Goal: Information Seeking & Learning: Learn about a topic

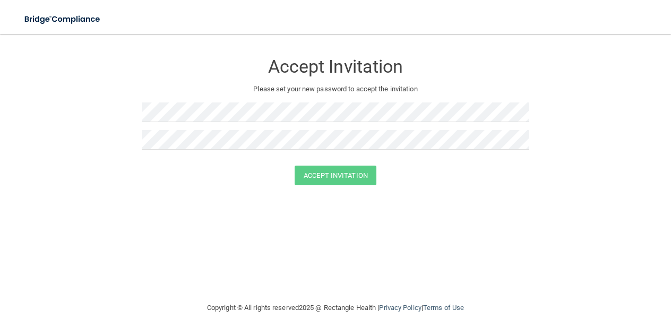
click at [506, 211] on div "Accept Invitation Please set your new password to accept the invitation Accept …" at bounding box center [335, 168] width 628 height 246
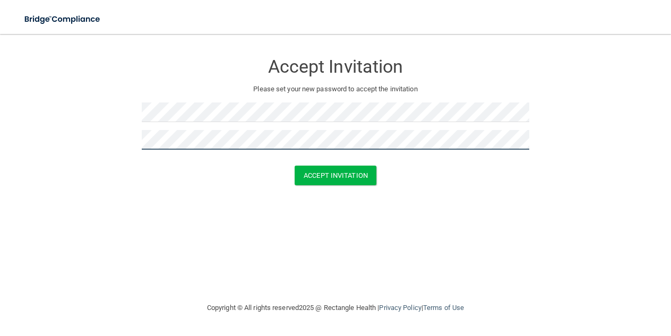
click at [295, 166] on button "Accept Invitation" at bounding box center [336, 176] width 82 height 20
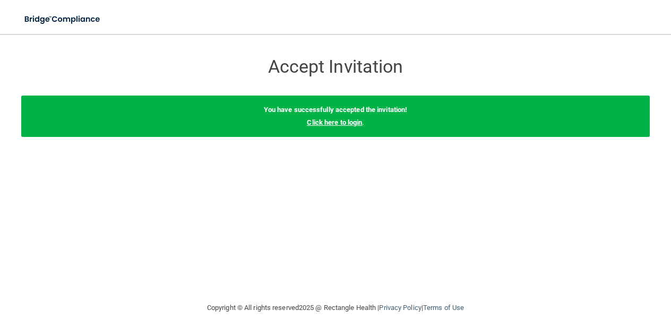
click at [350, 125] on link "Click here to login" at bounding box center [334, 122] width 55 height 8
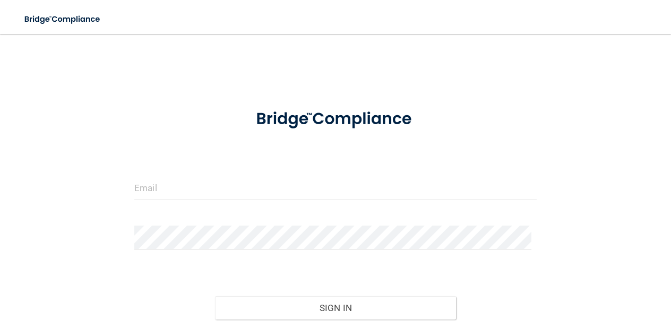
click at [333, 168] on form "Invalid email/password. You don't have permission to access that page. Sign In …" at bounding box center [335, 235] width 402 height 274
click at [319, 187] on input "email" at bounding box center [335, 188] width 402 height 24
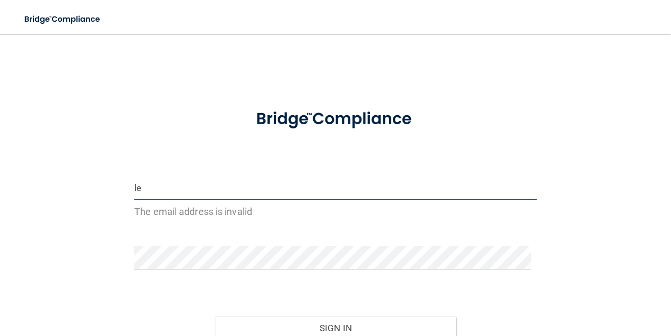
type input "l"
type input "L"
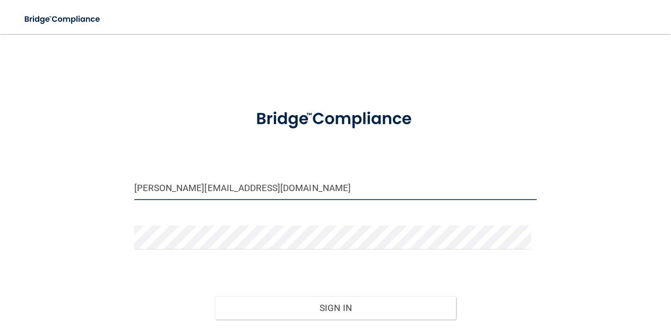
type input "[PERSON_NAME][EMAIL_ADDRESS][DOMAIN_NAME]"
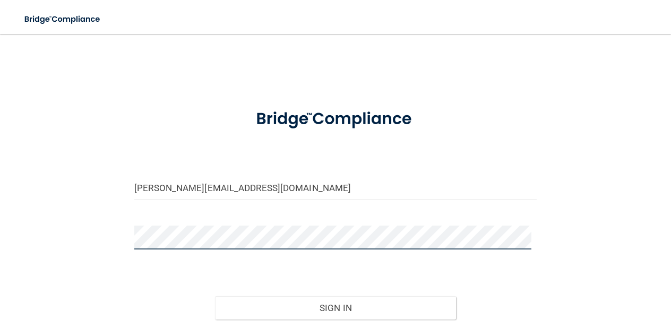
click at [215, 296] on button "Sign In" at bounding box center [335, 307] width 241 height 23
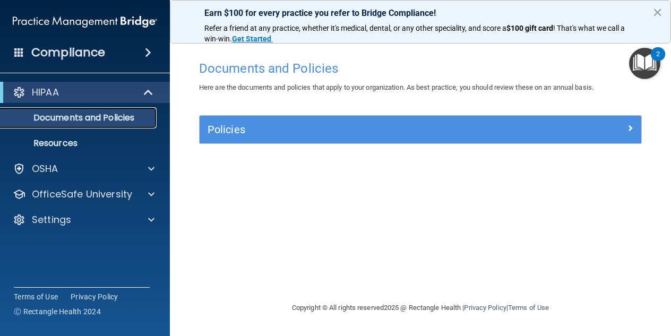
click at [55, 109] on link "Documents and Policies" at bounding box center [72, 117] width 167 height 21
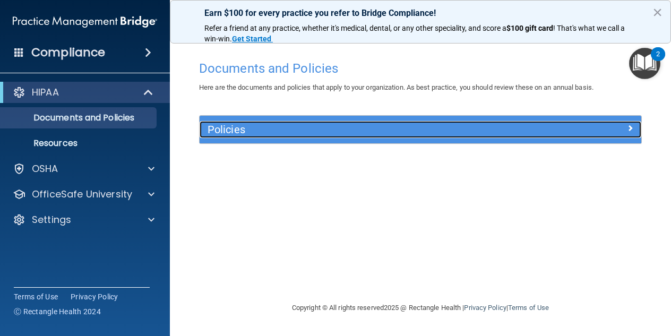
click at [287, 134] on h5 "Policies" at bounding box center [365, 130] width 315 height 12
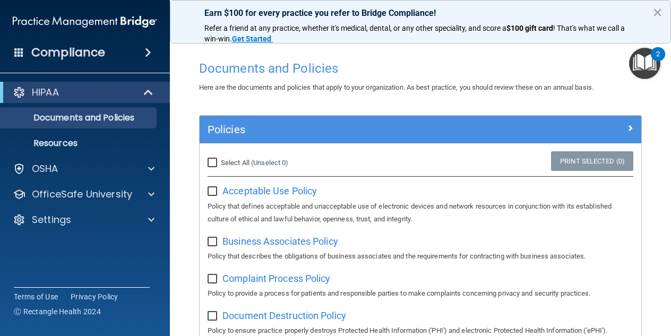
click at [211, 161] on input "Select All (Unselect 0) Unselect All" at bounding box center [214, 163] width 12 height 8
checkbox input "true"
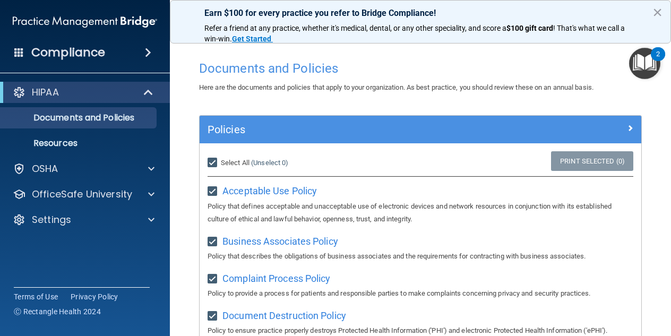
checkbox input "true"
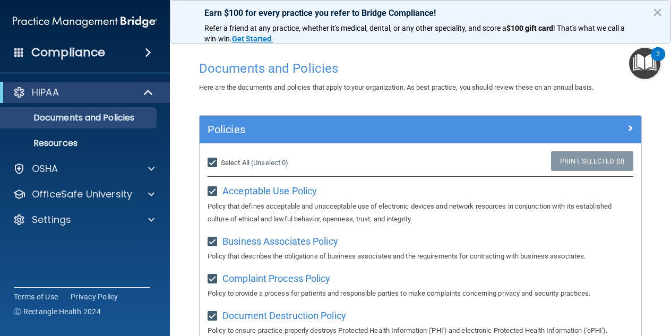
checkbox input "true"
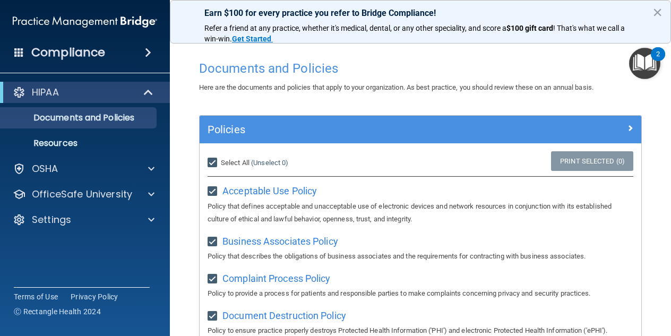
checkbox input "true"
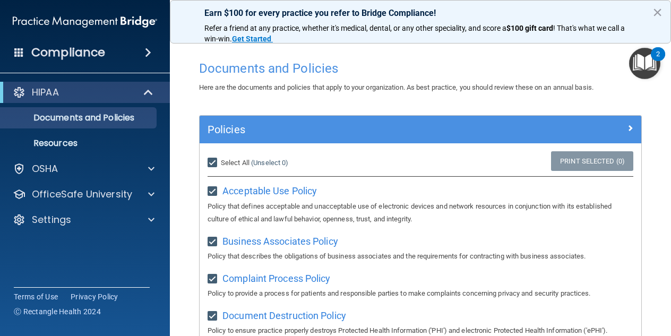
checkbox input "true"
click at [212, 160] on input "Select All (Unselect 21) Unselect All" at bounding box center [214, 163] width 12 height 8
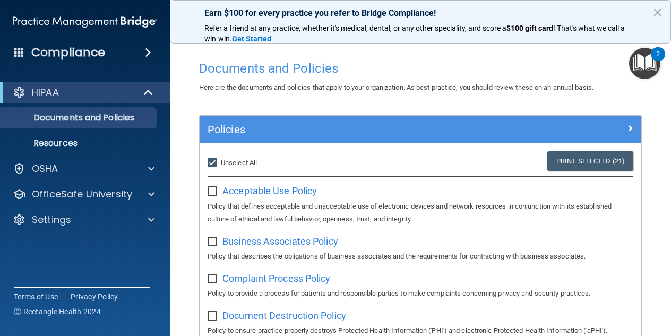
checkbox input "false"
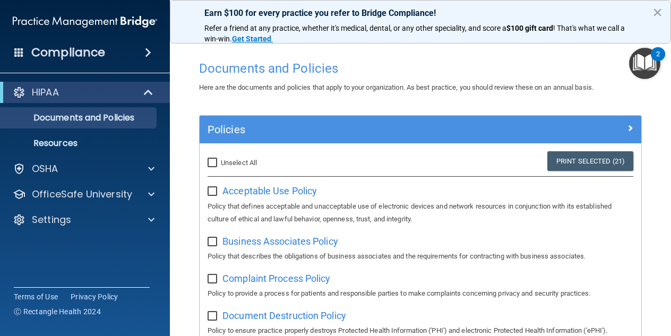
checkbox input "false"
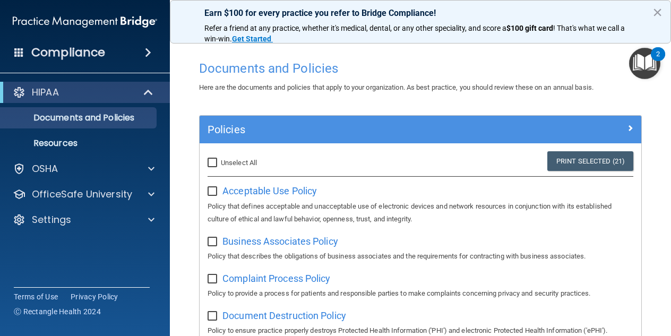
checkbox input "false"
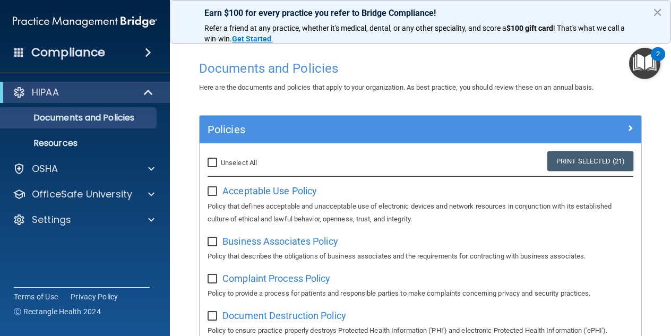
checkbox input "false"
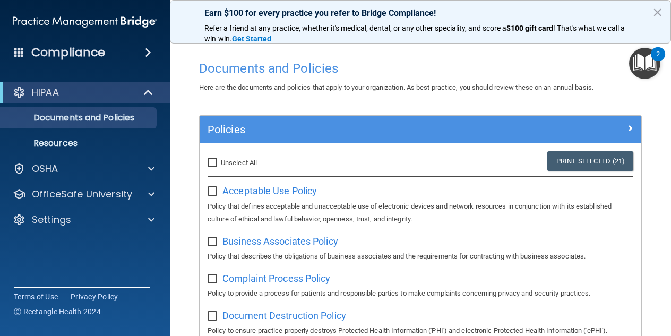
checkbox input "false"
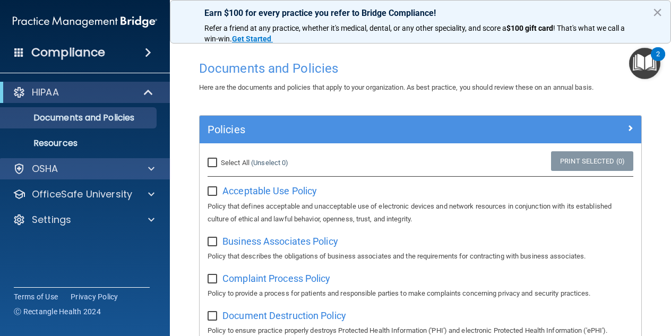
click at [98, 159] on div "OSHA" at bounding box center [85, 168] width 170 height 21
click at [149, 166] on span at bounding box center [151, 168] width 6 height 13
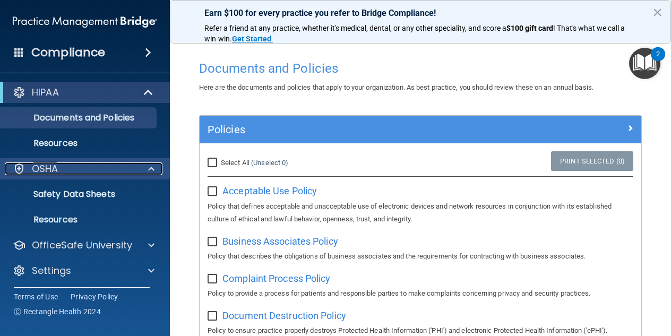
click at [41, 165] on p "OSHA" at bounding box center [45, 168] width 27 height 13
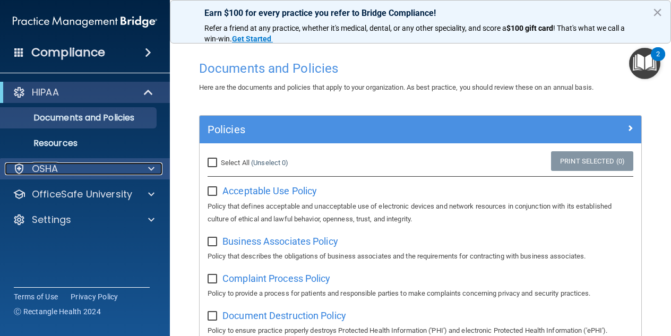
click at [41, 163] on p "OSHA" at bounding box center [45, 168] width 27 height 13
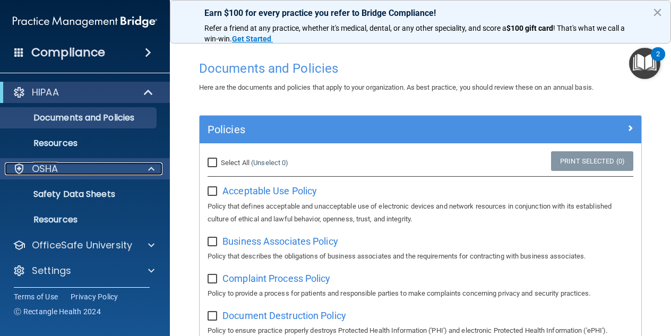
click at [41, 163] on p "OSHA" at bounding box center [45, 168] width 27 height 13
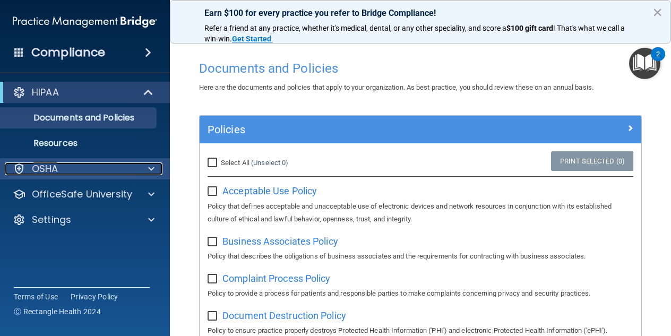
click at [41, 163] on p "OSHA" at bounding box center [45, 168] width 27 height 13
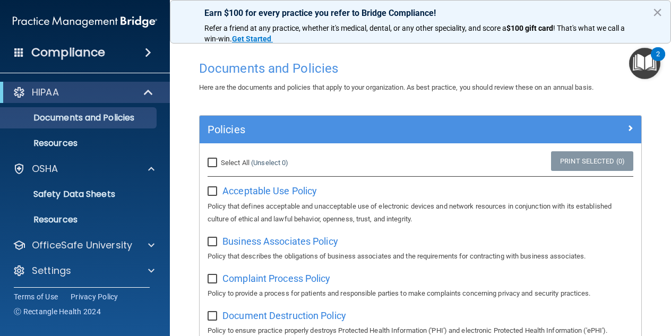
click at [16, 57] on span at bounding box center [19, 52] width 10 height 10
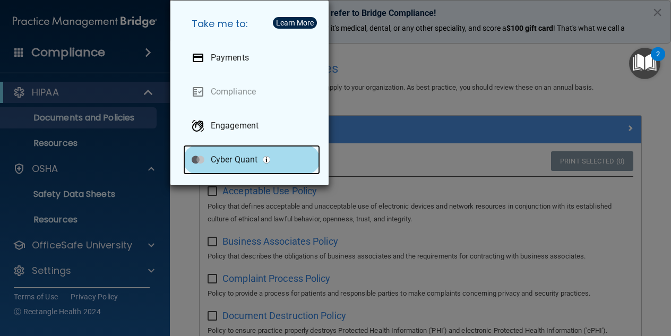
click at [243, 155] on p "Cyber Quant" at bounding box center [234, 159] width 47 height 11
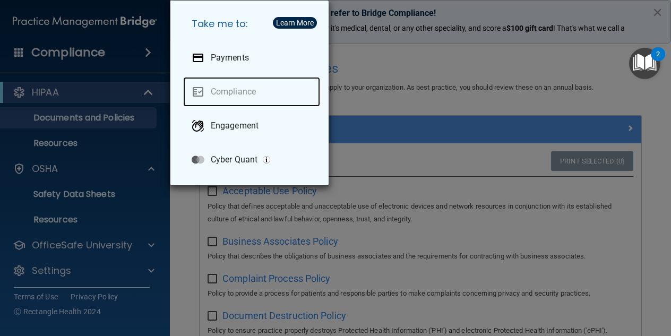
click at [231, 83] on link "Compliance" at bounding box center [251, 92] width 137 height 30
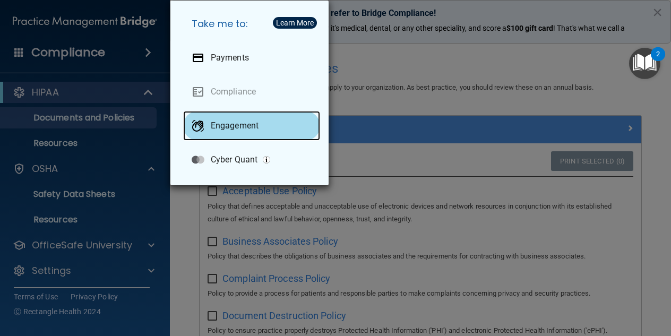
click at [229, 122] on p "Engagement" at bounding box center [235, 125] width 48 height 11
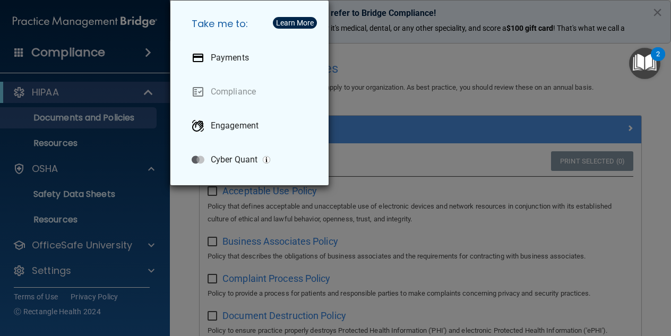
click at [151, 14] on div "Take me to: Payments Compliance Engagement Cyber Quant" at bounding box center [335, 168] width 671 height 336
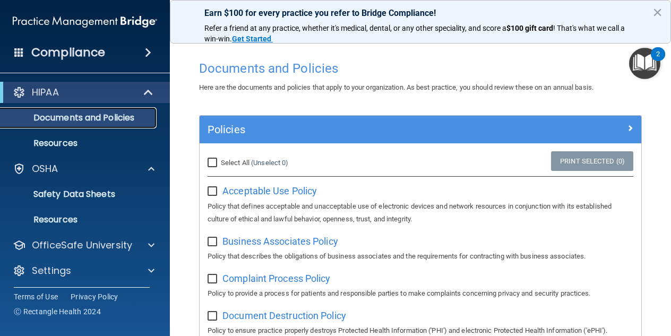
click at [74, 115] on p "Documents and Policies" at bounding box center [79, 118] width 145 height 11
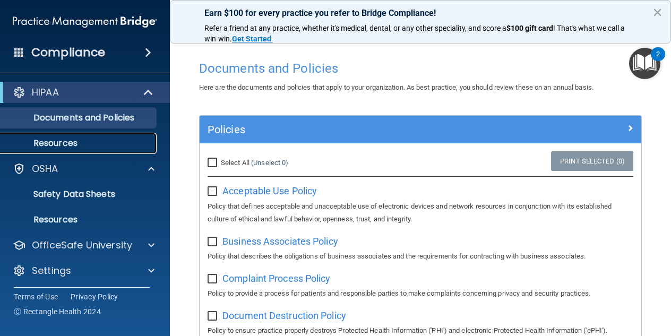
click at [59, 148] on p "Resources" at bounding box center [79, 143] width 145 height 11
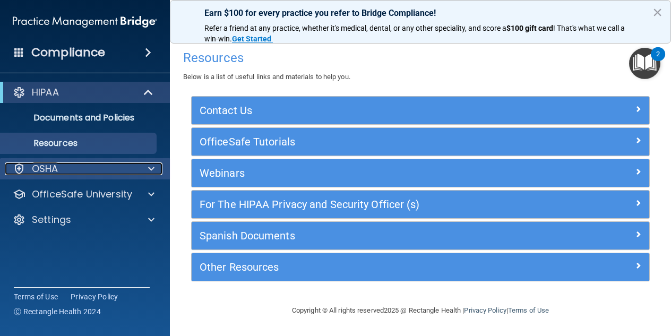
click at [110, 173] on div "OSHA" at bounding box center [71, 168] width 132 height 13
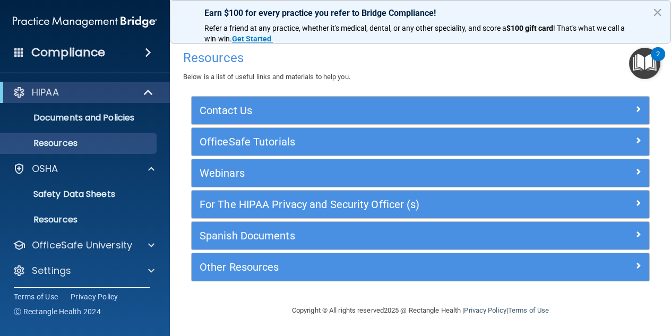
click at [151, 55] on span at bounding box center [148, 52] width 6 height 13
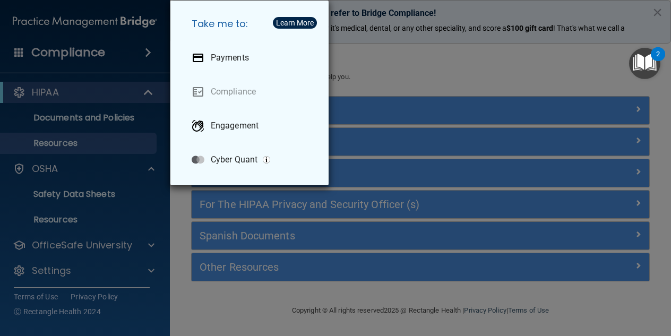
click at [22, 51] on div "Take me to: Payments Compliance Engagement Cyber Quant" at bounding box center [335, 168] width 671 height 336
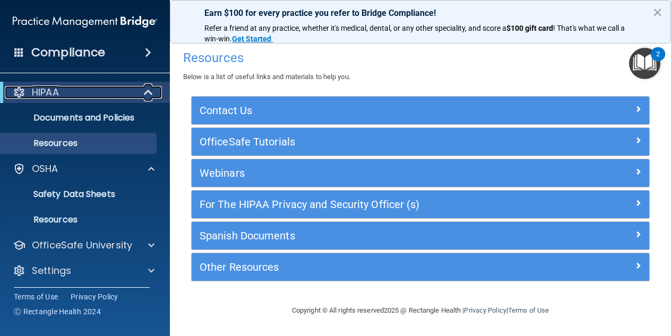
click at [146, 94] on span at bounding box center [149, 92] width 9 height 13
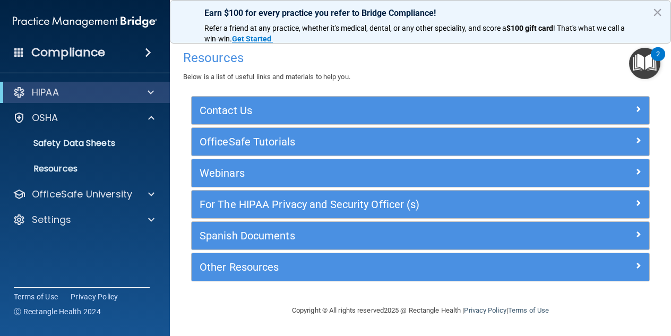
click at [18, 56] on span at bounding box center [19, 52] width 10 height 10
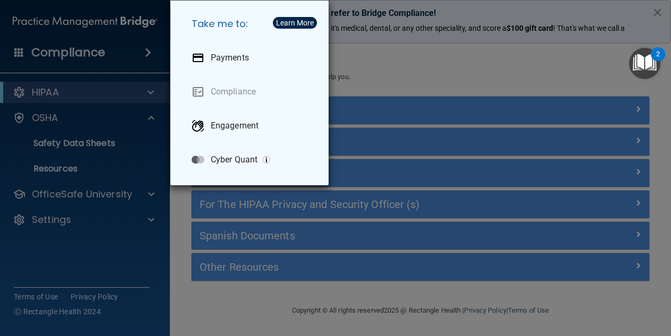
click at [73, 66] on div "Take me to: Payments Compliance Engagement Cyber Quant" at bounding box center [335, 168] width 671 height 336
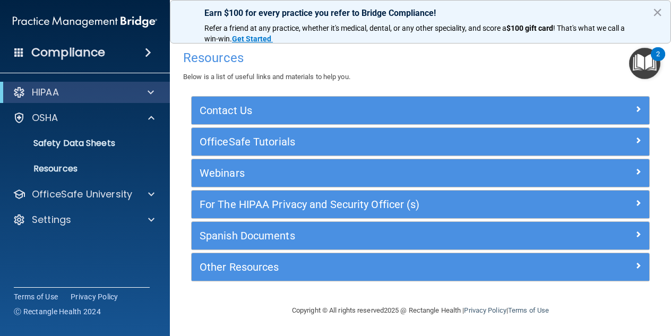
click at [645, 63] on img "Open Resource Center, 2 new notifications" at bounding box center [644, 63] width 31 height 31
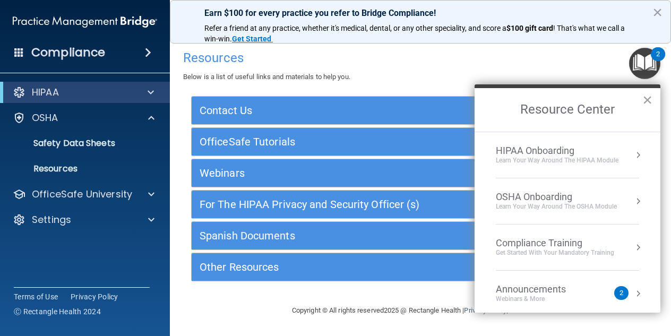
click at [556, 162] on div "Learn Your Way around the HIPAA module" at bounding box center [557, 160] width 123 height 9
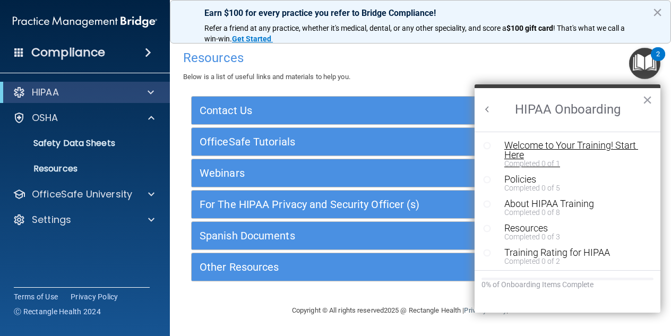
click at [570, 150] on div "Welcome to Your Training! Start Here" at bounding box center [571, 150] width 134 height 19
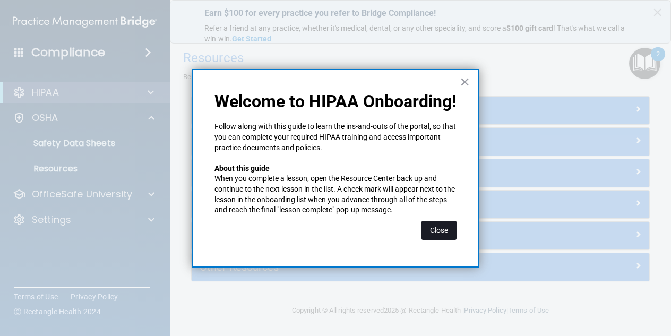
click at [438, 232] on button "Close" at bounding box center [438, 230] width 35 height 19
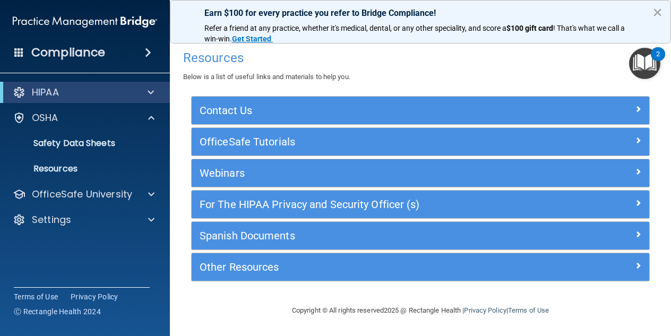
click at [637, 56] on img "Open Resource Center, 2 new notifications" at bounding box center [644, 63] width 31 height 31
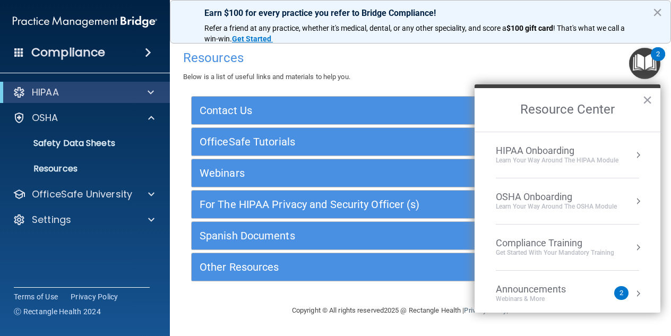
click at [597, 252] on div "Get Started with your mandatory training" at bounding box center [555, 252] width 118 height 9
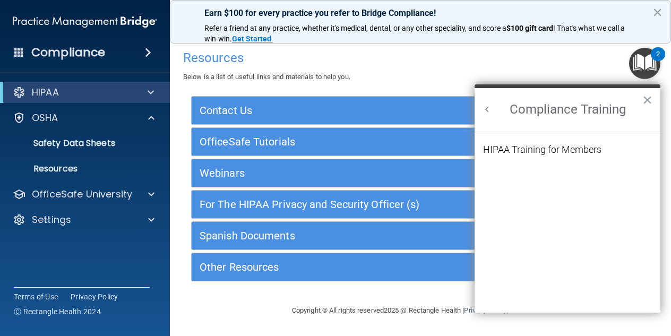
click at [593, 155] on li "HIPAA Training for Members" at bounding box center [567, 156] width 169 height 22
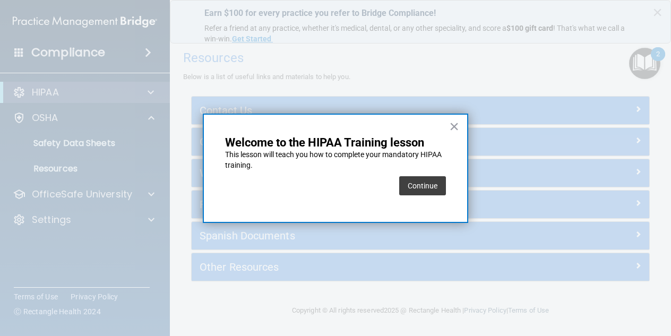
click at [460, 128] on div "× Welcome to the HIPAA Training lesson This lesson will teach you how to comple…" at bounding box center [335, 168] width 265 height 109
click at [436, 182] on button "Continue" at bounding box center [422, 185] width 47 height 19
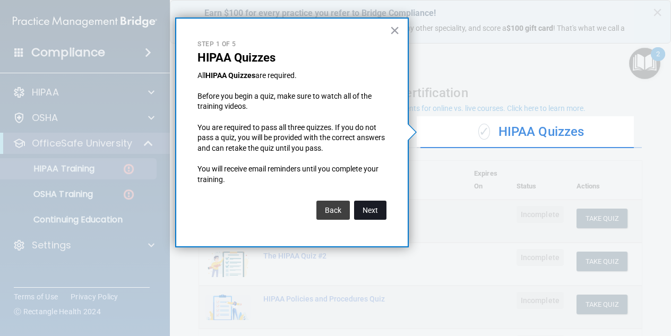
click at [373, 209] on button "Next" at bounding box center [370, 210] width 32 height 19
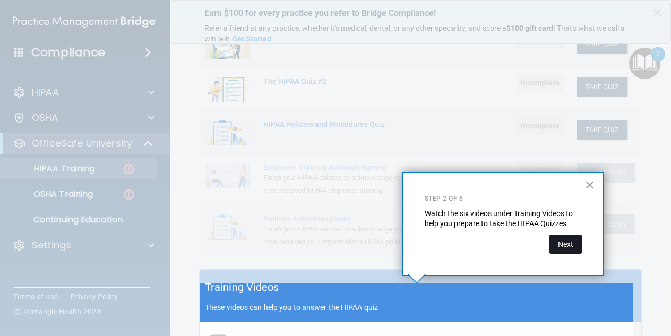
click at [561, 248] on button "Next" at bounding box center [565, 244] width 32 height 19
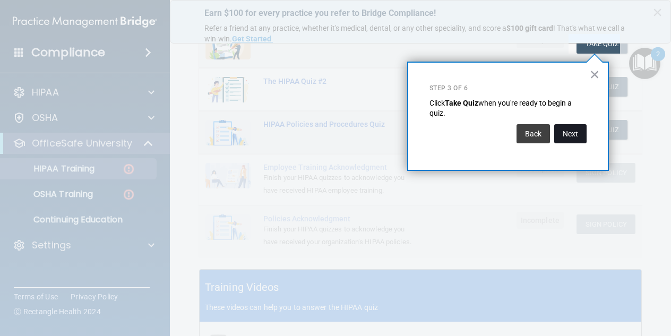
click at [570, 134] on button "Next" at bounding box center [570, 133] width 32 height 19
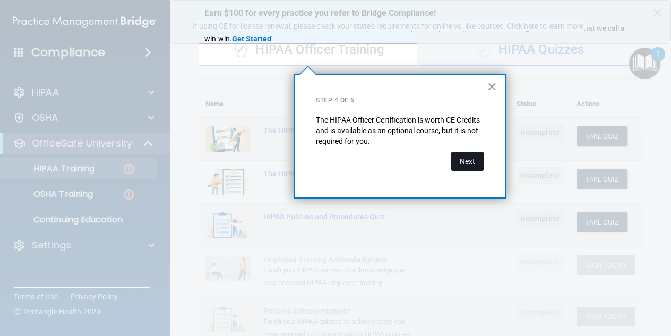
click at [455, 161] on button "Next" at bounding box center [467, 161] width 32 height 19
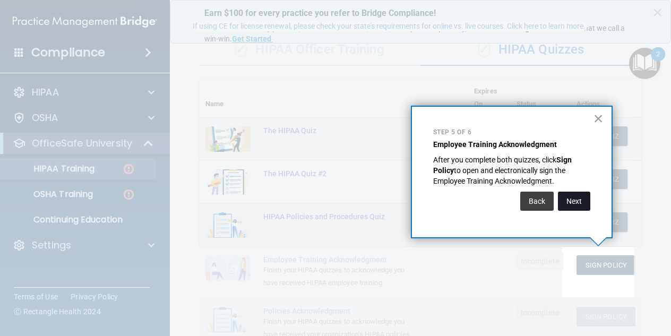
click at [573, 198] on button "Next" at bounding box center [574, 201] width 32 height 19
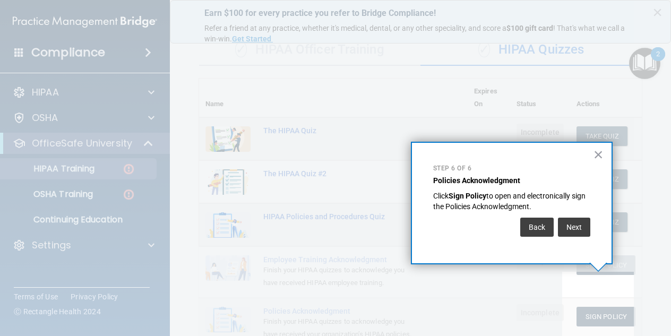
scroll to position [109, 0]
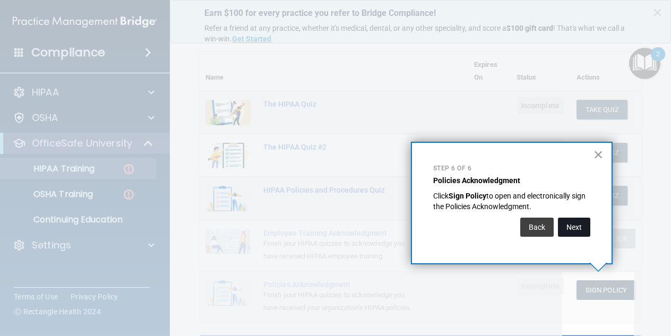
click at [569, 222] on button "Next" at bounding box center [574, 227] width 32 height 19
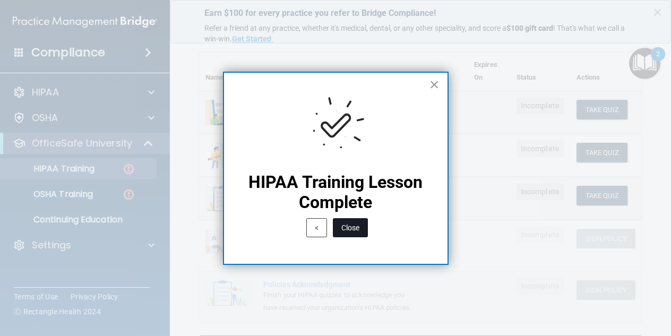
click at [345, 222] on button "Close" at bounding box center [350, 227] width 35 height 19
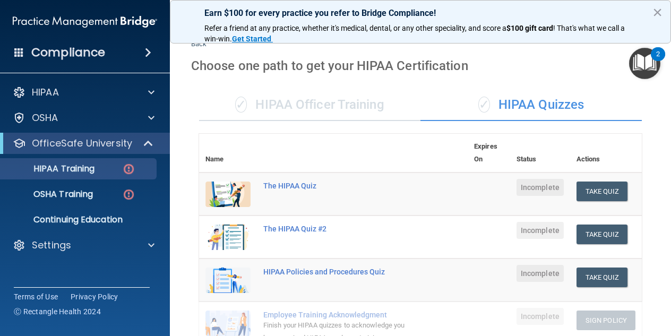
scroll to position [27, 0]
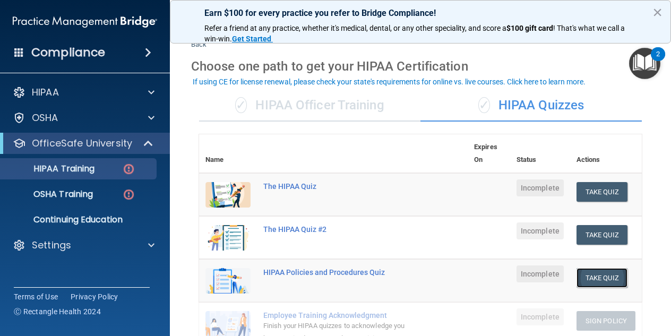
click at [609, 274] on button "Take Quiz" at bounding box center [601, 278] width 51 height 20
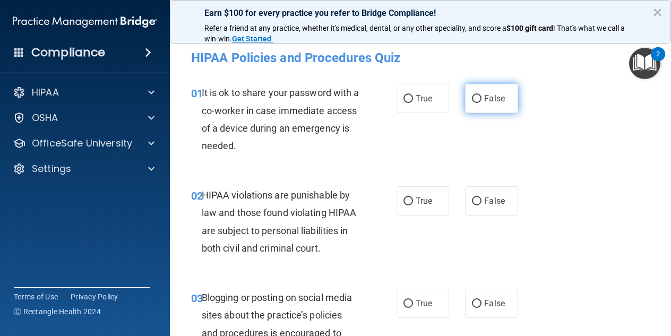
click at [474, 106] on label "False" at bounding box center [491, 98] width 53 height 29
click at [474, 103] on input "False" at bounding box center [477, 99] width 10 height 8
radio input "true"
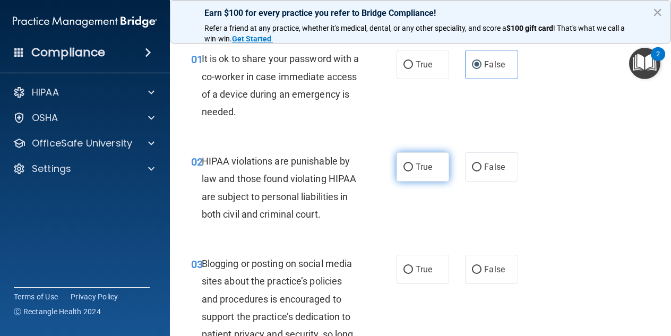
scroll to position [53, 0]
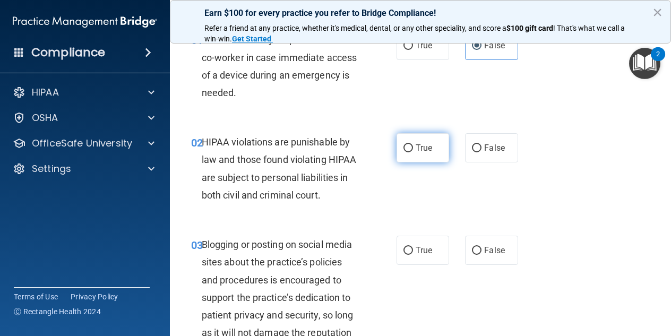
click at [404, 157] on label "True" at bounding box center [422, 147] width 53 height 29
click at [404, 152] on input "True" at bounding box center [408, 148] width 10 height 8
radio input "true"
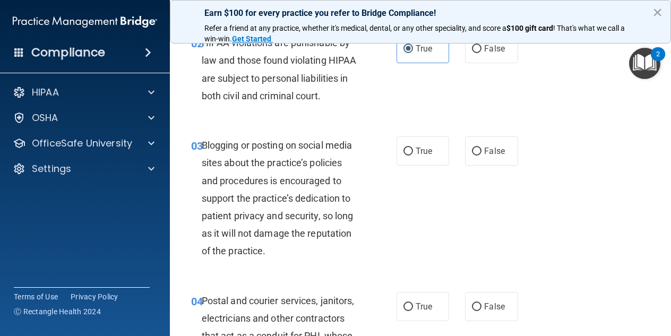
scroll to position [159, 0]
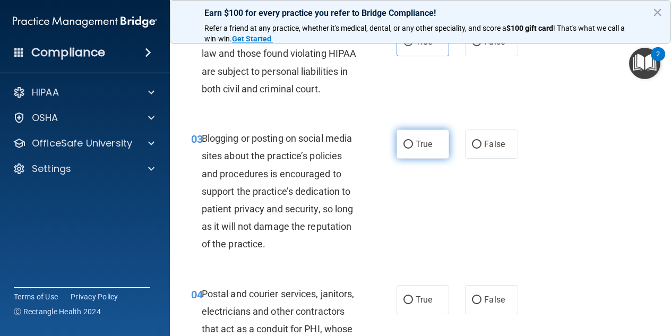
click at [425, 149] on span "True" at bounding box center [424, 144] width 16 height 10
click at [413, 149] on input "True" at bounding box center [408, 145] width 10 height 8
radio input "true"
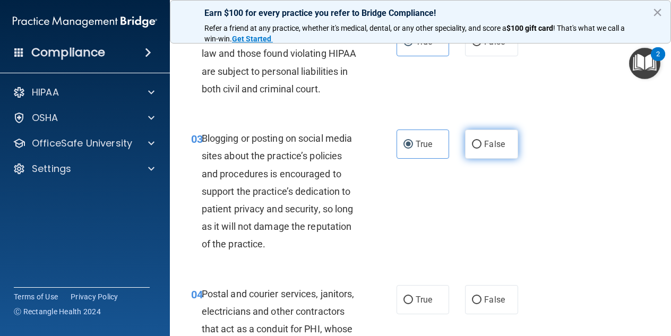
click at [481, 159] on label "False" at bounding box center [491, 143] width 53 height 29
click at [481, 149] on input "False" at bounding box center [477, 145] width 10 height 8
radio input "true"
radio input "false"
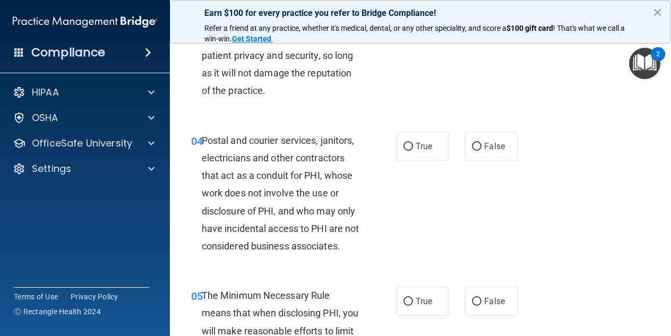
scroll to position [318, 0]
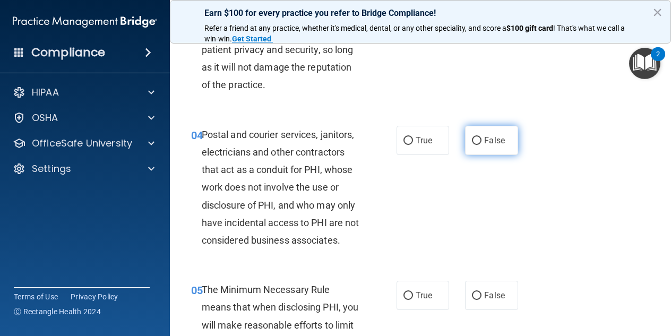
click at [496, 145] on span "False" at bounding box center [494, 140] width 21 height 10
click at [481, 145] on input "False" at bounding box center [477, 141] width 10 height 8
radio input "true"
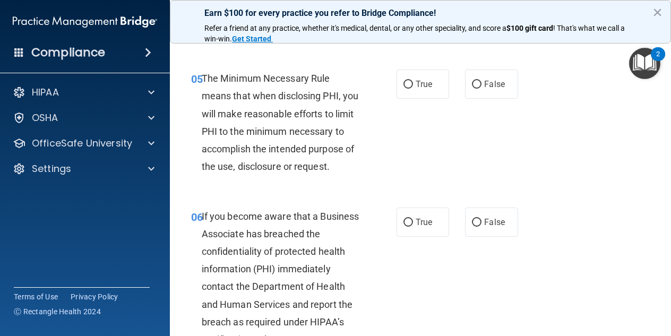
scroll to position [531, 0]
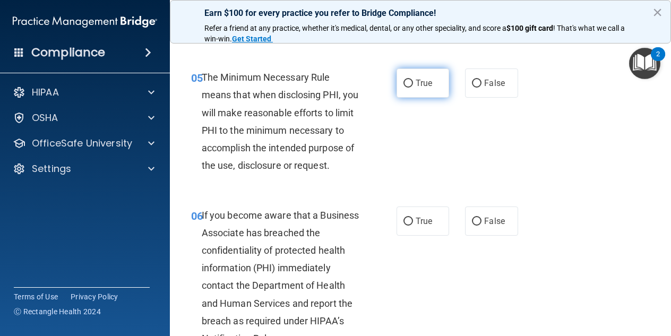
click at [419, 88] on span "True" at bounding box center [424, 83] width 16 height 10
click at [413, 88] on input "True" at bounding box center [408, 84] width 10 height 8
radio input "true"
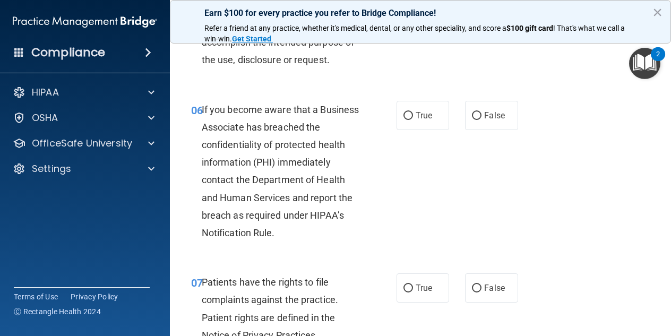
scroll to position [637, 0]
click at [413, 129] on label "True" at bounding box center [422, 114] width 53 height 29
click at [413, 119] on input "True" at bounding box center [408, 115] width 10 height 8
radio input "true"
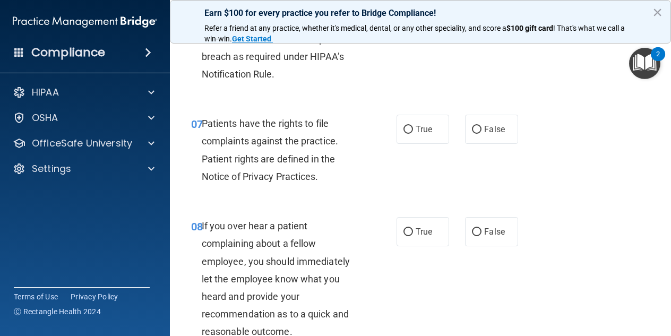
scroll to position [796, 0]
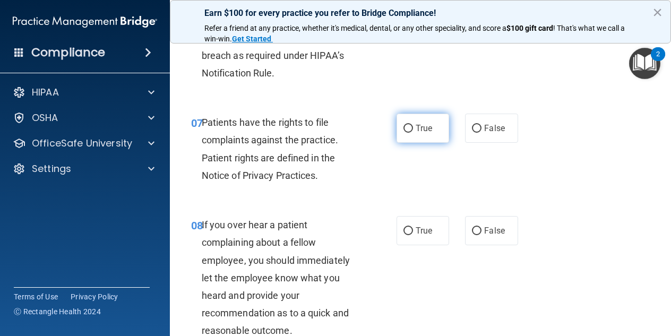
click at [416, 133] on span "True" at bounding box center [424, 128] width 16 height 10
click at [413, 133] on input "True" at bounding box center [408, 129] width 10 height 8
radio input "true"
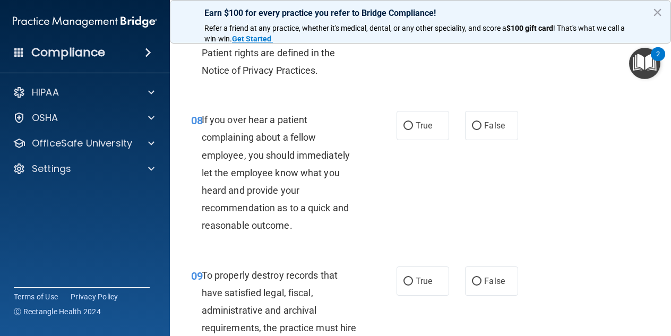
scroll to position [902, 0]
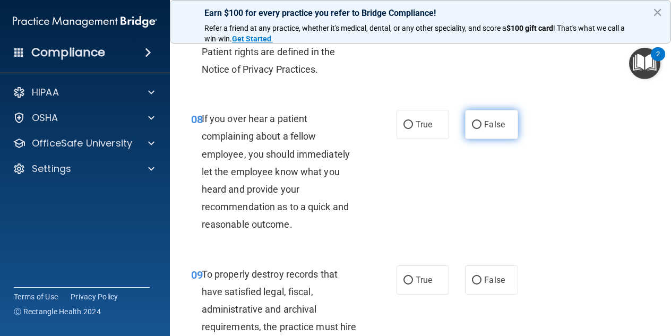
click at [482, 139] on label "False" at bounding box center [491, 124] width 53 height 29
click at [481, 129] on input "False" at bounding box center [477, 125] width 10 height 8
radio input "true"
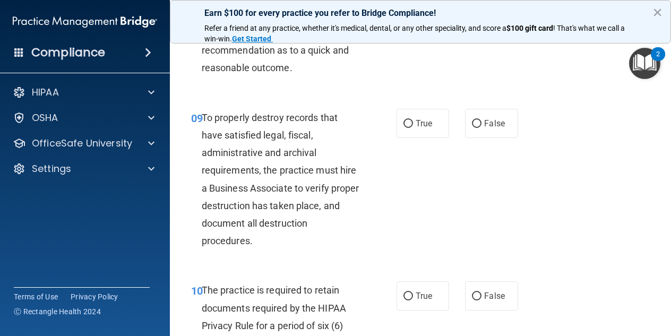
scroll to position [1061, 0]
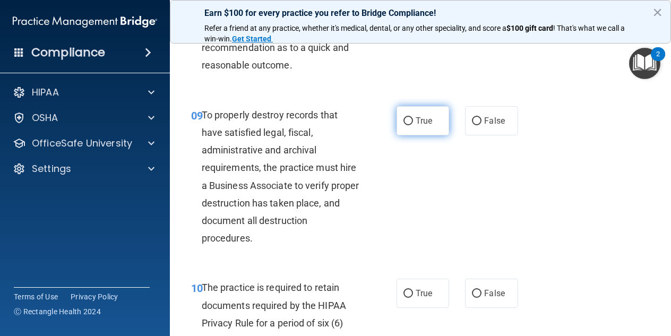
click at [399, 135] on label "True" at bounding box center [422, 120] width 53 height 29
click at [403, 125] on input "True" at bounding box center [408, 121] width 10 height 8
radio input "true"
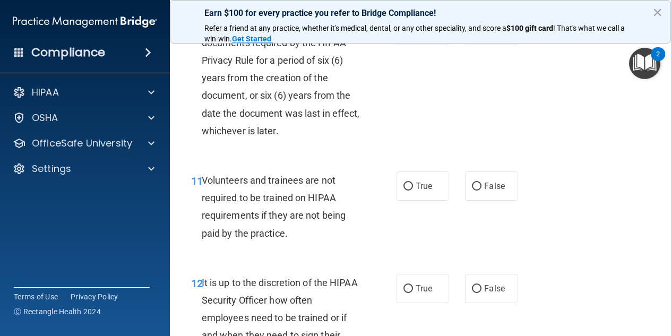
scroll to position [1327, 0]
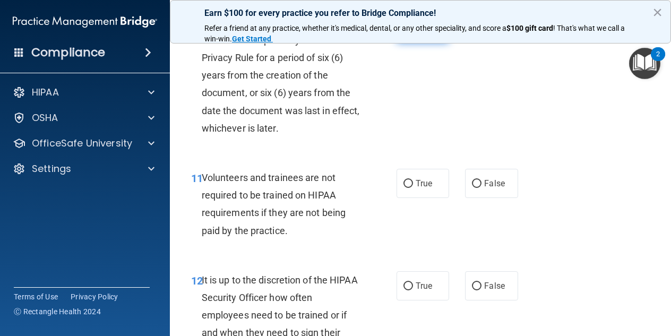
click at [396, 42] on label "True" at bounding box center [422, 27] width 53 height 29
click at [403, 32] on input "True" at bounding box center [408, 28] width 10 height 8
radio input "true"
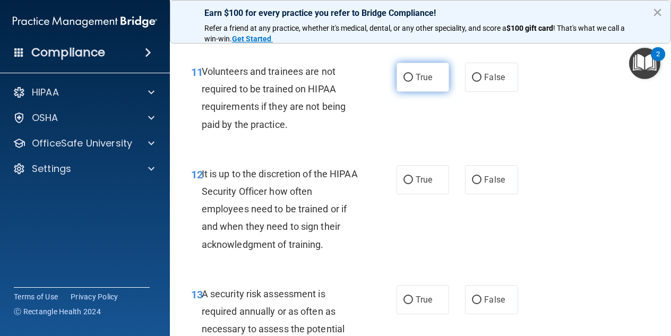
click at [406, 92] on label "True" at bounding box center [422, 77] width 53 height 29
click at [406, 82] on input "True" at bounding box center [408, 78] width 10 height 8
radio input "true"
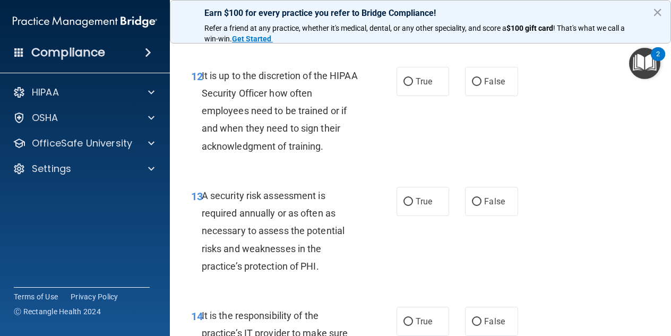
scroll to position [1539, 0]
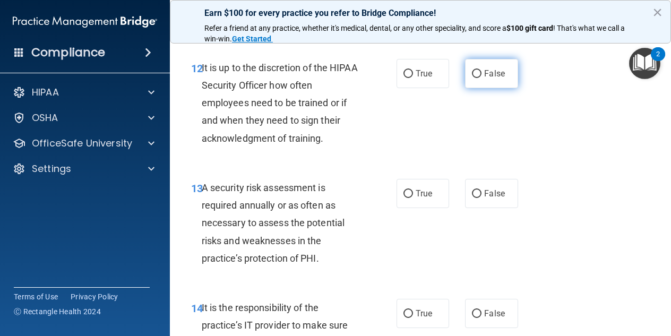
click at [478, 88] on label "False" at bounding box center [491, 73] width 53 height 29
click at [478, 78] on input "False" at bounding box center [477, 74] width 10 height 8
radio input "true"
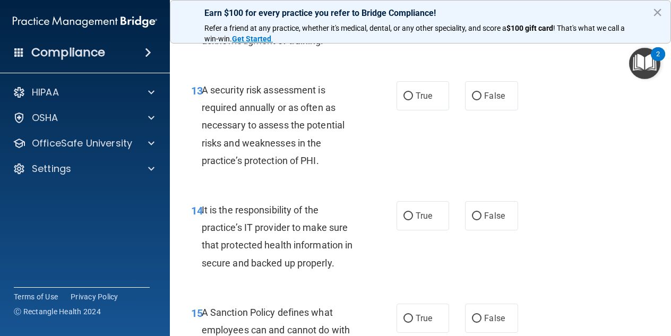
scroll to position [1645, 0]
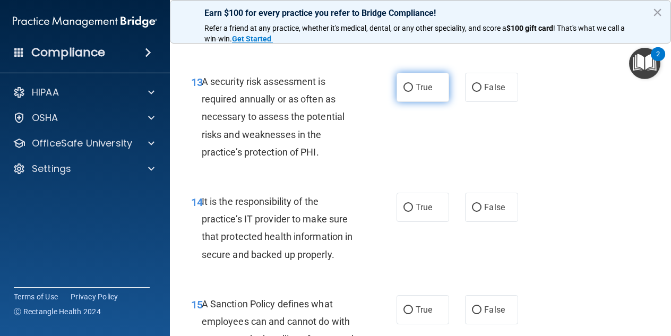
click at [424, 102] on label "True" at bounding box center [422, 87] width 53 height 29
click at [413, 92] on input "True" at bounding box center [408, 88] width 10 height 8
radio input "true"
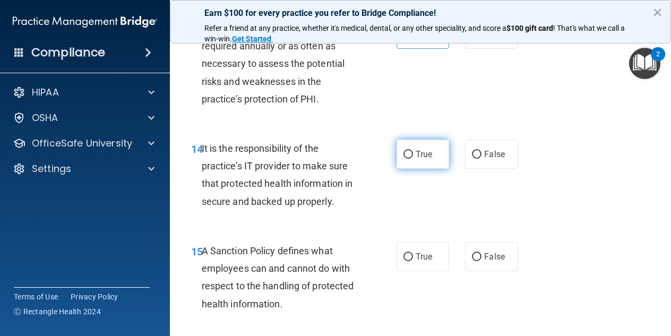
scroll to position [1751, 0]
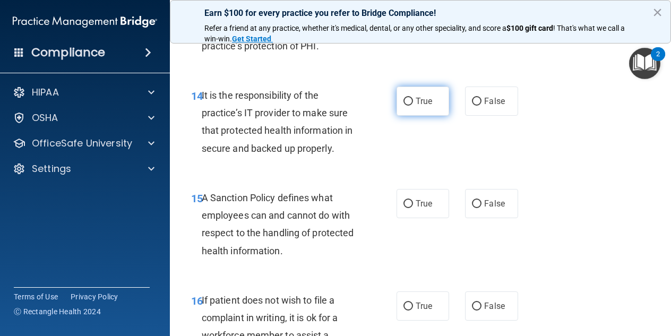
click at [425, 116] on label "True" at bounding box center [422, 101] width 53 height 29
click at [413, 106] on input "True" at bounding box center [408, 102] width 10 height 8
radio input "true"
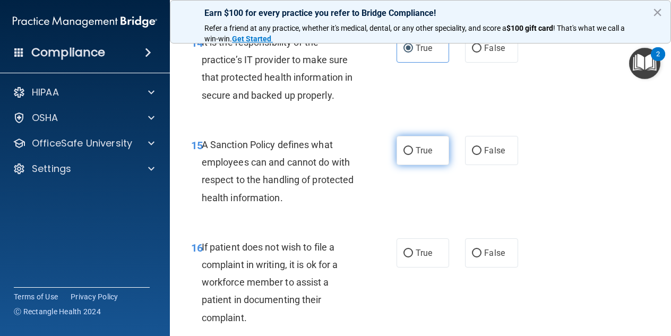
click at [411, 165] on label "True" at bounding box center [422, 150] width 53 height 29
click at [411, 155] on input "True" at bounding box center [408, 151] width 10 height 8
radio input "true"
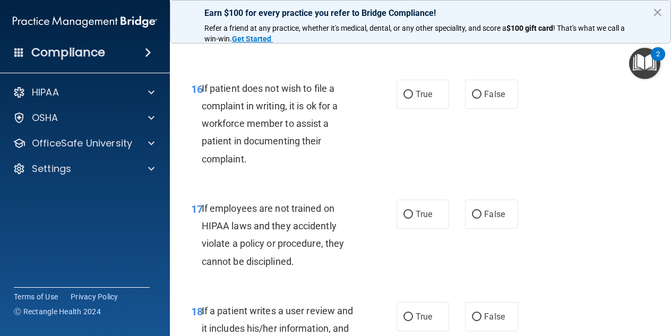
scroll to position [1964, 0]
click at [459, 108] on div "True False" at bounding box center [459, 93] width 127 height 29
click at [469, 108] on label "False" at bounding box center [491, 93] width 53 height 29
click at [472, 98] on input "False" at bounding box center [477, 94] width 10 height 8
radio input "true"
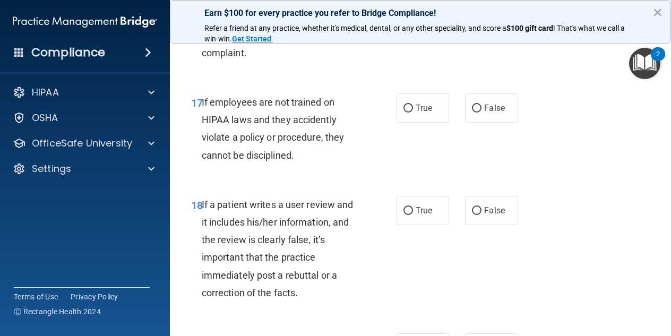
scroll to position [2070, 0]
click at [486, 122] on label "False" at bounding box center [491, 107] width 53 height 29
click at [481, 112] on input "False" at bounding box center [477, 108] width 10 height 8
radio input "true"
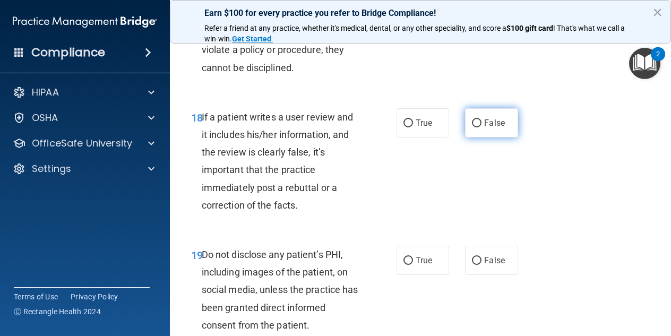
scroll to position [2176, 0]
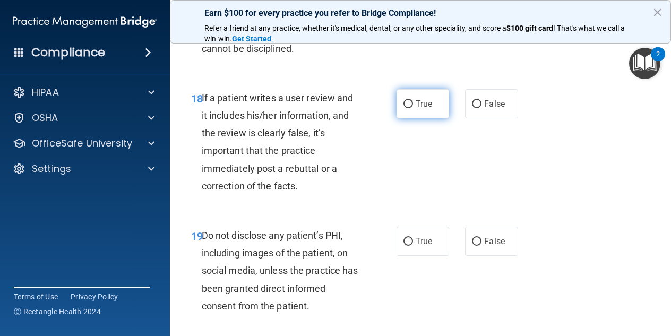
click at [418, 109] on span "True" at bounding box center [424, 104] width 16 height 10
click at [413, 108] on input "True" at bounding box center [408, 104] width 10 height 8
radio input "true"
click at [479, 118] on label "False" at bounding box center [491, 103] width 53 height 29
click at [479, 108] on input "False" at bounding box center [477, 104] width 10 height 8
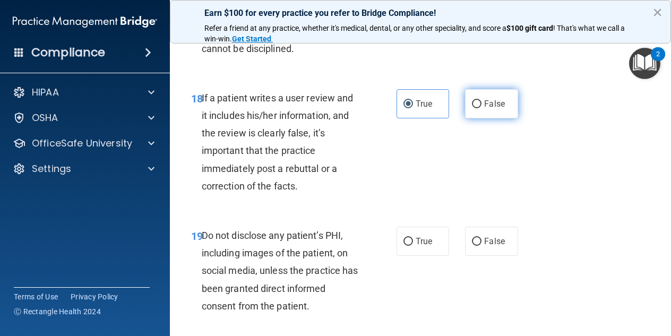
radio input "true"
radio input "false"
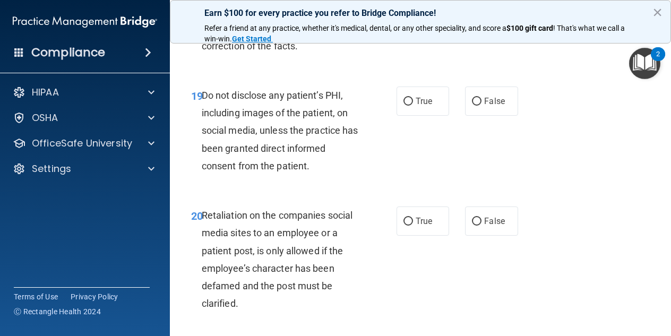
scroll to position [2335, 0]
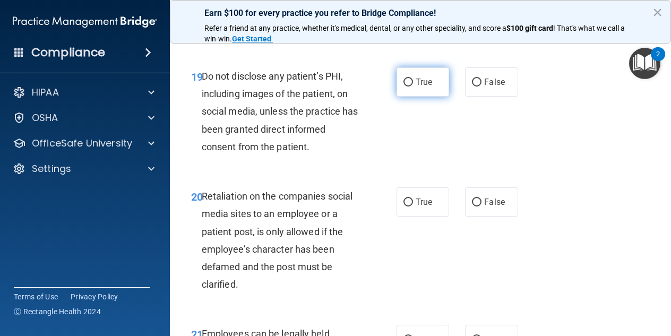
click at [418, 97] on label "True" at bounding box center [422, 81] width 53 height 29
click at [413, 87] on input "True" at bounding box center [408, 83] width 10 height 8
radio input "true"
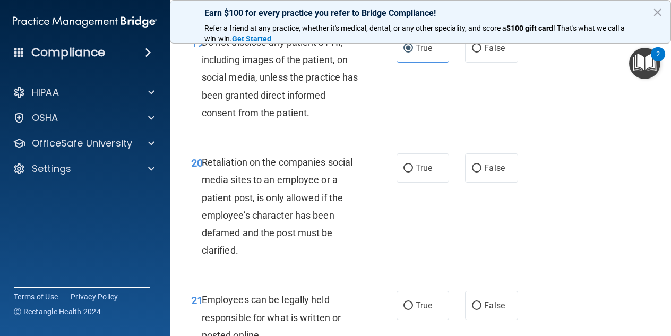
scroll to position [2441, 0]
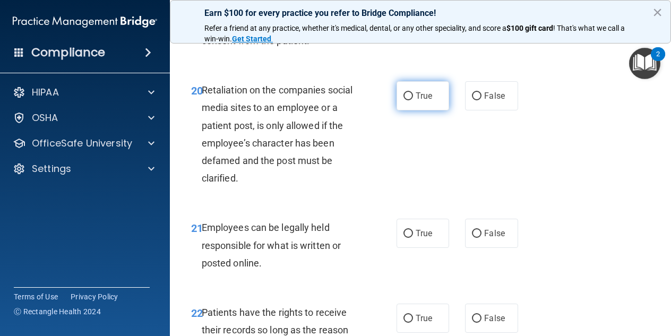
click at [414, 110] on label "True" at bounding box center [422, 95] width 53 height 29
click at [413, 100] on input "True" at bounding box center [408, 96] width 10 height 8
radio input "true"
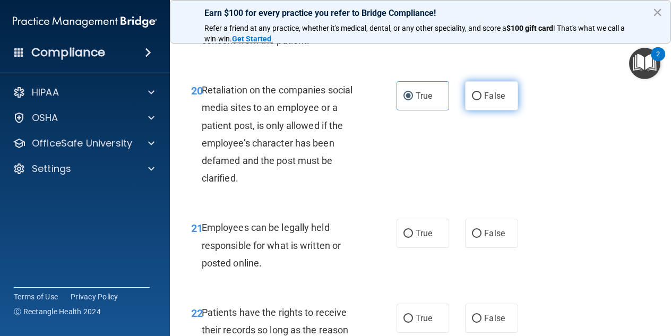
click at [465, 110] on label "False" at bounding box center [491, 95] width 53 height 29
click at [472, 100] on input "False" at bounding box center [477, 96] width 10 height 8
radio input "true"
radio input "false"
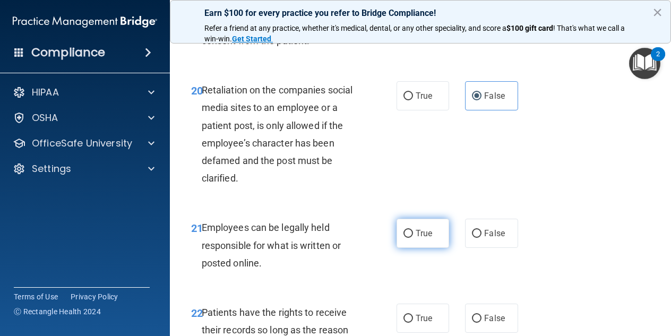
click at [407, 238] on input "True" at bounding box center [408, 234] width 10 height 8
radio input "true"
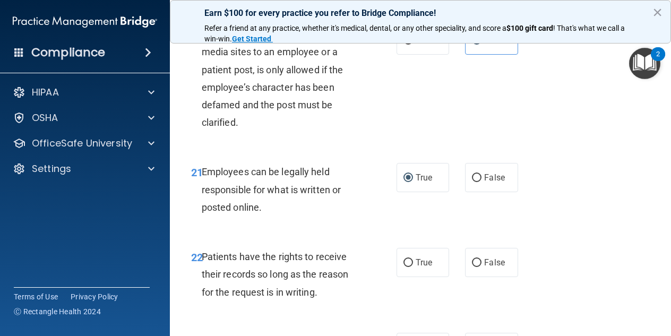
scroll to position [2600, 0]
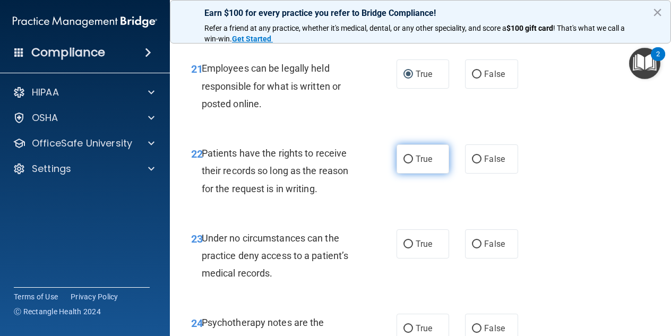
click at [435, 174] on label "True" at bounding box center [422, 158] width 53 height 29
click at [413, 163] on input "True" at bounding box center [408, 159] width 10 height 8
radio input "true"
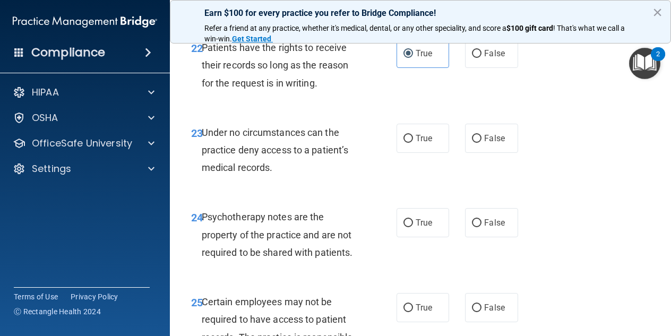
scroll to position [2707, 0]
click at [413, 152] on label "True" at bounding box center [422, 137] width 53 height 29
click at [413, 142] on input "True" at bounding box center [408, 138] width 10 height 8
radio input "true"
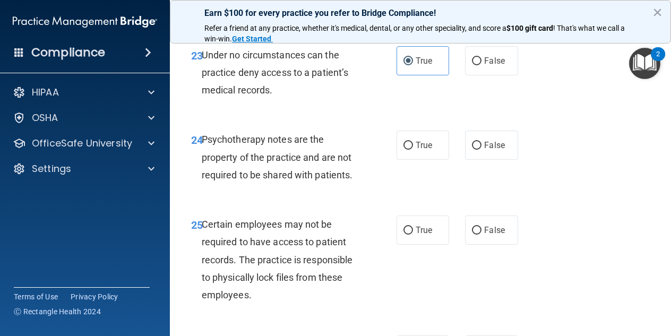
scroll to position [2813, 0]
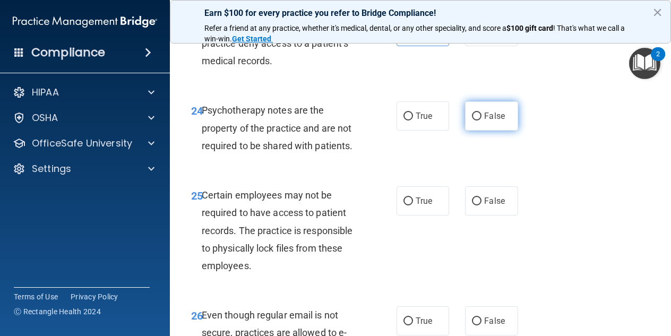
click at [478, 131] on label "False" at bounding box center [491, 115] width 53 height 29
click at [478, 120] on input "False" at bounding box center [477, 117] width 10 height 8
radio input "true"
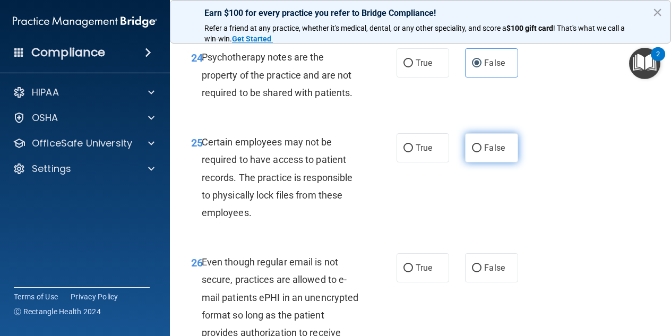
scroll to position [2919, 0]
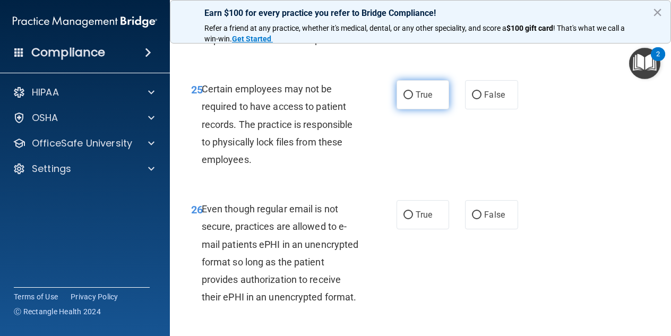
click at [417, 100] on span "True" at bounding box center [424, 95] width 16 height 10
click at [413, 99] on input "True" at bounding box center [408, 95] width 10 height 8
radio input "true"
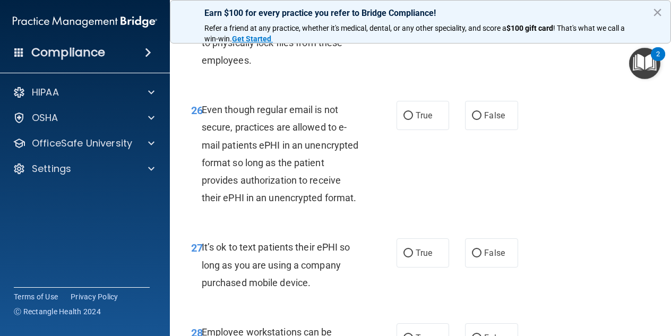
scroll to position [3025, 0]
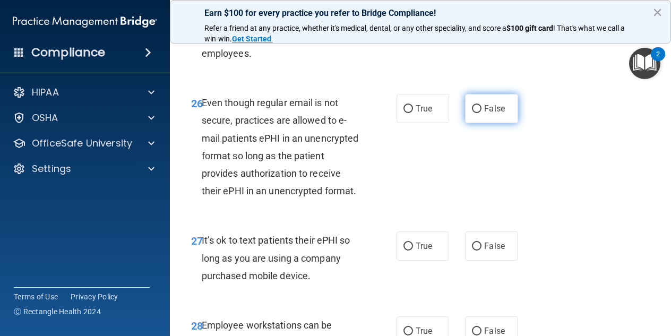
click at [487, 114] on span "False" at bounding box center [494, 108] width 21 height 10
click at [481, 113] on input "False" at bounding box center [477, 109] width 10 height 8
radio input "true"
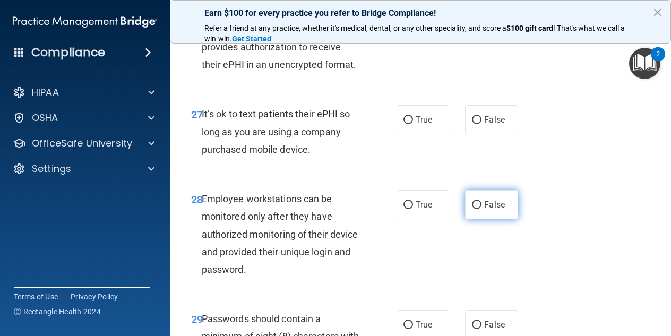
scroll to position [3184, 0]
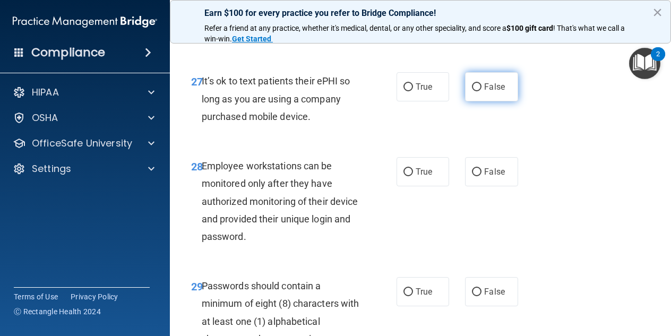
click at [478, 101] on label "False" at bounding box center [491, 86] width 53 height 29
click at [478, 91] on input "False" at bounding box center [477, 87] width 10 height 8
radio input "true"
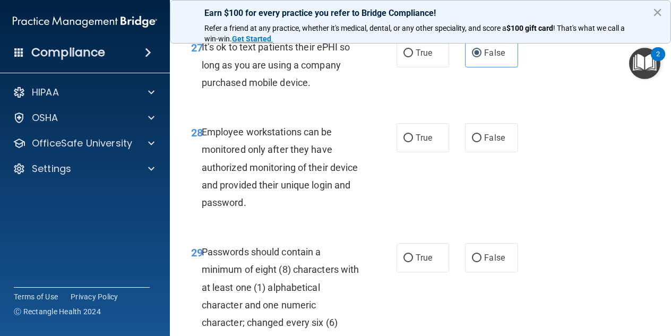
scroll to position [3237, 0]
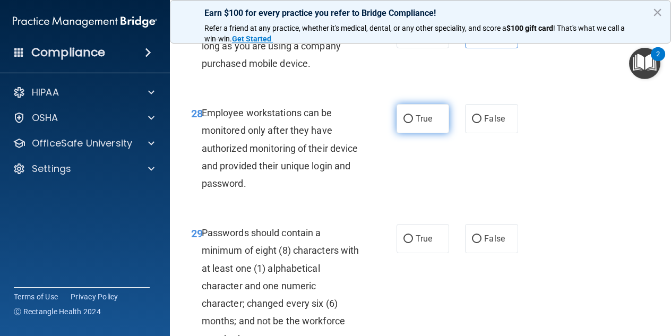
click at [408, 123] on input "True" at bounding box center [408, 119] width 10 height 8
radio input "true"
click at [414, 133] on label "True" at bounding box center [422, 118] width 53 height 29
click at [413, 123] on input "True" at bounding box center [408, 119] width 10 height 8
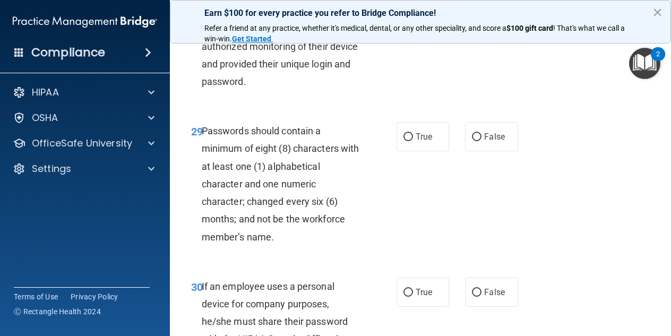
scroll to position [3343, 0]
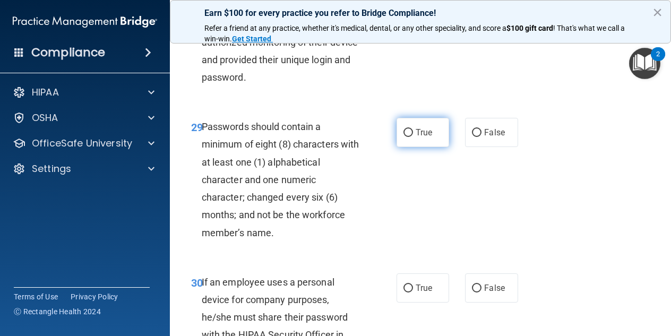
click at [407, 147] on label "True" at bounding box center [422, 132] width 53 height 29
click at [407, 137] on input "True" at bounding box center [408, 133] width 10 height 8
radio input "true"
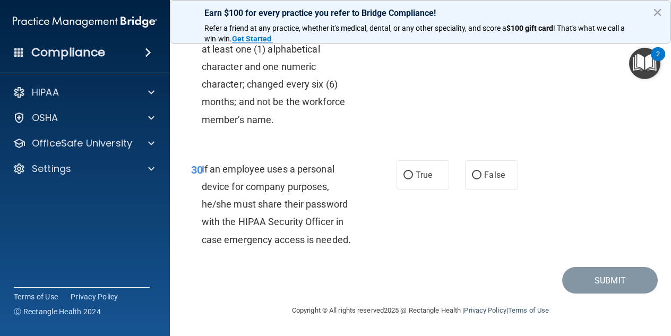
scroll to position [3527, 0]
click at [417, 178] on span "True" at bounding box center [424, 175] width 16 height 10
click at [413, 178] on input "True" at bounding box center [408, 175] width 10 height 8
radio input "true"
click at [604, 269] on button "Submit" at bounding box center [610, 280] width 96 height 27
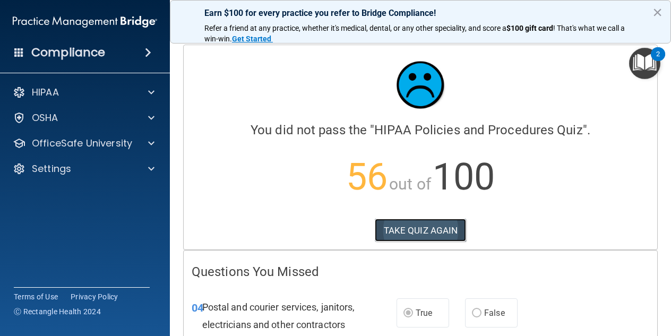
click at [445, 224] on button "TAKE QUIZ AGAIN" at bounding box center [421, 230] width 92 height 23
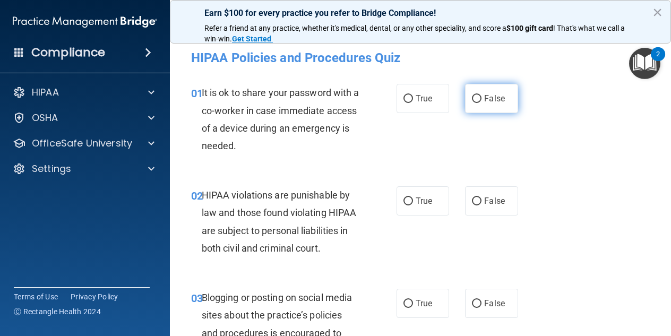
click at [485, 110] on label "False" at bounding box center [491, 98] width 53 height 29
click at [481, 103] on input "False" at bounding box center [477, 99] width 10 height 8
radio input "true"
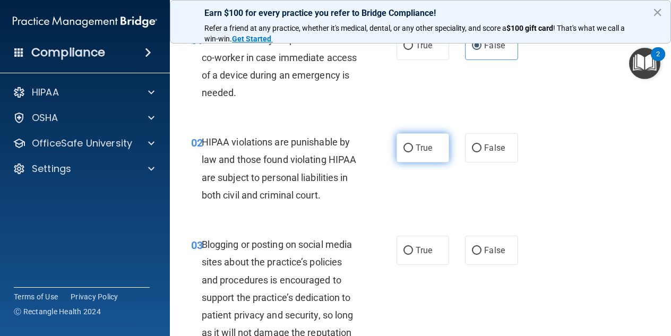
click at [416, 152] on span "True" at bounding box center [424, 148] width 16 height 10
click at [413, 152] on input "True" at bounding box center [408, 148] width 10 height 8
radio input "true"
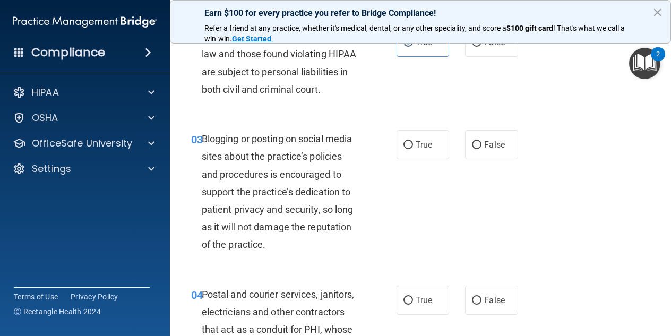
scroll to position [159, 0]
click at [472, 149] on input "False" at bounding box center [477, 145] width 10 height 8
radio input "true"
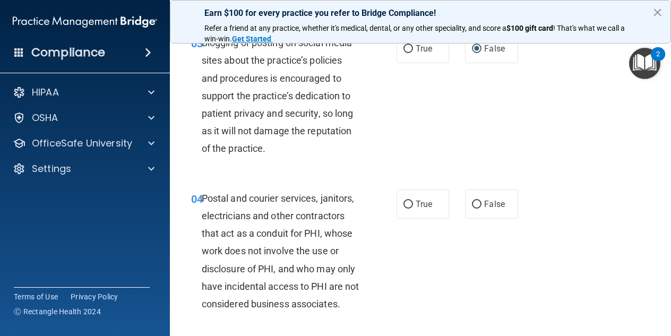
scroll to position [265, 0]
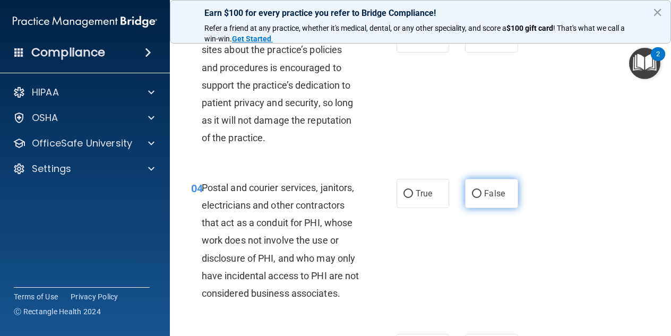
click at [465, 208] on label "False" at bounding box center [491, 193] width 53 height 29
click at [472, 198] on input "False" at bounding box center [477, 194] width 10 height 8
radio input "true"
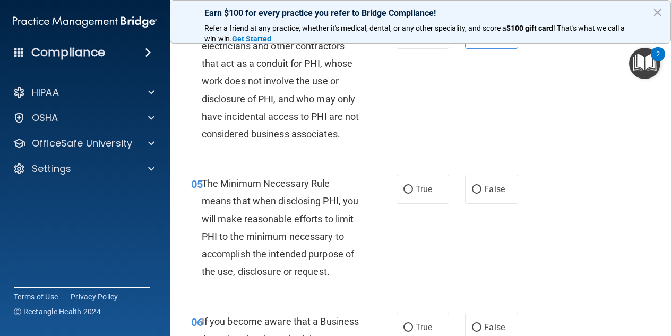
scroll to position [478, 0]
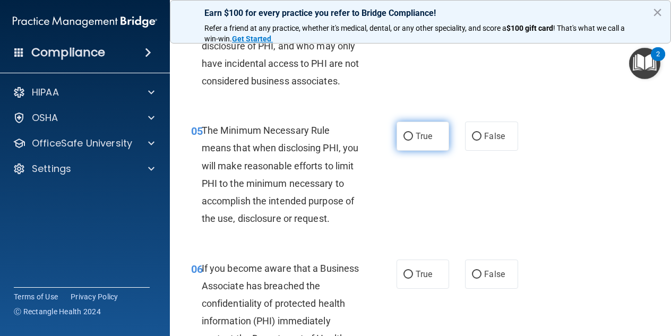
click at [417, 151] on label "True" at bounding box center [422, 136] width 53 height 29
click at [413, 141] on input "True" at bounding box center [408, 137] width 10 height 8
radio input "true"
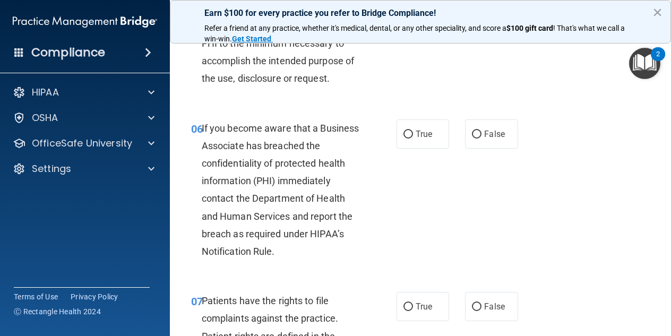
scroll to position [637, 0]
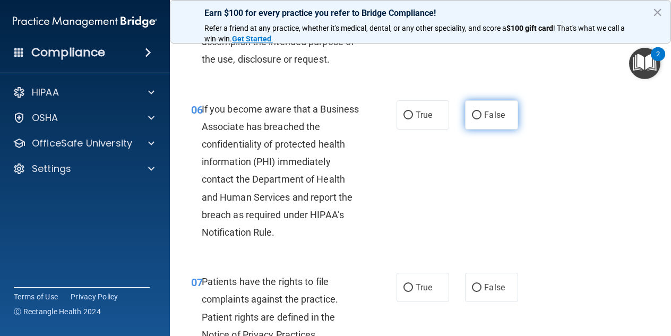
click at [485, 120] on span "False" at bounding box center [494, 115] width 21 height 10
click at [481, 119] on input "False" at bounding box center [477, 115] width 10 height 8
radio input "true"
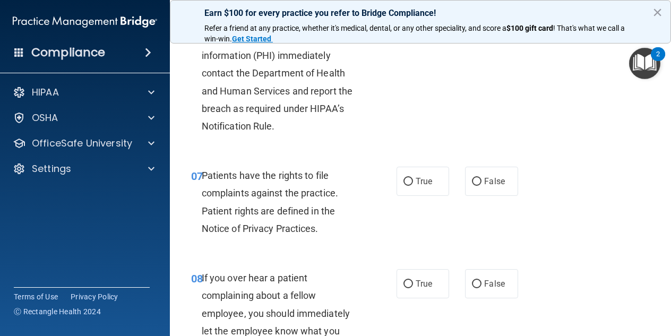
scroll to position [796, 0]
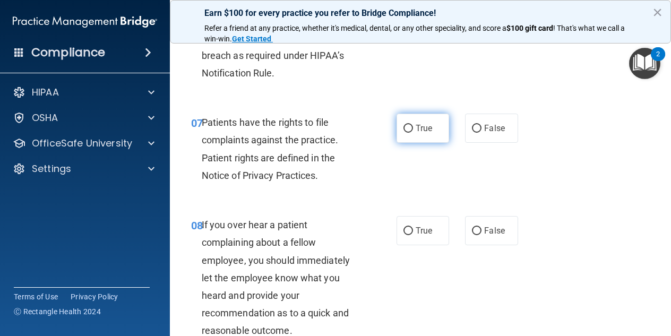
click at [416, 143] on label "True" at bounding box center [422, 128] width 53 height 29
click at [413, 133] on input "True" at bounding box center [408, 129] width 10 height 8
radio input "true"
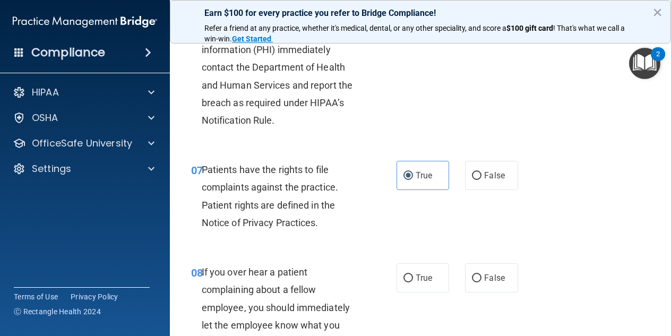
scroll to position [690, 0]
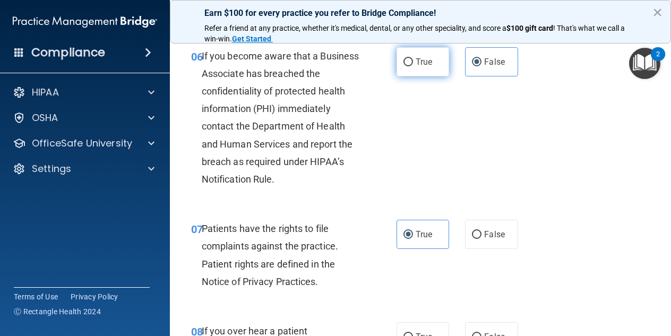
click at [419, 76] on label "True" at bounding box center [422, 61] width 53 height 29
click at [413, 66] on input "True" at bounding box center [408, 62] width 10 height 8
radio input "true"
radio input "false"
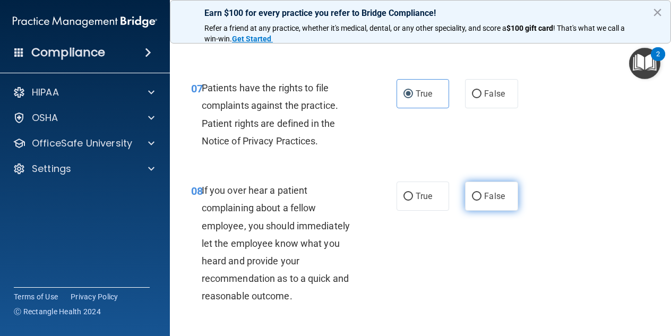
scroll to position [902, 0]
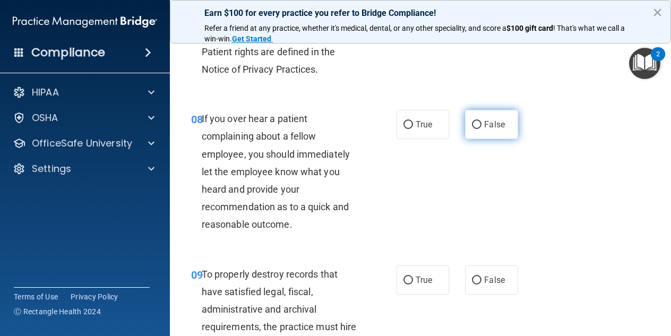
click at [465, 139] on label "False" at bounding box center [491, 124] width 53 height 29
click at [472, 129] on input "False" at bounding box center [477, 125] width 10 height 8
radio input "true"
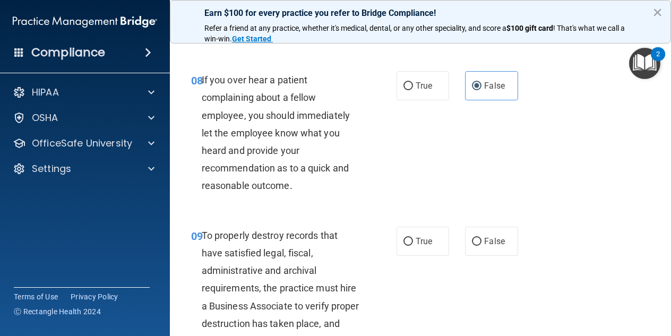
scroll to position [1008, 0]
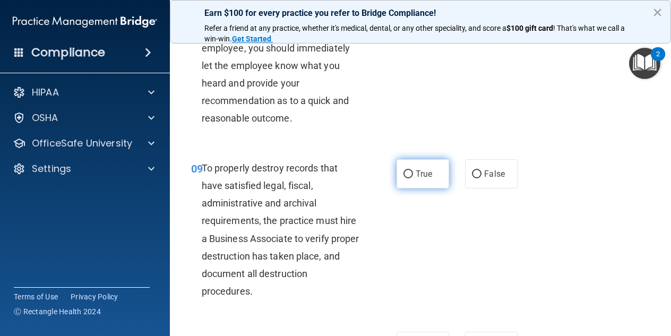
click at [428, 179] on span "True" at bounding box center [424, 174] width 16 height 10
click at [413, 178] on input "True" at bounding box center [408, 174] width 10 height 8
radio input "true"
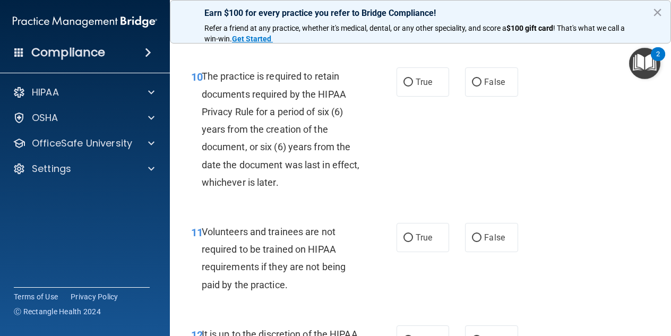
scroll to position [1274, 0]
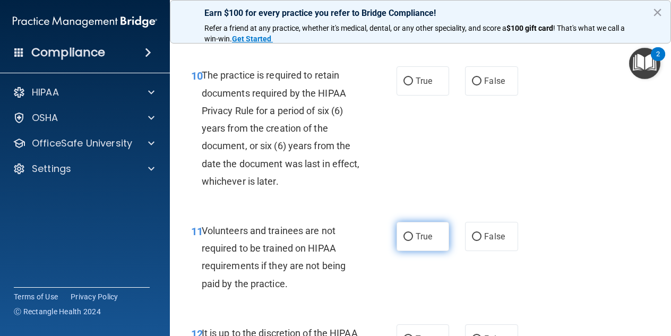
click at [429, 251] on label "True" at bounding box center [422, 236] width 53 height 29
click at [413, 241] on input "True" at bounding box center [408, 237] width 10 height 8
radio input "true"
click at [430, 96] on label "True" at bounding box center [422, 80] width 53 height 29
click at [413, 85] on input "True" at bounding box center [408, 81] width 10 height 8
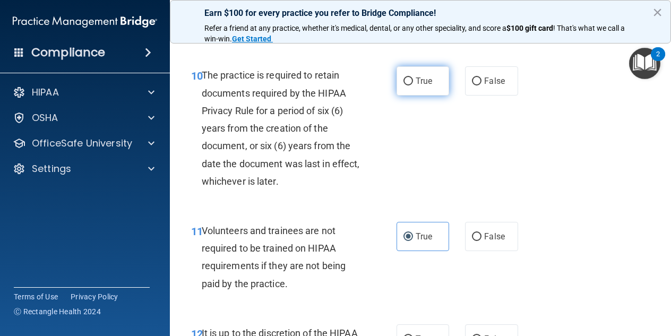
radio input "true"
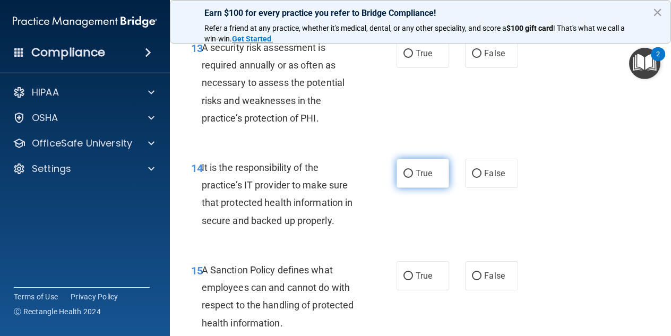
scroll to position [1698, 0]
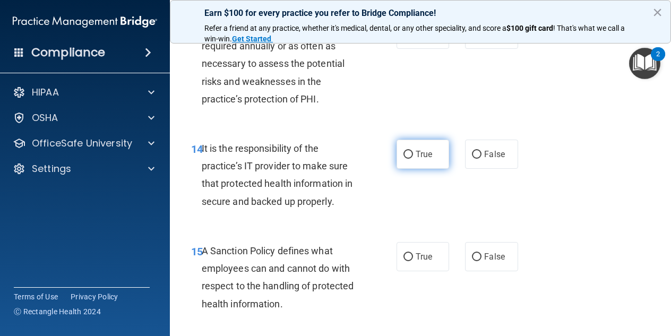
click at [417, 229] on div "14 It is the responsibility of the practice’s IT provider to make sure that pro…" at bounding box center [420, 177] width 474 height 102
click at [417, 169] on label "True" at bounding box center [422, 154] width 53 height 29
click at [413, 159] on input "True" at bounding box center [408, 155] width 10 height 8
radio input "true"
click at [418, 39] on span "True" at bounding box center [424, 34] width 16 height 10
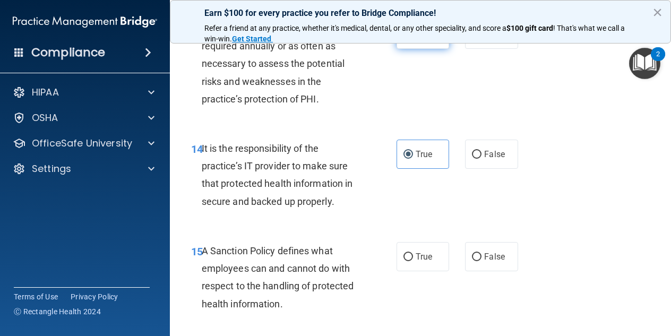
click at [413, 39] on input "True" at bounding box center [408, 35] width 10 height 8
radio input "true"
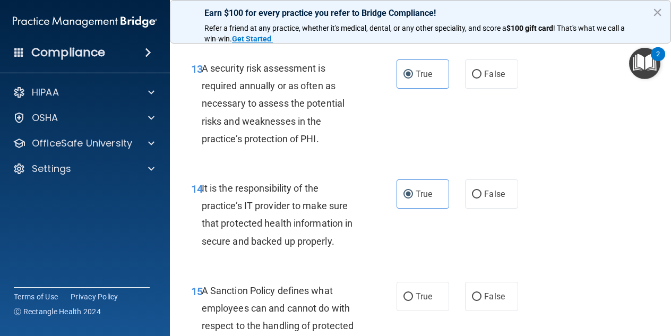
scroll to position [1592, 0]
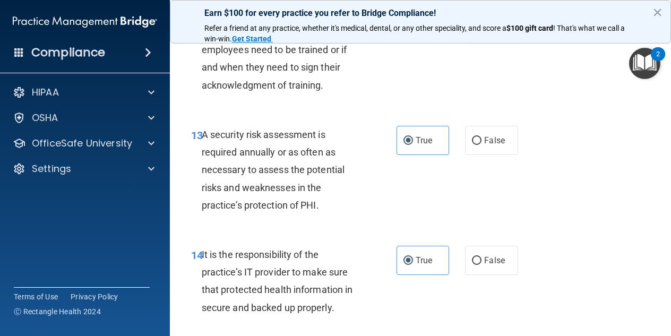
click at [477, 35] on label "False" at bounding box center [491, 20] width 53 height 29
click at [477, 25] on input "False" at bounding box center [477, 21] width 10 height 8
radio input "true"
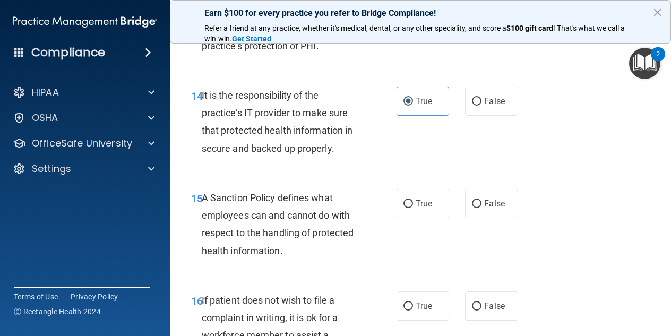
scroll to position [1857, 0]
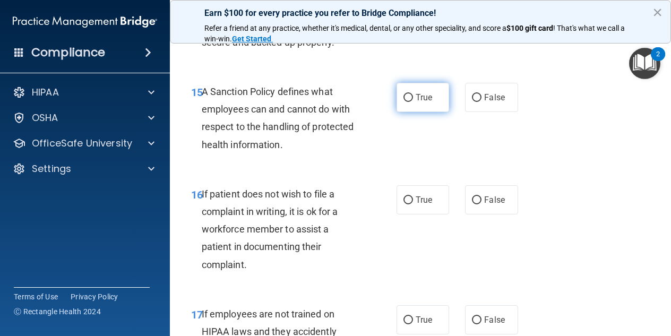
click at [419, 102] on span "True" at bounding box center [424, 97] width 16 height 10
click at [413, 102] on input "True" at bounding box center [408, 98] width 10 height 8
radio input "true"
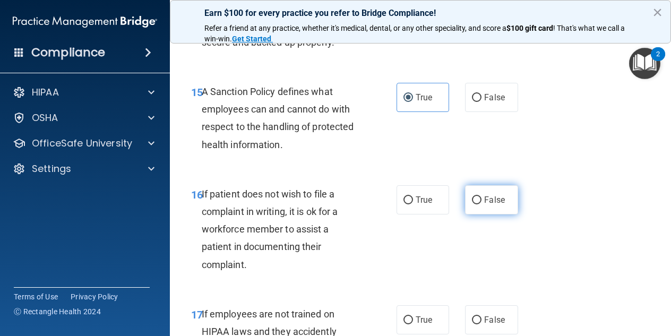
click at [480, 214] on label "False" at bounding box center [491, 199] width 53 height 29
click at [480, 204] on input "False" at bounding box center [477, 200] width 10 height 8
radio input "true"
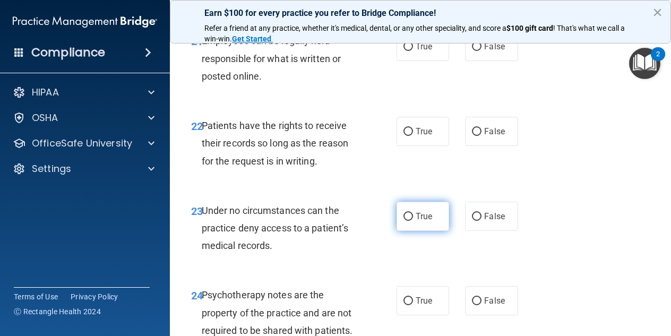
scroll to position [2654, 0]
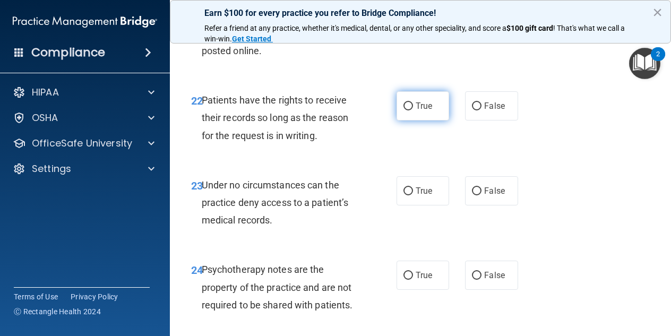
click at [421, 111] on span "True" at bounding box center [424, 106] width 16 height 10
click at [413, 110] on input "True" at bounding box center [408, 106] width 10 height 8
radio input "true"
click at [416, 196] on span "True" at bounding box center [424, 191] width 16 height 10
click at [413, 195] on input "True" at bounding box center [408, 191] width 10 height 8
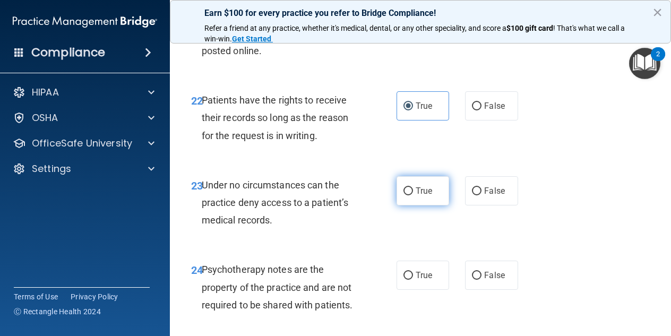
radio input "true"
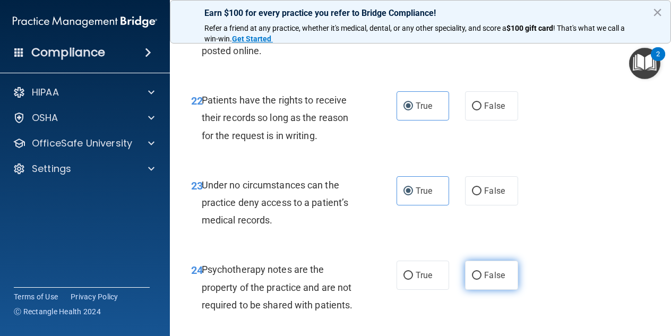
drag, startPoint x: 476, startPoint y: 310, endPoint x: 476, endPoint y: 317, distance: 6.4
click at [476, 311] on div "24 Psychotherapy notes are the property of the practice and are not required to…" at bounding box center [420, 289] width 474 height 85
click at [476, 290] on label "False" at bounding box center [491, 275] width 53 height 29
click at [476, 280] on input "False" at bounding box center [477, 276] width 10 height 8
radio input "true"
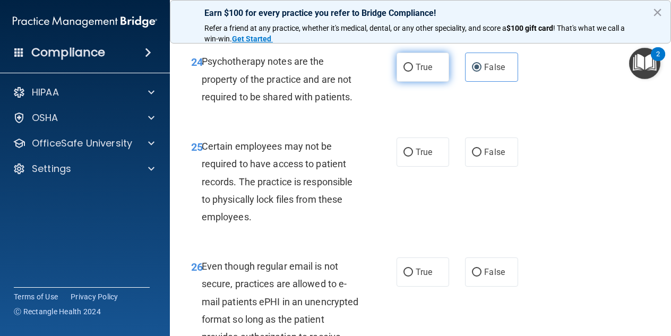
scroll to position [2866, 0]
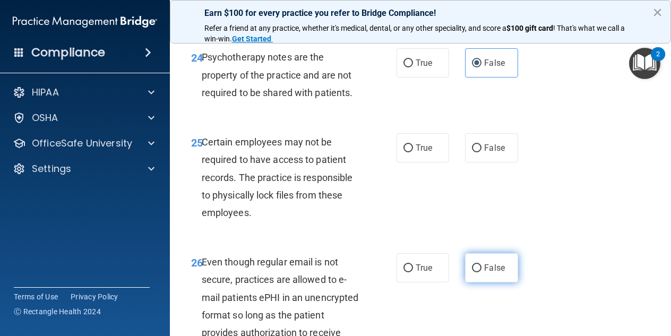
click at [472, 272] on input "False" at bounding box center [477, 268] width 10 height 8
radio input "true"
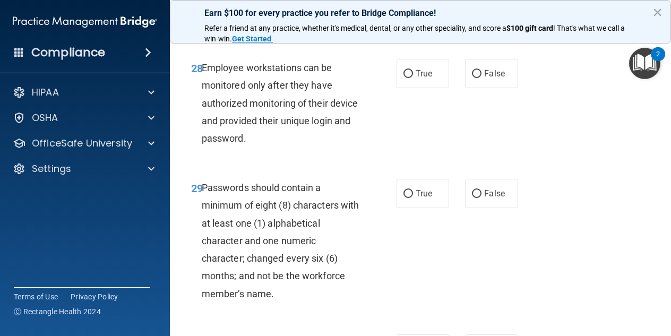
scroll to position [3290, 0]
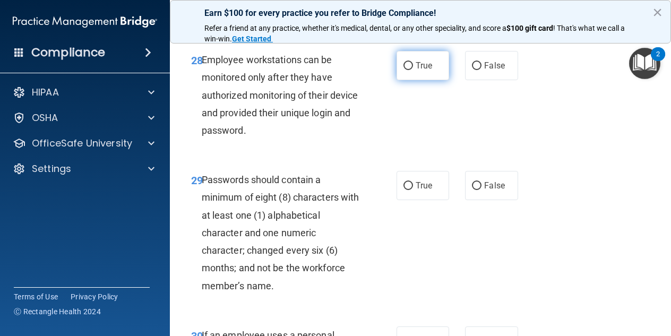
click at [416, 71] on span "True" at bounding box center [424, 66] width 16 height 10
click at [413, 70] on input "True" at bounding box center [408, 66] width 10 height 8
radio input "true"
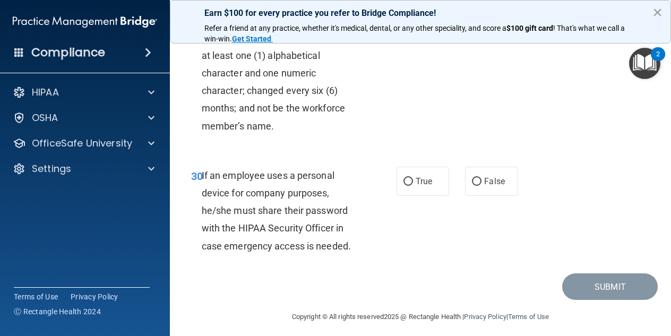
scroll to position [3527, 0]
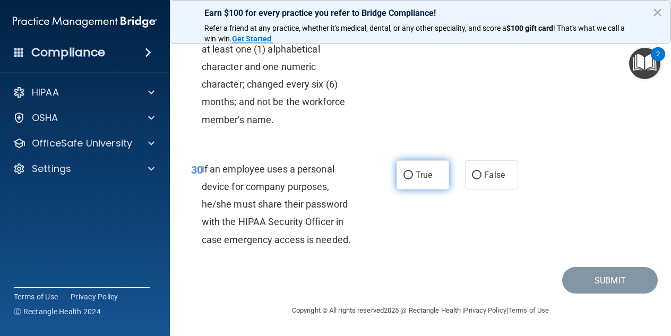
click at [417, 180] on label "True" at bounding box center [422, 174] width 53 height 29
click at [413, 179] on input "True" at bounding box center [408, 175] width 10 height 8
radio input "true"
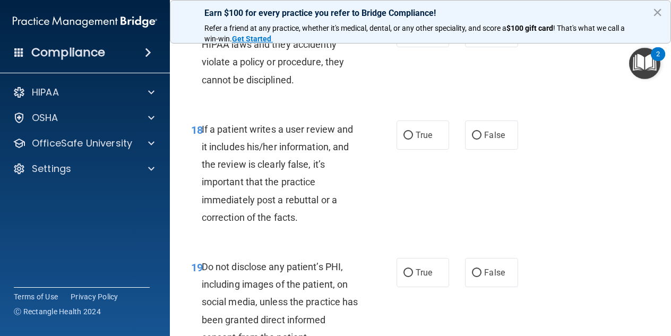
scroll to position [2147, 0]
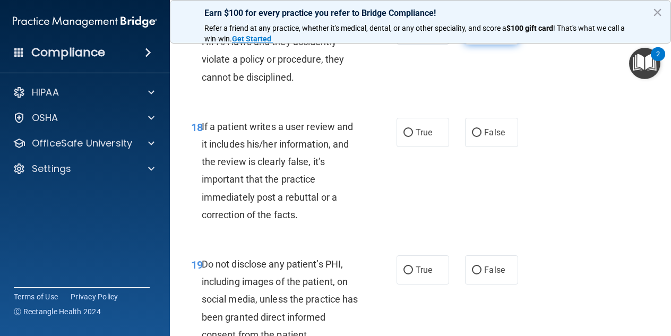
click at [493, 45] on label "False" at bounding box center [491, 29] width 53 height 29
click at [481, 34] on input "False" at bounding box center [477, 31] width 10 height 8
radio input "true"
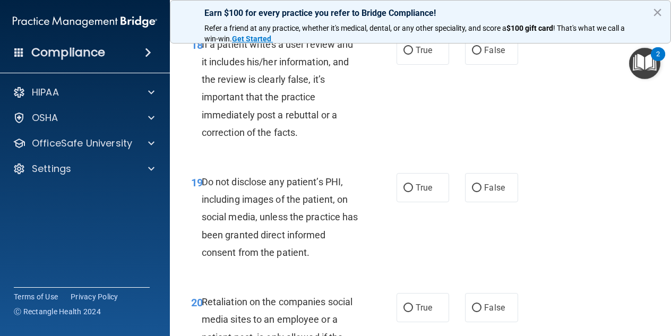
scroll to position [2253, 0]
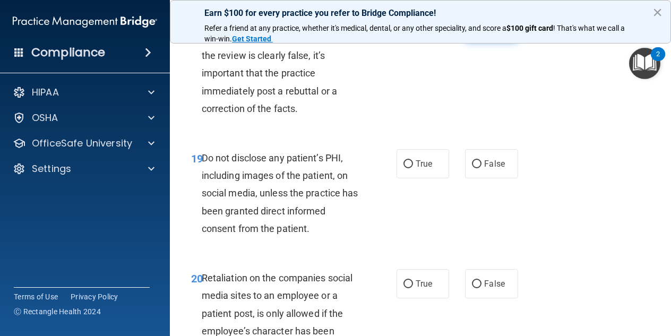
click at [489, 31] on span "False" at bounding box center [494, 26] width 21 height 10
click at [481, 31] on input "False" at bounding box center [477, 27] width 10 height 8
radio input "true"
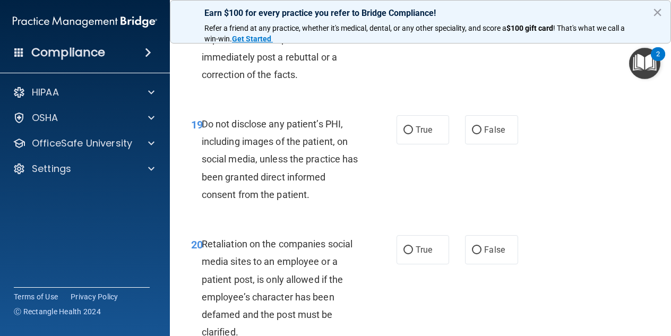
scroll to position [2360, 0]
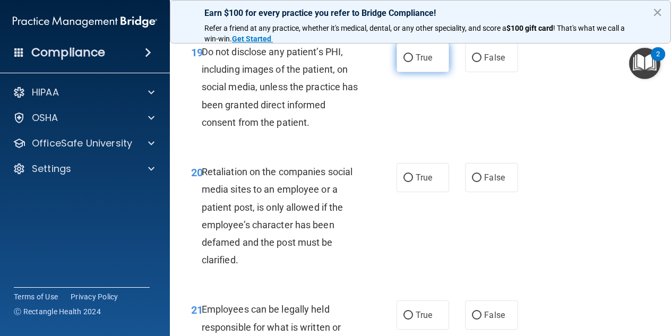
click at [416, 63] on span "True" at bounding box center [424, 58] width 16 height 10
click at [413, 62] on input "True" at bounding box center [408, 58] width 10 height 8
radio input "true"
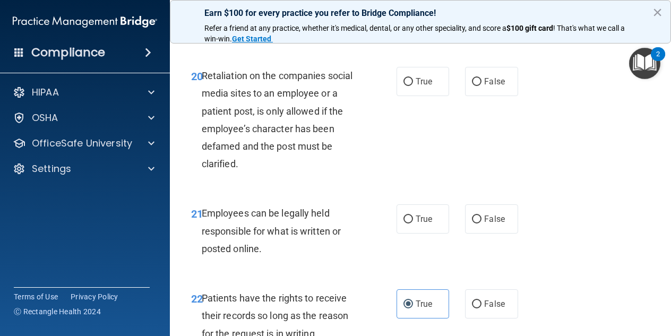
scroll to position [2466, 0]
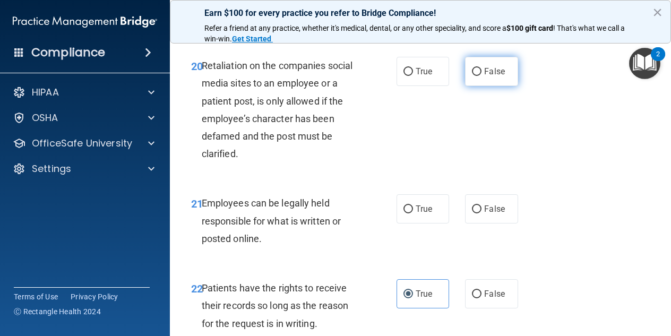
click at [500, 86] on label "False" at bounding box center [491, 71] width 53 height 29
click at [481, 76] on input "False" at bounding box center [477, 72] width 10 height 8
radio input "true"
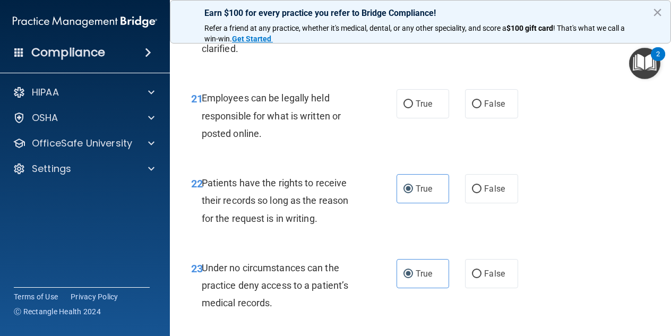
scroll to position [2572, 0]
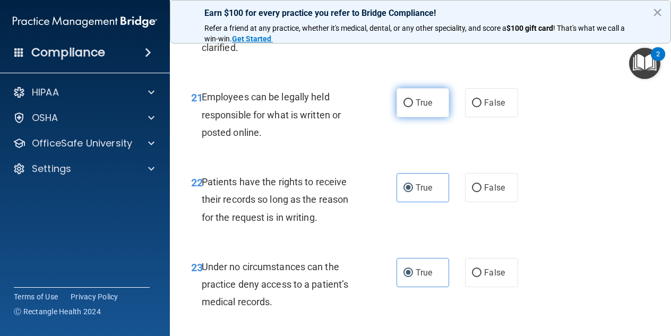
click at [416, 108] on span "True" at bounding box center [424, 103] width 16 height 10
click at [413, 107] on input "True" at bounding box center [408, 103] width 10 height 8
radio input "true"
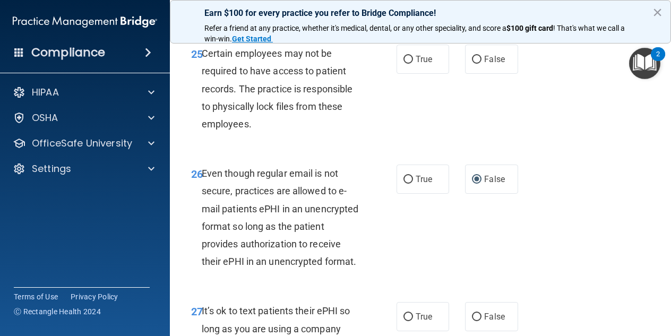
scroll to position [2996, 0]
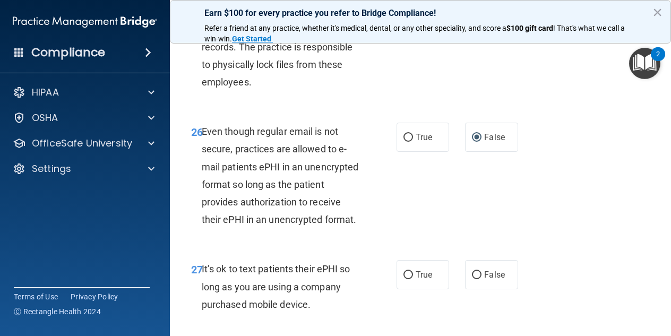
click at [432, 32] on label "True" at bounding box center [422, 17] width 53 height 29
click at [413, 22] on input "True" at bounding box center [408, 18] width 10 height 8
radio input "true"
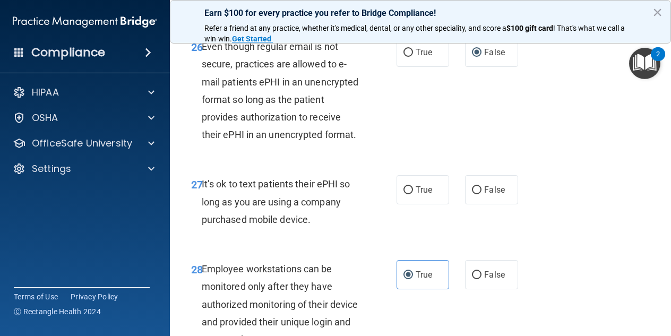
scroll to position [3209, 0]
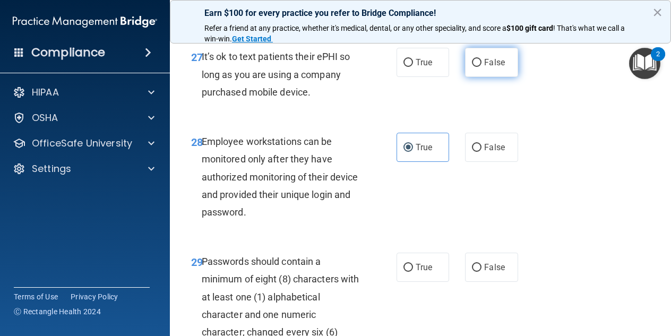
click at [471, 77] on label "False" at bounding box center [491, 62] width 53 height 29
click at [472, 67] on input "False" at bounding box center [477, 63] width 10 height 8
radio input "true"
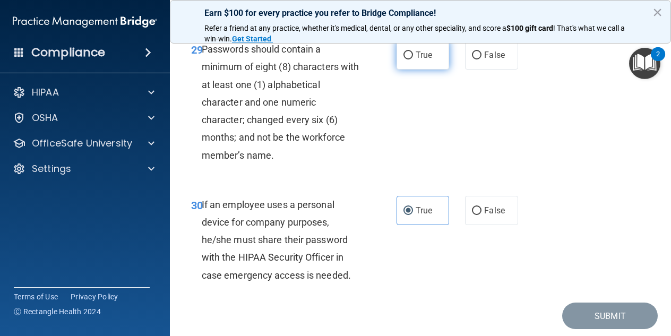
click at [435, 70] on label "True" at bounding box center [422, 54] width 53 height 29
click at [413, 59] on input "True" at bounding box center [408, 55] width 10 height 8
radio input "true"
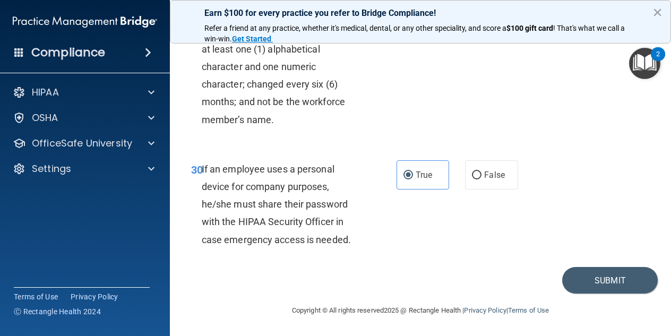
scroll to position [3527, 0]
click at [605, 282] on button "Submit" at bounding box center [610, 280] width 96 height 27
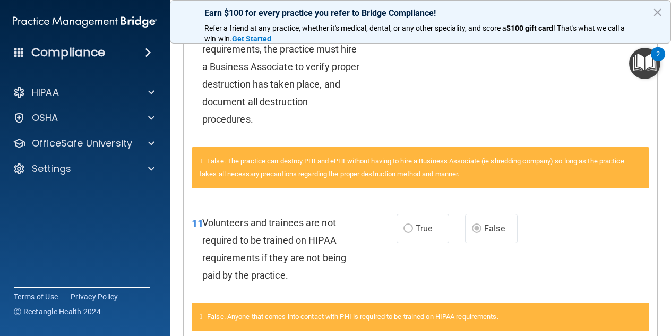
scroll to position [731, 0]
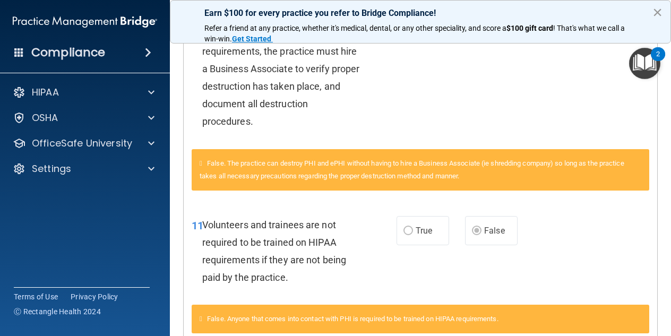
click at [653, 8] on button "×" at bounding box center [657, 12] width 10 height 17
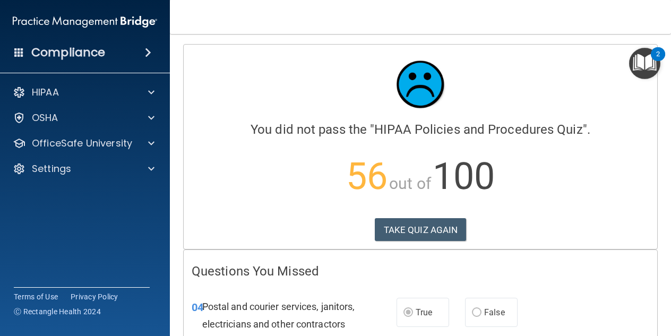
scroll to position [0, 0]
click at [403, 223] on button "TAKE QUIZ AGAIN" at bounding box center [421, 230] width 92 height 23
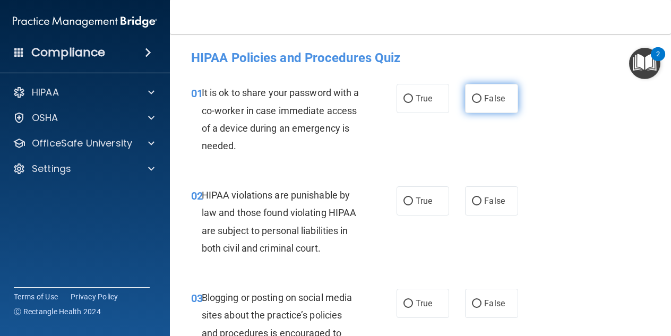
click at [495, 93] on label "False" at bounding box center [491, 98] width 53 height 29
click at [481, 95] on input "False" at bounding box center [477, 99] width 10 height 8
radio input "true"
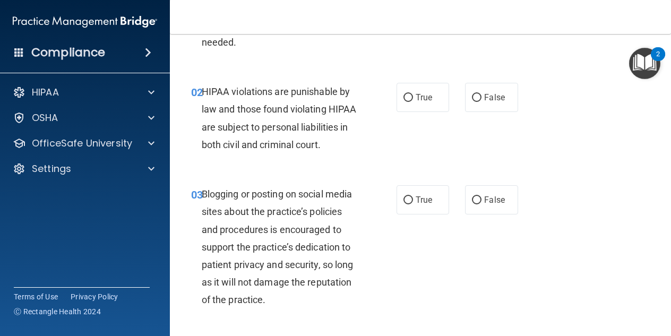
scroll to position [106, 0]
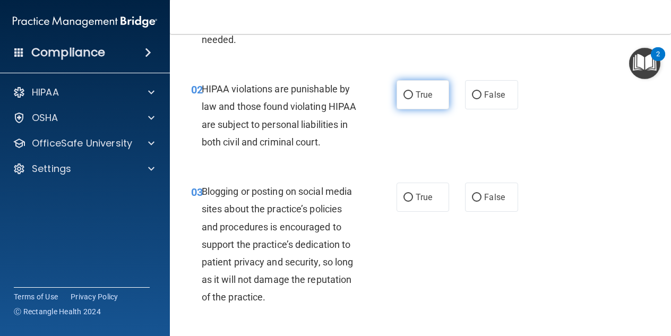
click at [404, 99] on input "True" at bounding box center [408, 95] width 10 height 8
radio input "true"
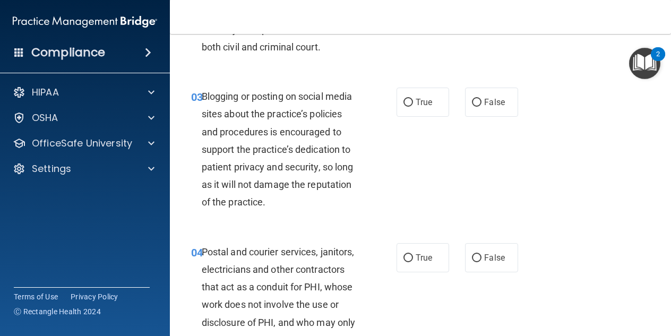
scroll to position [212, 0]
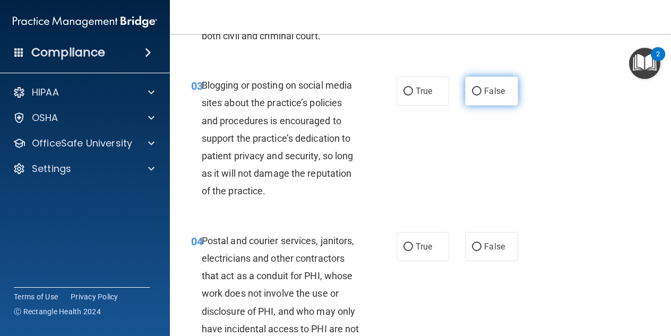
click at [487, 106] on label "False" at bounding box center [491, 90] width 53 height 29
click at [481, 96] on input "False" at bounding box center [477, 92] width 10 height 8
radio input "true"
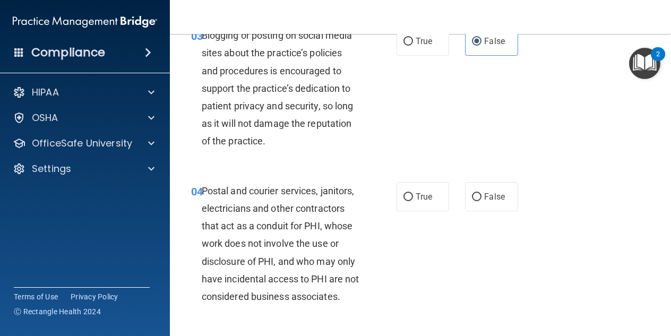
scroll to position [371, 0]
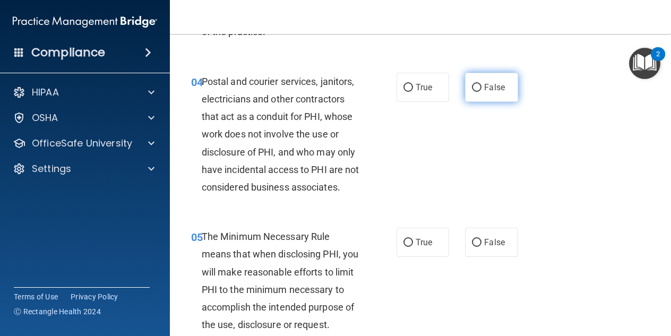
click at [475, 92] on input "False" at bounding box center [477, 88] width 10 height 8
radio input "true"
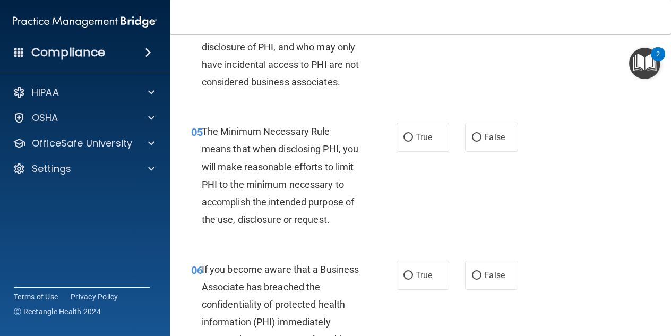
scroll to position [478, 0]
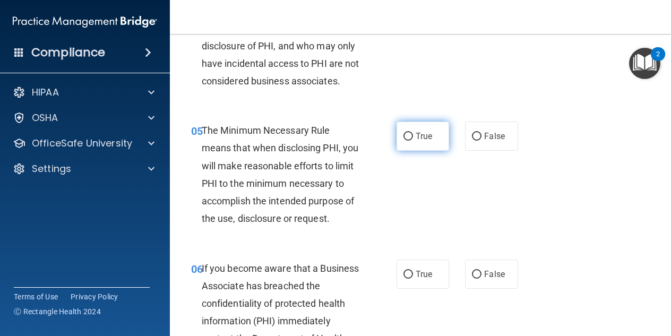
click at [421, 151] on label "True" at bounding box center [422, 136] width 53 height 29
click at [413, 141] on input "True" at bounding box center [408, 137] width 10 height 8
radio input "true"
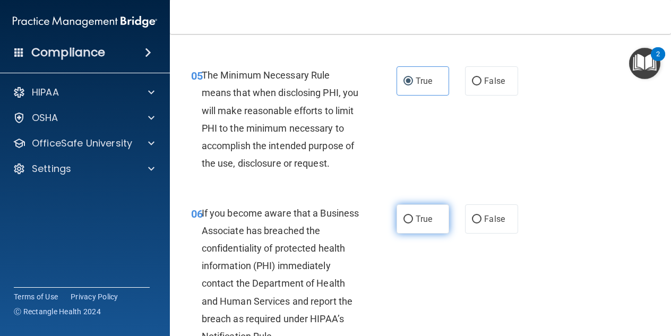
scroll to position [584, 0]
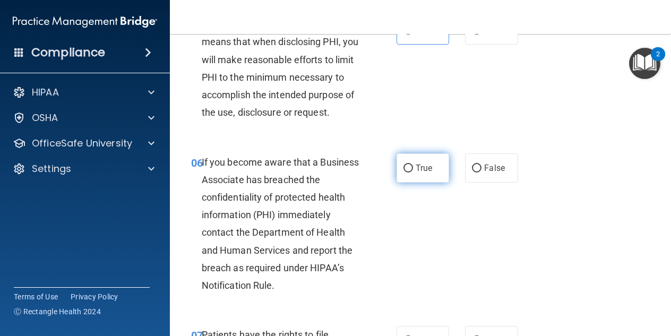
click at [416, 173] on span "True" at bounding box center [424, 168] width 16 height 10
click at [413, 172] on input "True" at bounding box center [408, 169] width 10 height 8
radio input "true"
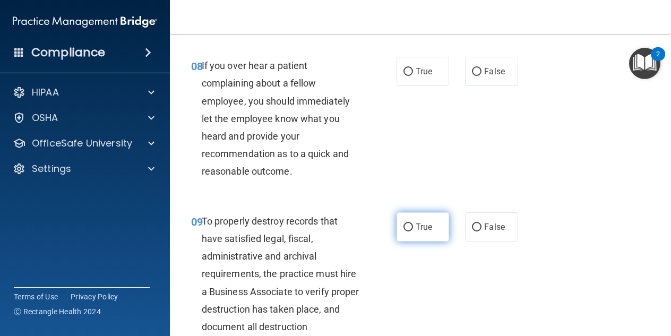
click at [423, 241] on label "True" at bounding box center [422, 226] width 53 height 29
click at [413, 231] on input "True" at bounding box center [408, 227] width 10 height 8
radio input "true"
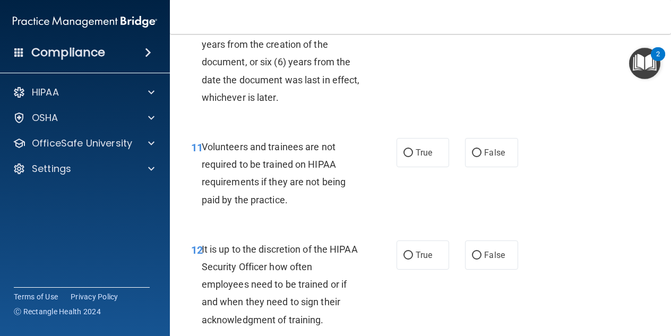
scroll to position [1433, 0]
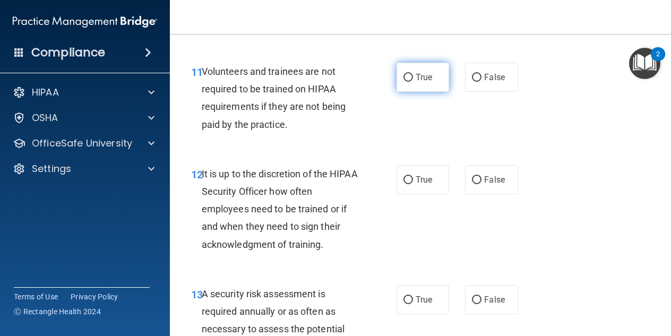
click at [418, 82] on span "True" at bounding box center [424, 77] width 16 height 10
click at [413, 82] on input "True" at bounding box center [408, 78] width 10 height 8
radio input "true"
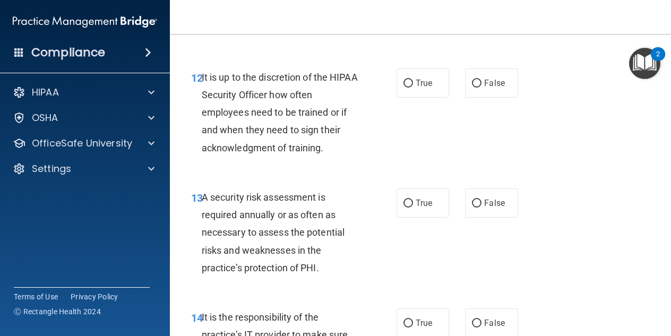
scroll to position [1645, 0]
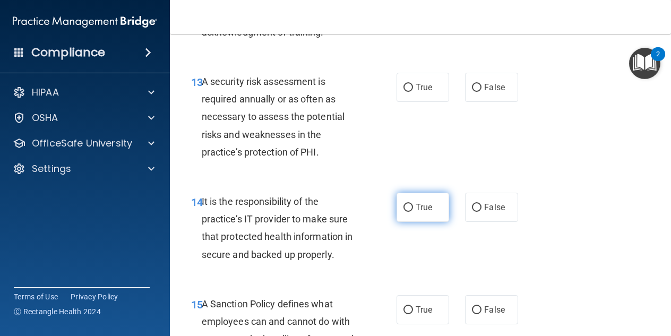
click at [432, 222] on label "True" at bounding box center [422, 207] width 53 height 29
click at [413, 212] on input "True" at bounding box center [408, 208] width 10 height 8
radio input "true"
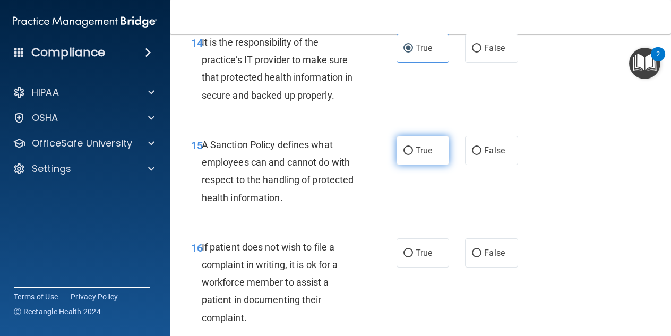
click at [416, 155] on span "True" at bounding box center [424, 150] width 16 height 10
click at [413, 155] on input "True" at bounding box center [408, 151] width 10 height 8
radio input "true"
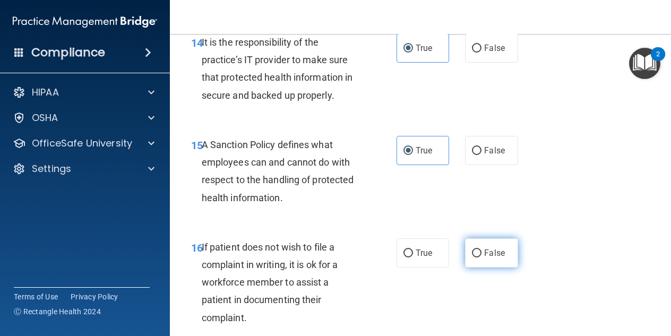
click at [465, 267] on label "False" at bounding box center [491, 252] width 53 height 29
click at [472, 257] on input "False" at bounding box center [477, 253] width 10 height 8
radio input "true"
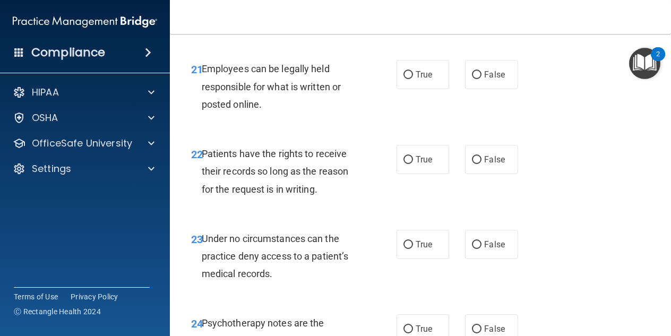
scroll to position [2600, 0]
click at [456, 174] on div "True False" at bounding box center [459, 158] width 127 height 29
click at [425, 174] on label "True" at bounding box center [422, 158] width 53 height 29
click at [413, 163] on input "True" at bounding box center [408, 159] width 10 height 8
radio input "true"
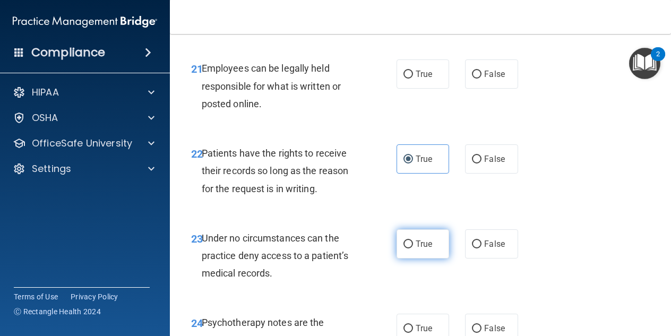
click at [414, 258] on label "True" at bounding box center [422, 243] width 53 height 29
click at [413, 248] on input "True" at bounding box center [408, 244] width 10 height 8
radio input "true"
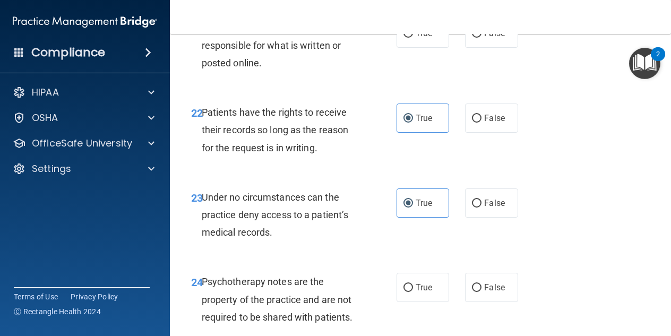
scroll to position [2760, 0]
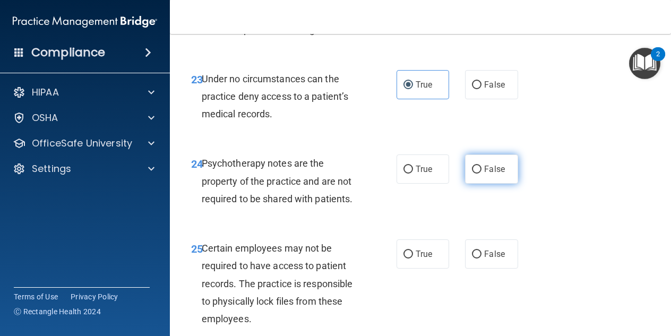
click at [473, 184] on label "False" at bounding box center [491, 168] width 53 height 29
click at [473, 174] on input "False" at bounding box center [477, 170] width 10 height 8
radio input "true"
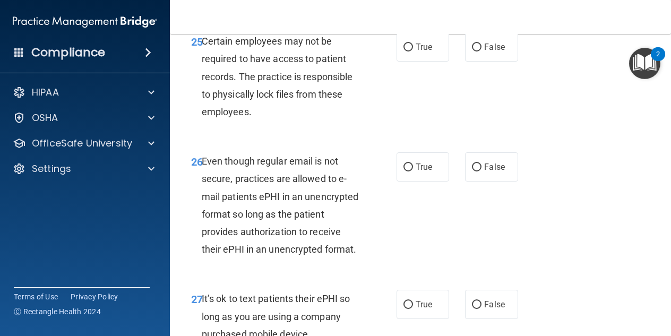
scroll to position [3078, 0]
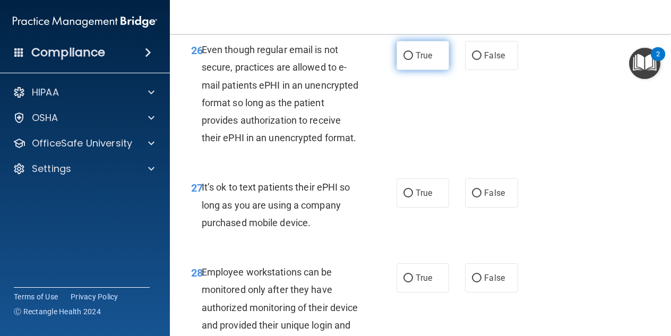
click at [430, 70] on label "True" at bounding box center [422, 55] width 53 height 29
click at [413, 60] on input "True" at bounding box center [408, 56] width 10 height 8
radio input "true"
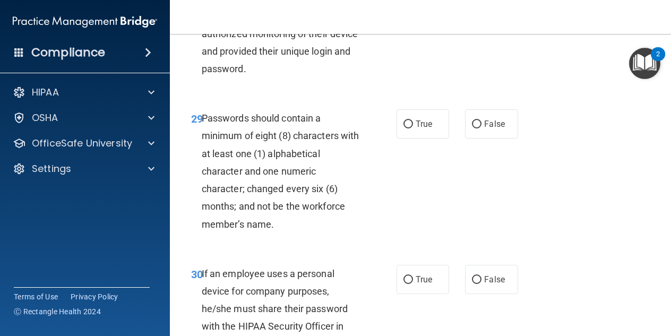
scroll to position [3290, 0]
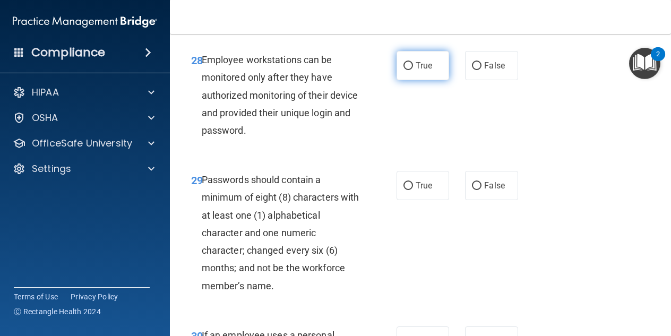
click at [414, 80] on label "True" at bounding box center [422, 65] width 53 height 29
click at [413, 70] on input "True" at bounding box center [408, 66] width 10 height 8
radio input "true"
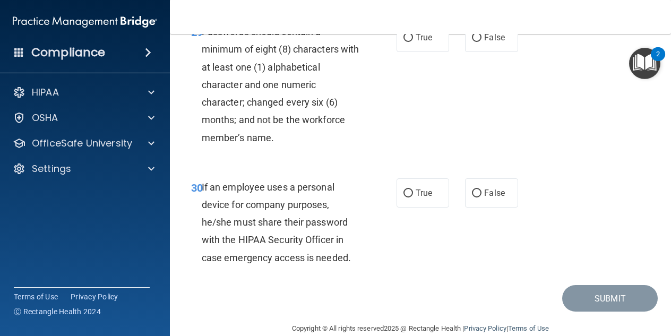
scroll to position [3450, 0]
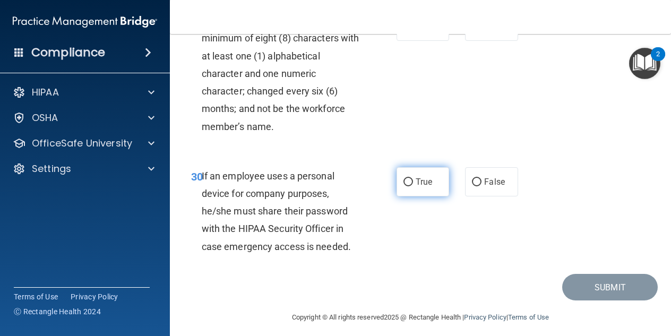
click at [419, 187] on span "True" at bounding box center [424, 182] width 16 height 10
click at [413, 186] on input "True" at bounding box center [408, 182] width 10 height 8
radio input "true"
click at [443, 41] on label "True" at bounding box center [422, 26] width 53 height 29
click at [413, 31] on input "True" at bounding box center [408, 27] width 10 height 8
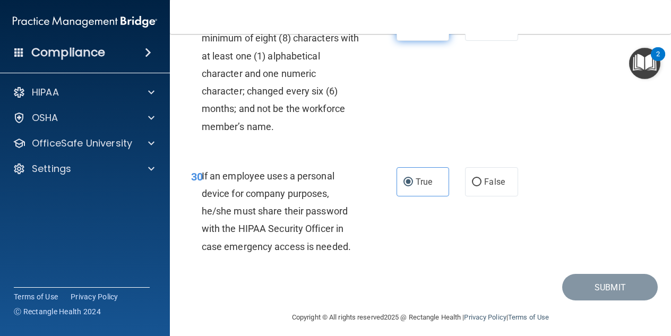
radio input "true"
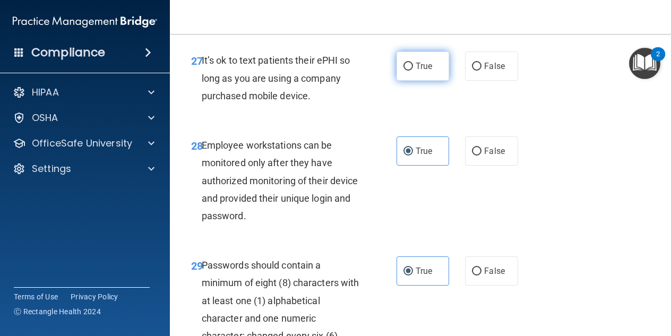
scroll to position [3184, 0]
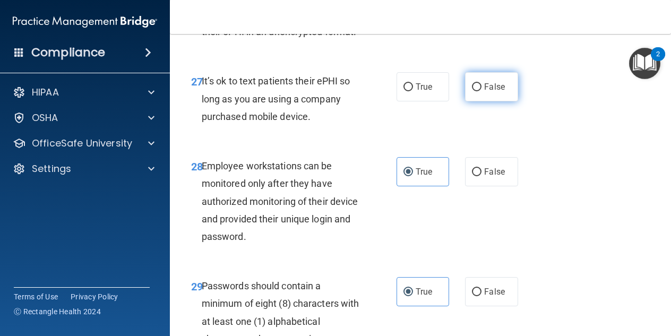
click at [484, 92] on span "False" at bounding box center [494, 87] width 21 height 10
click at [481, 91] on input "False" at bounding box center [477, 87] width 10 height 8
radio input "true"
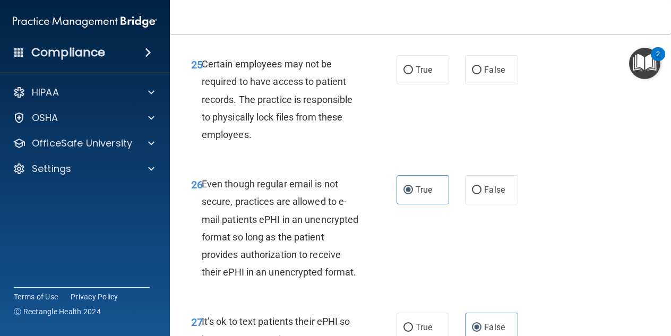
scroll to position [2919, 0]
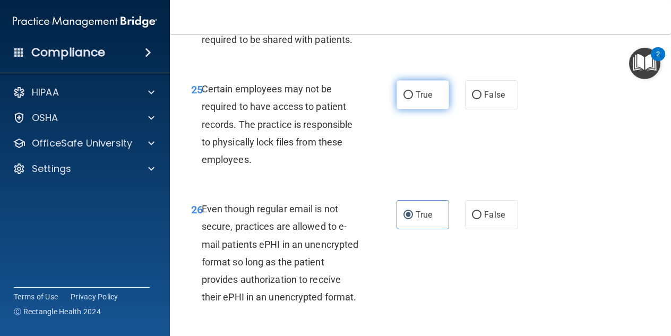
click at [427, 100] on span "True" at bounding box center [424, 95] width 16 height 10
click at [413, 99] on input "True" at bounding box center [408, 95] width 10 height 8
radio input "true"
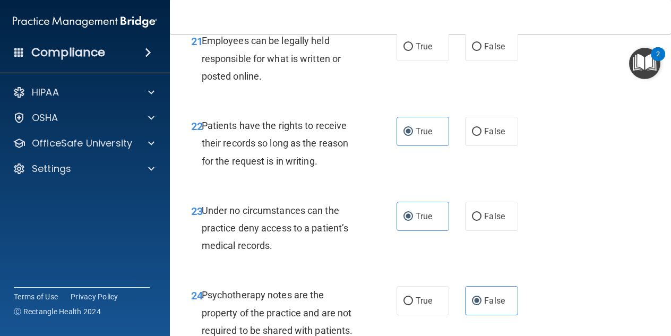
scroll to position [2547, 0]
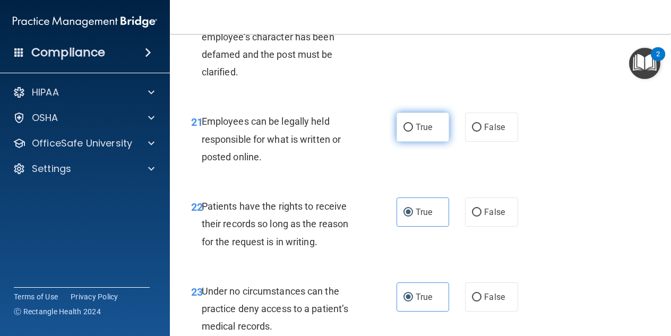
click at [426, 142] on label "True" at bounding box center [422, 127] width 53 height 29
click at [413, 132] on input "True" at bounding box center [408, 128] width 10 height 8
radio input "true"
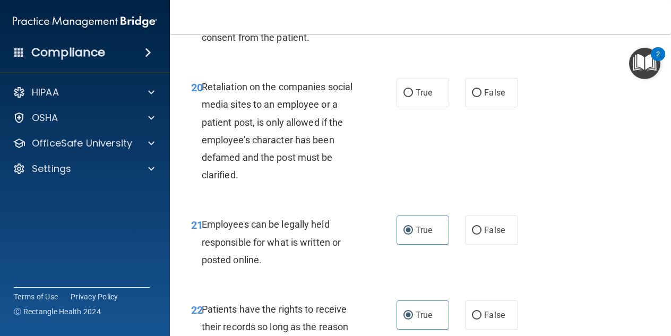
scroll to position [2441, 0]
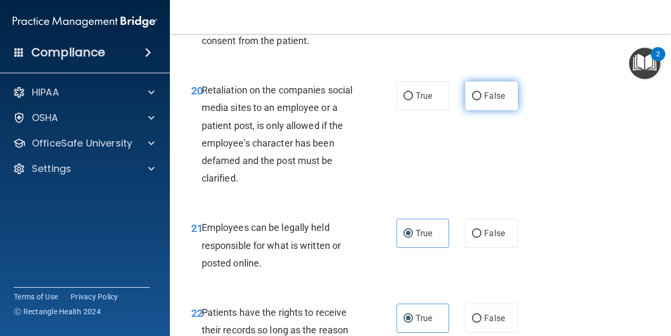
click at [485, 110] on label "False" at bounding box center [491, 95] width 53 height 29
click at [481, 100] on input "False" at bounding box center [477, 96] width 10 height 8
radio input "true"
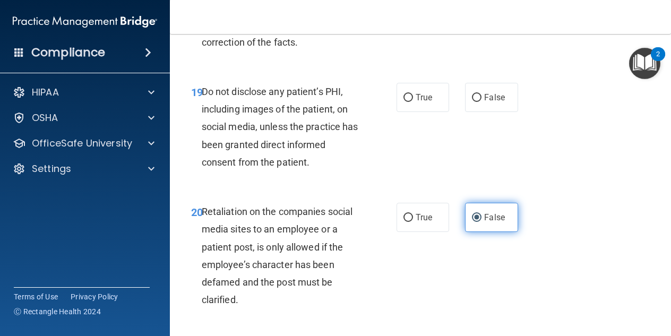
scroll to position [2282, 0]
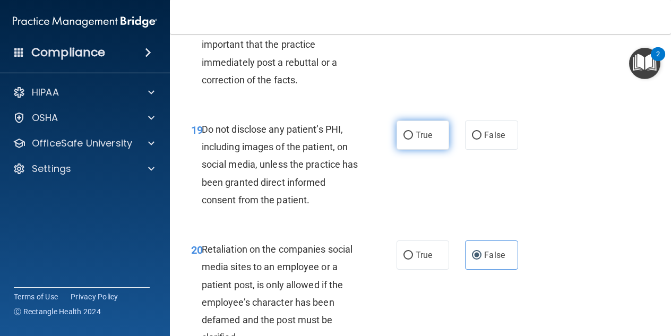
click at [416, 140] on span "True" at bounding box center [424, 135] width 16 height 10
click at [413, 140] on input "True" at bounding box center [408, 136] width 10 height 8
radio input "true"
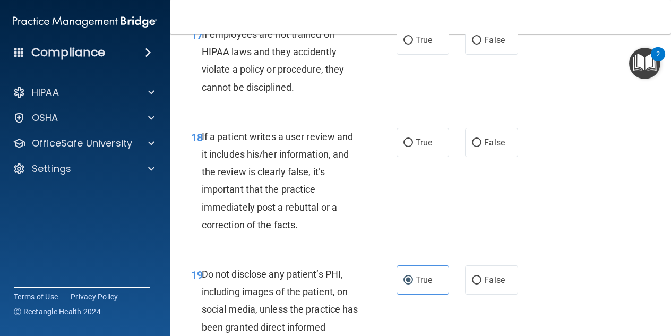
scroll to position [2123, 0]
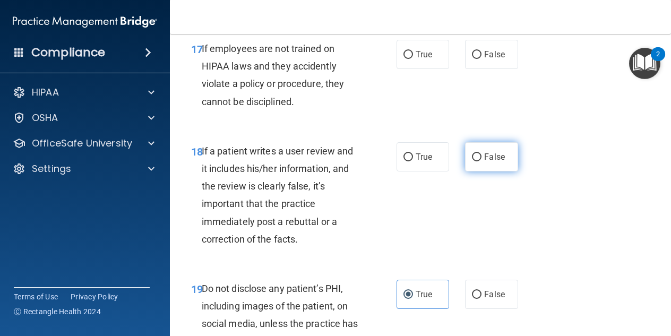
click at [472, 161] on input "False" at bounding box center [477, 157] width 10 height 8
radio input "true"
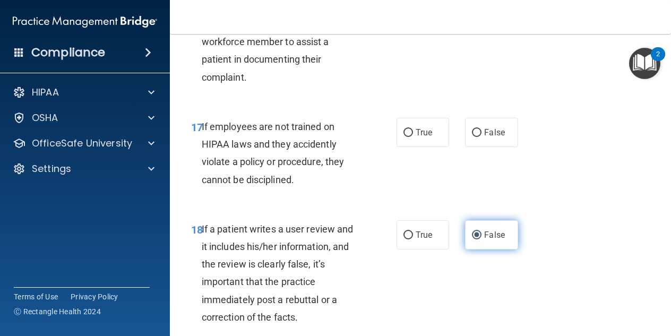
scroll to position [2017, 0]
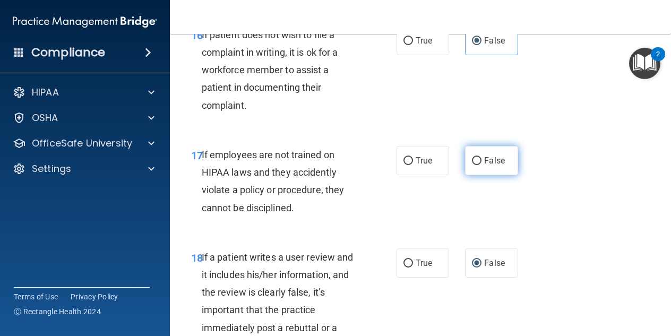
click at [497, 166] on span "False" at bounding box center [494, 160] width 21 height 10
click at [481, 165] on input "False" at bounding box center [477, 161] width 10 height 8
radio input "true"
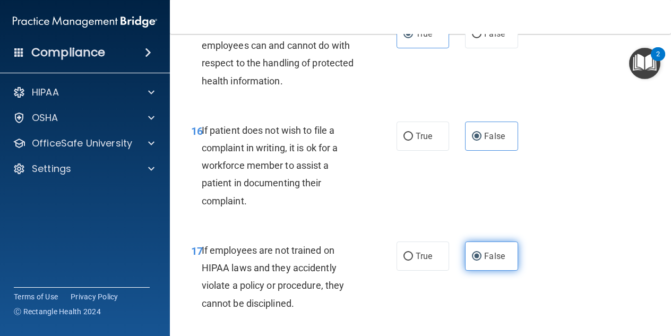
scroll to position [1911, 0]
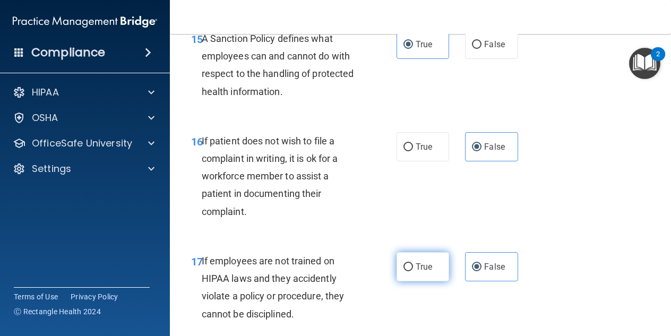
click at [416, 272] on span "True" at bounding box center [424, 267] width 16 height 10
click at [412, 271] on input "True" at bounding box center [408, 267] width 10 height 8
radio input "true"
radio input "false"
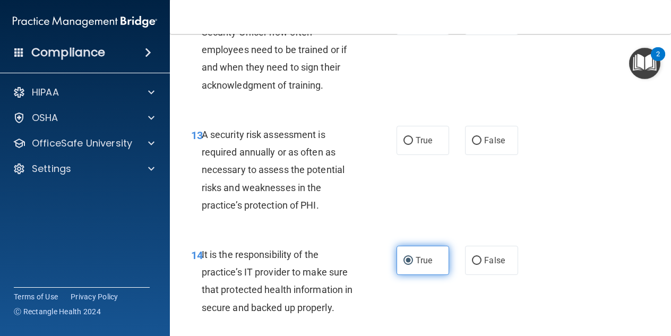
scroll to position [1539, 0]
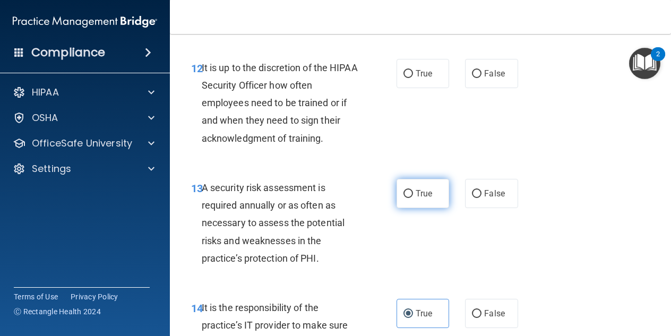
click at [409, 198] on input "True" at bounding box center [408, 194] width 10 height 8
radio input "true"
click at [456, 88] on div "True False" at bounding box center [459, 73] width 127 height 29
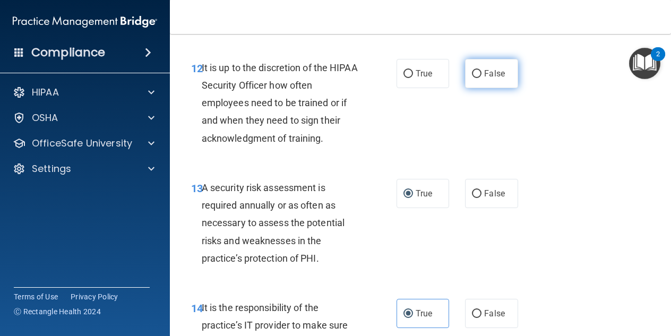
click at [468, 88] on label "False" at bounding box center [491, 73] width 53 height 29
click at [472, 78] on input "False" at bounding box center [477, 74] width 10 height 8
radio input "true"
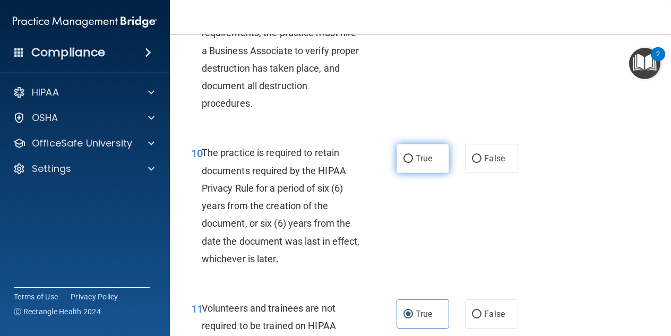
scroll to position [1274, 0]
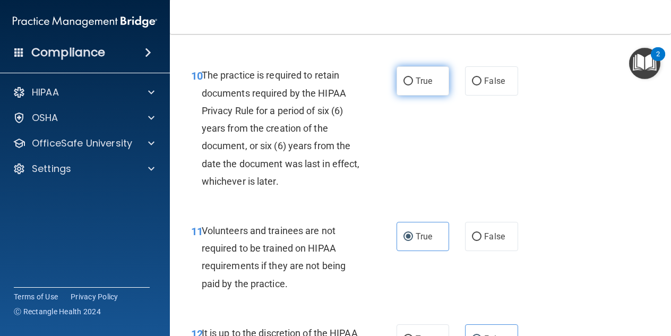
click at [416, 86] on span "True" at bounding box center [424, 81] width 16 height 10
click at [413, 85] on input "True" at bounding box center [408, 81] width 10 height 8
radio input "true"
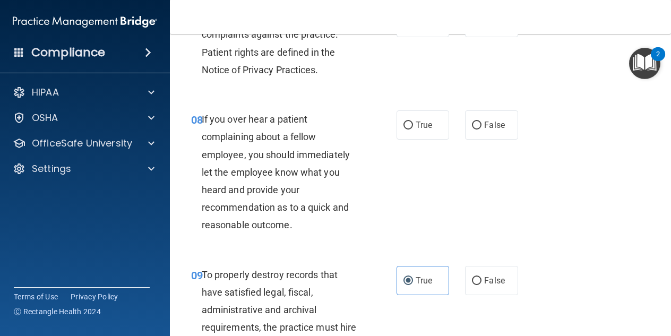
scroll to position [902, 0]
click at [474, 139] on label "False" at bounding box center [491, 124] width 53 height 29
click at [474, 129] on input "False" at bounding box center [477, 125] width 10 height 8
radio input "true"
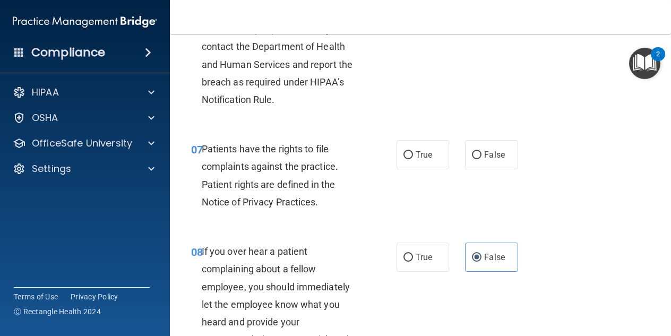
scroll to position [743, 0]
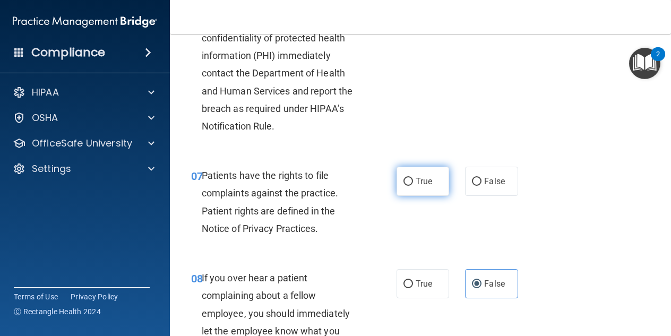
click at [422, 186] on span "True" at bounding box center [424, 181] width 16 height 10
click at [413, 186] on input "True" at bounding box center [408, 182] width 10 height 8
radio input "true"
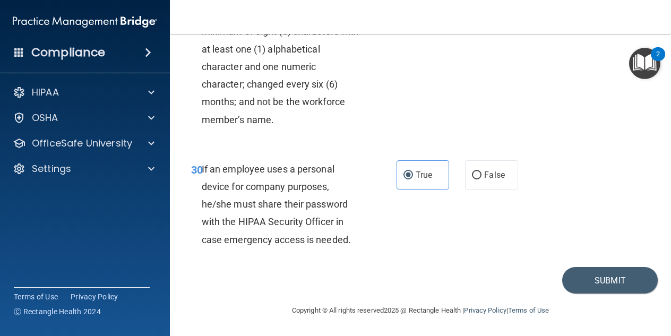
scroll to position [3527, 0]
click at [628, 294] on footer "Copyright © All rights reserved 2025 @ Rectangle Health | Privacy Policy | Term…" at bounding box center [420, 309] width 459 height 32
click at [621, 279] on button "Submit" at bounding box center [610, 280] width 96 height 27
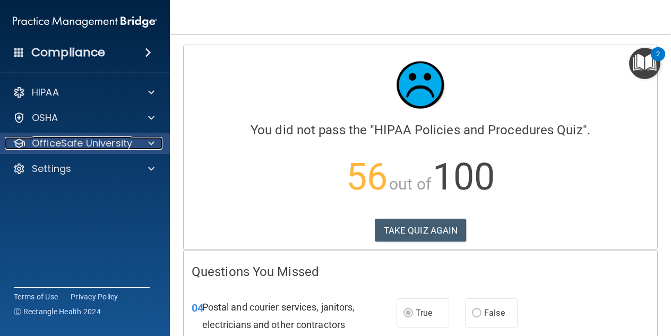
click at [68, 139] on p "OfficeSafe University" at bounding box center [82, 143] width 100 height 13
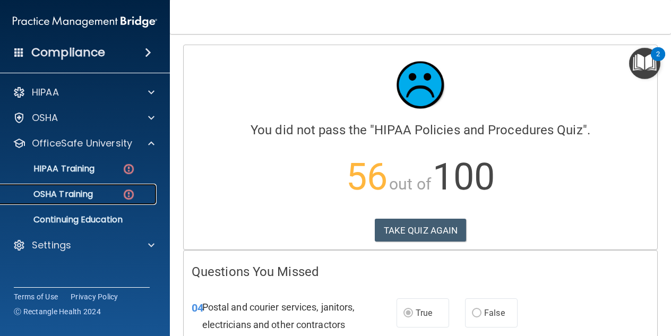
click at [103, 192] on div "OSHA Training" at bounding box center [79, 194] width 145 height 11
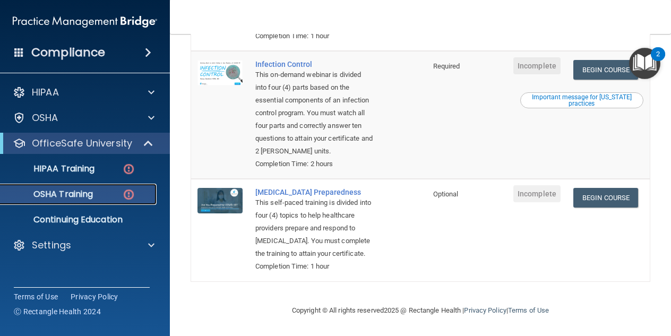
scroll to position [381, 0]
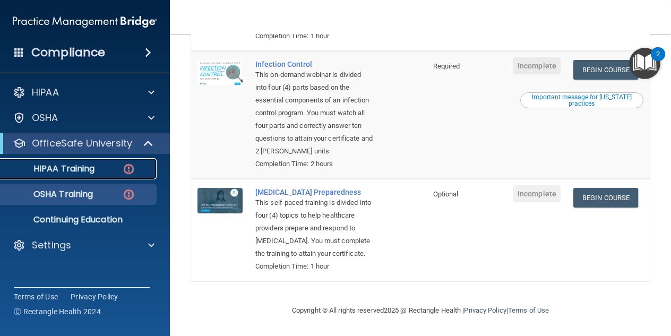
click at [101, 176] on link "HIPAA Training" at bounding box center [72, 168] width 167 height 21
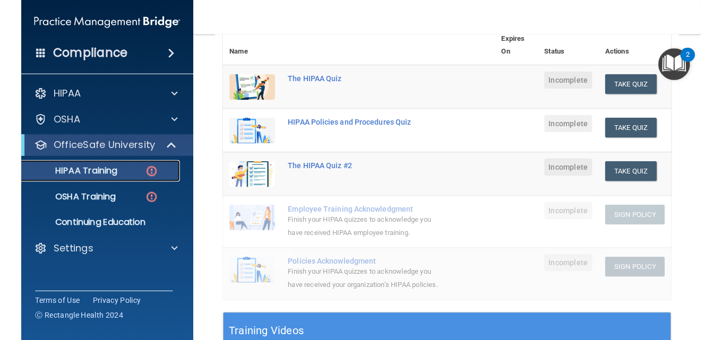
scroll to position [133, 0]
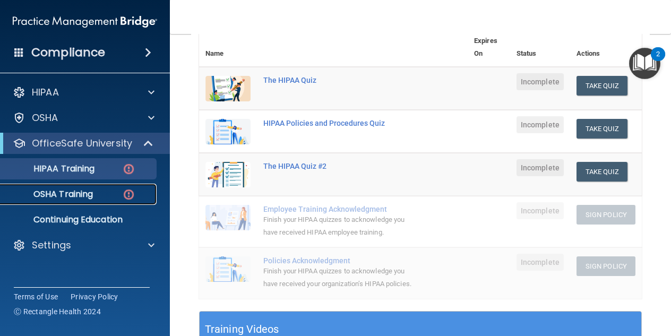
click at [79, 187] on link "OSHA Training" at bounding box center [72, 194] width 167 height 21
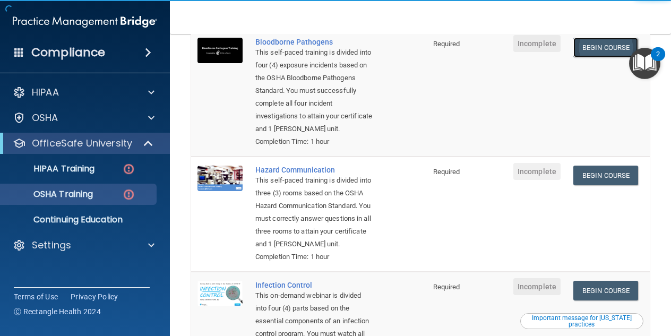
click at [589, 47] on link "Begin Course" at bounding box center [605, 48] width 65 height 20
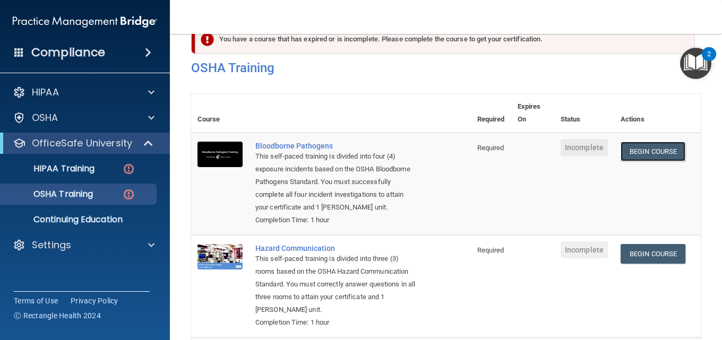
scroll to position [27, 0]
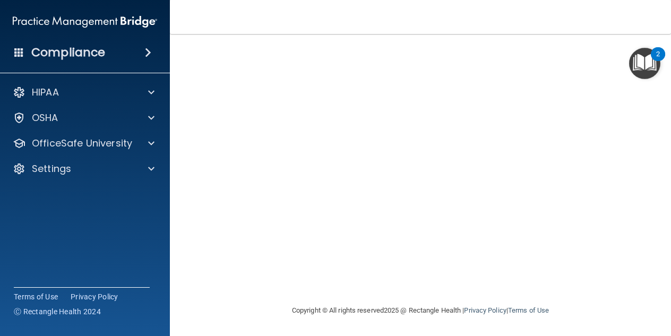
scroll to position [65, 0]
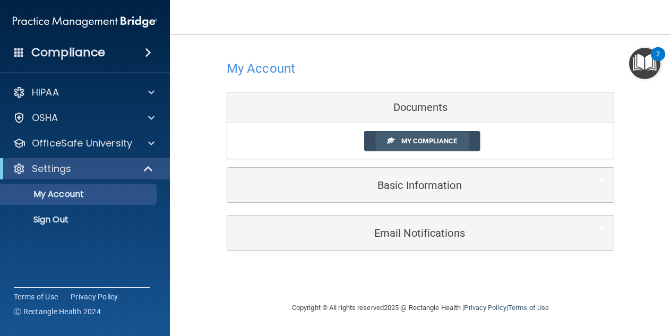
click at [433, 142] on span "My Compliance" at bounding box center [429, 141] width 56 height 8
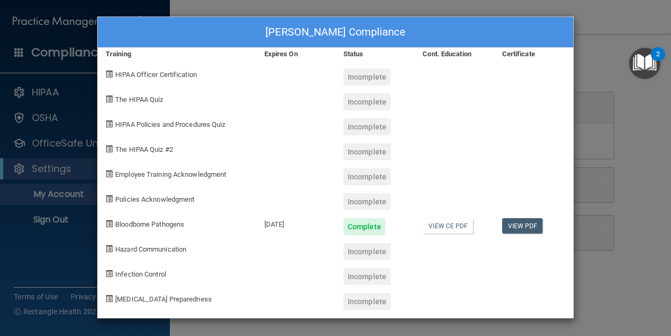
click at [591, 66] on div "Leonila Geronimo's Compliance Training Expires On Status Cont. Education Certif…" at bounding box center [335, 168] width 671 height 336
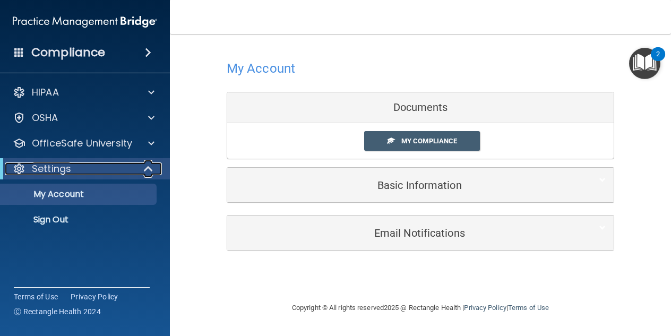
click at [139, 169] on div at bounding box center [149, 168] width 26 height 13
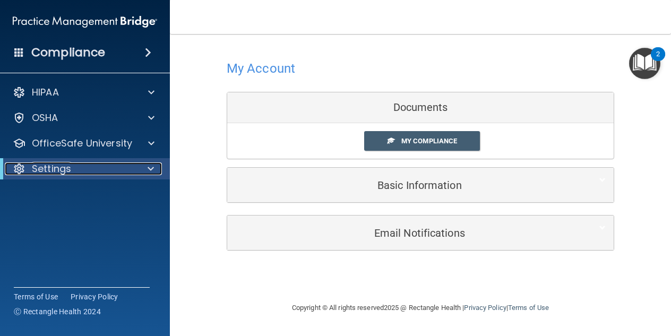
click at [144, 170] on div at bounding box center [149, 168] width 26 height 13
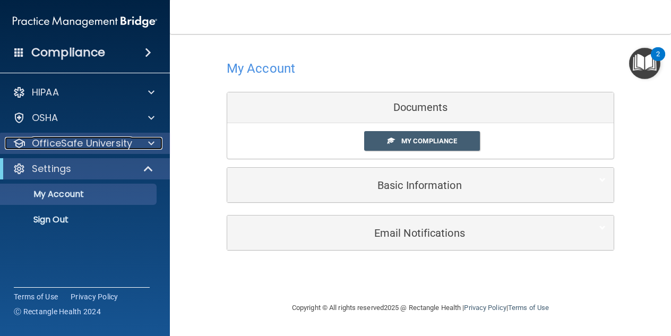
click at [110, 140] on p "OfficeSafe University" at bounding box center [82, 143] width 100 height 13
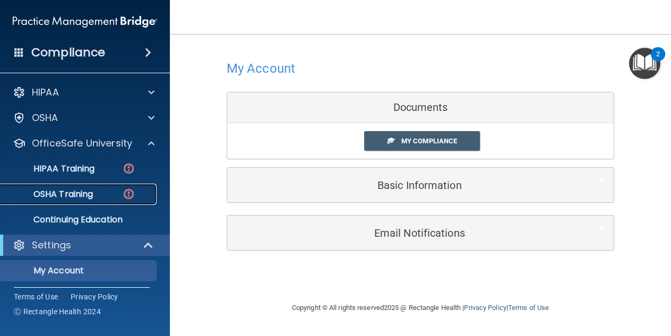
click at [127, 191] on img at bounding box center [128, 193] width 13 height 13
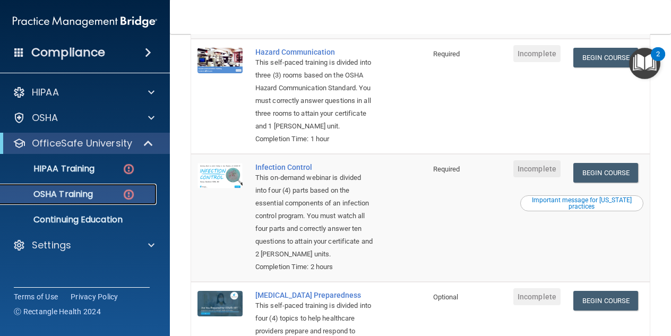
scroll to position [265, 0]
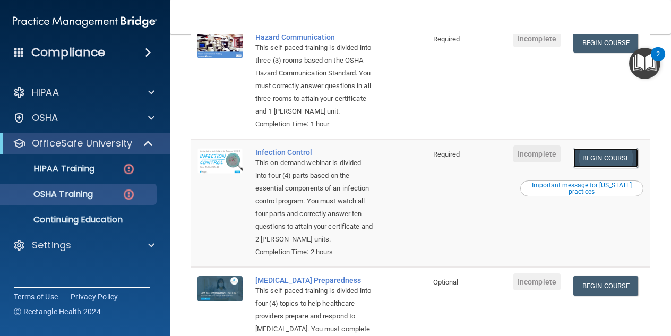
click at [595, 168] on link "Begin Course" at bounding box center [605, 158] width 65 height 20
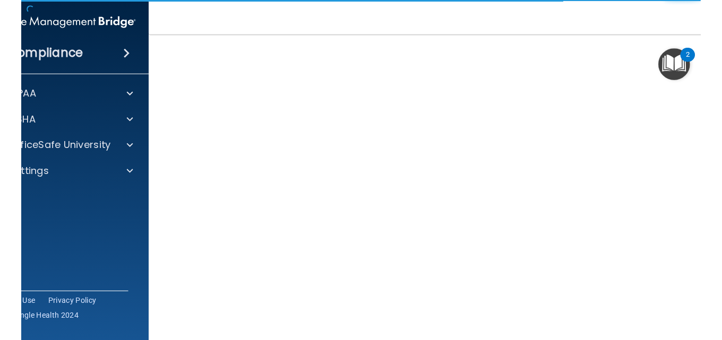
scroll to position [106, 0]
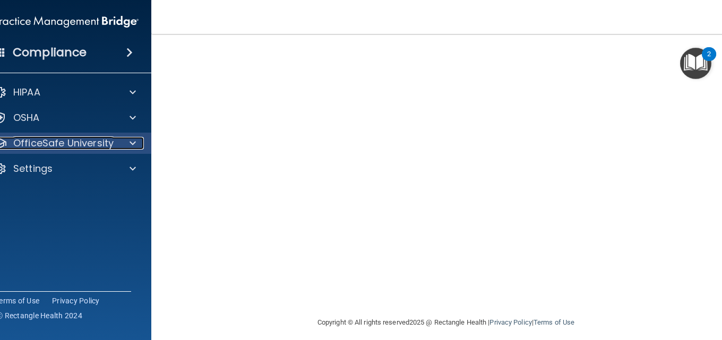
click at [129, 146] on span at bounding box center [132, 143] width 6 height 13
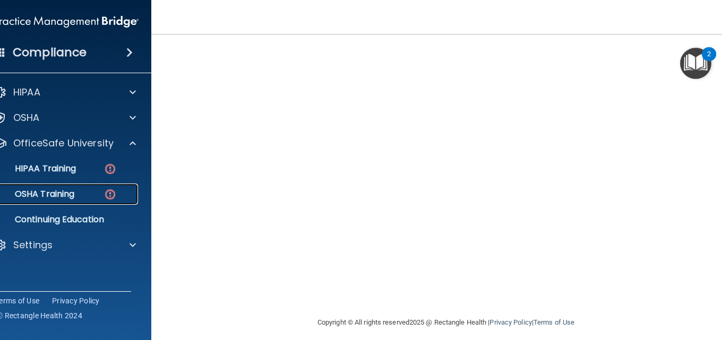
click at [103, 195] on img at bounding box center [109, 194] width 13 height 13
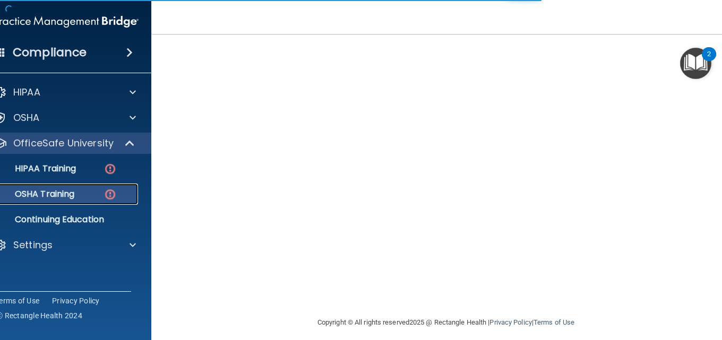
scroll to position [267, 0]
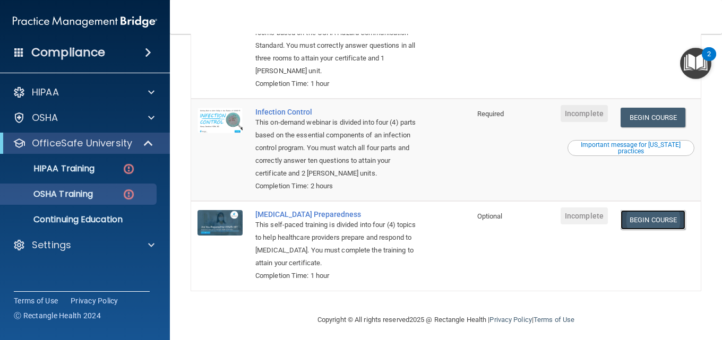
click at [647, 226] on link "Begin Course" at bounding box center [652, 220] width 65 height 20
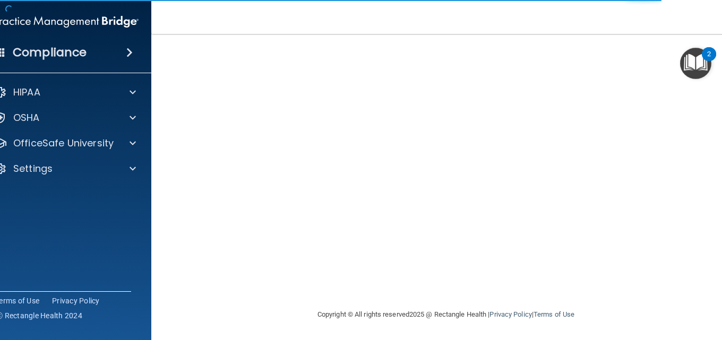
scroll to position [34, 0]
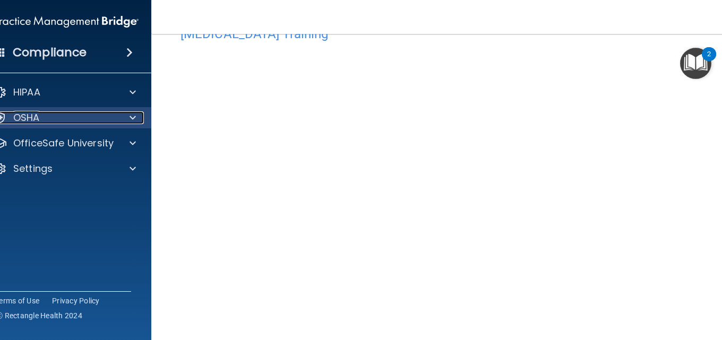
click at [67, 115] on div "OSHA" at bounding box center [52, 117] width 132 height 13
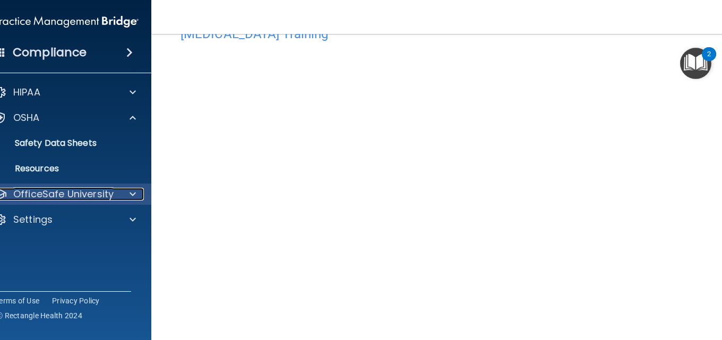
click at [75, 189] on p "OfficeSafe University" at bounding box center [63, 194] width 100 height 13
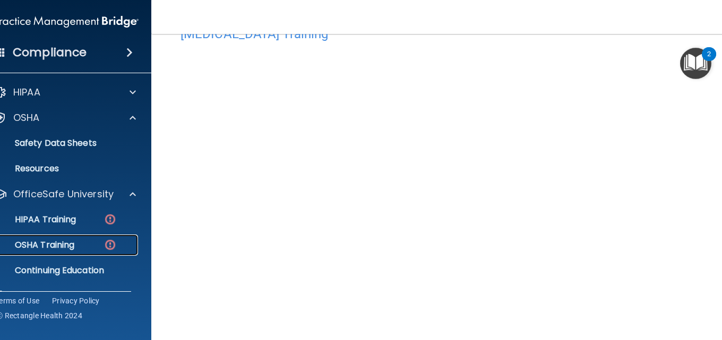
click at [72, 241] on div "OSHA Training" at bounding box center [60, 245] width 145 height 11
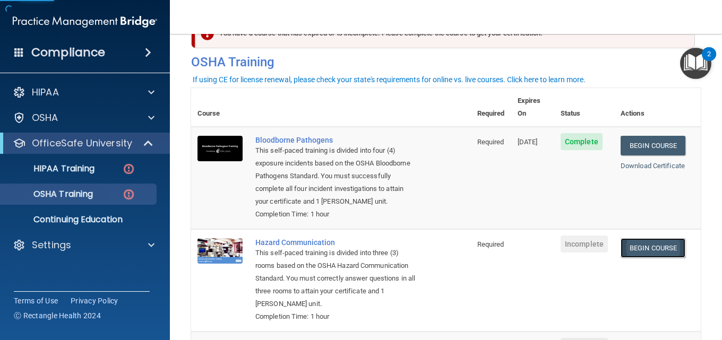
click at [651, 250] on link "Begin Course" at bounding box center [652, 248] width 65 height 20
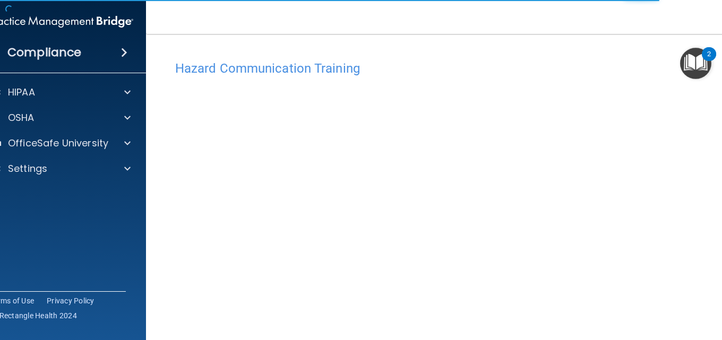
scroll to position [59, 0]
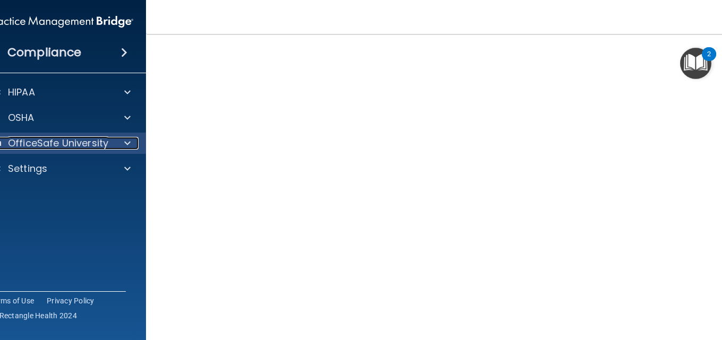
click at [52, 145] on p "OfficeSafe University" at bounding box center [58, 143] width 100 height 13
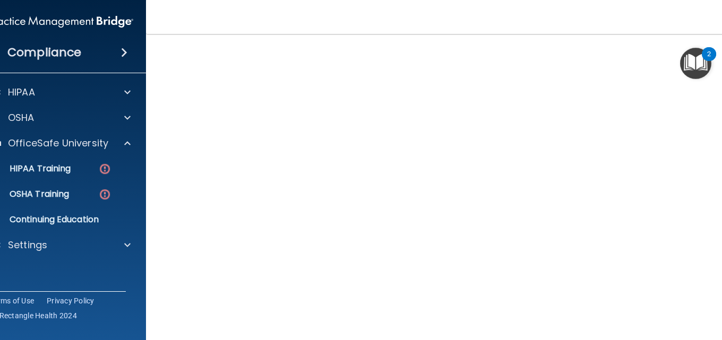
click at [75, 205] on ul "HIPAA Training OSHA Training Continuing Education" at bounding box center [62, 192] width 192 height 76
click at [53, 165] on p "HIPAA Training" at bounding box center [27, 168] width 88 height 11
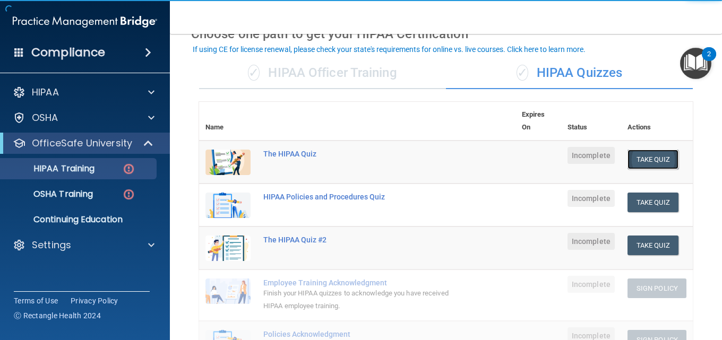
click at [627, 157] on button "Take Quiz" at bounding box center [652, 160] width 51 height 20
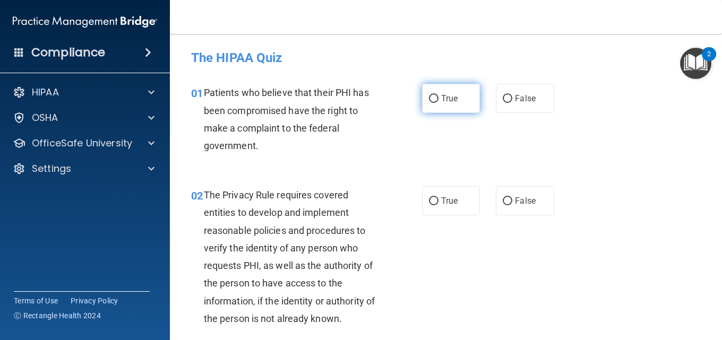
click at [454, 87] on label "True" at bounding box center [451, 98] width 58 height 29
click at [438, 95] on input "True" at bounding box center [434, 99] width 10 height 8
radio input "true"
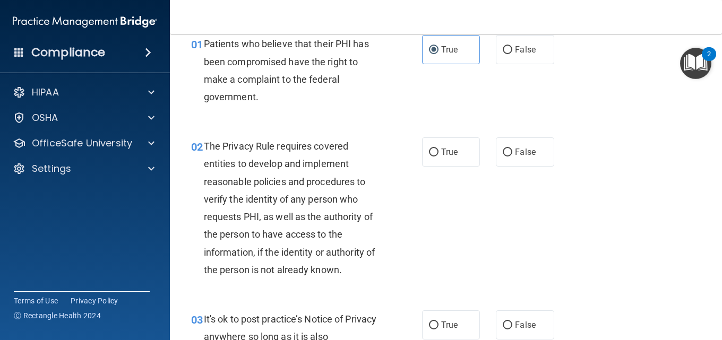
scroll to position [106, 0]
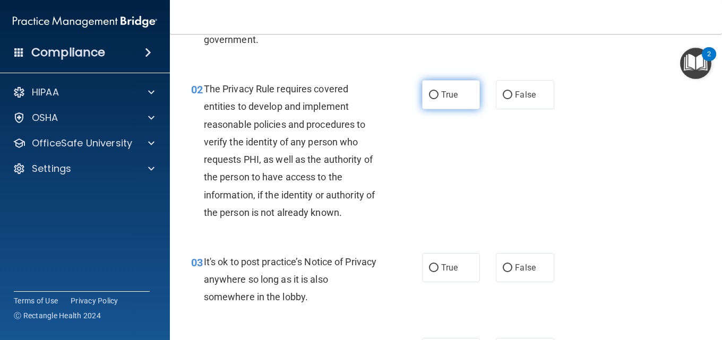
click at [436, 101] on label "True" at bounding box center [451, 94] width 58 height 29
click at [436, 99] on input "True" at bounding box center [434, 95] width 10 height 8
radio input "true"
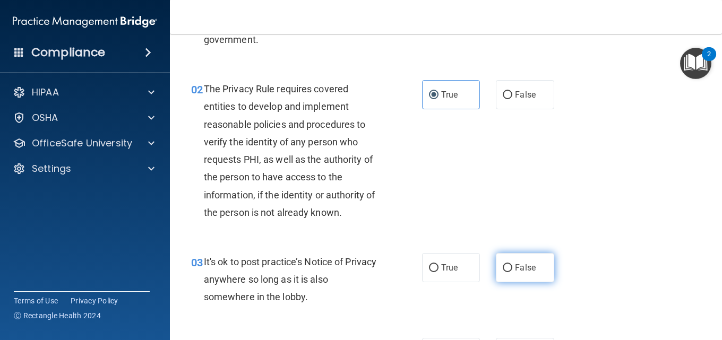
click at [526, 270] on span "False" at bounding box center [525, 268] width 21 height 10
click at [512, 270] on input "False" at bounding box center [508, 268] width 10 height 8
radio input "true"
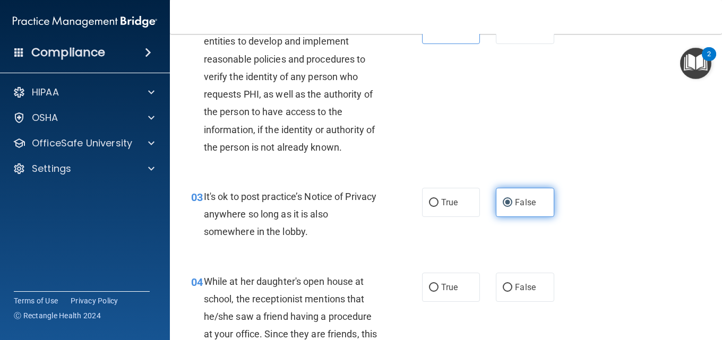
scroll to position [265, 0]
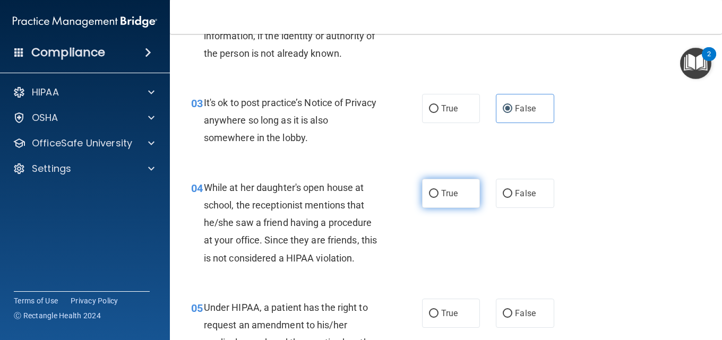
click at [450, 205] on label "True" at bounding box center [451, 193] width 58 height 29
click at [438, 198] on input "True" at bounding box center [434, 194] width 10 height 8
radio input "true"
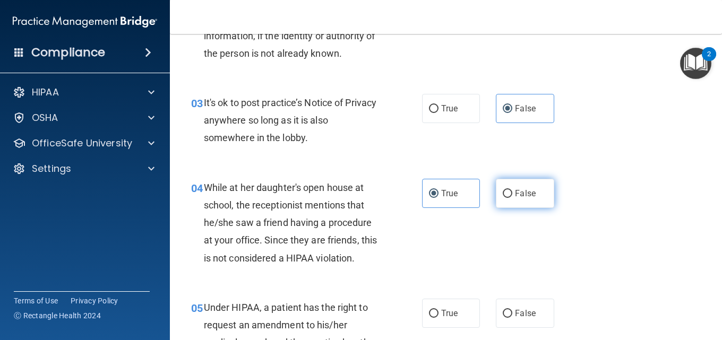
click at [502, 198] on label "False" at bounding box center [525, 193] width 58 height 29
click at [503, 198] on input "False" at bounding box center [508, 194] width 10 height 8
radio input "true"
radio input "false"
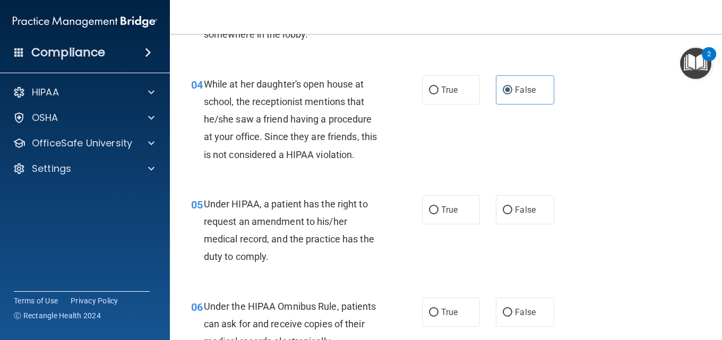
scroll to position [425, 0]
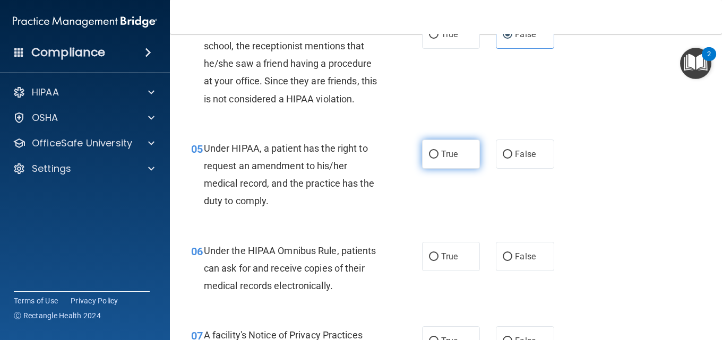
click at [435, 152] on label "True" at bounding box center [451, 154] width 58 height 29
click at [435, 152] on input "True" at bounding box center [434, 155] width 10 height 8
radio input "true"
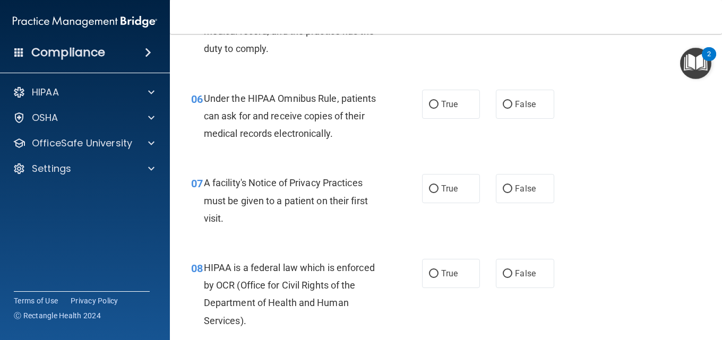
scroll to position [584, 0]
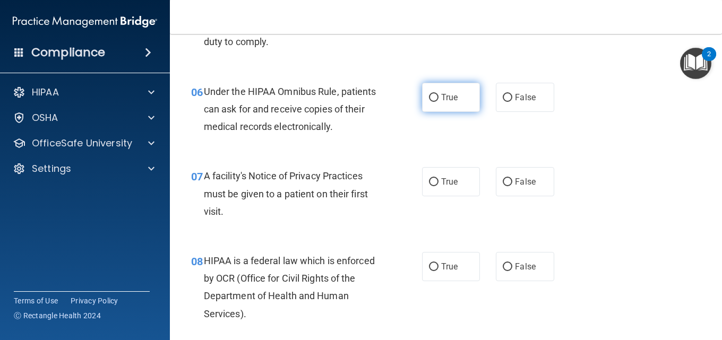
click at [429, 96] on input "True" at bounding box center [434, 98] width 10 height 8
radio input "true"
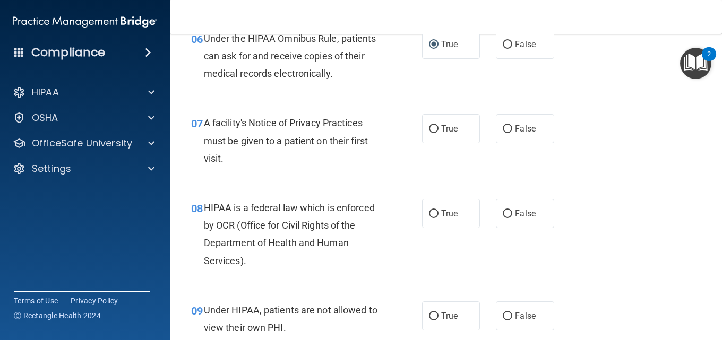
scroll to position [690, 0]
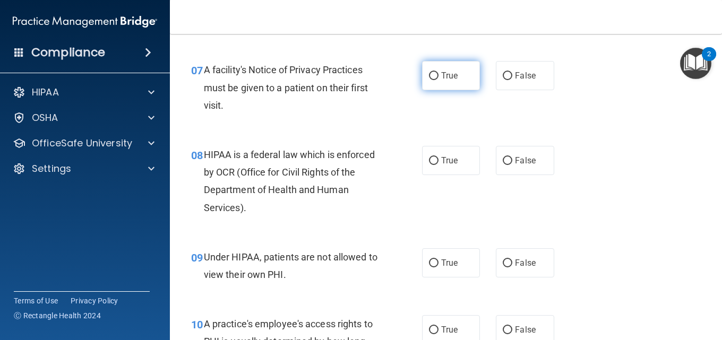
click at [433, 87] on label "True" at bounding box center [451, 75] width 58 height 29
click at [433, 80] on input "True" at bounding box center [434, 76] width 10 height 8
radio input "true"
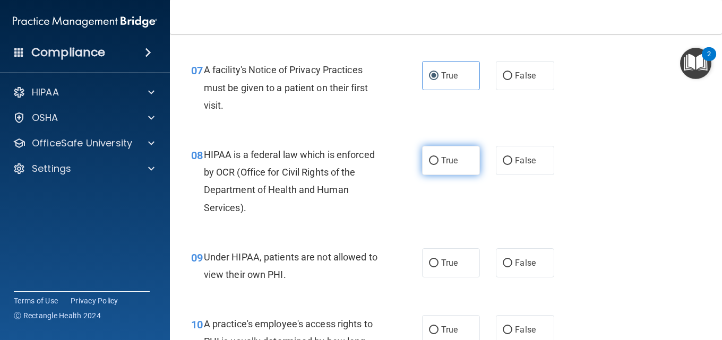
click at [432, 165] on label "True" at bounding box center [451, 160] width 58 height 29
click at [432, 165] on input "True" at bounding box center [434, 161] width 10 height 8
radio input "true"
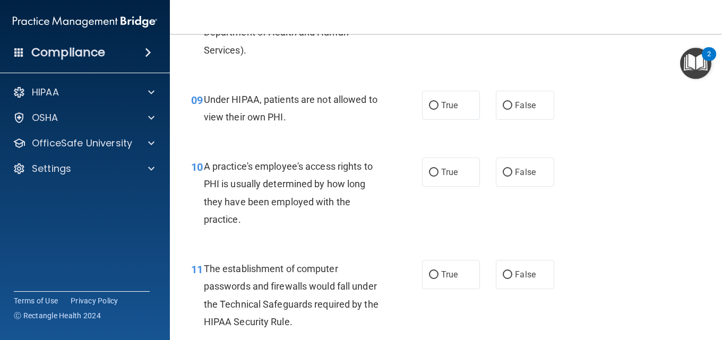
scroll to position [849, 0]
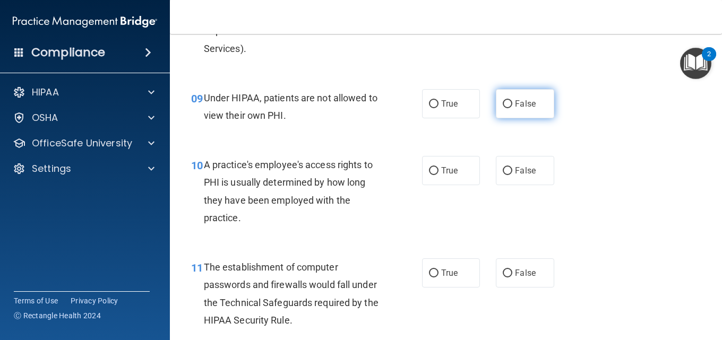
click at [511, 111] on label "False" at bounding box center [525, 103] width 58 height 29
click at [511, 108] on input "False" at bounding box center [508, 104] width 10 height 8
radio input "true"
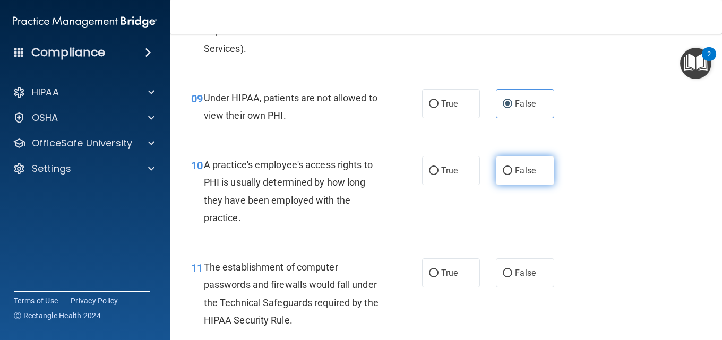
click at [499, 177] on label "False" at bounding box center [525, 170] width 58 height 29
click at [503, 175] on input "False" at bounding box center [508, 171] width 10 height 8
radio input "true"
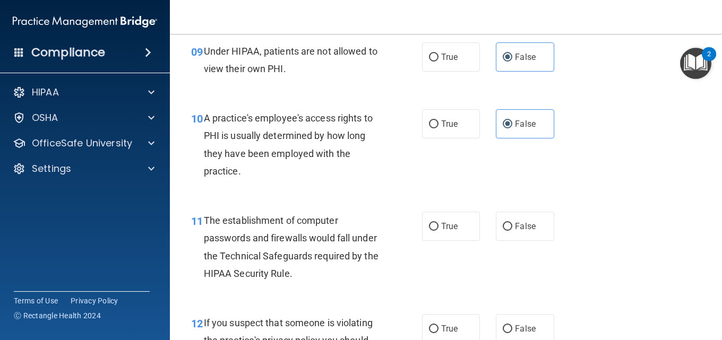
scroll to position [955, 0]
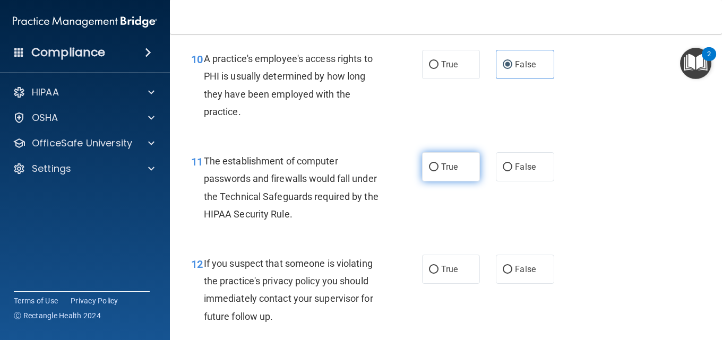
click at [429, 169] on input "True" at bounding box center [434, 167] width 10 height 8
radio input "true"
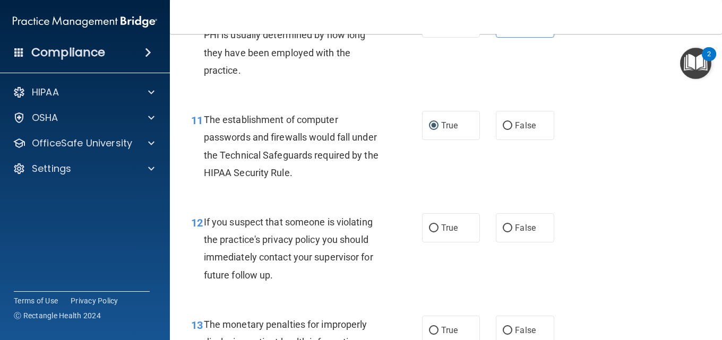
scroll to position [1061, 0]
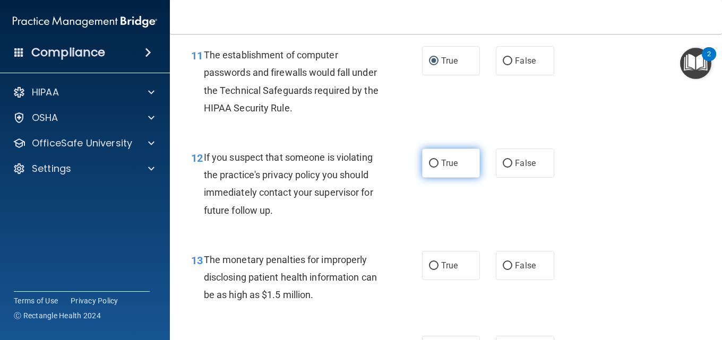
click at [461, 173] on label "True" at bounding box center [451, 163] width 58 height 29
click at [438, 168] on input "True" at bounding box center [434, 164] width 10 height 8
radio input "true"
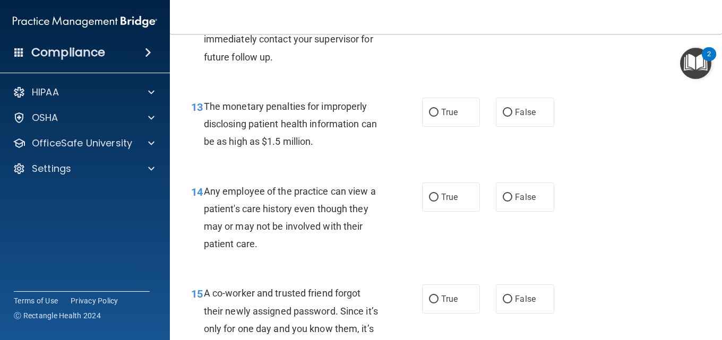
scroll to position [1221, 0]
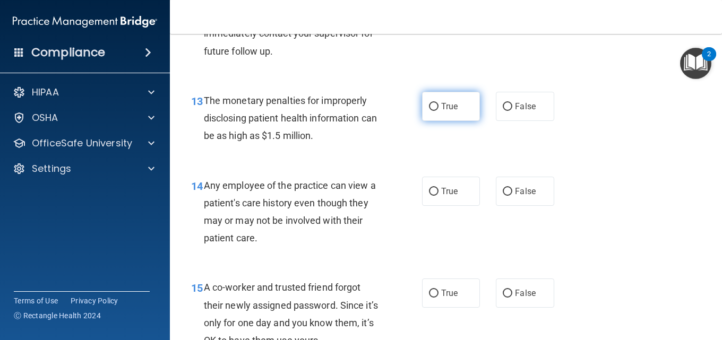
click at [450, 108] on span "True" at bounding box center [449, 106] width 16 height 10
click at [438, 108] on input "True" at bounding box center [434, 107] width 10 height 8
radio input "true"
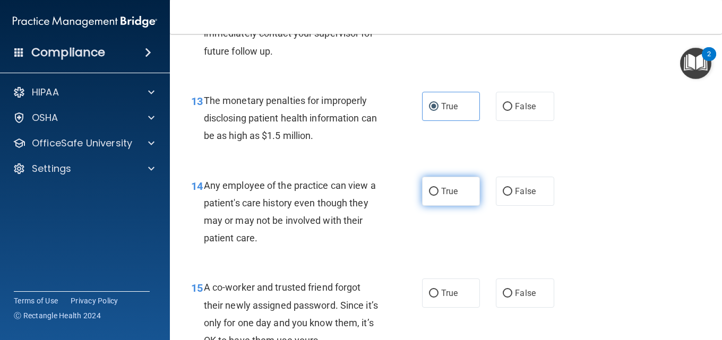
click at [444, 195] on span "True" at bounding box center [449, 191] width 16 height 10
click at [438, 195] on input "True" at bounding box center [434, 192] width 10 height 8
radio input "true"
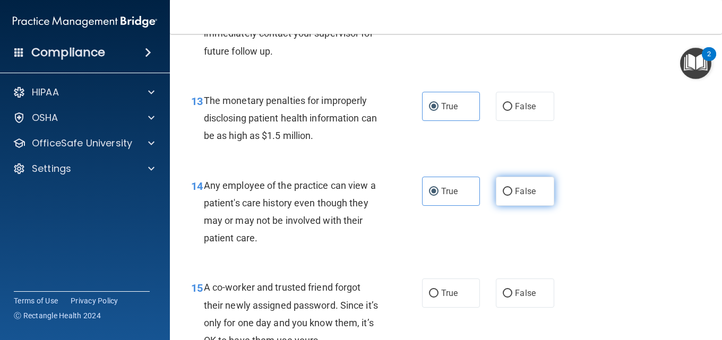
click at [512, 200] on label "False" at bounding box center [525, 191] width 58 height 29
click at [512, 196] on input "False" at bounding box center [508, 192] width 10 height 8
radio input "true"
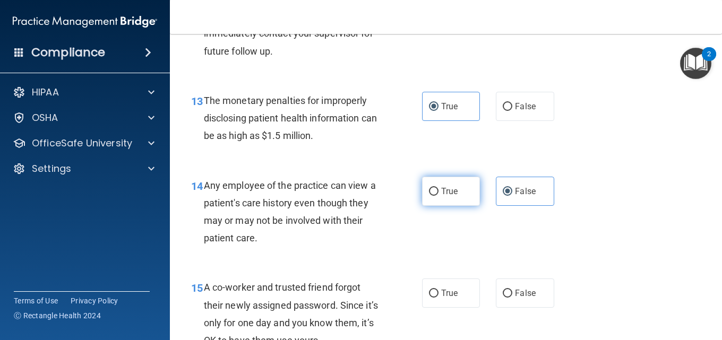
drag, startPoint x: 438, startPoint y: 188, endPoint x: 439, endPoint y: 193, distance: 5.4
click at [441, 189] on span "True" at bounding box center [449, 191] width 16 height 10
click at [438, 189] on input "True" at bounding box center [434, 192] width 10 height 8
radio input "true"
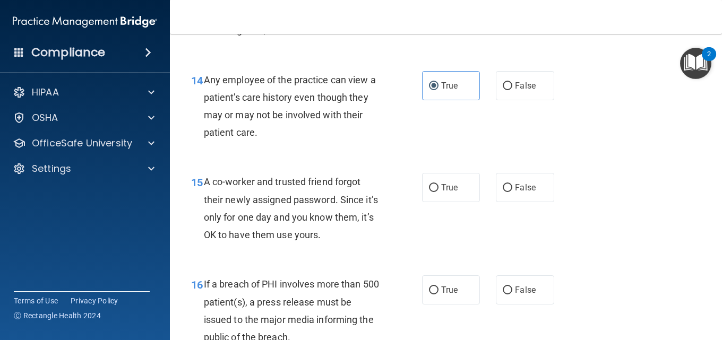
scroll to position [1327, 0]
click at [496, 91] on label "False" at bounding box center [525, 85] width 58 height 29
click at [503, 90] on input "False" at bounding box center [508, 86] width 10 height 8
radio input "true"
radio input "false"
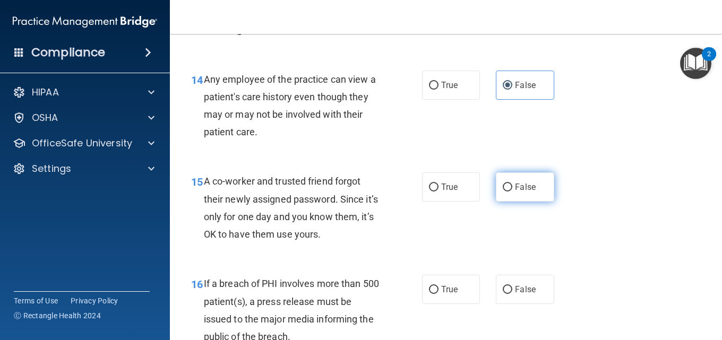
click at [496, 192] on label "False" at bounding box center [525, 186] width 58 height 29
click at [503, 192] on input "False" at bounding box center [508, 188] width 10 height 8
radio input "true"
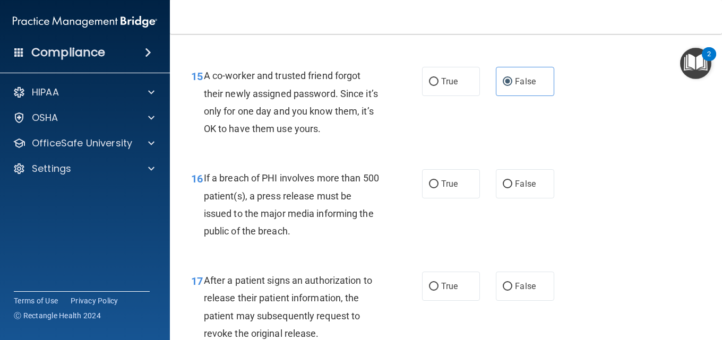
scroll to position [1433, 0]
click at [454, 192] on label "True" at bounding box center [451, 183] width 58 height 29
click at [438, 188] on input "True" at bounding box center [434, 184] width 10 height 8
radio input "true"
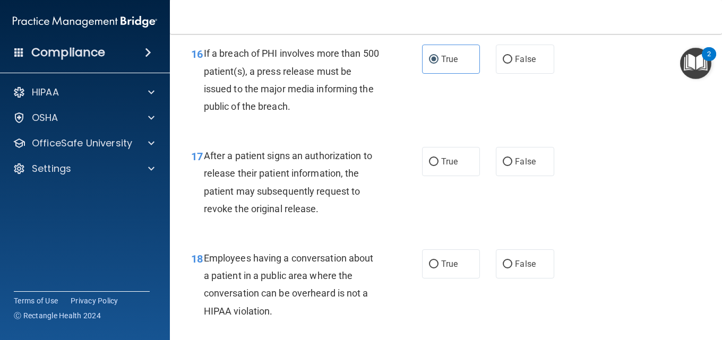
scroll to position [1592, 0]
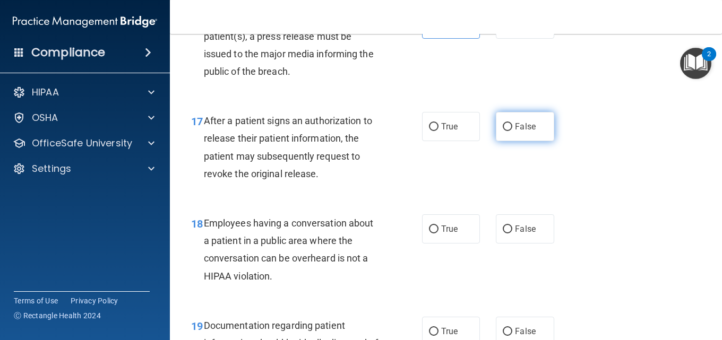
click at [514, 133] on label "False" at bounding box center [525, 126] width 58 height 29
click at [512, 131] on input "False" at bounding box center [508, 127] width 10 height 8
radio input "true"
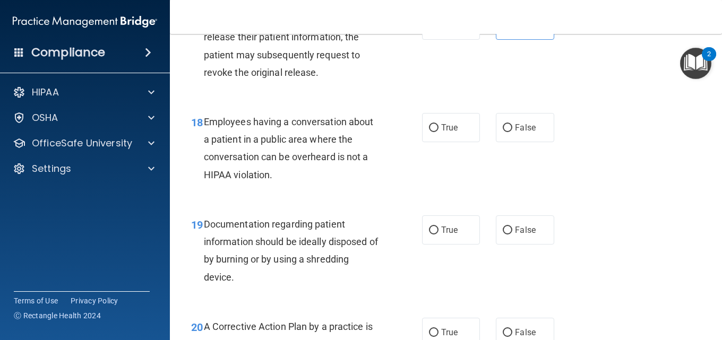
scroll to position [1698, 0]
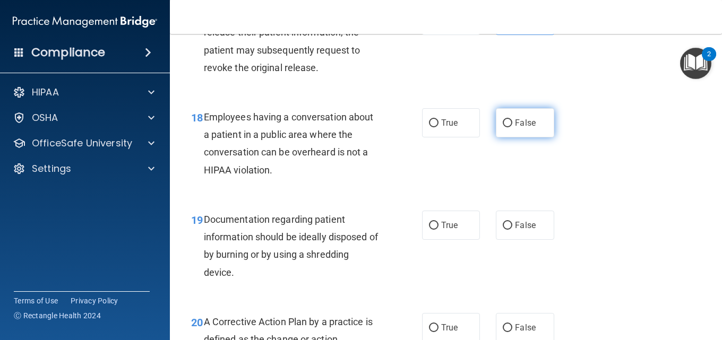
click at [508, 127] on label "False" at bounding box center [525, 122] width 58 height 29
click at [508, 127] on input "False" at bounding box center [508, 123] width 10 height 8
radio input "true"
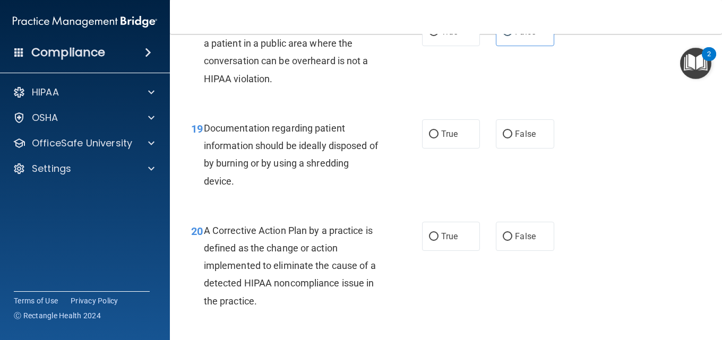
scroll to position [1804, 0]
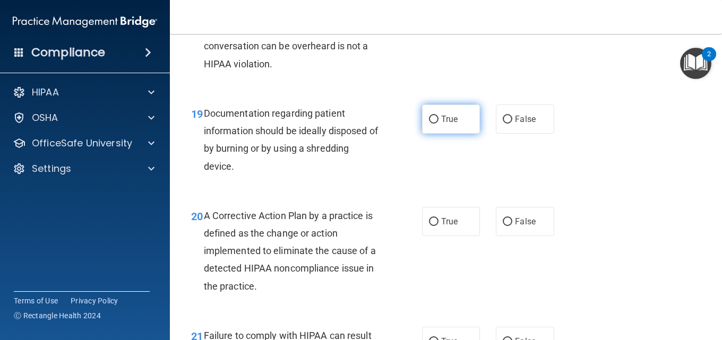
click at [422, 122] on label "True" at bounding box center [451, 119] width 58 height 29
click at [429, 122] on input "True" at bounding box center [434, 120] width 10 height 8
radio input "true"
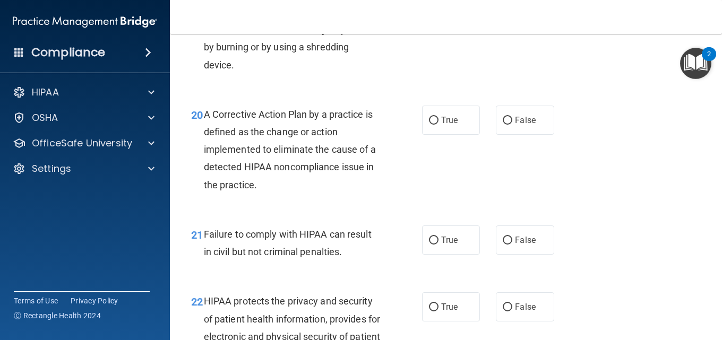
scroll to position [1911, 0]
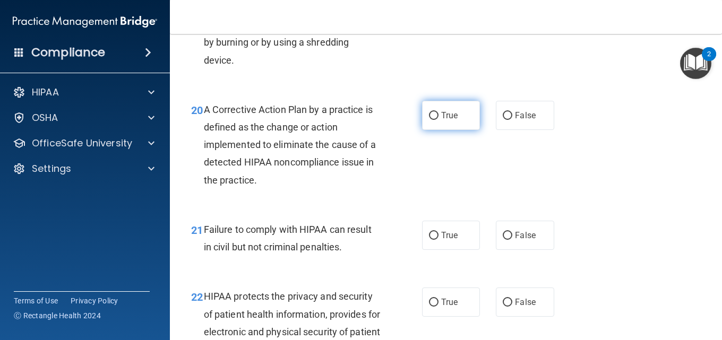
click at [462, 110] on label "True" at bounding box center [451, 115] width 58 height 29
click at [438, 112] on input "True" at bounding box center [434, 116] width 10 height 8
radio input "true"
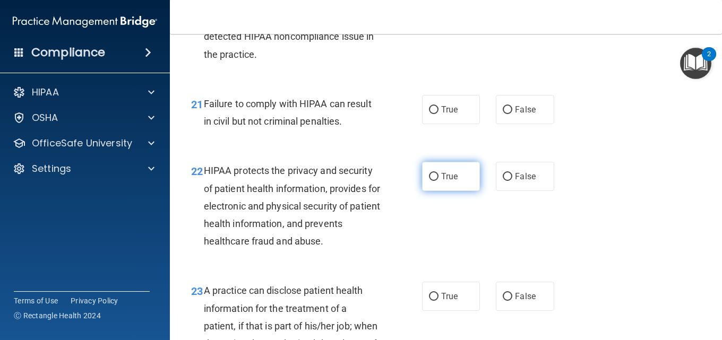
scroll to position [2070, 0]
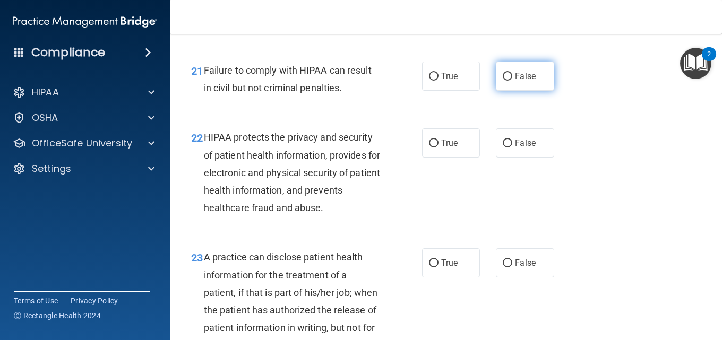
click at [504, 80] on input "False" at bounding box center [508, 77] width 10 height 8
radio input "true"
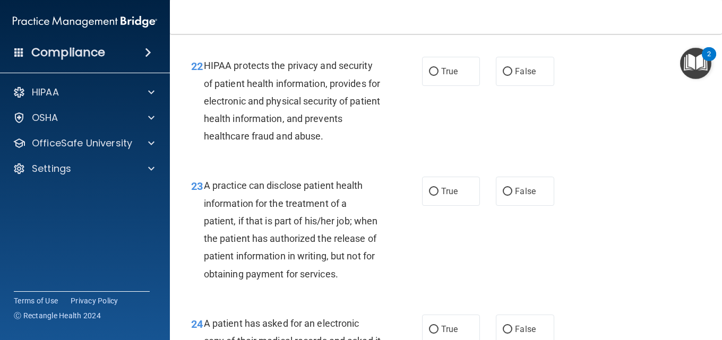
scroll to position [2123, 0]
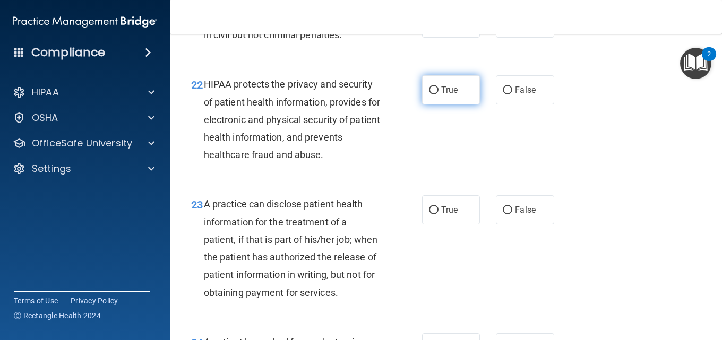
click at [437, 100] on label "True" at bounding box center [451, 89] width 58 height 29
click at [437, 94] on input "True" at bounding box center [434, 91] width 10 height 8
radio input "true"
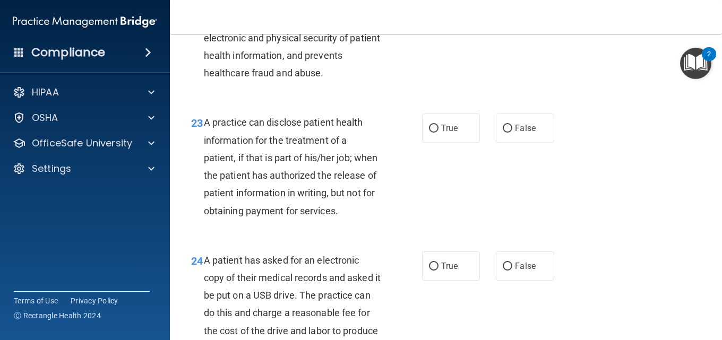
scroll to position [2229, 0]
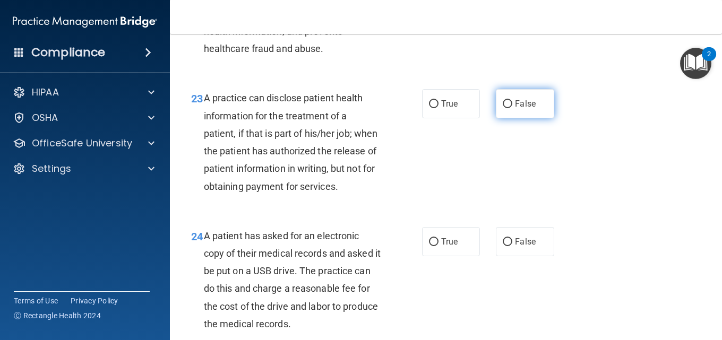
click at [518, 109] on label "False" at bounding box center [525, 103] width 58 height 29
click at [512, 108] on input "False" at bounding box center [508, 104] width 10 height 8
radio input "true"
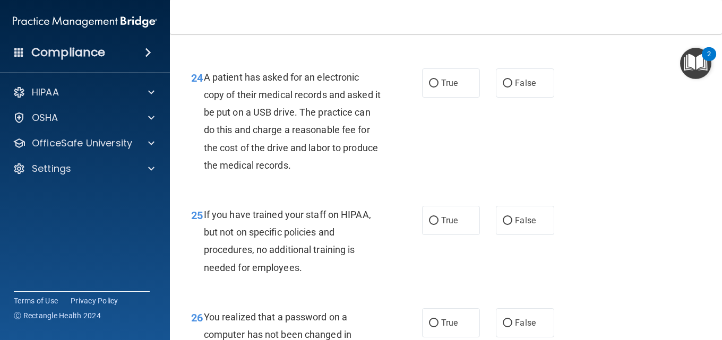
scroll to position [2388, 0]
click at [439, 97] on label "True" at bounding box center [451, 82] width 58 height 29
click at [438, 87] on input "True" at bounding box center [434, 83] width 10 height 8
radio input "true"
click at [509, 235] on label "False" at bounding box center [525, 219] width 58 height 29
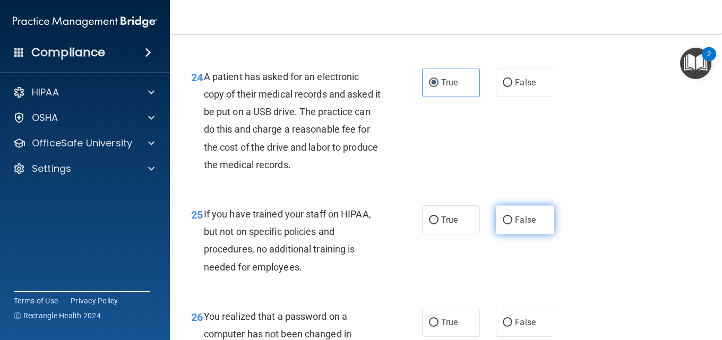
click at [509, 224] on input "False" at bounding box center [508, 221] width 10 height 8
radio input "true"
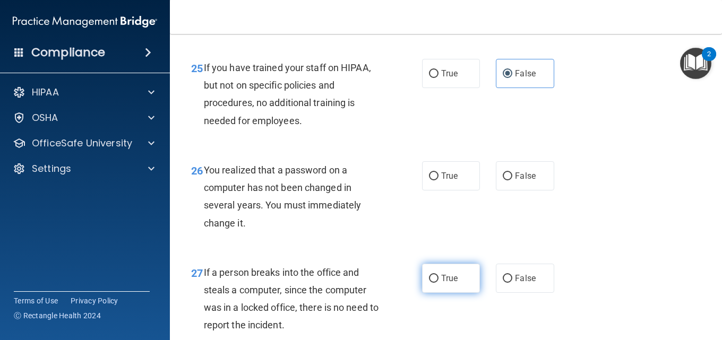
scroll to position [2547, 0]
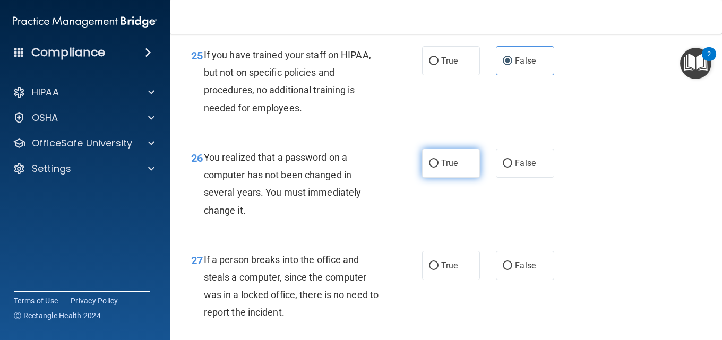
drag, startPoint x: 447, startPoint y: 179, endPoint x: 447, endPoint y: 187, distance: 8.0
click at [447, 168] on span "True" at bounding box center [449, 163] width 16 height 10
click at [438, 168] on input "True" at bounding box center [434, 164] width 10 height 8
radio input "true"
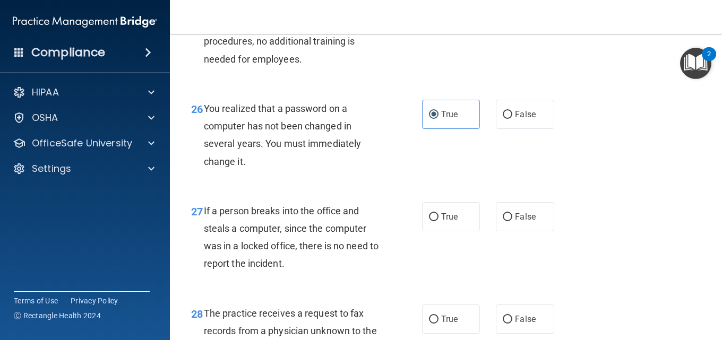
scroll to position [2654, 0]
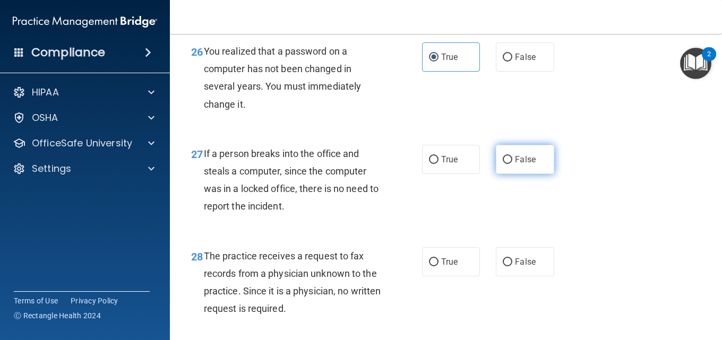
click at [503, 164] on input "False" at bounding box center [508, 160] width 10 height 8
radio input "true"
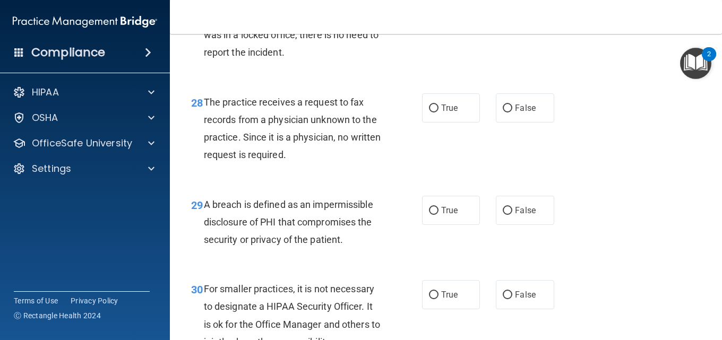
scroll to position [2813, 0]
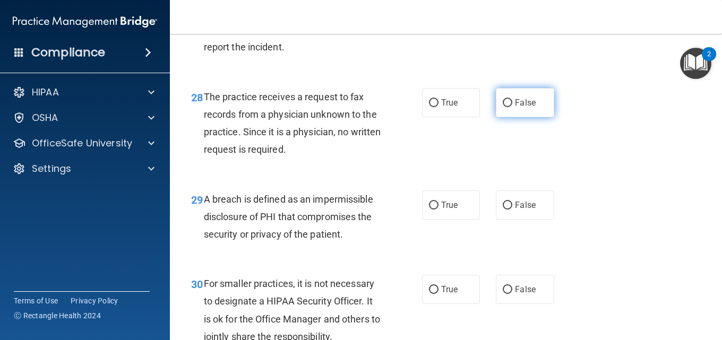
click at [512, 117] on label "False" at bounding box center [525, 102] width 58 height 29
click at [512, 107] on input "False" at bounding box center [508, 103] width 10 height 8
radio input "true"
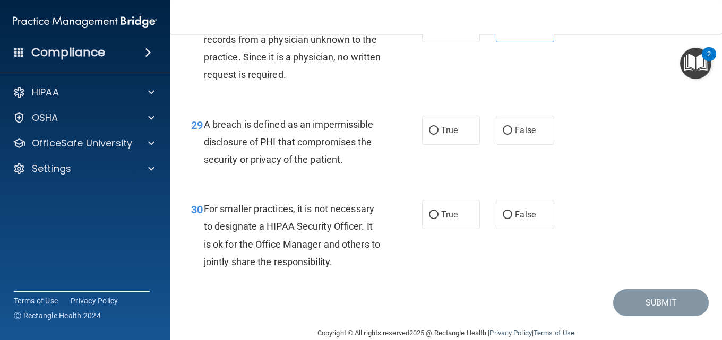
scroll to position [2919, 0]
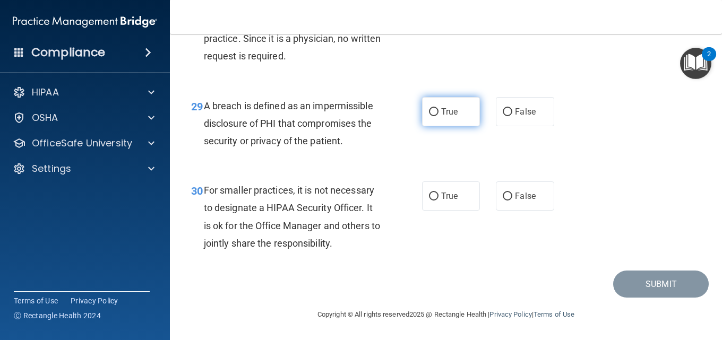
click at [431, 116] on input "True" at bounding box center [434, 112] width 10 height 8
radio input "true"
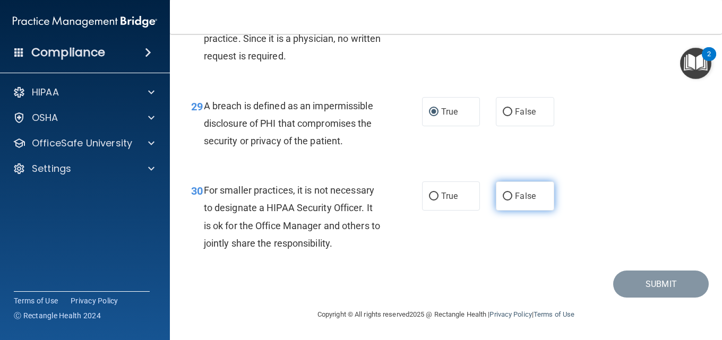
click at [504, 194] on label "False" at bounding box center [525, 196] width 58 height 29
click at [504, 194] on input "False" at bounding box center [508, 197] width 10 height 8
radio input "true"
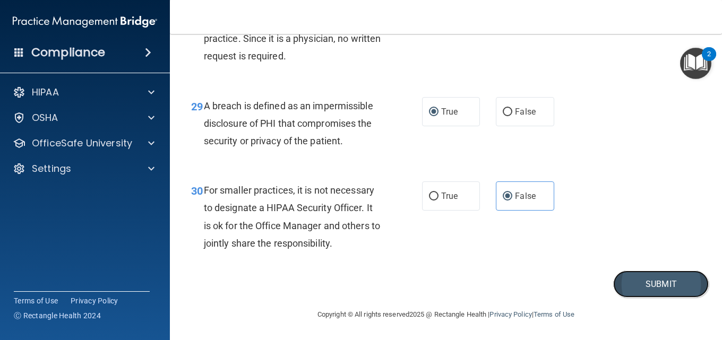
click at [693, 292] on button "Submit" at bounding box center [661, 284] width 96 height 27
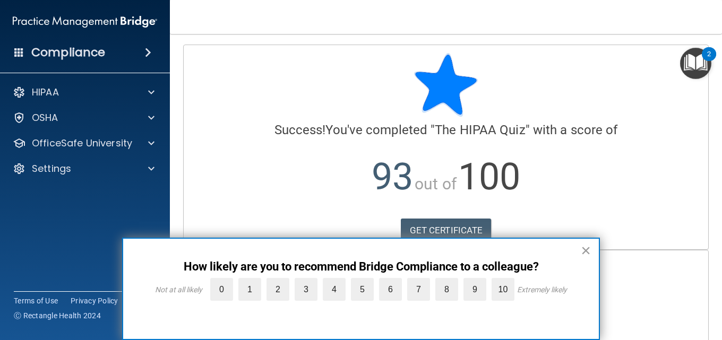
click at [586, 249] on button "×" at bounding box center [586, 250] width 10 height 17
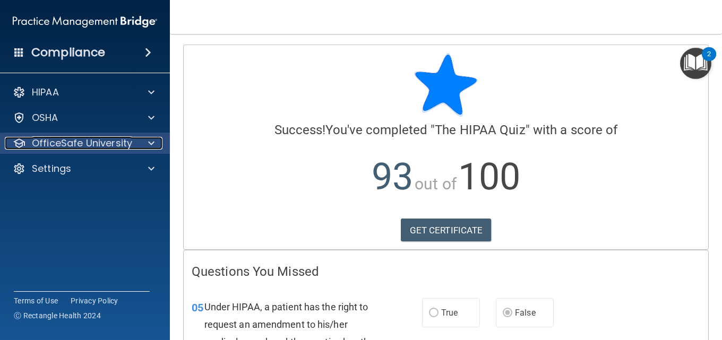
click at [153, 149] on span at bounding box center [151, 143] width 6 height 13
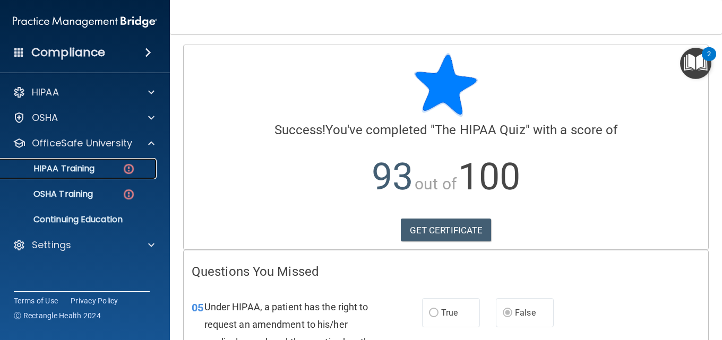
click at [138, 167] on div "HIPAA Training" at bounding box center [79, 168] width 145 height 11
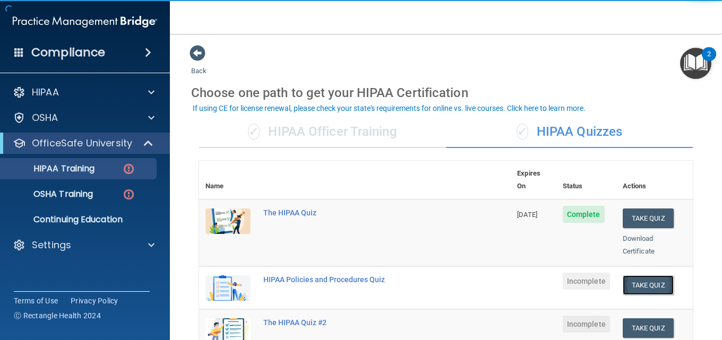
click at [643, 275] on button "Take Quiz" at bounding box center [648, 285] width 51 height 20
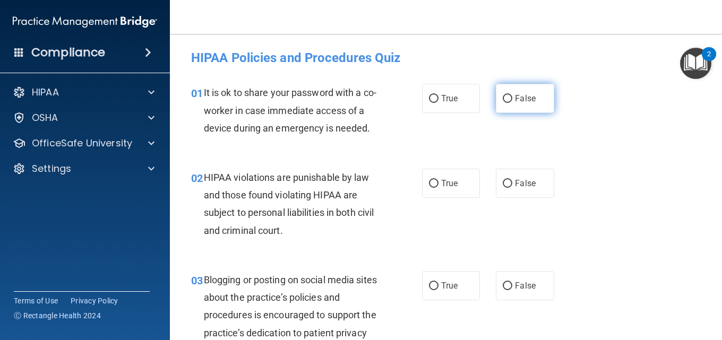
click at [516, 91] on label "False" at bounding box center [525, 98] width 58 height 29
click at [512, 95] on input "False" at bounding box center [508, 99] width 10 height 8
radio input "true"
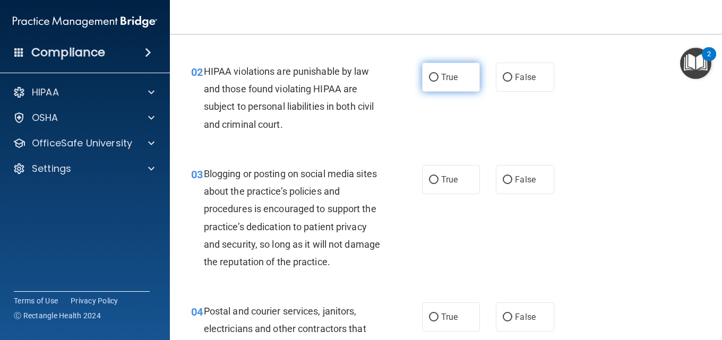
click at [463, 82] on label "True" at bounding box center [451, 77] width 58 height 29
click at [438, 82] on input "True" at bounding box center [434, 78] width 10 height 8
radio input "true"
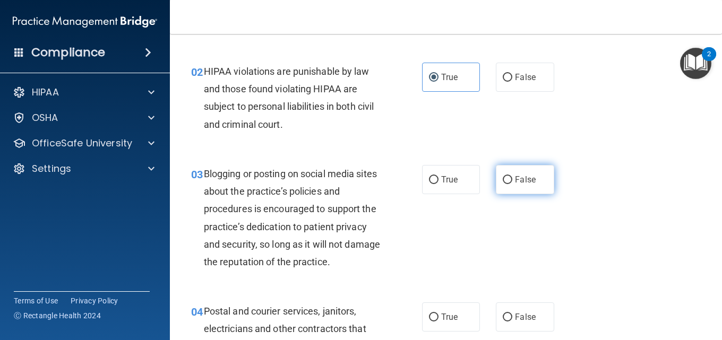
click at [524, 180] on span "False" at bounding box center [525, 180] width 21 height 10
click at [512, 180] on input "False" at bounding box center [508, 180] width 10 height 8
radio input "true"
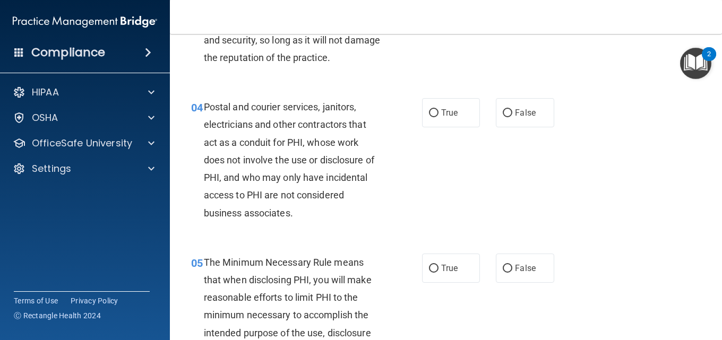
scroll to position [318, 0]
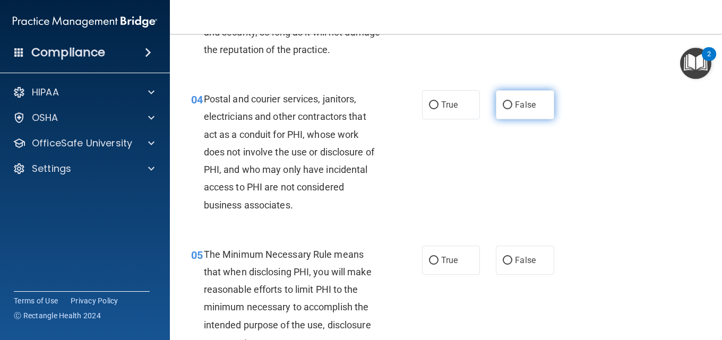
click at [519, 115] on label "False" at bounding box center [525, 104] width 58 height 29
click at [512, 109] on input "False" at bounding box center [508, 105] width 10 height 8
radio input "true"
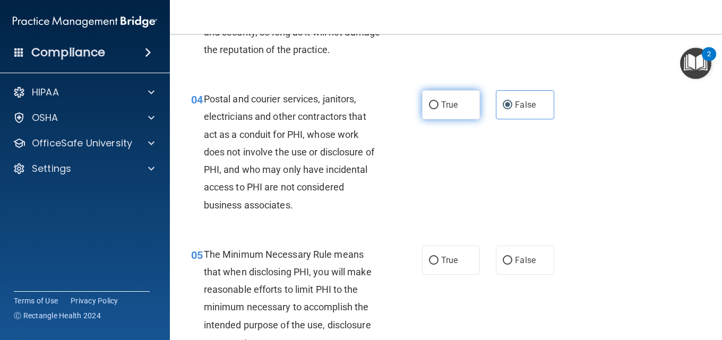
click at [448, 108] on span "True" at bounding box center [449, 105] width 16 height 10
click at [438, 108] on input "True" at bounding box center [434, 105] width 10 height 8
radio input "true"
radio input "false"
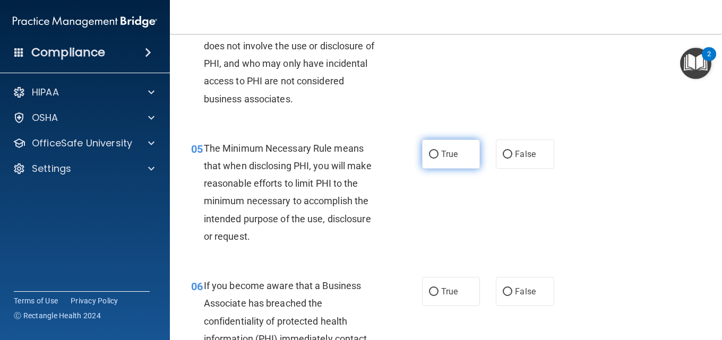
click at [456, 155] on label "True" at bounding box center [451, 154] width 58 height 29
click at [438, 155] on input "True" at bounding box center [434, 155] width 10 height 8
radio input "true"
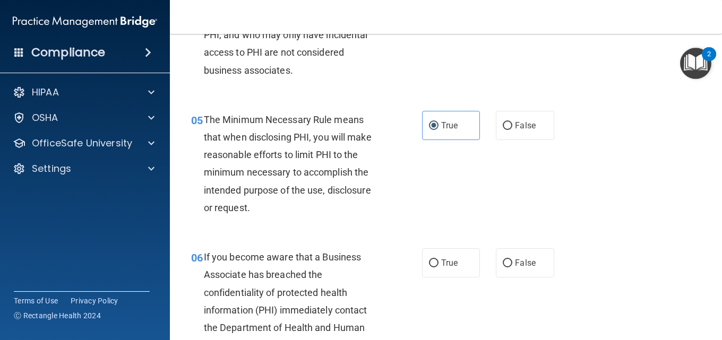
scroll to position [531, 0]
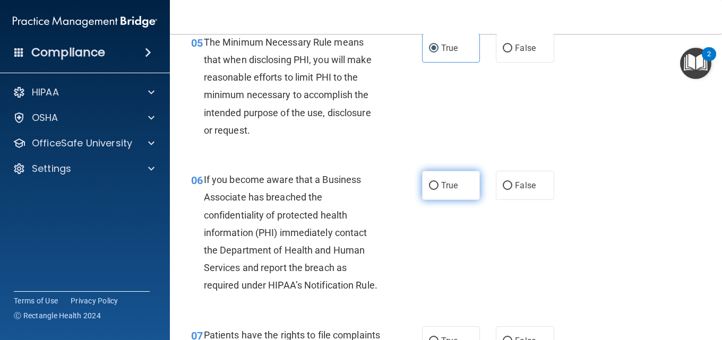
click at [429, 178] on label "True" at bounding box center [451, 185] width 58 height 29
click at [429, 182] on input "True" at bounding box center [434, 186] width 10 height 8
radio input "true"
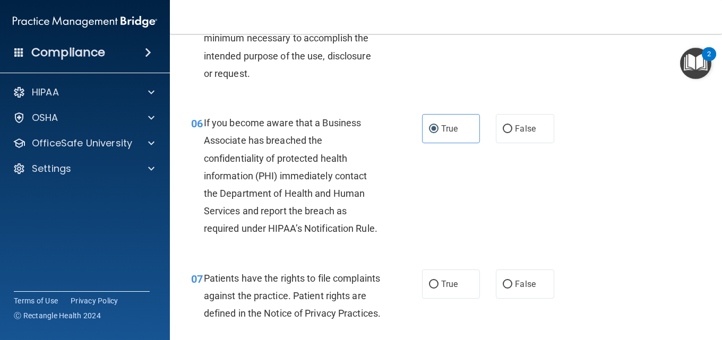
scroll to position [743, 0]
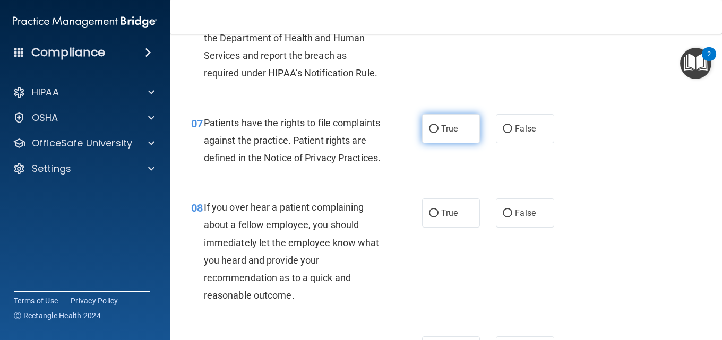
click at [453, 143] on label "True" at bounding box center [451, 128] width 58 height 29
click at [438, 133] on input "True" at bounding box center [434, 129] width 10 height 8
radio input "true"
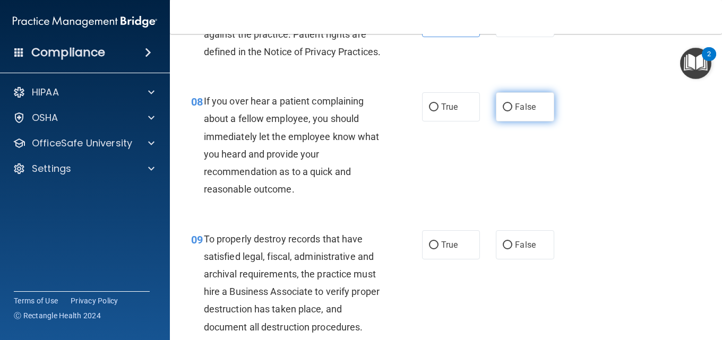
click at [531, 122] on label "False" at bounding box center [525, 106] width 58 height 29
click at [512, 111] on input "False" at bounding box center [508, 107] width 10 height 8
radio input "true"
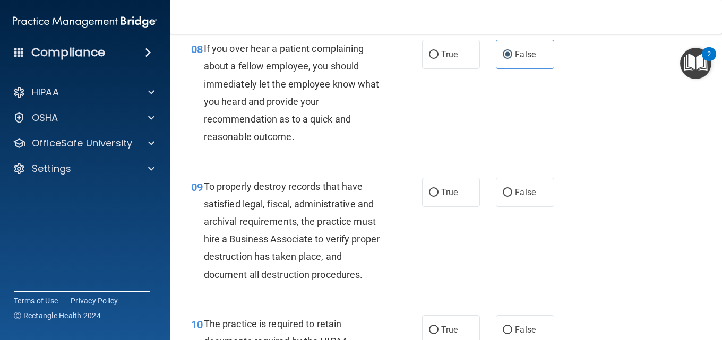
scroll to position [902, 0]
click at [426, 206] on label "True" at bounding box center [451, 191] width 58 height 29
click at [429, 196] on input "True" at bounding box center [434, 192] width 10 height 8
radio input "true"
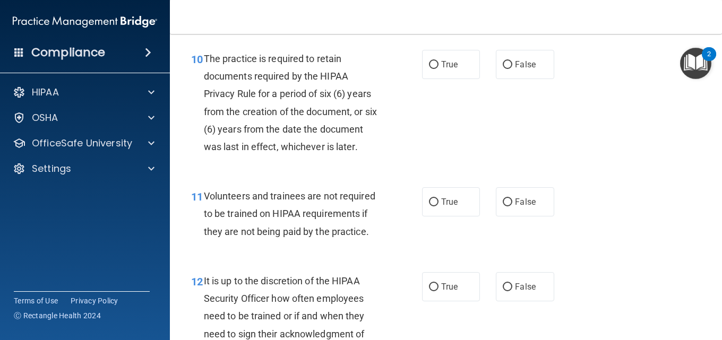
scroll to position [1168, 0]
click at [443, 69] on span "True" at bounding box center [449, 64] width 16 height 10
click at [438, 68] on input "True" at bounding box center [434, 65] width 10 height 8
radio input "true"
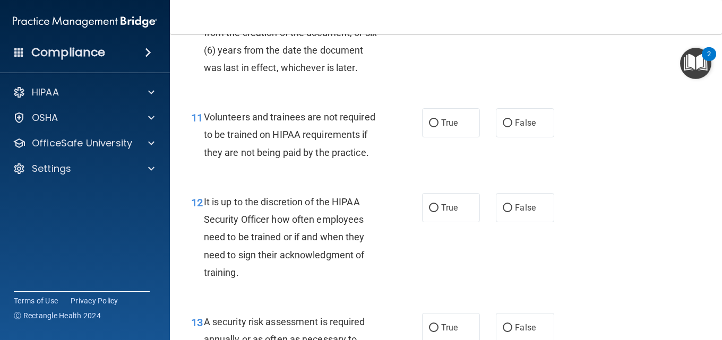
scroll to position [1274, 0]
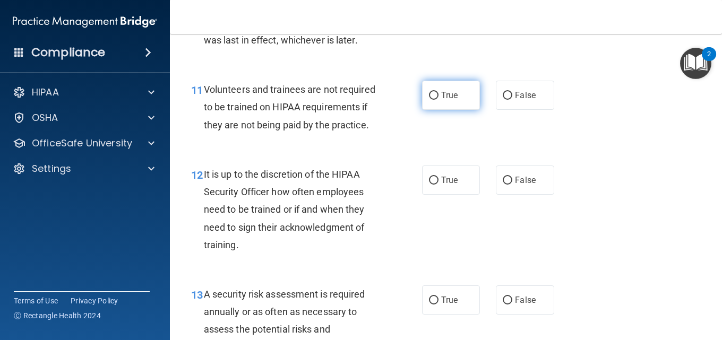
click at [442, 110] on label "True" at bounding box center [451, 95] width 58 height 29
click at [438, 100] on input "True" at bounding box center [434, 96] width 10 height 8
radio input "true"
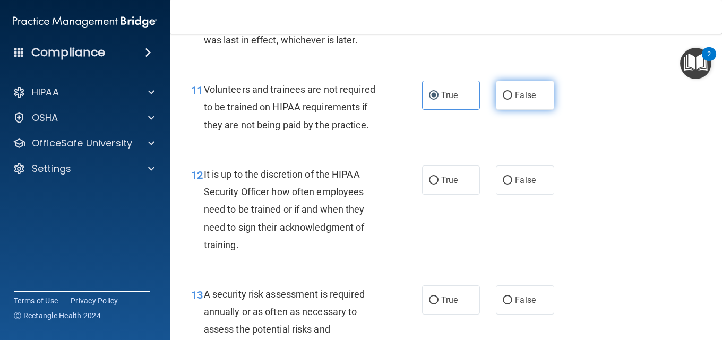
click at [506, 100] on input "False" at bounding box center [508, 96] width 10 height 8
radio input "true"
radio input "false"
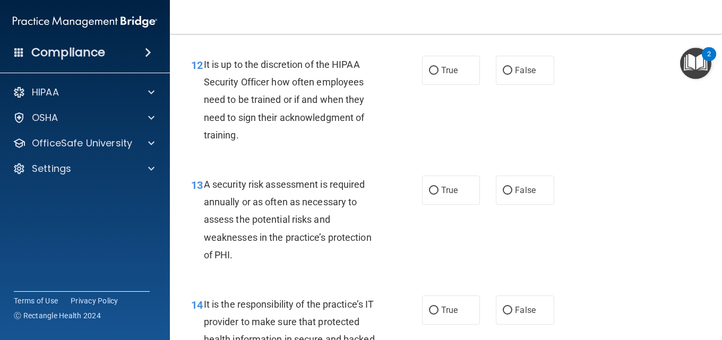
scroll to position [1433, 0]
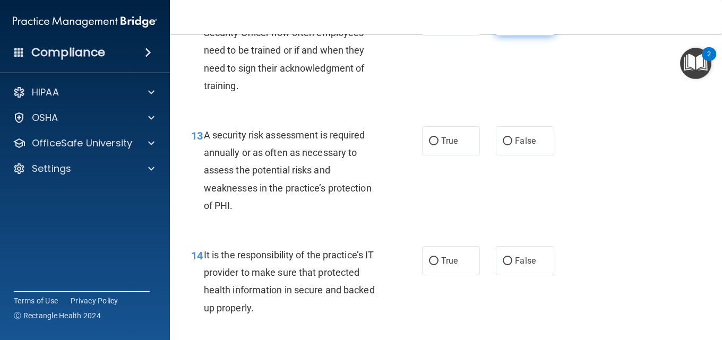
click at [515, 26] on span "False" at bounding box center [525, 21] width 21 height 10
click at [512, 25] on input "False" at bounding box center [508, 22] width 10 height 8
radio input "true"
click at [466, 155] on label "True" at bounding box center [451, 140] width 58 height 29
click at [438, 145] on input "True" at bounding box center [434, 141] width 10 height 8
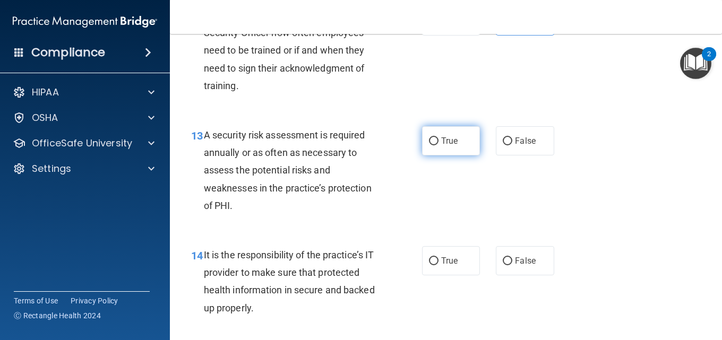
radio input "true"
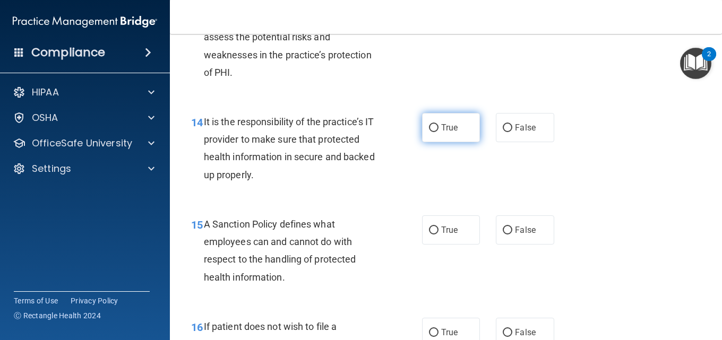
scroll to position [1592, 0]
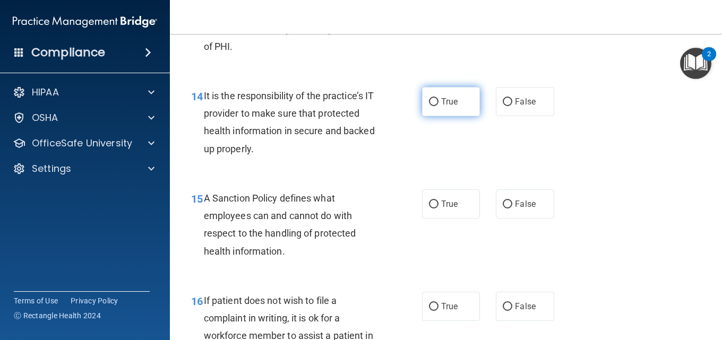
click at [428, 116] on label "True" at bounding box center [451, 101] width 58 height 29
click at [429, 106] on input "True" at bounding box center [434, 102] width 10 height 8
radio input "true"
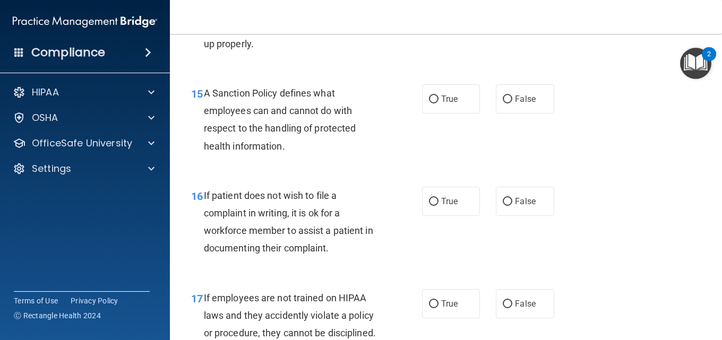
scroll to position [1698, 0]
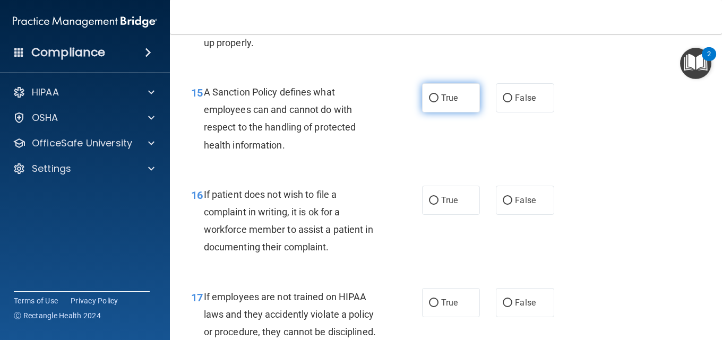
click at [434, 113] on label "True" at bounding box center [451, 97] width 58 height 29
click at [434, 102] on input "True" at bounding box center [434, 98] width 10 height 8
radio input "true"
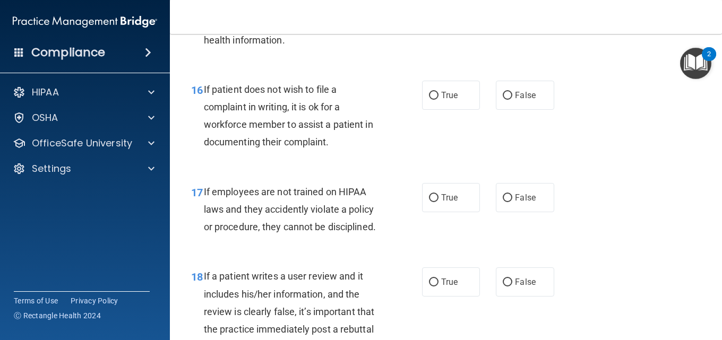
scroll to position [1804, 0]
click at [505, 109] on label "False" at bounding box center [525, 94] width 58 height 29
click at [505, 99] on input "False" at bounding box center [508, 95] width 10 height 8
radio input "true"
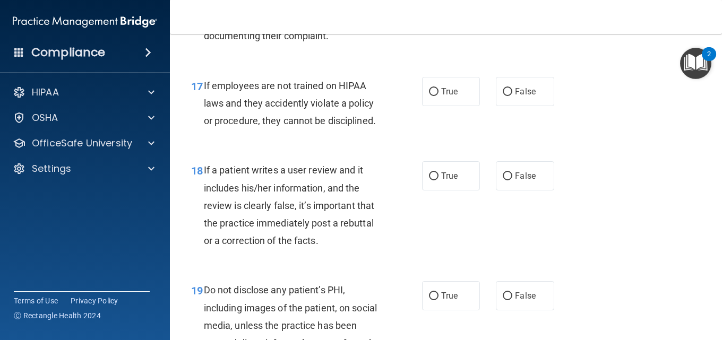
scroll to position [1911, 0]
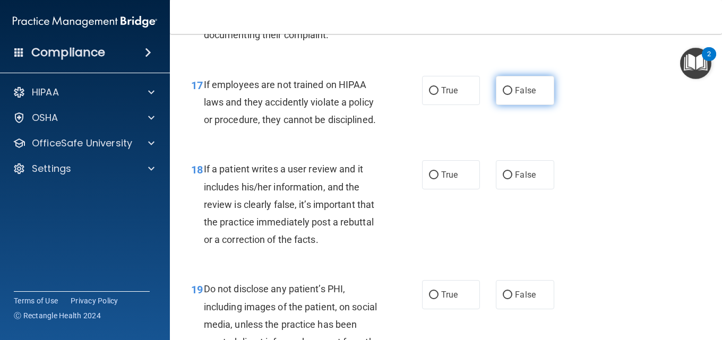
click at [507, 95] on input "False" at bounding box center [508, 91] width 10 height 8
radio input "true"
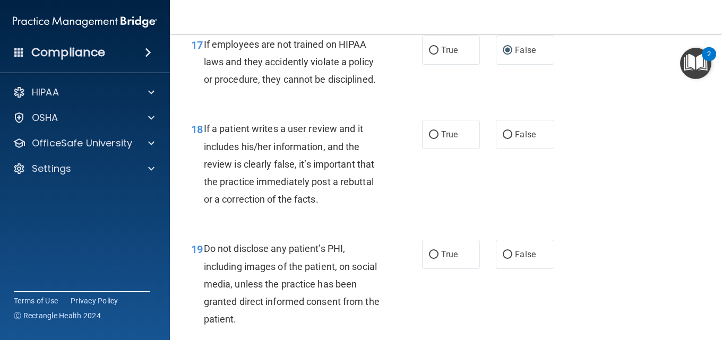
scroll to position [2017, 0]
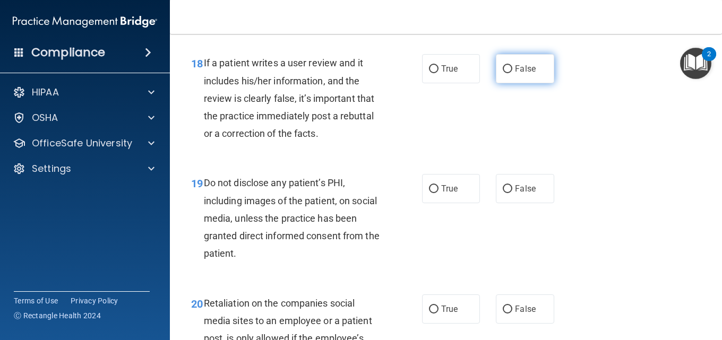
click at [496, 83] on label "False" at bounding box center [525, 68] width 58 height 29
click at [503, 73] on input "False" at bounding box center [508, 69] width 10 height 8
radio input "true"
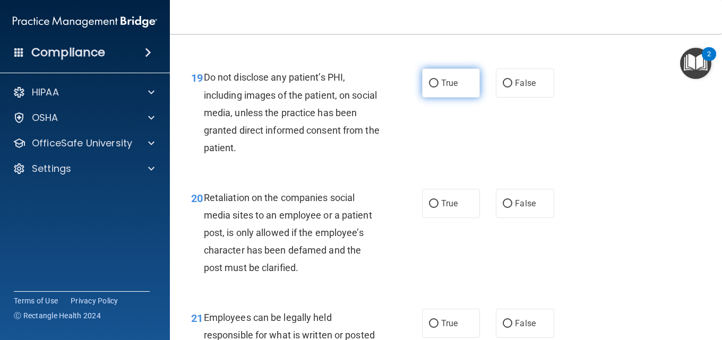
scroll to position [2123, 0]
click at [422, 97] on label "True" at bounding box center [451, 82] width 58 height 29
click at [429, 87] on input "True" at bounding box center [434, 83] width 10 height 8
radio input "true"
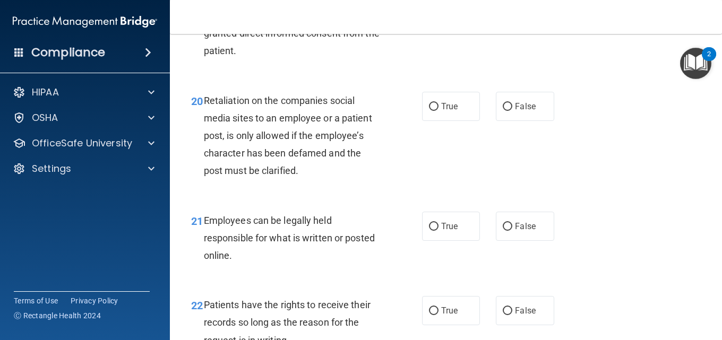
scroll to position [2229, 0]
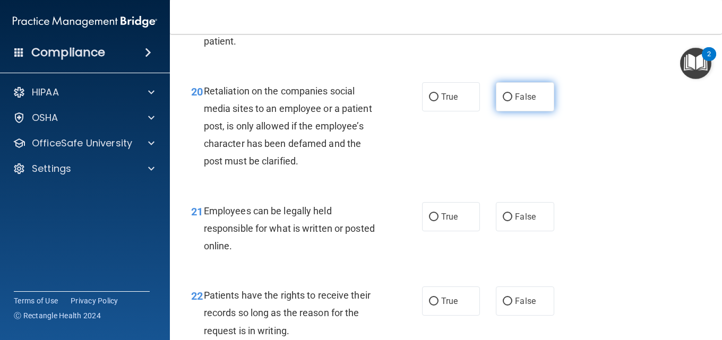
click at [502, 111] on label "False" at bounding box center [525, 96] width 58 height 29
click at [503, 101] on input "False" at bounding box center [508, 97] width 10 height 8
radio input "true"
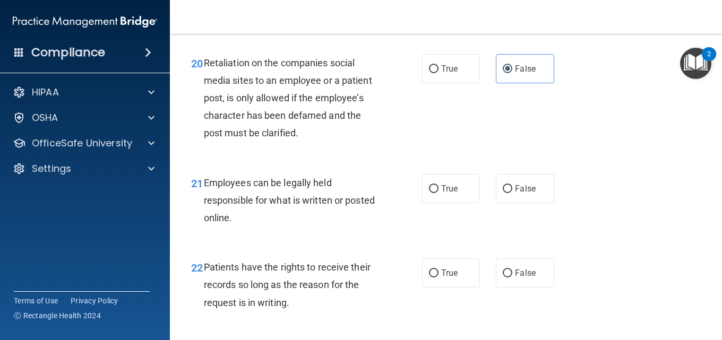
scroll to position [2335, 0]
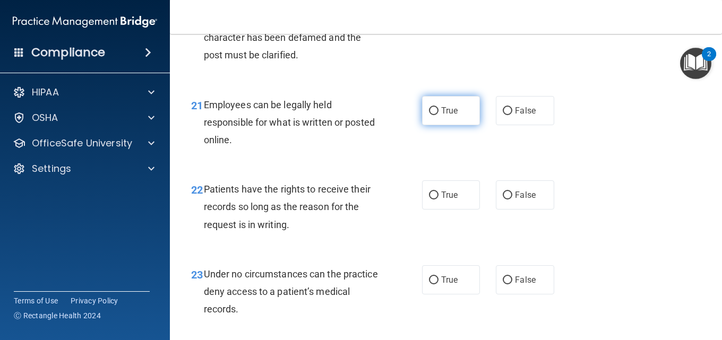
click at [429, 125] on label "True" at bounding box center [451, 110] width 58 height 29
click at [429, 115] on input "True" at bounding box center [434, 111] width 10 height 8
radio input "true"
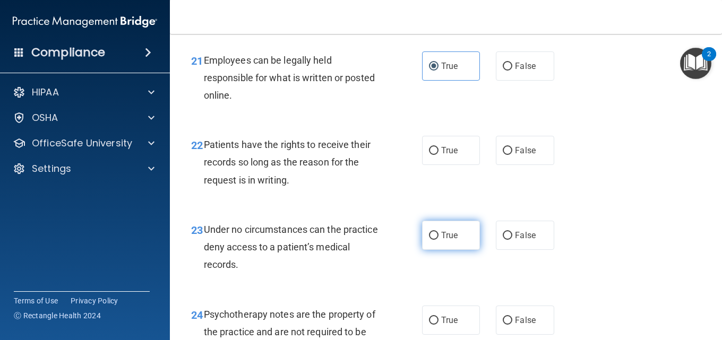
scroll to position [2441, 0]
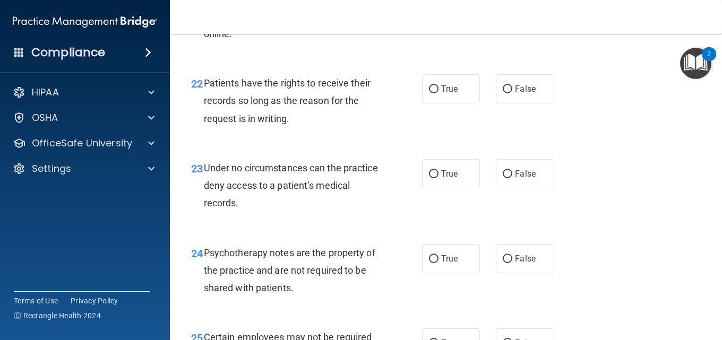
click at [500, 103] on label "False" at bounding box center [525, 88] width 58 height 29
click at [503, 93] on input "False" at bounding box center [508, 89] width 10 height 8
radio input "true"
click at [443, 179] on span "True" at bounding box center [449, 174] width 16 height 10
click at [438, 178] on input "True" at bounding box center [434, 174] width 10 height 8
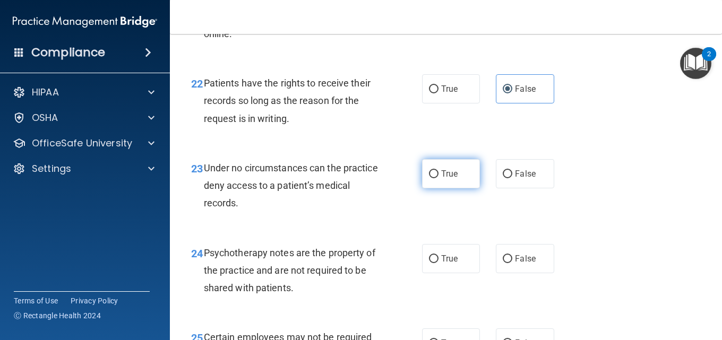
radio input "true"
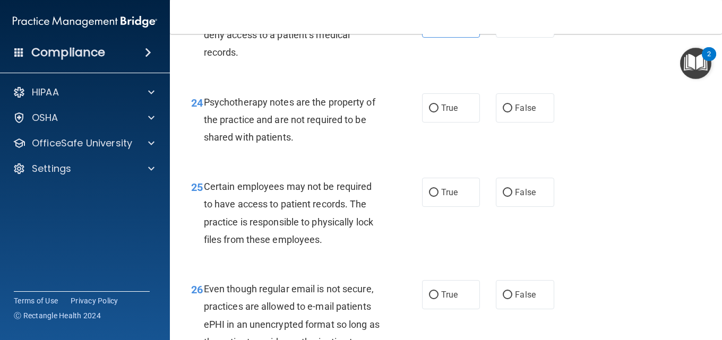
scroll to position [2654, 0]
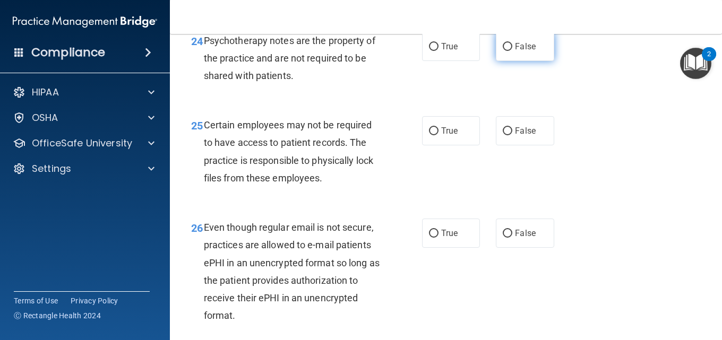
click at [510, 61] on label "False" at bounding box center [525, 46] width 58 height 29
click at [510, 51] on input "False" at bounding box center [508, 47] width 10 height 8
radio input "true"
click at [443, 145] on label "True" at bounding box center [451, 130] width 58 height 29
click at [438, 135] on input "True" at bounding box center [434, 131] width 10 height 8
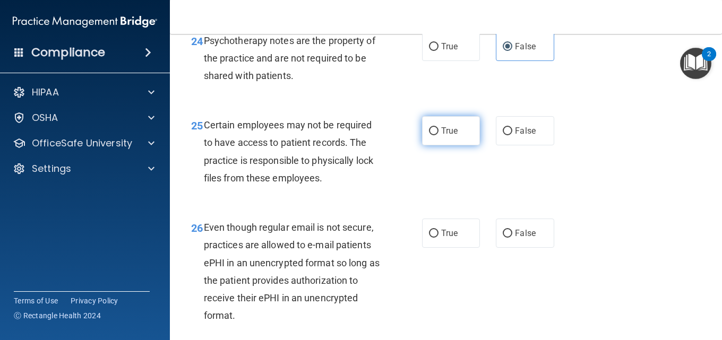
radio input "true"
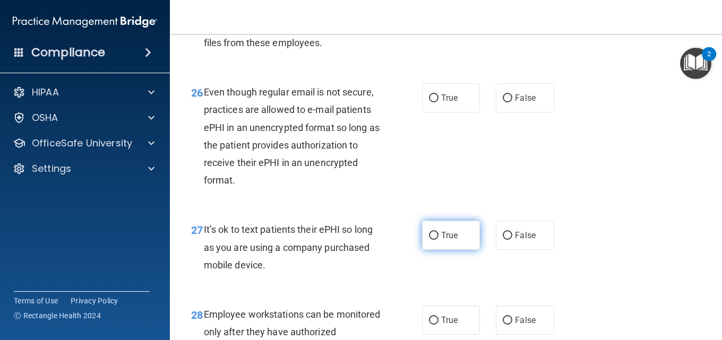
scroll to position [2813, 0]
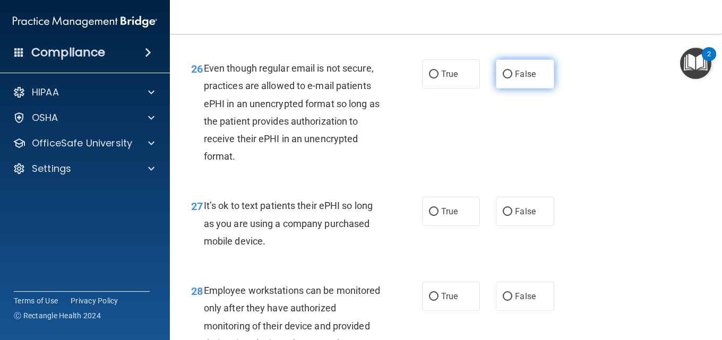
click at [508, 89] on label "False" at bounding box center [525, 73] width 58 height 29
click at [508, 79] on input "False" at bounding box center [508, 75] width 10 height 8
radio input "true"
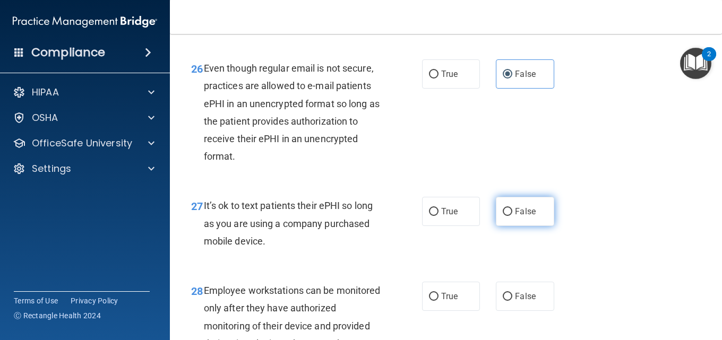
click at [528, 217] on span "False" at bounding box center [525, 211] width 21 height 10
click at [512, 216] on input "False" at bounding box center [508, 212] width 10 height 8
radio input "true"
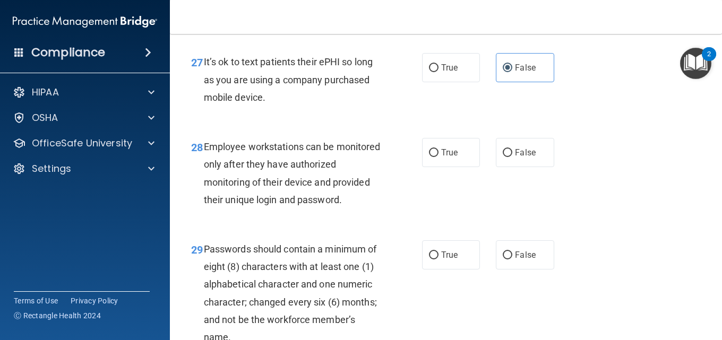
scroll to position [2972, 0]
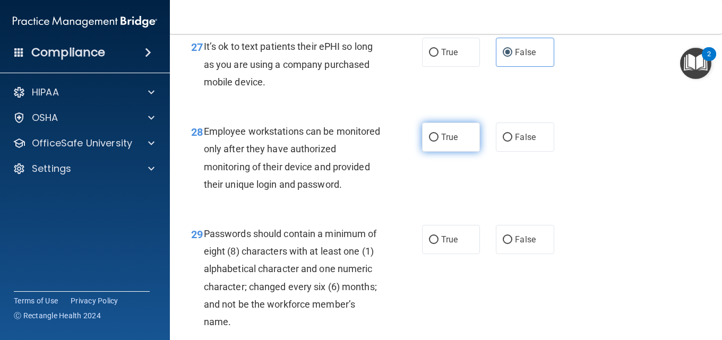
click at [444, 152] on label "True" at bounding box center [451, 137] width 58 height 29
click at [438, 142] on input "True" at bounding box center [434, 138] width 10 height 8
radio input "true"
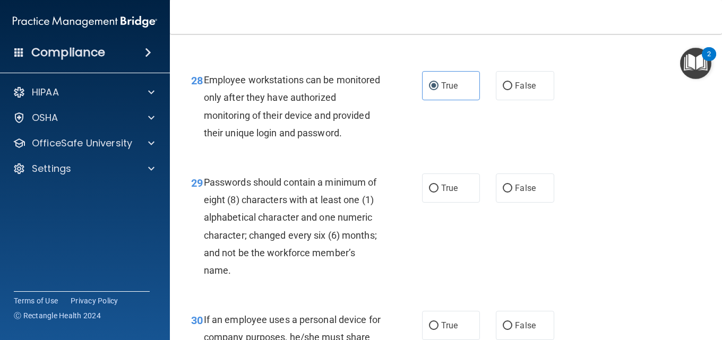
scroll to position [3131, 0]
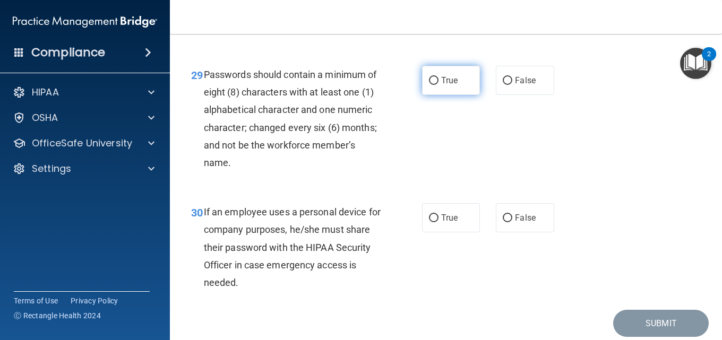
click at [432, 95] on label "True" at bounding box center [451, 80] width 58 height 29
click at [432, 85] on input "True" at bounding box center [434, 81] width 10 height 8
radio input "true"
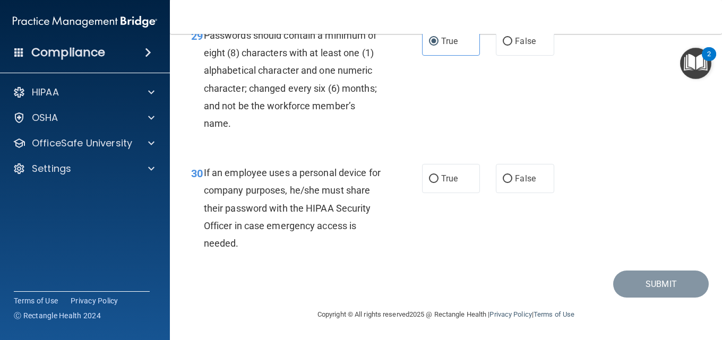
scroll to position [3237, 0]
click at [440, 193] on label "True" at bounding box center [451, 178] width 58 height 29
click at [438, 183] on input "True" at bounding box center [434, 179] width 10 height 8
radio input "true"
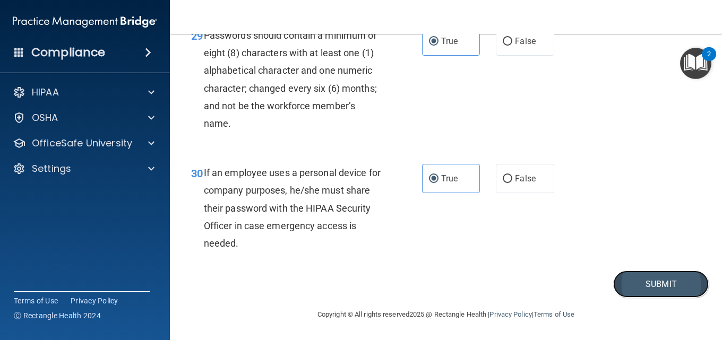
click at [653, 286] on button "Submit" at bounding box center [661, 284] width 96 height 27
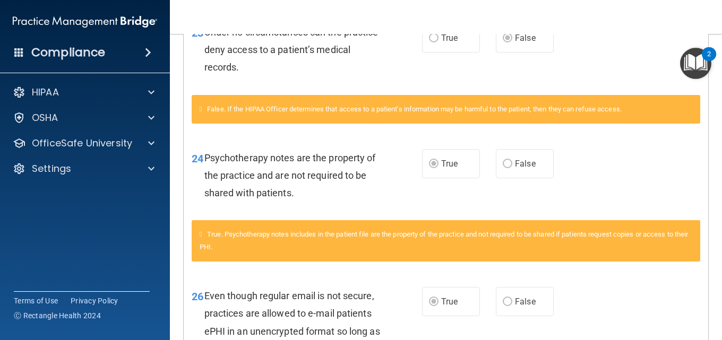
scroll to position [1114, 0]
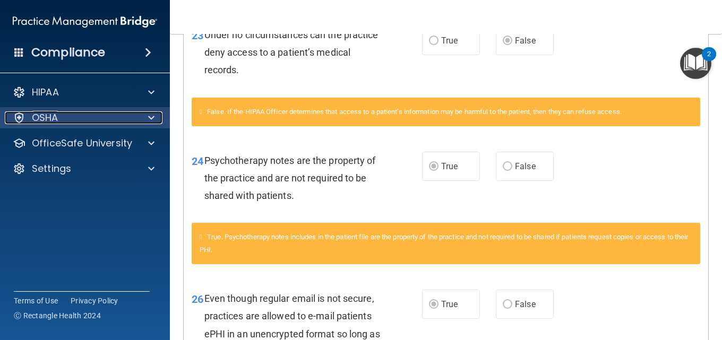
click at [154, 118] on div at bounding box center [149, 117] width 27 height 13
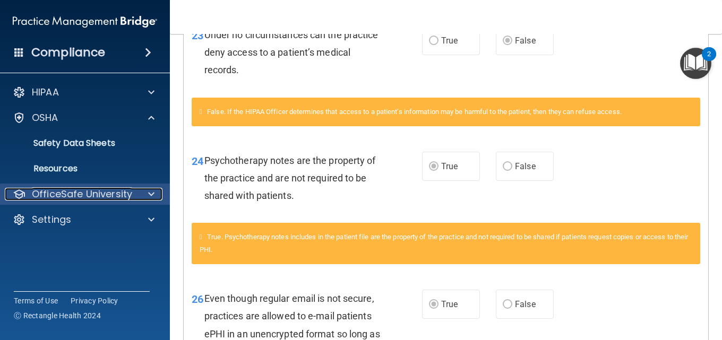
click at [144, 191] on div at bounding box center [149, 194] width 27 height 13
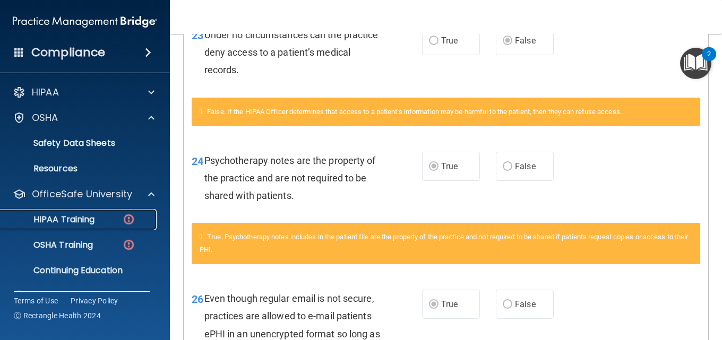
click at [99, 222] on div "HIPAA Training" at bounding box center [79, 219] width 145 height 11
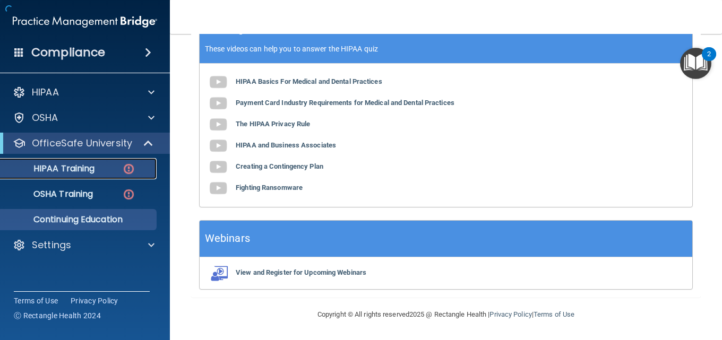
scroll to position [445, 0]
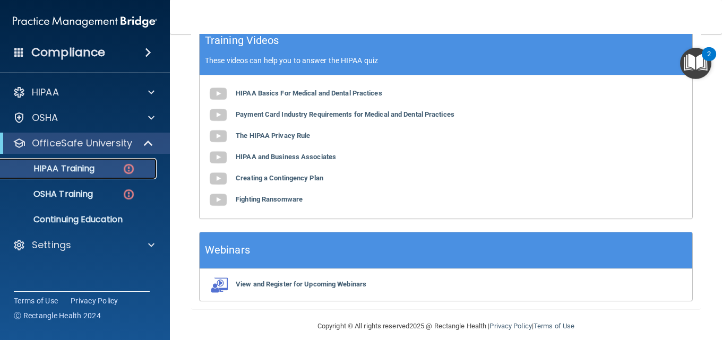
click at [41, 163] on p "HIPAA Training" at bounding box center [51, 168] width 88 height 11
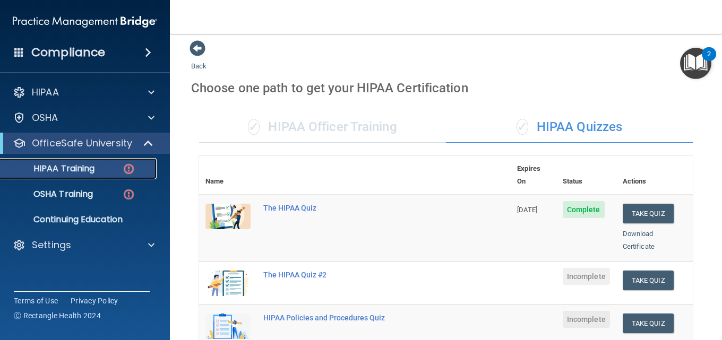
scroll to position [0, 0]
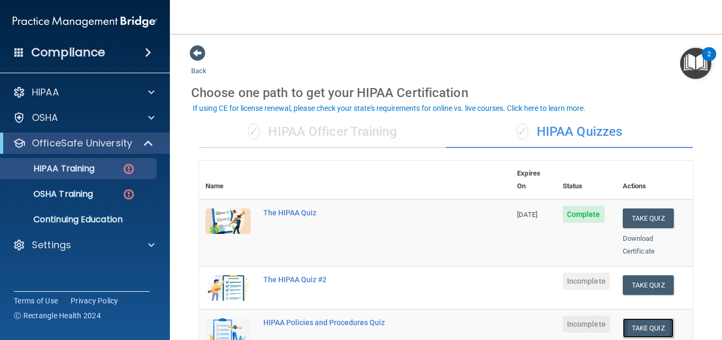
click at [633, 318] on button "Take Quiz" at bounding box center [648, 328] width 51 height 20
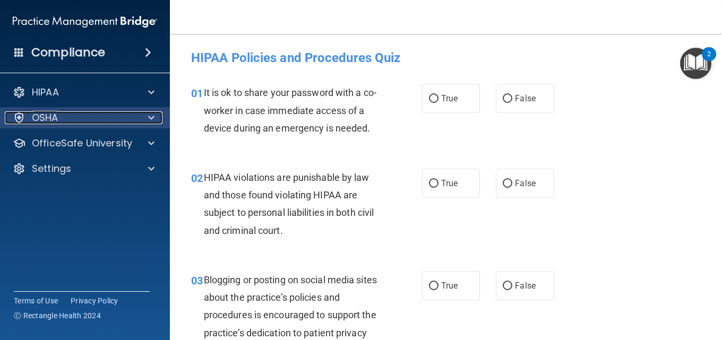
click at [126, 124] on div "OSHA" at bounding box center [71, 117] width 132 height 13
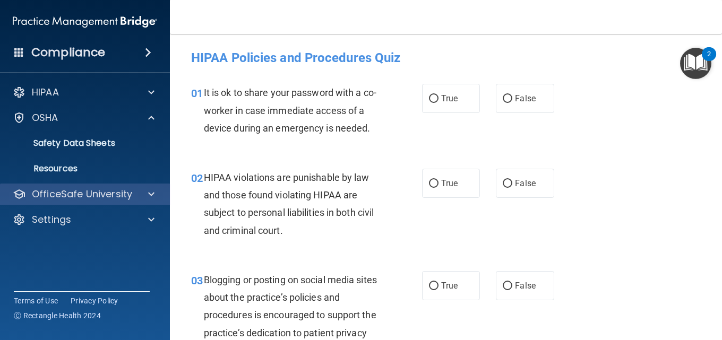
click at [111, 186] on div "OfficeSafe University" at bounding box center [85, 194] width 170 height 21
click at [158, 197] on div at bounding box center [149, 194] width 27 height 13
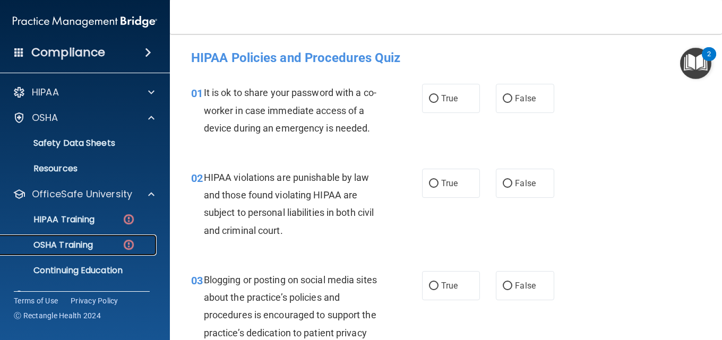
click at [89, 245] on p "OSHA Training" at bounding box center [50, 245] width 86 height 11
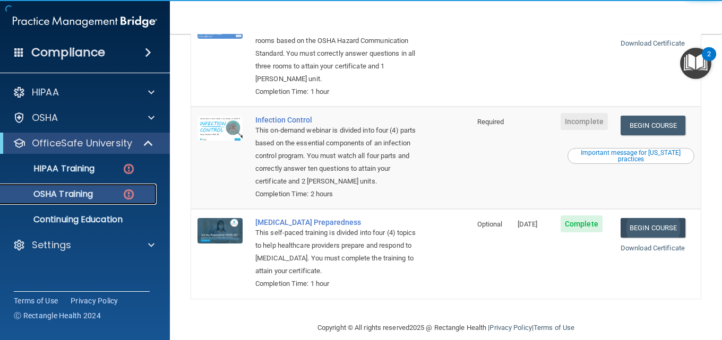
scroll to position [265, 0]
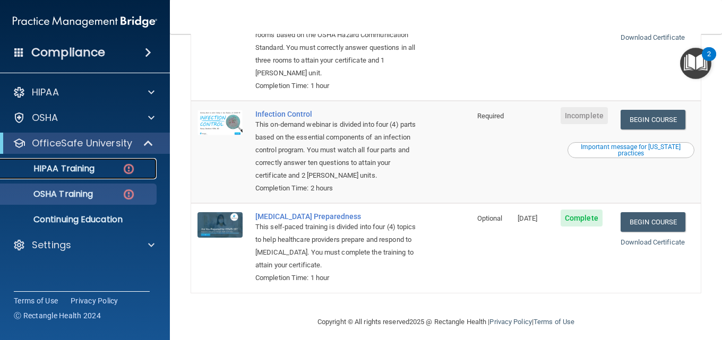
click at [87, 166] on p "HIPAA Training" at bounding box center [51, 168] width 88 height 11
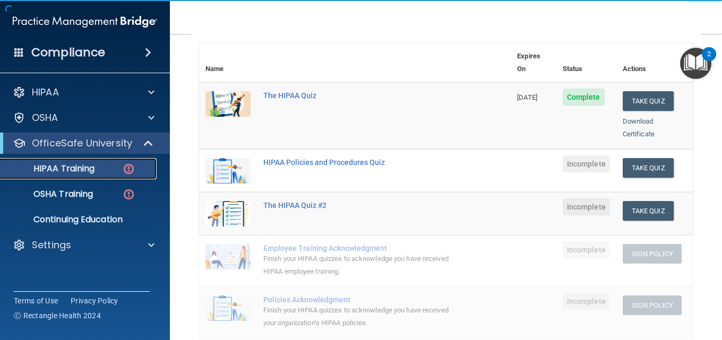
scroll to position [117, 0]
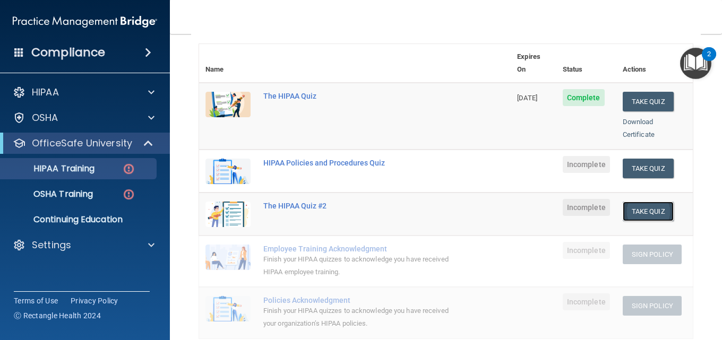
click at [658, 202] on button "Take Quiz" at bounding box center [648, 212] width 51 height 20
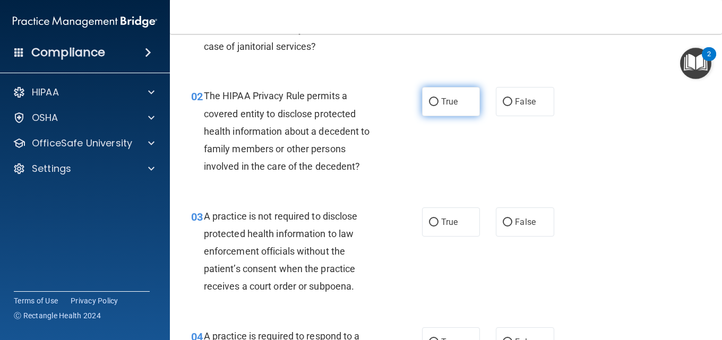
click at [462, 108] on label "True" at bounding box center [451, 101] width 58 height 29
click at [438, 106] on input "True" at bounding box center [434, 102] width 10 height 8
radio input "true"
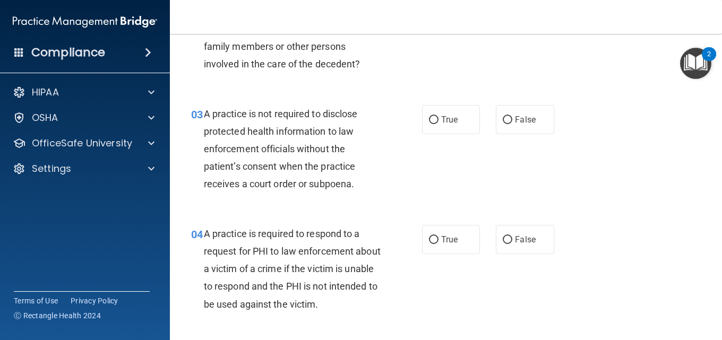
scroll to position [223, 0]
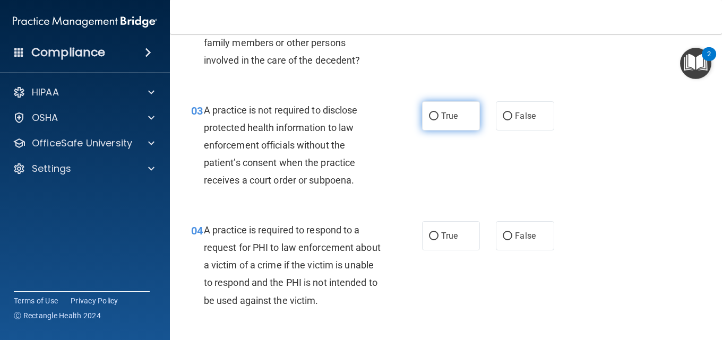
click at [454, 124] on label "True" at bounding box center [451, 115] width 58 height 29
click at [438, 120] on input "True" at bounding box center [434, 117] width 10 height 8
radio input "true"
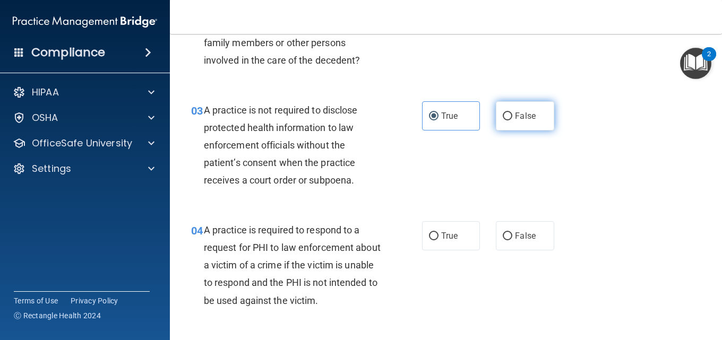
click at [504, 123] on label "False" at bounding box center [525, 115] width 58 height 29
click at [504, 120] on input "False" at bounding box center [508, 117] width 10 height 8
radio input "true"
radio input "false"
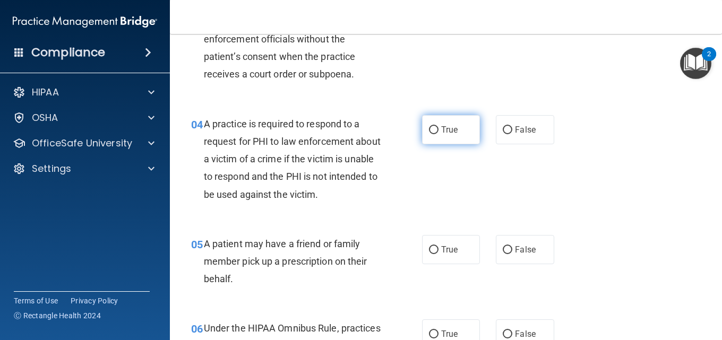
scroll to position [276, 0]
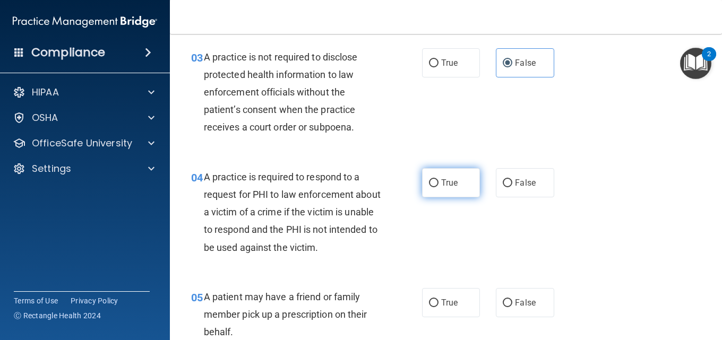
click at [441, 182] on span "True" at bounding box center [449, 183] width 16 height 10
click at [438, 182] on input "True" at bounding box center [434, 183] width 10 height 8
radio input "true"
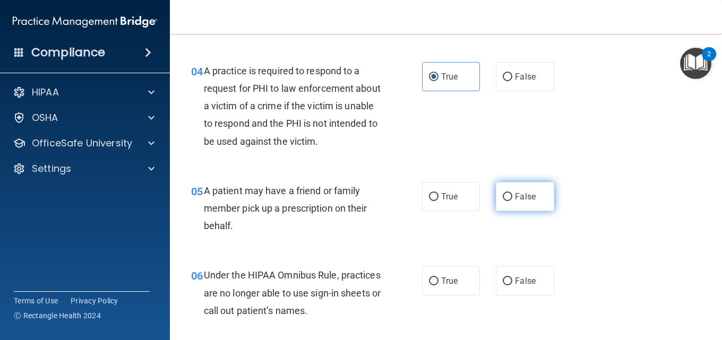
scroll to position [435, 0]
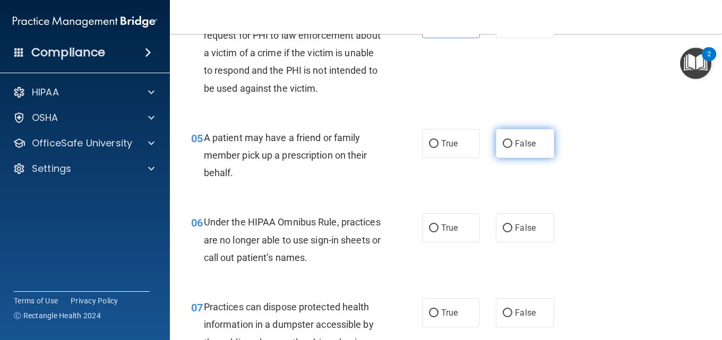
click at [517, 143] on span "False" at bounding box center [525, 144] width 21 height 10
click at [512, 143] on input "False" at bounding box center [508, 144] width 10 height 8
radio input "true"
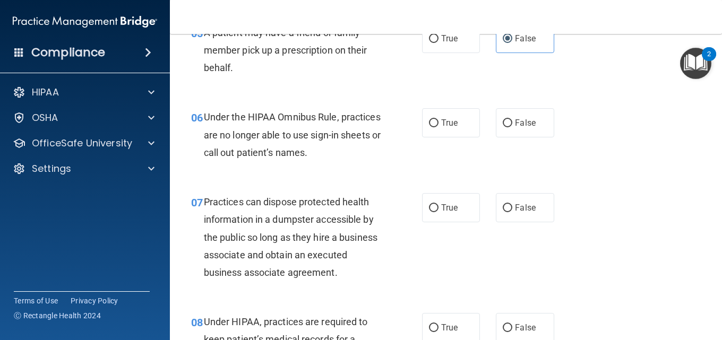
scroll to position [541, 0]
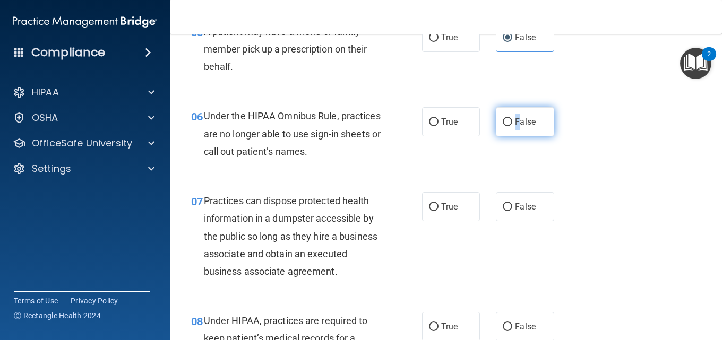
click at [513, 127] on label "False" at bounding box center [525, 121] width 58 height 29
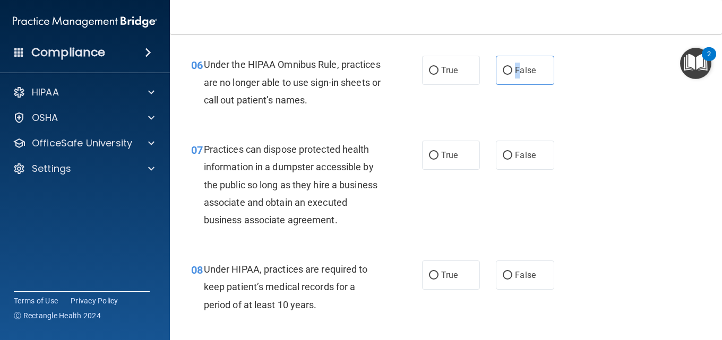
scroll to position [594, 0]
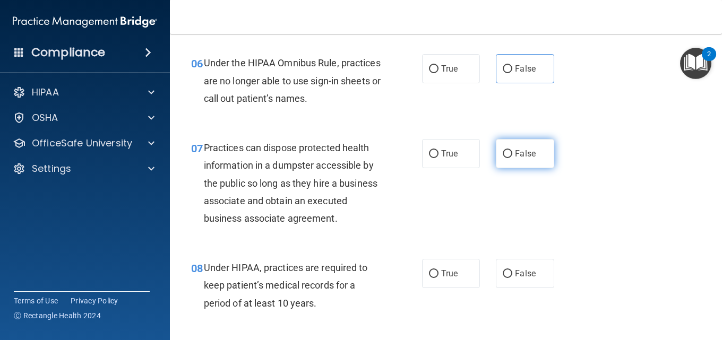
click at [510, 158] on label "False" at bounding box center [525, 153] width 58 height 29
click at [510, 158] on input "False" at bounding box center [508, 154] width 10 height 8
radio input "true"
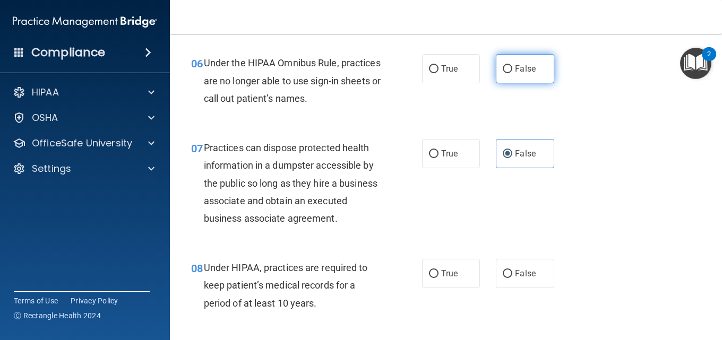
click at [507, 75] on label "False" at bounding box center [525, 68] width 58 height 29
click at [507, 73] on input "False" at bounding box center [508, 69] width 10 height 8
radio input "true"
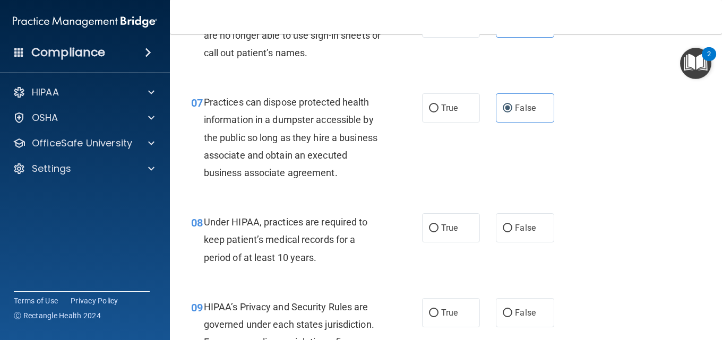
scroll to position [701, 0]
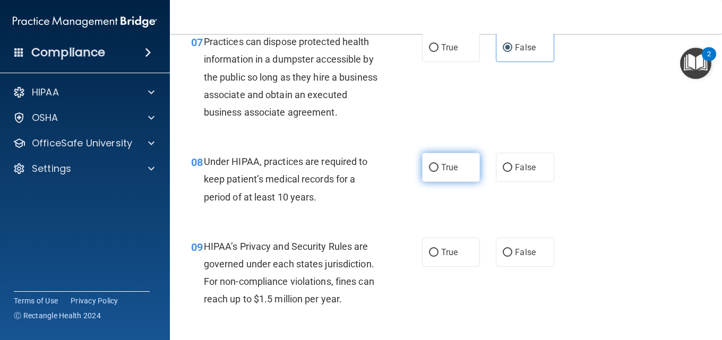
click at [443, 172] on span "True" at bounding box center [449, 167] width 16 height 10
click at [438, 172] on input "True" at bounding box center [434, 168] width 10 height 8
radio input "true"
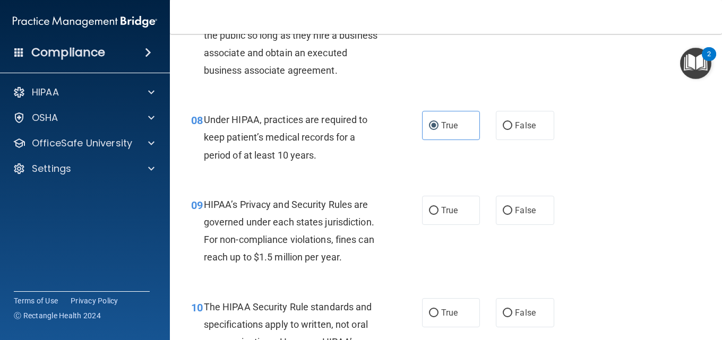
scroll to position [807, 0]
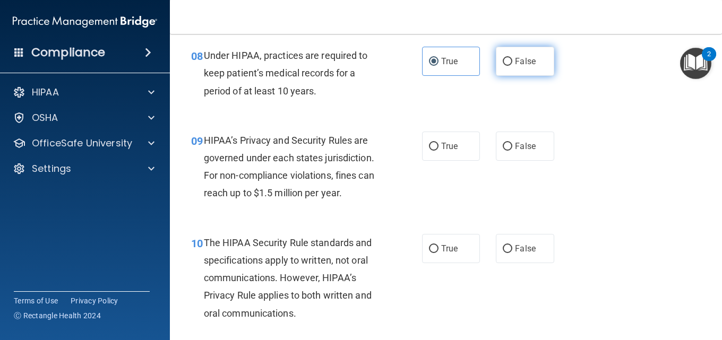
click at [503, 66] on input "False" at bounding box center [508, 62] width 10 height 8
radio input "true"
radio input "false"
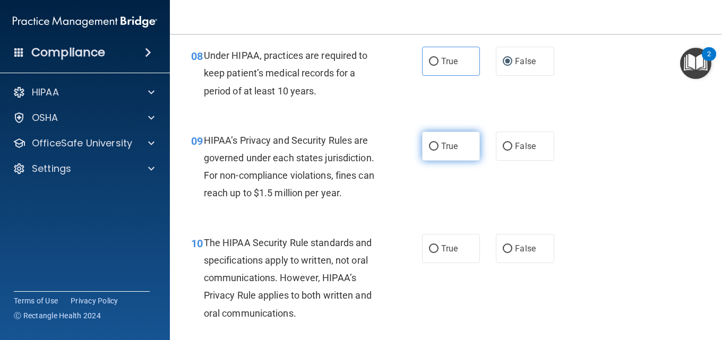
click at [436, 161] on label "True" at bounding box center [451, 146] width 58 height 29
click at [436, 151] on input "True" at bounding box center [434, 147] width 10 height 8
radio input "true"
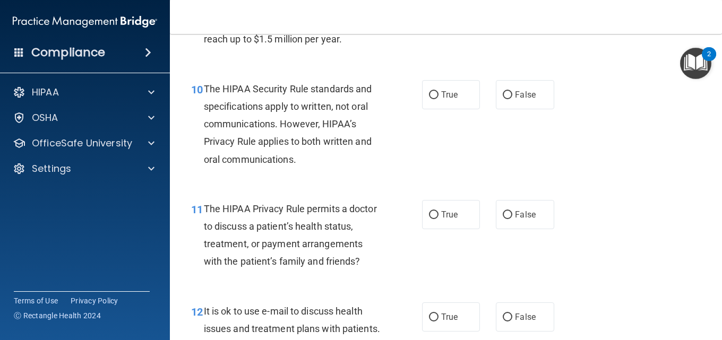
scroll to position [966, 0]
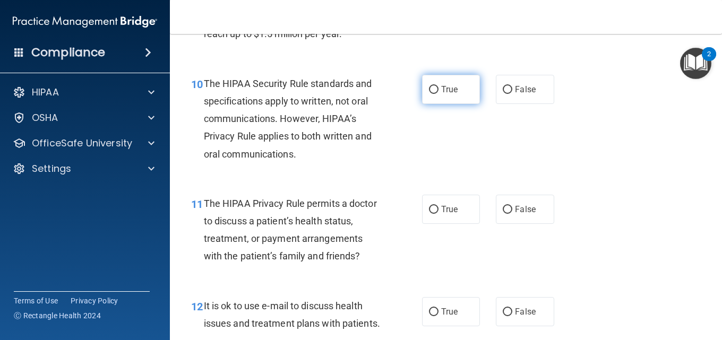
click at [437, 102] on label "True" at bounding box center [451, 89] width 58 height 29
click at [437, 94] on input "True" at bounding box center [434, 90] width 10 height 8
radio input "true"
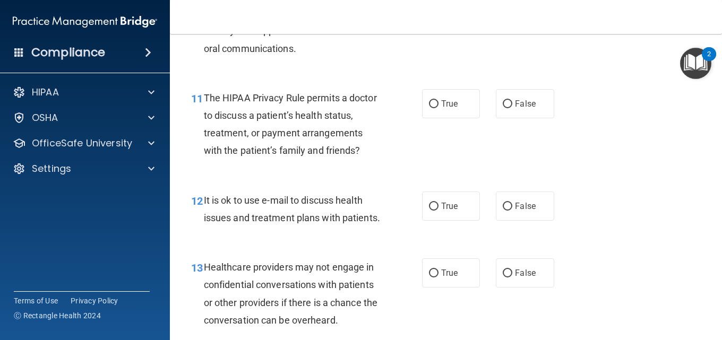
scroll to position [1072, 0]
click at [497, 118] on label "False" at bounding box center [525, 103] width 58 height 29
click at [503, 108] on input "False" at bounding box center [508, 104] width 10 height 8
radio input "true"
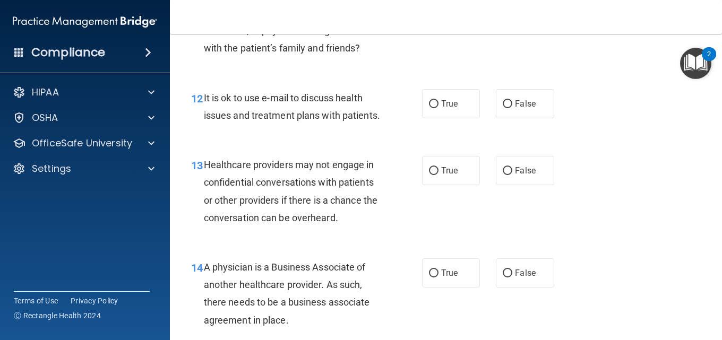
scroll to position [1178, 0]
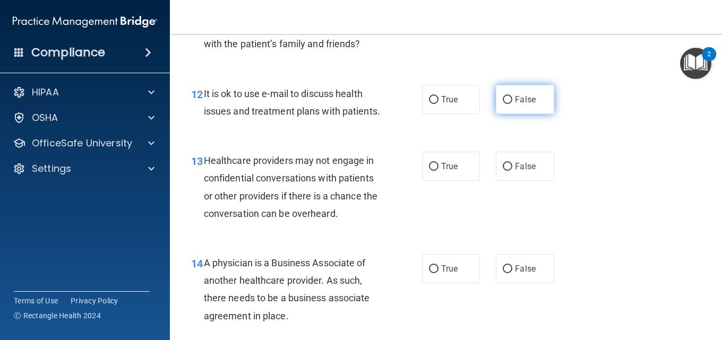
click at [517, 105] on span "False" at bounding box center [525, 99] width 21 height 10
click at [512, 104] on input "False" at bounding box center [508, 100] width 10 height 8
radio input "true"
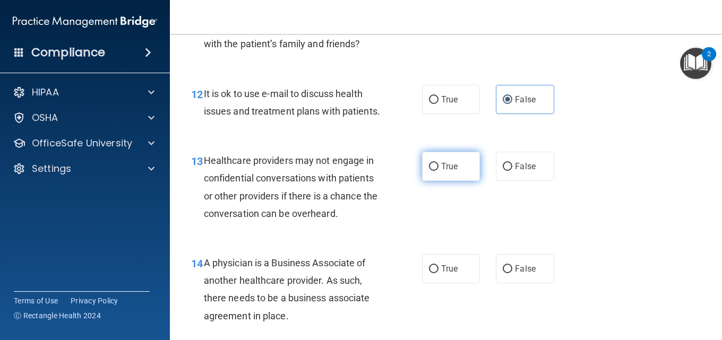
scroll to position [1231, 0]
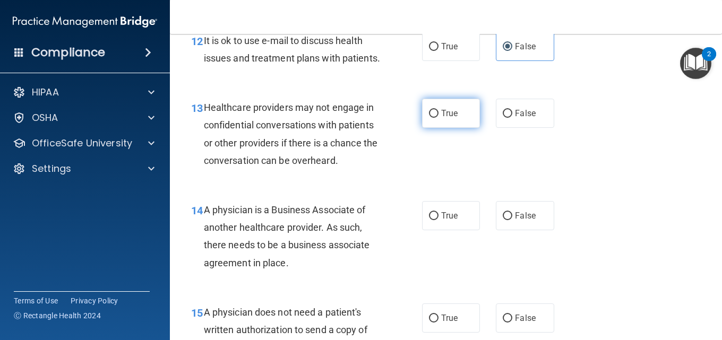
click at [461, 128] on label "True" at bounding box center [451, 113] width 58 height 29
click at [438, 118] on input "True" at bounding box center [434, 114] width 10 height 8
radio input "true"
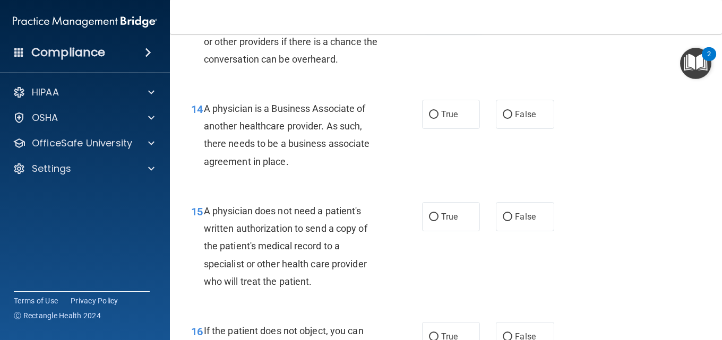
scroll to position [1337, 0]
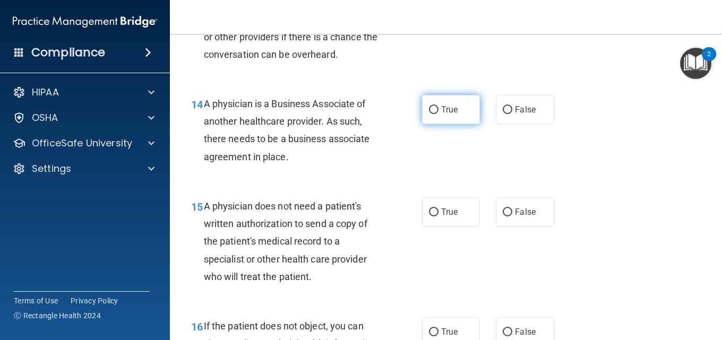
click at [468, 124] on label "True" at bounding box center [451, 109] width 58 height 29
click at [438, 114] on input "True" at bounding box center [434, 110] width 10 height 8
radio input "true"
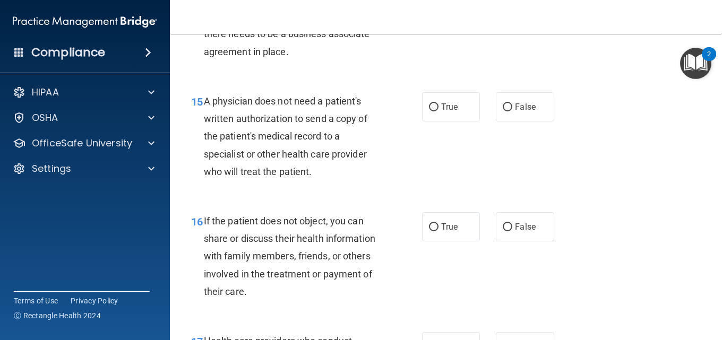
scroll to position [1444, 0]
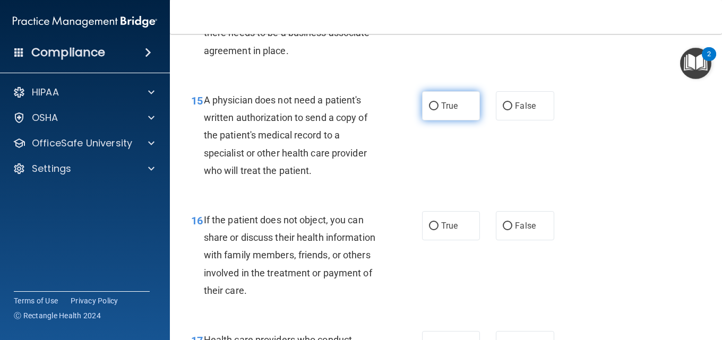
click at [467, 120] on label "True" at bounding box center [451, 105] width 58 height 29
click at [438, 110] on input "True" at bounding box center [434, 106] width 10 height 8
radio input "true"
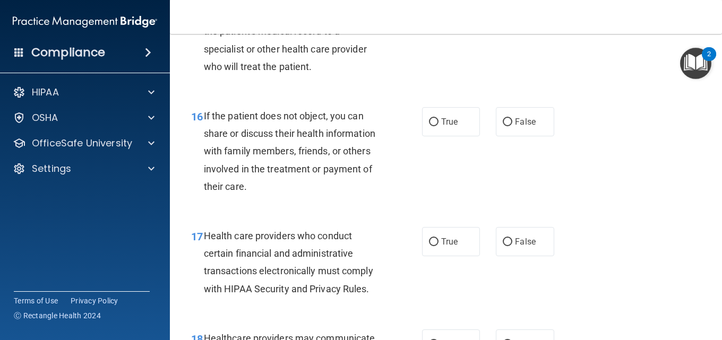
scroll to position [1550, 0]
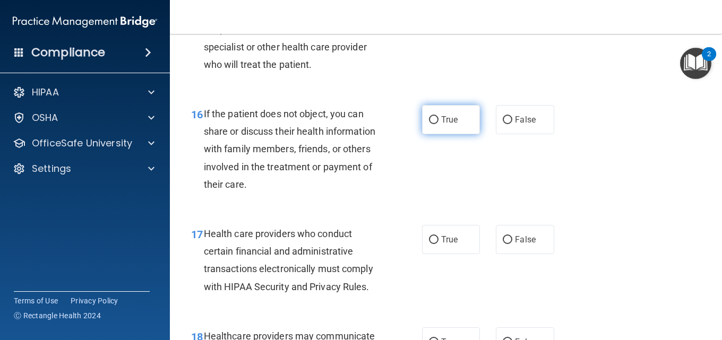
click at [444, 125] on span "True" at bounding box center [449, 120] width 16 height 10
click at [438, 124] on input "True" at bounding box center [434, 120] width 10 height 8
radio input "true"
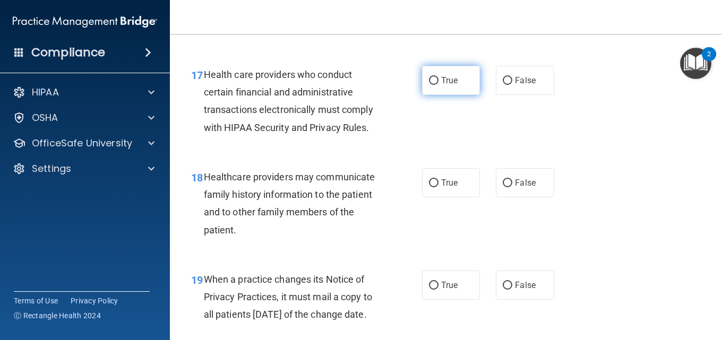
click at [461, 95] on label "True" at bounding box center [451, 80] width 58 height 29
click at [438, 85] on input "True" at bounding box center [434, 81] width 10 height 8
radio input "true"
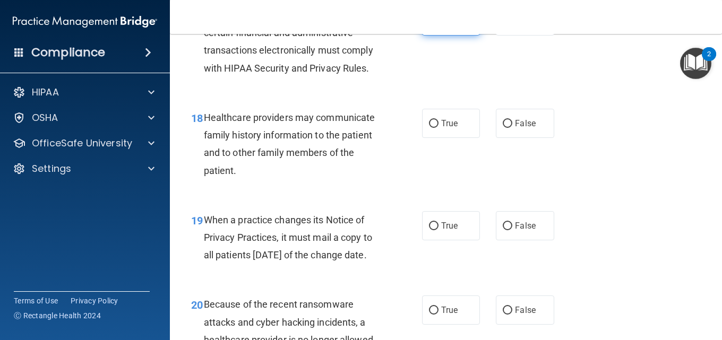
scroll to position [1815, 0]
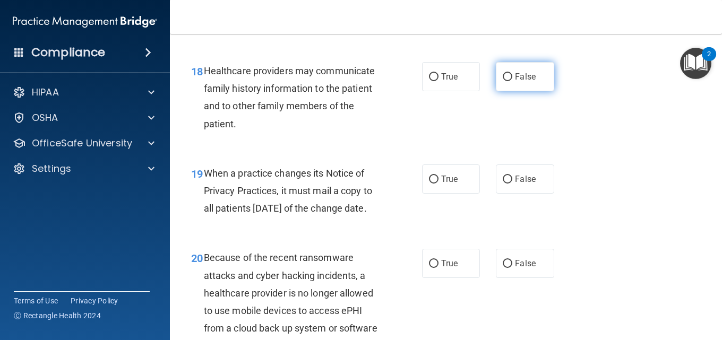
click at [502, 91] on label "False" at bounding box center [525, 76] width 58 height 29
click at [503, 81] on input "False" at bounding box center [508, 77] width 10 height 8
radio input "true"
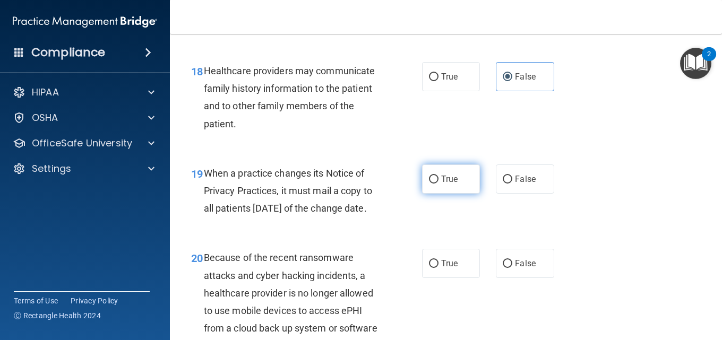
click at [429, 184] on input "True" at bounding box center [434, 180] width 10 height 8
radio input "true"
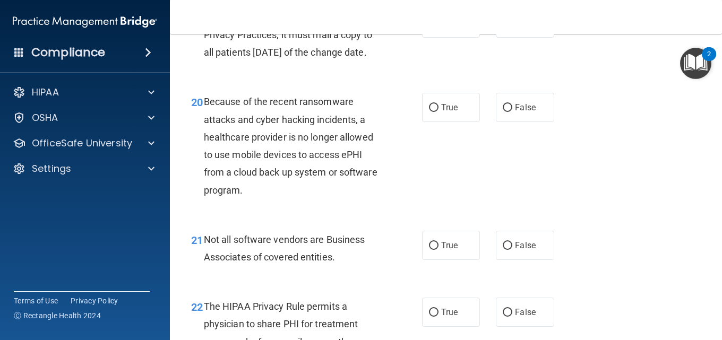
scroll to position [2027, 0]
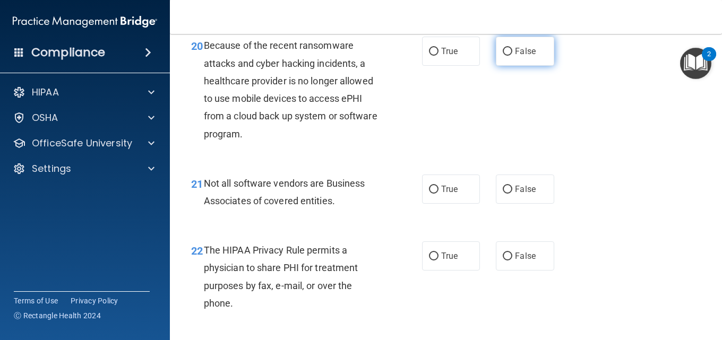
click at [516, 56] on span "False" at bounding box center [525, 51] width 21 height 10
click at [512, 56] on input "False" at bounding box center [508, 52] width 10 height 8
radio input "true"
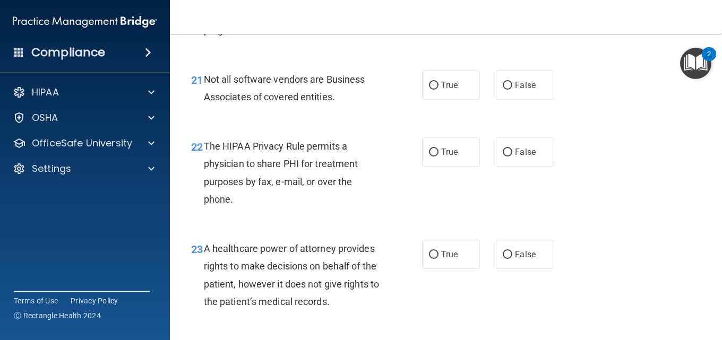
scroll to position [2133, 0]
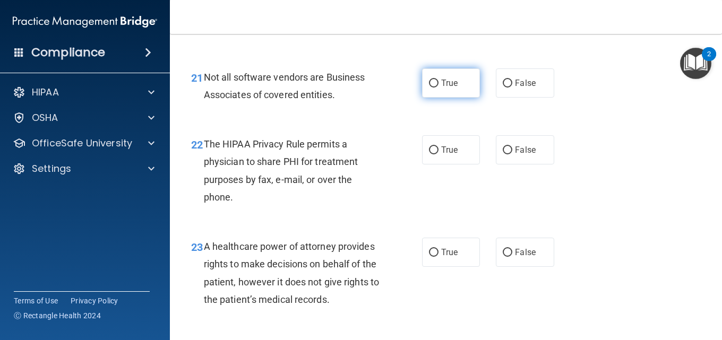
click at [443, 98] on label "True" at bounding box center [451, 82] width 58 height 29
click at [438, 88] on input "True" at bounding box center [434, 84] width 10 height 8
radio input "true"
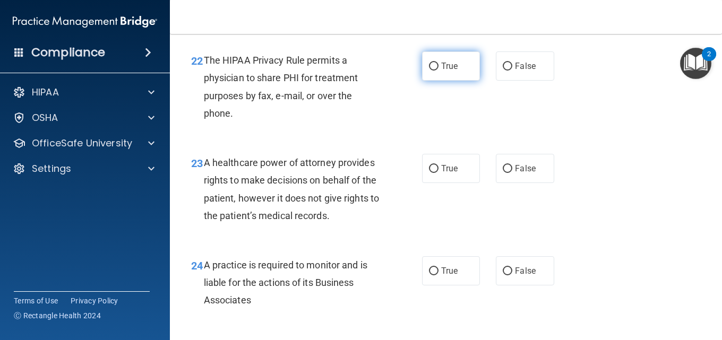
scroll to position [2240, 0]
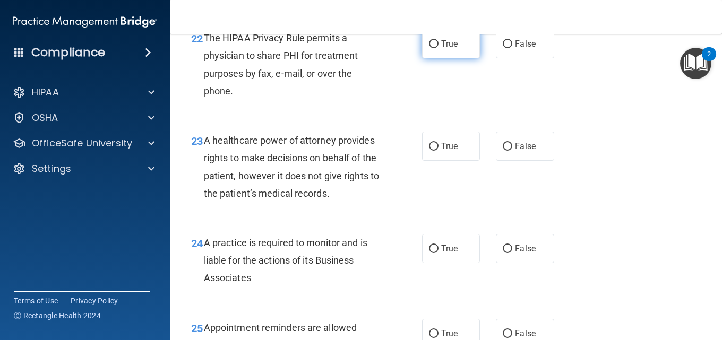
click at [470, 58] on label "True" at bounding box center [451, 43] width 58 height 29
click at [438, 48] on input "True" at bounding box center [434, 44] width 10 height 8
radio input "true"
click at [497, 58] on label "False" at bounding box center [525, 43] width 58 height 29
click at [503, 48] on input "False" at bounding box center [508, 44] width 10 height 8
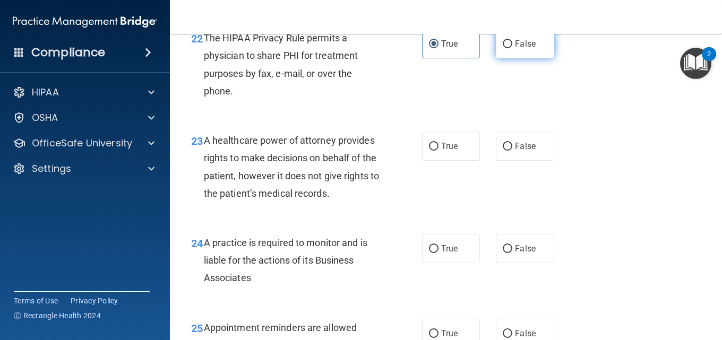
radio input "true"
radio input "false"
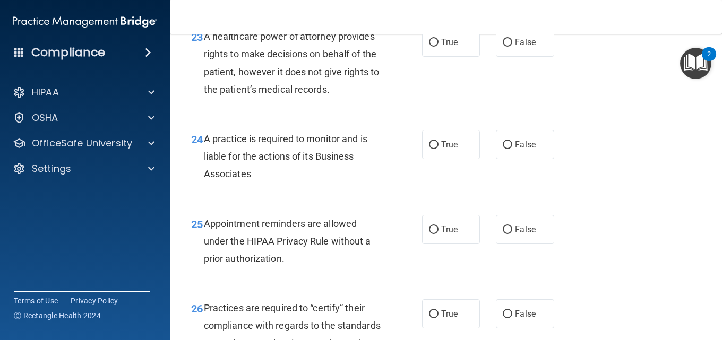
scroll to position [2346, 0]
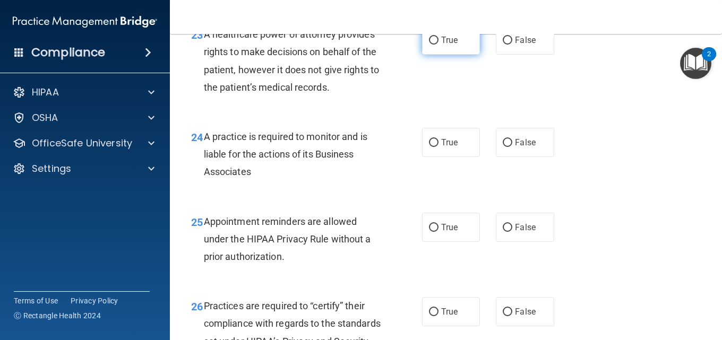
click at [427, 55] on label "True" at bounding box center [451, 39] width 58 height 29
click at [429, 45] on input "True" at bounding box center [434, 41] width 10 height 8
radio input "true"
click at [441, 148] on span "True" at bounding box center [449, 142] width 16 height 10
click at [438, 147] on input "True" at bounding box center [434, 143] width 10 height 8
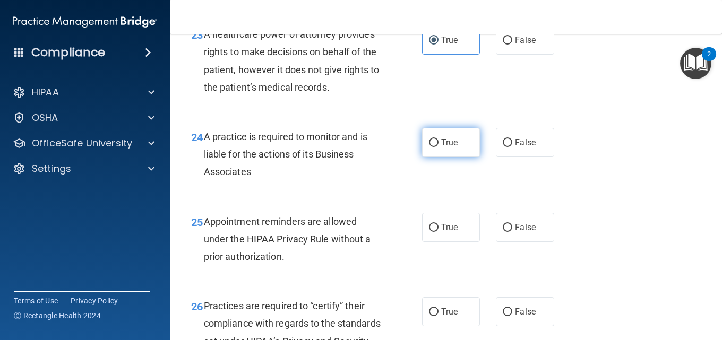
radio input "true"
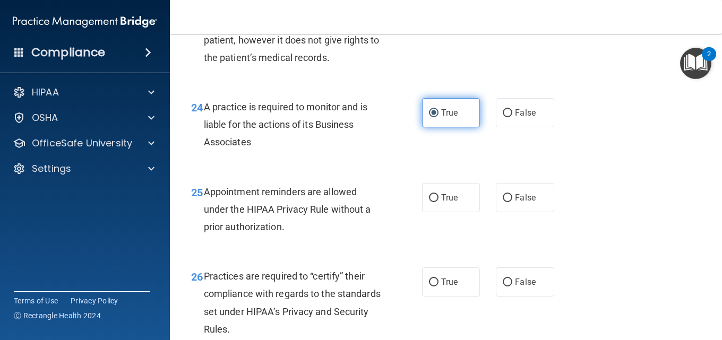
scroll to position [2452, 0]
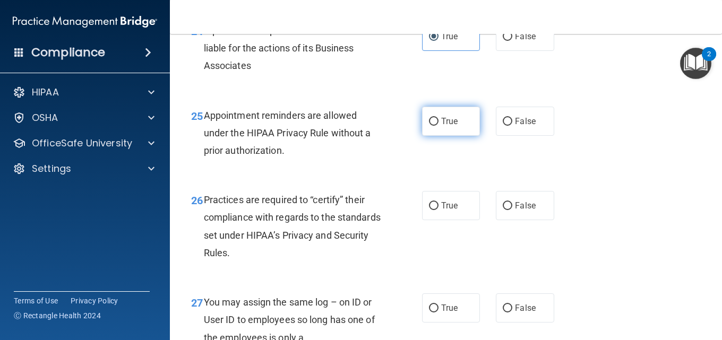
click at [458, 136] on label "True" at bounding box center [451, 121] width 58 height 29
click at [438, 126] on input "True" at bounding box center [434, 122] width 10 height 8
radio input "true"
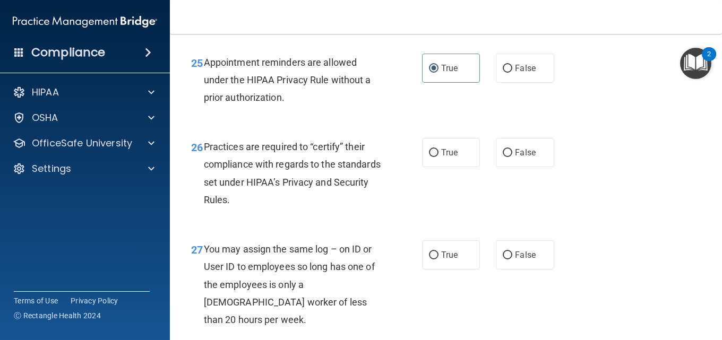
scroll to position [2558, 0]
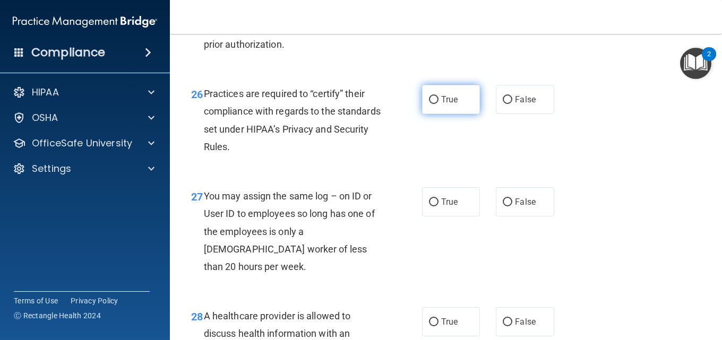
click at [443, 114] on label "True" at bounding box center [451, 99] width 58 height 29
click at [438, 104] on input "True" at bounding box center [434, 100] width 10 height 8
radio input "true"
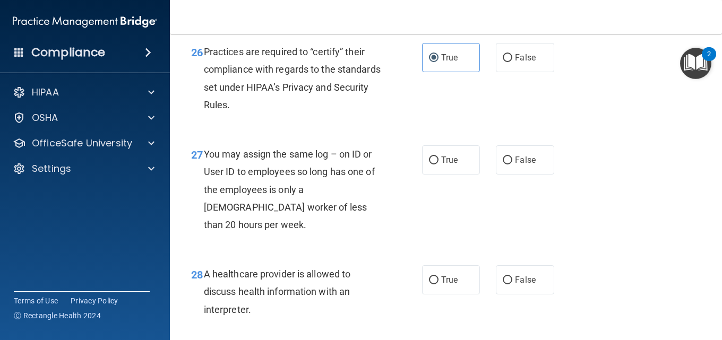
scroll to position [2664, 0]
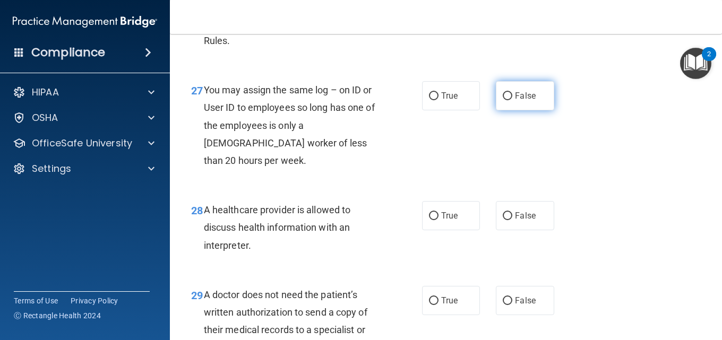
click at [528, 110] on label "False" at bounding box center [525, 95] width 58 height 29
click at [512, 100] on input "False" at bounding box center [508, 96] width 10 height 8
radio input "true"
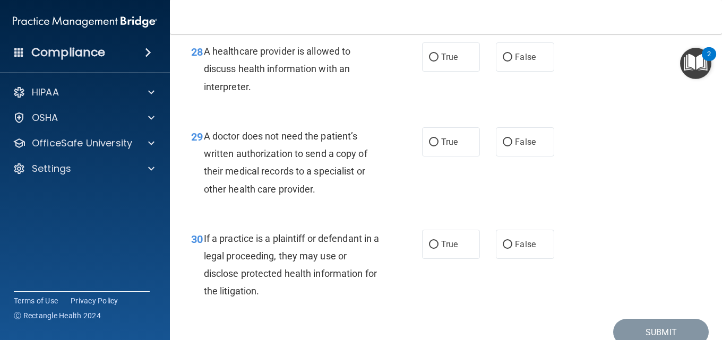
scroll to position [2823, 0]
click at [455, 71] on label "True" at bounding box center [451, 56] width 58 height 29
click at [438, 61] on input "True" at bounding box center [434, 57] width 10 height 8
radio input "true"
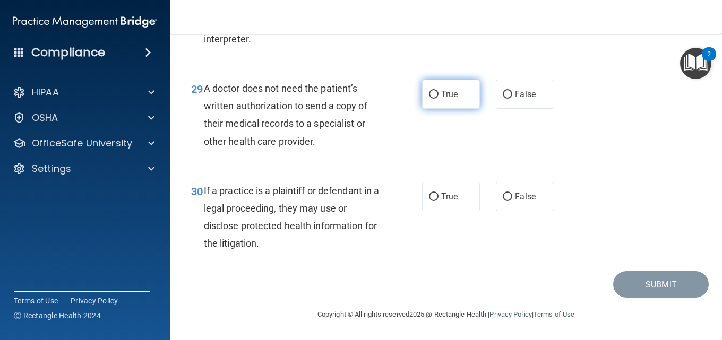
click at [445, 109] on label "True" at bounding box center [451, 94] width 58 height 29
click at [438, 99] on input "True" at bounding box center [434, 95] width 10 height 8
radio input "true"
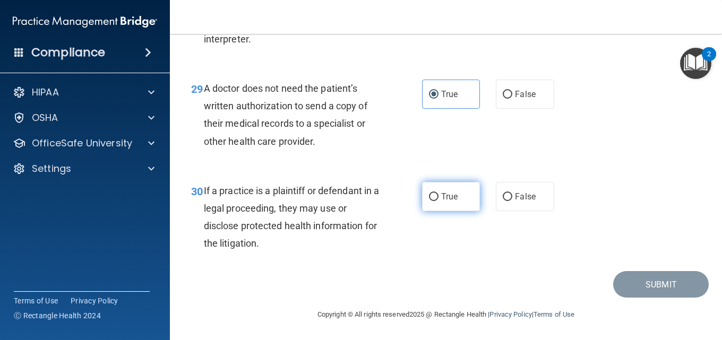
scroll to position [2906, 0]
click at [443, 197] on span "True" at bounding box center [449, 197] width 16 height 10
click at [438, 197] on input "True" at bounding box center [434, 197] width 10 height 8
radio input "true"
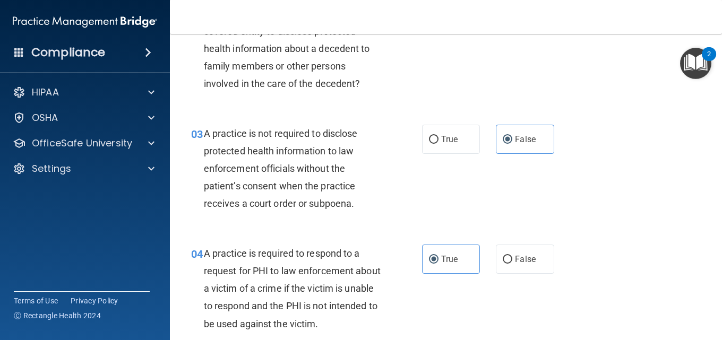
scroll to position [0, 0]
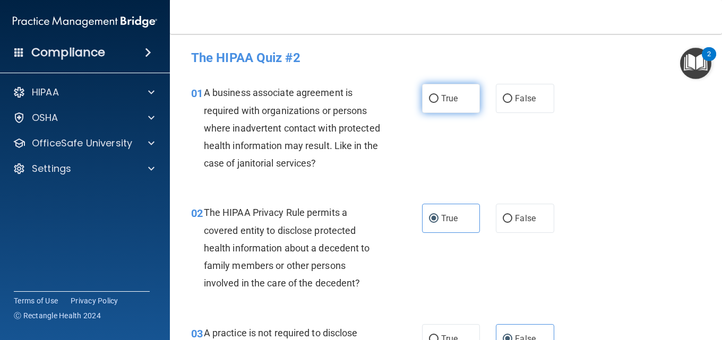
click at [461, 113] on label "True" at bounding box center [451, 98] width 58 height 29
click at [438, 103] on input "True" at bounding box center [434, 99] width 10 height 8
radio input "true"
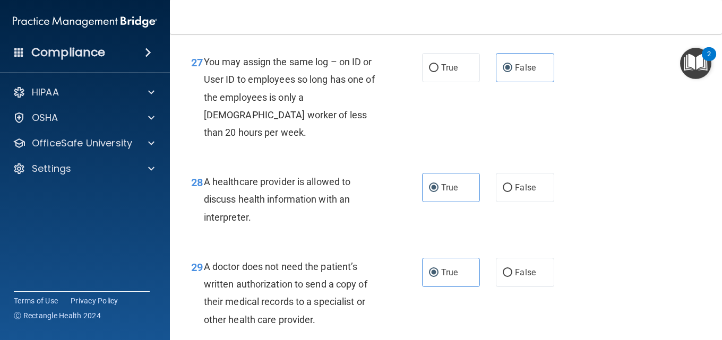
scroll to position [2906, 0]
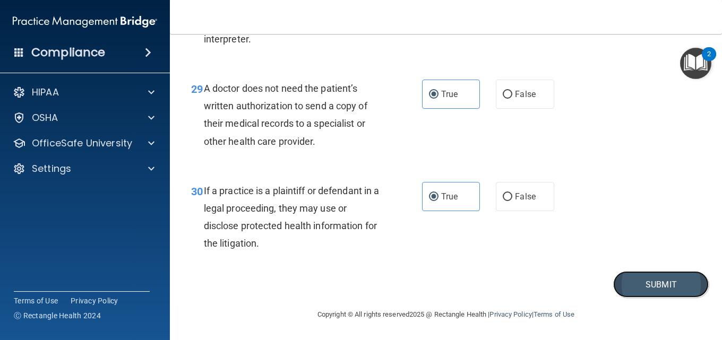
click at [629, 288] on button "Submit" at bounding box center [661, 284] width 96 height 27
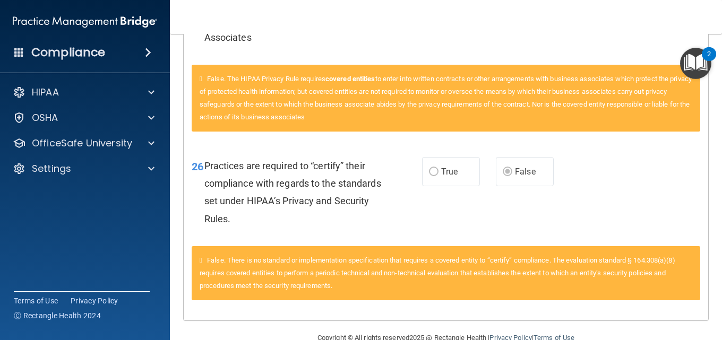
scroll to position [1857, 0]
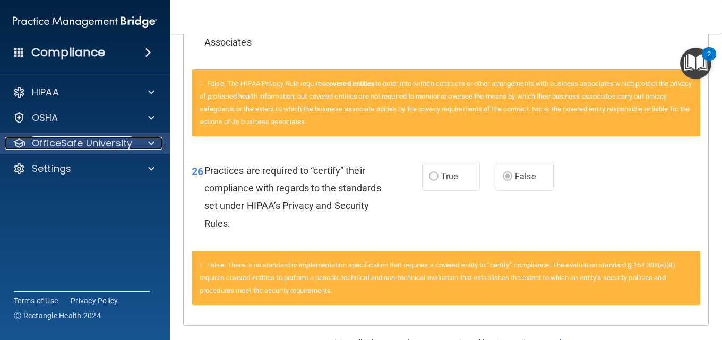
click at [122, 142] on p "OfficeSafe University" at bounding box center [82, 143] width 100 height 13
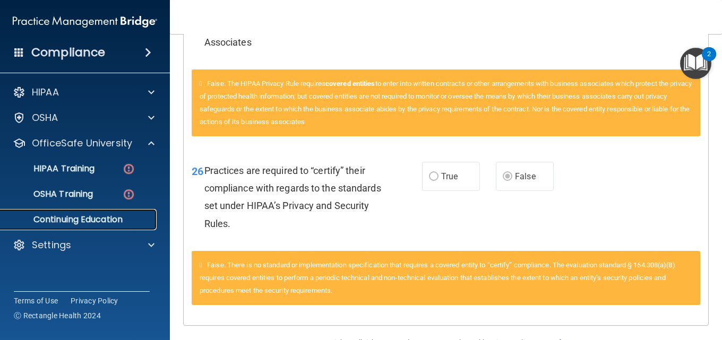
click at [101, 211] on link "Continuing Education" at bounding box center [72, 219] width 167 height 21
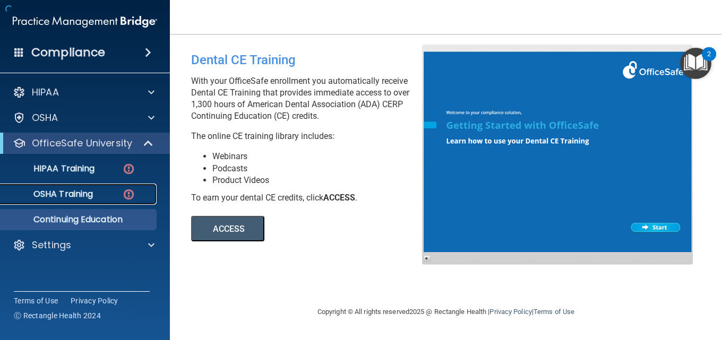
click at [103, 197] on div "OSHA Training" at bounding box center [79, 194] width 145 height 11
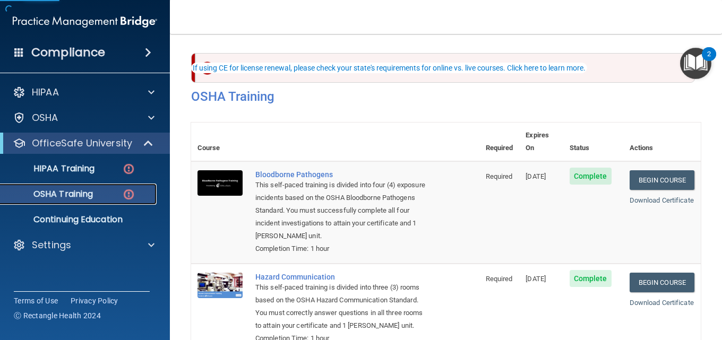
scroll to position [159, 0]
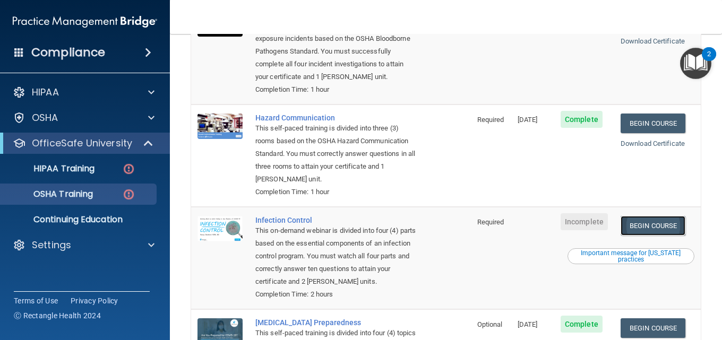
click at [637, 234] on link "Begin Course" at bounding box center [652, 226] width 65 height 20
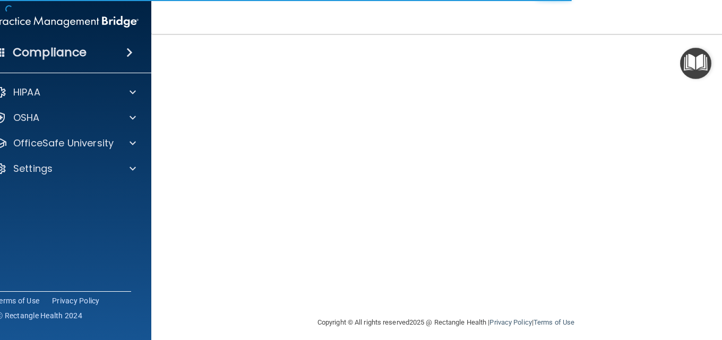
scroll to position [53, 0]
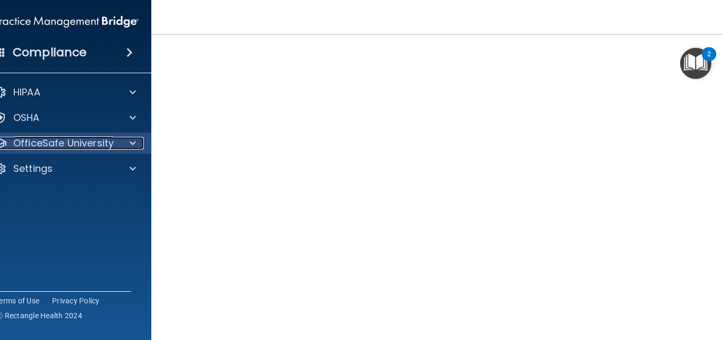
click at [90, 146] on p "OfficeSafe University" at bounding box center [63, 143] width 100 height 13
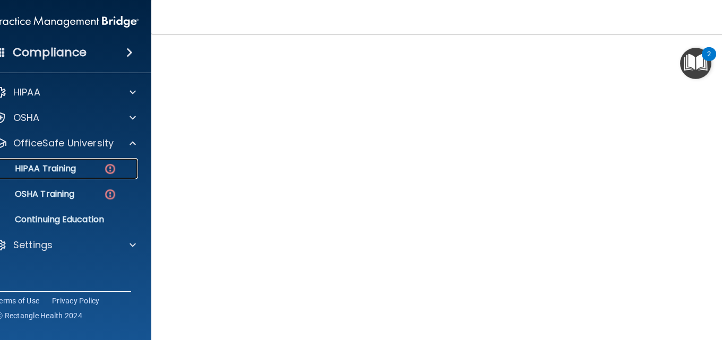
click at [79, 163] on div "HIPAA Training" at bounding box center [60, 168] width 145 height 11
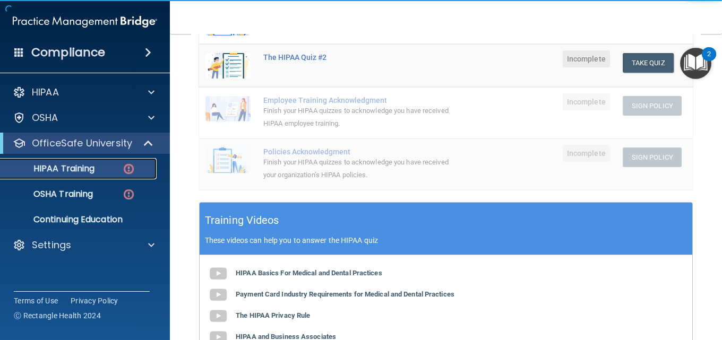
scroll to position [371, 0]
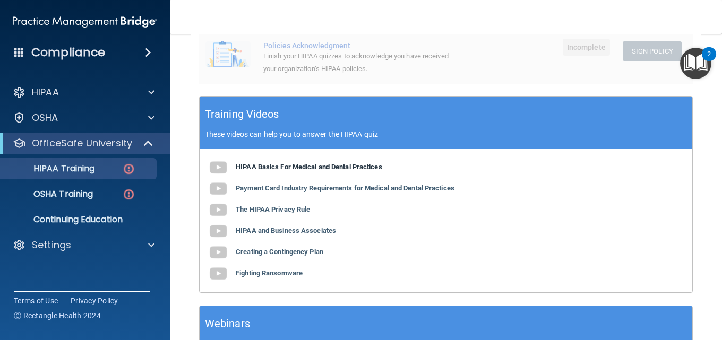
click at [306, 163] on b "HIPAA Basics For Medical and Dental Practices" at bounding box center [309, 167] width 146 height 8
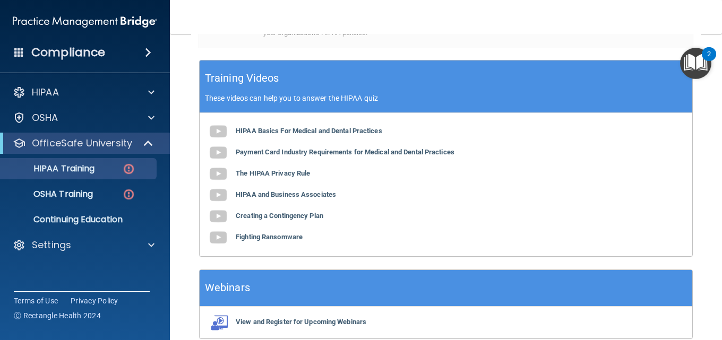
scroll to position [445, 0]
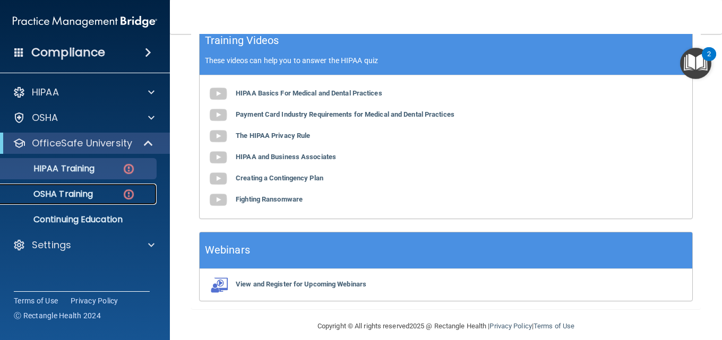
click at [92, 199] on p "OSHA Training" at bounding box center [50, 194] width 86 height 11
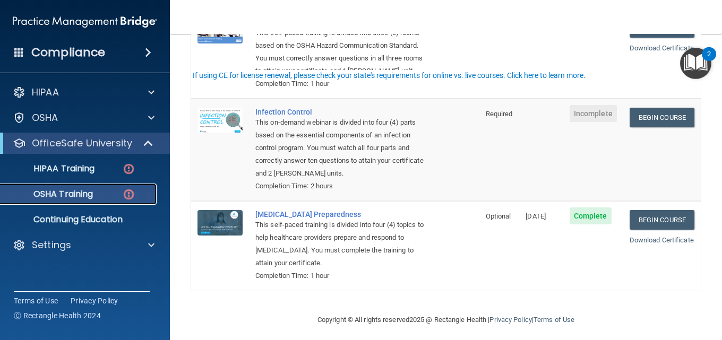
scroll to position [275, 0]
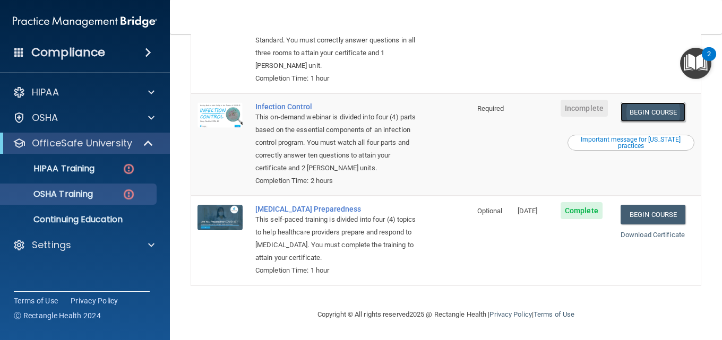
click at [655, 109] on link "Begin Course" at bounding box center [652, 112] width 65 height 20
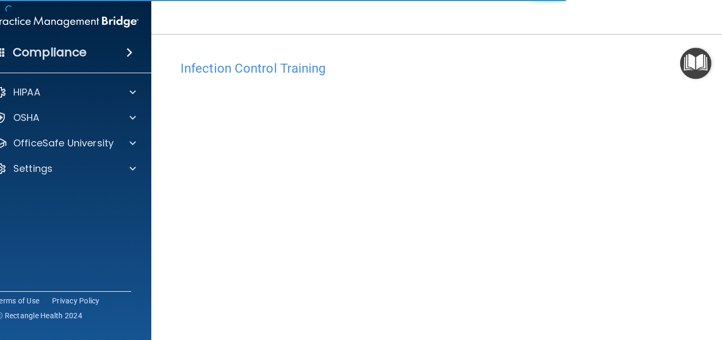
scroll to position [106, 0]
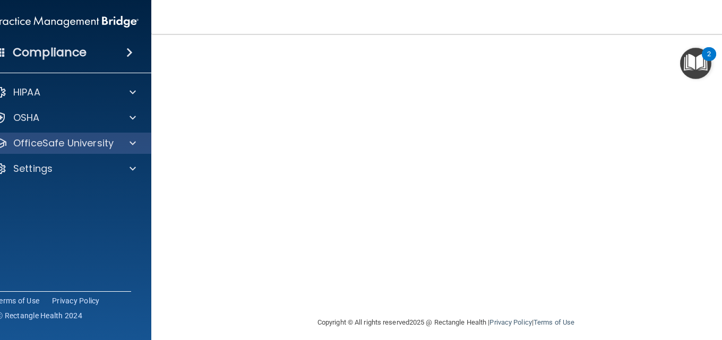
click at [59, 150] on div "OfficeSafe University" at bounding box center [66, 143] width 170 height 21
click at [122, 143] on div at bounding box center [131, 143] width 27 height 13
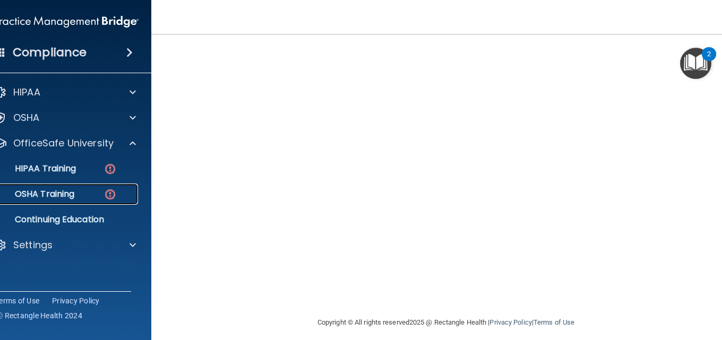
click at [72, 191] on div "OSHA Training" at bounding box center [60, 194] width 145 height 11
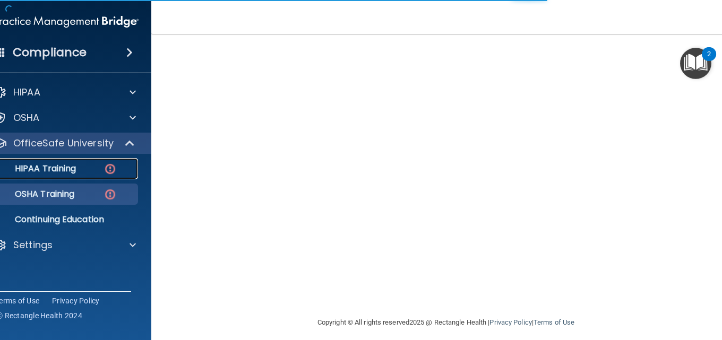
click at [91, 172] on div "HIPAA Training" at bounding box center [60, 168] width 145 height 11
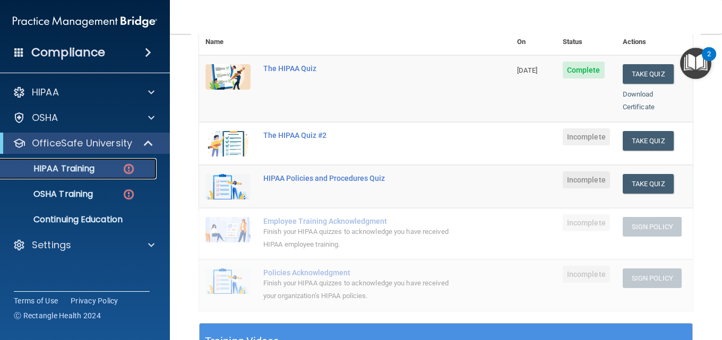
scroll to position [119, 0]
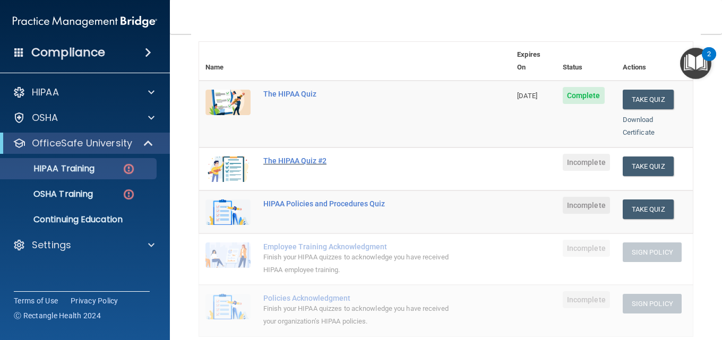
click at [316, 157] on div "The HIPAA Quiz #2" at bounding box center [360, 161] width 194 height 8
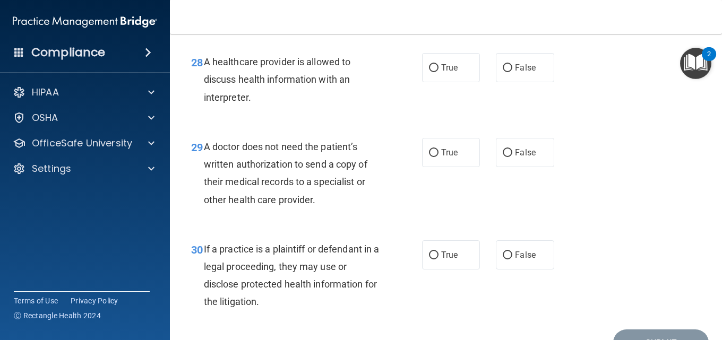
scroll to position [2906, 0]
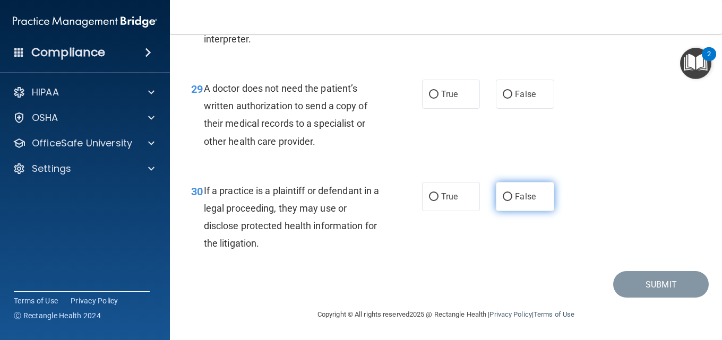
click at [498, 209] on label "False" at bounding box center [525, 196] width 58 height 29
click at [503, 201] on input "False" at bounding box center [508, 197] width 10 height 8
radio input "true"
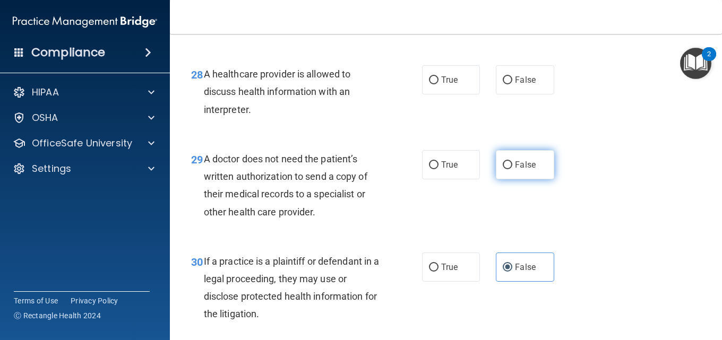
click at [523, 170] on span "False" at bounding box center [525, 165] width 21 height 10
click at [512, 169] on input "False" at bounding box center [508, 165] width 10 height 8
radio input "true"
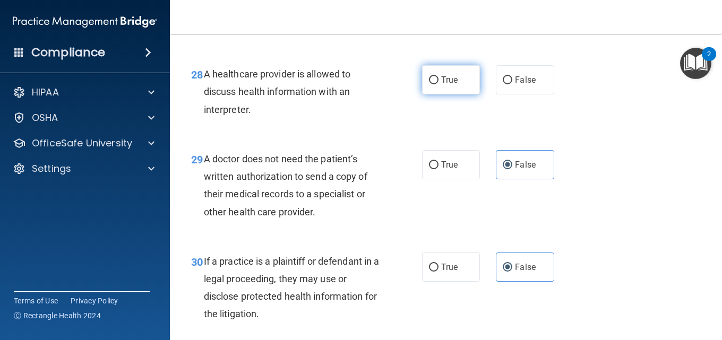
click at [449, 85] on span "True" at bounding box center [449, 80] width 16 height 10
click at [438, 84] on input "True" at bounding box center [434, 80] width 10 height 8
radio input "true"
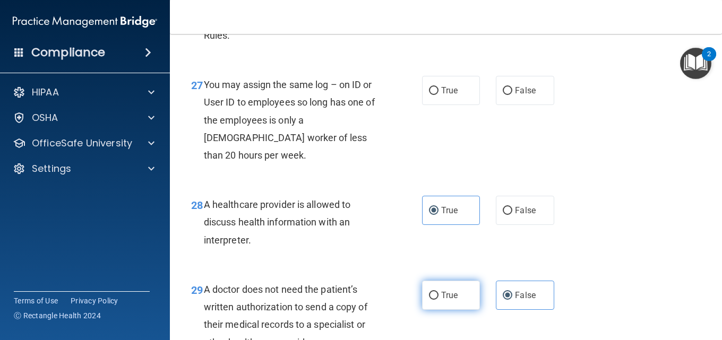
scroll to position [2641, 0]
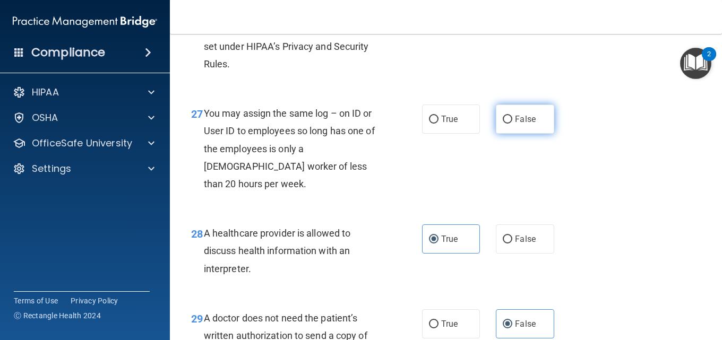
click at [543, 134] on label "False" at bounding box center [525, 119] width 58 height 29
click at [512, 124] on input "False" at bounding box center [508, 120] width 10 height 8
radio input "true"
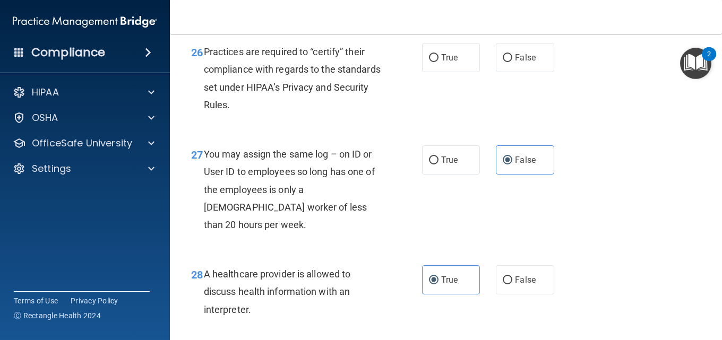
scroll to position [2535, 0]
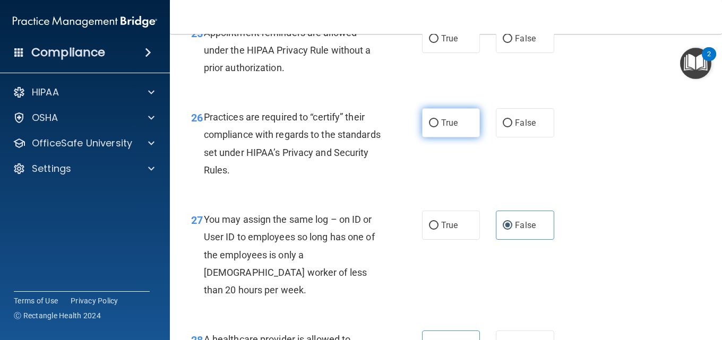
click at [430, 127] on input "True" at bounding box center [434, 123] width 10 height 8
radio input "true"
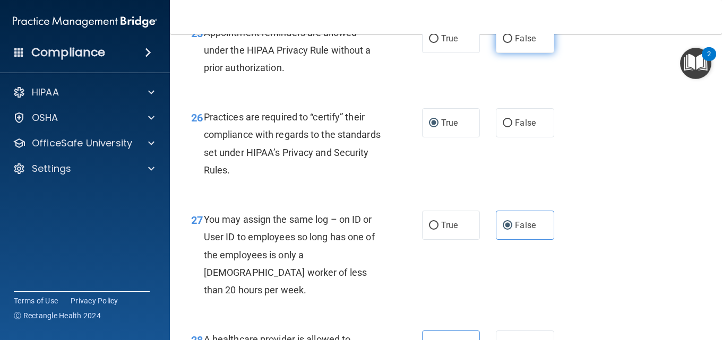
click at [503, 43] on input "False" at bounding box center [508, 39] width 10 height 8
radio input "true"
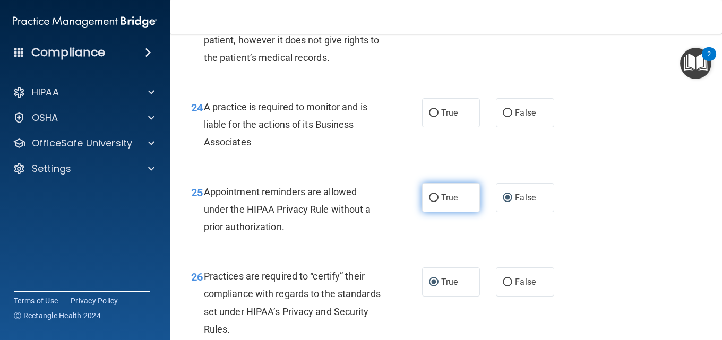
scroll to position [2322, 0]
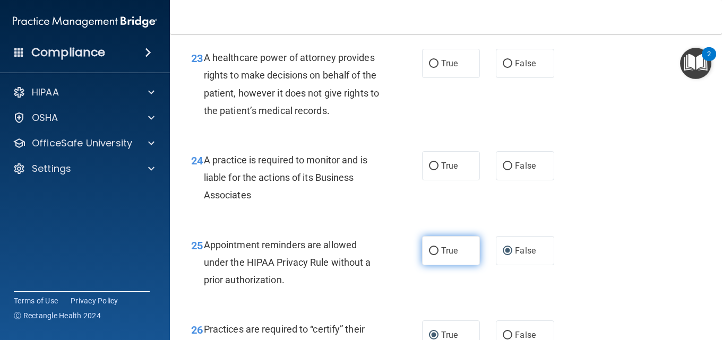
click at [457, 265] on label "True" at bounding box center [451, 250] width 58 height 29
click at [438, 255] on input "True" at bounding box center [434, 251] width 10 height 8
radio input "true"
radio input "false"
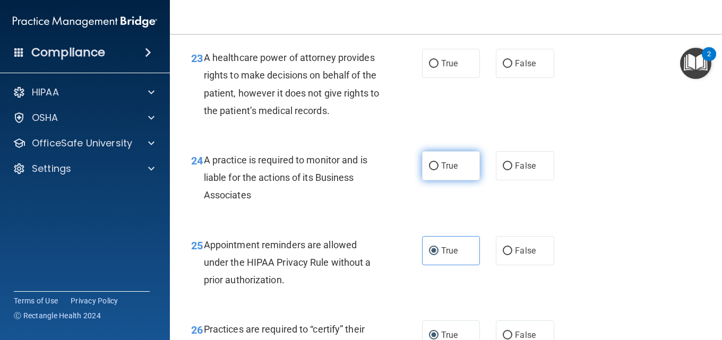
click at [453, 180] on label "True" at bounding box center [451, 165] width 58 height 29
click at [438, 170] on input "True" at bounding box center [434, 166] width 10 height 8
radio input "true"
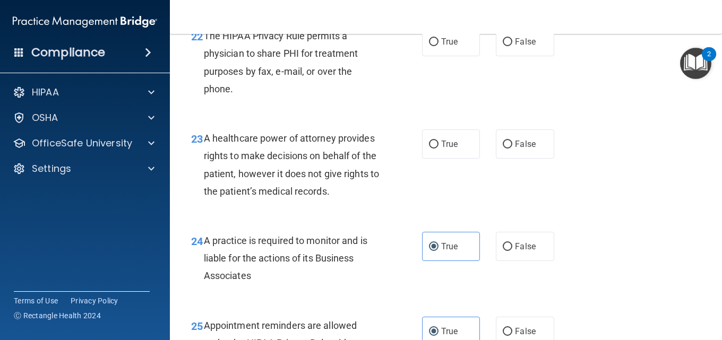
scroll to position [2216, 0]
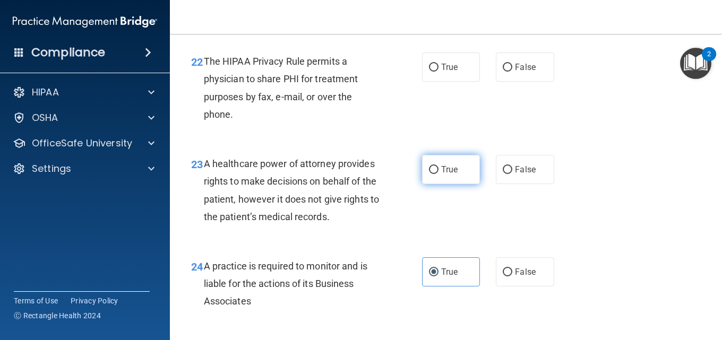
click at [443, 184] on label "True" at bounding box center [451, 169] width 58 height 29
click at [438, 174] on input "True" at bounding box center [434, 170] width 10 height 8
radio input "true"
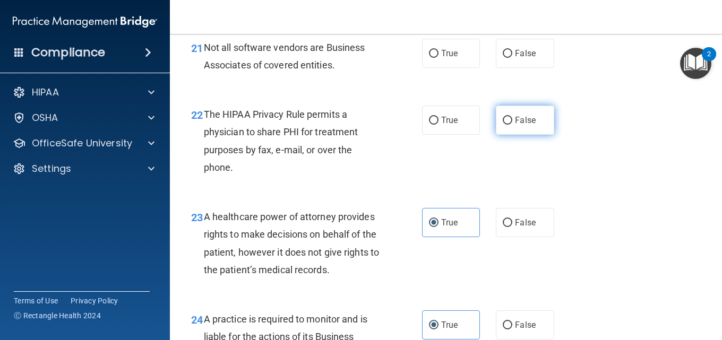
click at [523, 125] on span "False" at bounding box center [525, 120] width 21 height 10
click at [512, 125] on input "False" at bounding box center [508, 121] width 10 height 8
radio input "true"
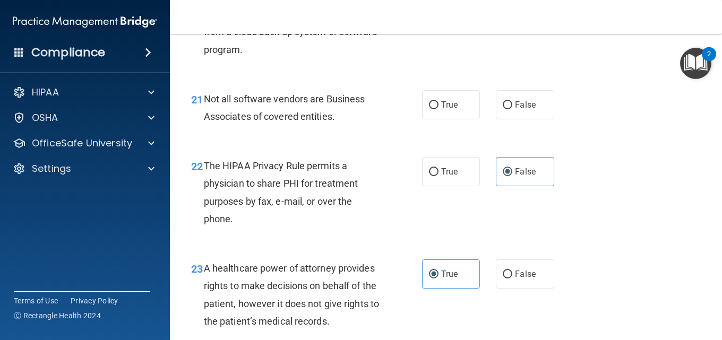
scroll to position [2004, 0]
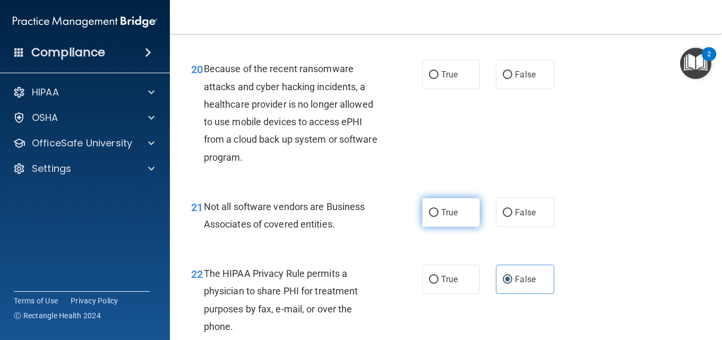
click at [457, 227] on label "True" at bounding box center [451, 212] width 58 height 29
click at [438, 217] on input "True" at bounding box center [434, 213] width 10 height 8
radio input "true"
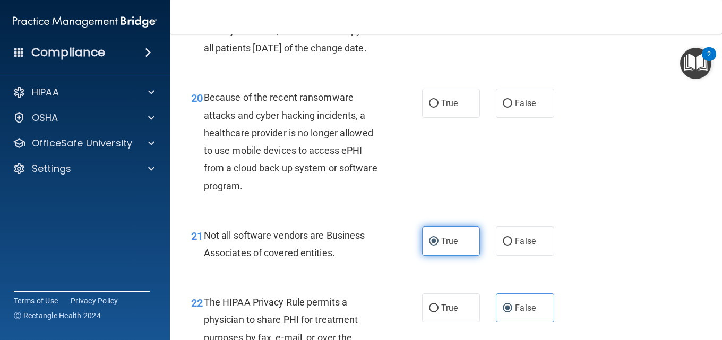
scroll to position [1951, 0]
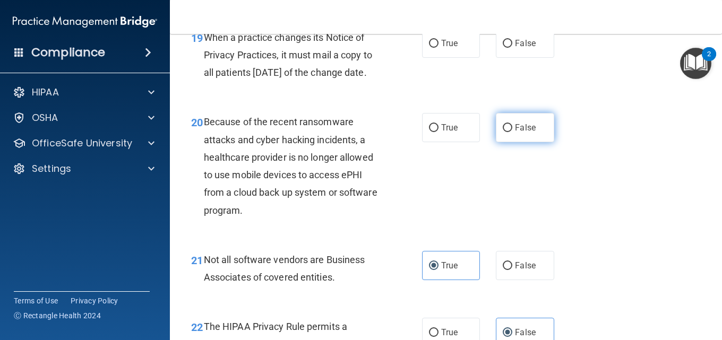
click at [520, 133] on span "False" at bounding box center [525, 128] width 21 height 10
click at [512, 132] on input "False" at bounding box center [508, 128] width 10 height 8
radio input "true"
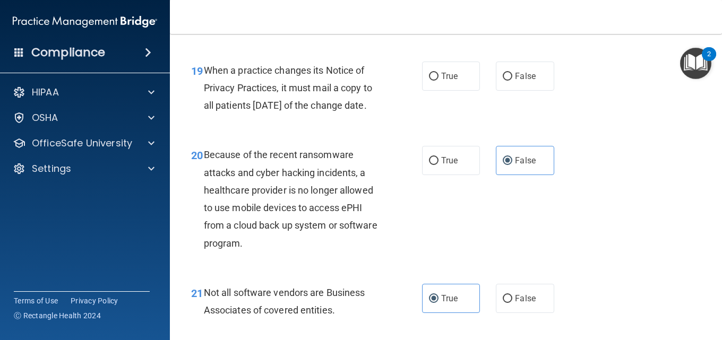
scroll to position [1792, 0]
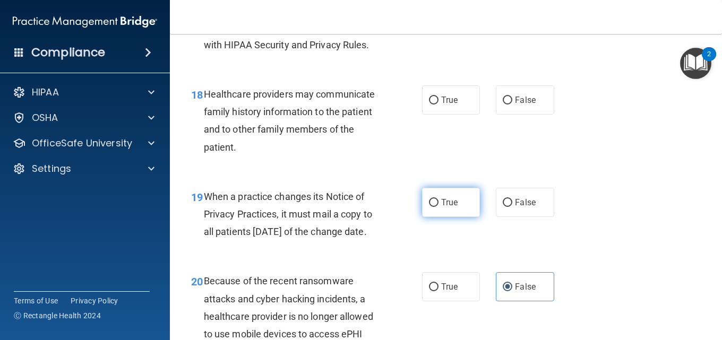
click at [452, 208] on span "True" at bounding box center [449, 202] width 16 height 10
click at [438, 207] on input "True" at bounding box center [434, 203] width 10 height 8
radio input "true"
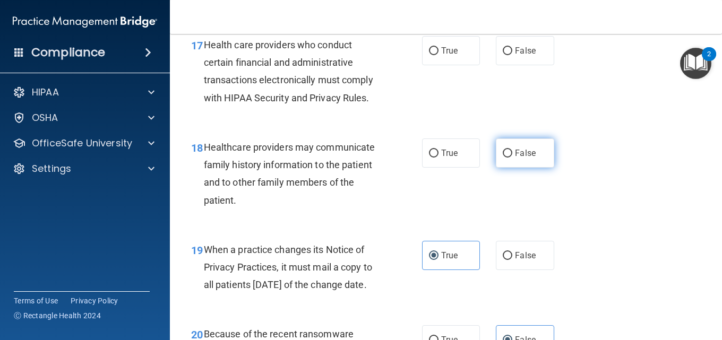
click at [502, 168] on label "False" at bounding box center [525, 153] width 58 height 29
click at [503, 158] on input "False" at bounding box center [508, 154] width 10 height 8
radio input "true"
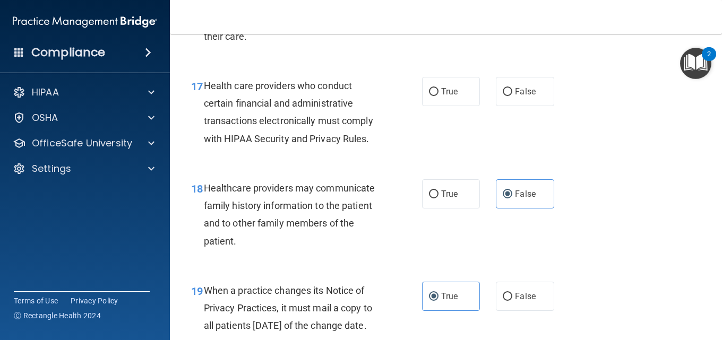
scroll to position [1579, 0]
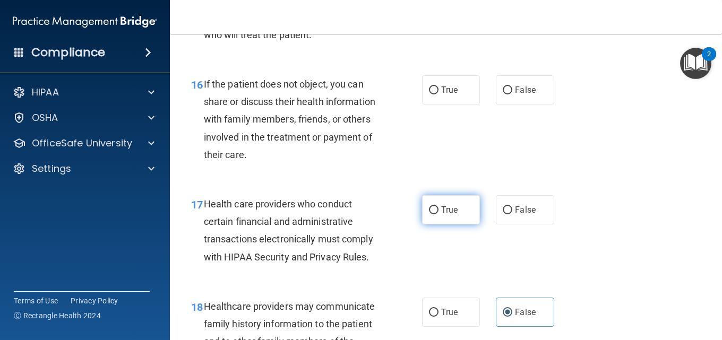
click at [468, 224] on label "True" at bounding box center [451, 209] width 58 height 29
click at [438, 214] on input "True" at bounding box center [434, 210] width 10 height 8
radio input "true"
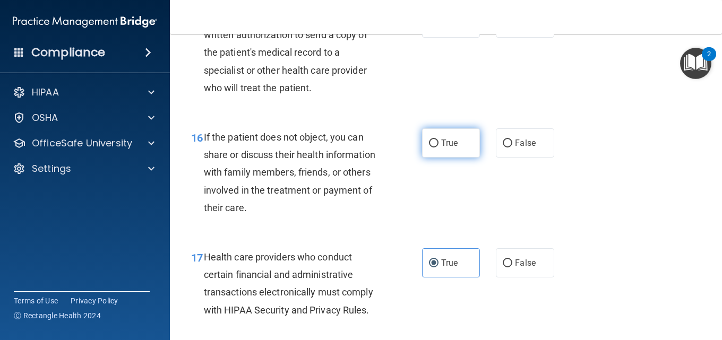
click at [456, 158] on label "True" at bounding box center [451, 142] width 58 height 29
click at [438, 148] on input "True" at bounding box center [434, 144] width 10 height 8
radio input "true"
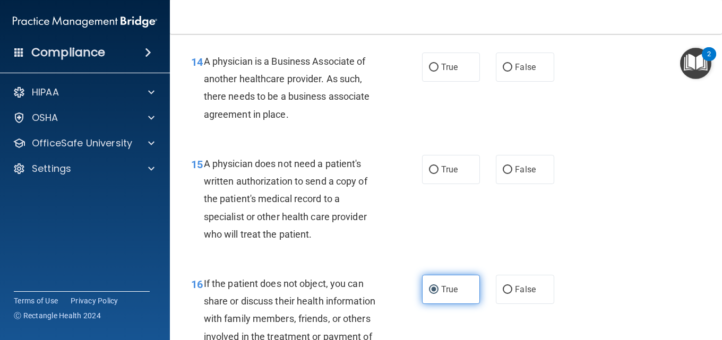
scroll to position [1367, 0]
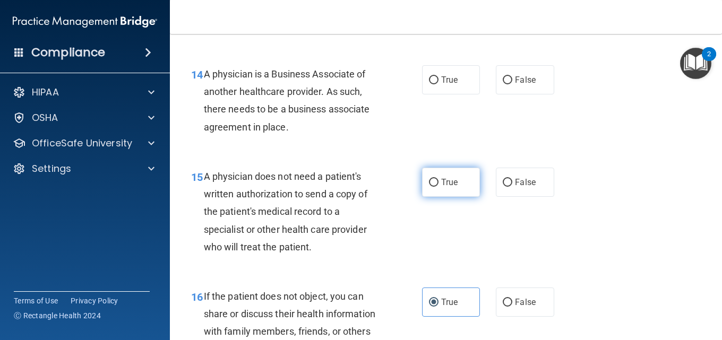
click at [465, 197] on label "True" at bounding box center [451, 182] width 58 height 29
click at [438, 187] on input "True" at bounding box center [434, 183] width 10 height 8
radio input "true"
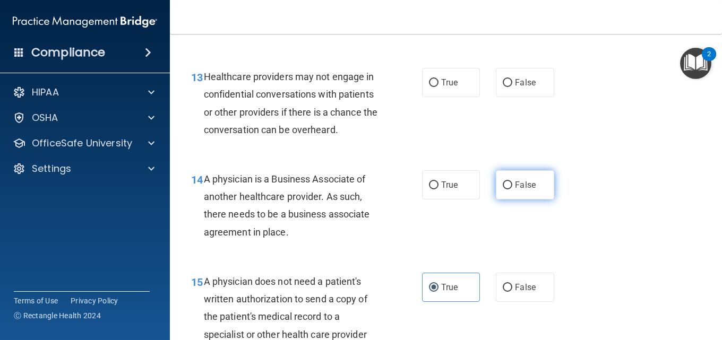
scroll to position [1261, 0]
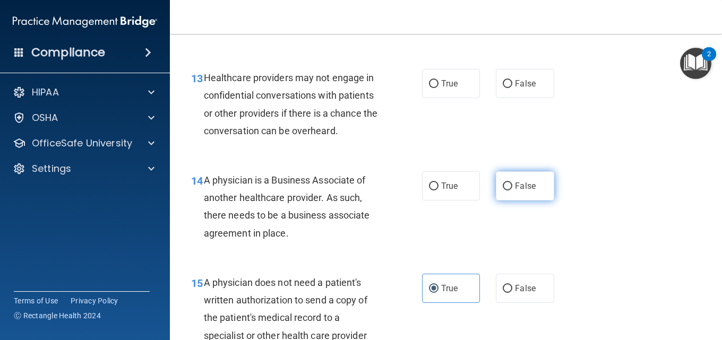
click at [496, 201] on label "False" at bounding box center [525, 185] width 58 height 29
click at [503, 191] on input "False" at bounding box center [508, 187] width 10 height 8
radio input "true"
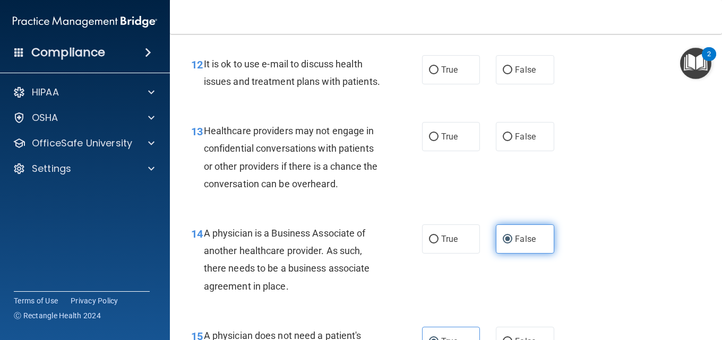
scroll to position [1155, 0]
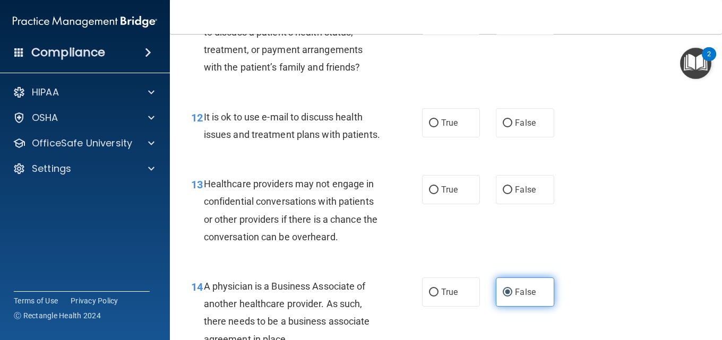
click at [496, 204] on label "False" at bounding box center [525, 189] width 58 height 29
click at [503, 194] on input "False" at bounding box center [508, 190] width 10 height 8
radio input "true"
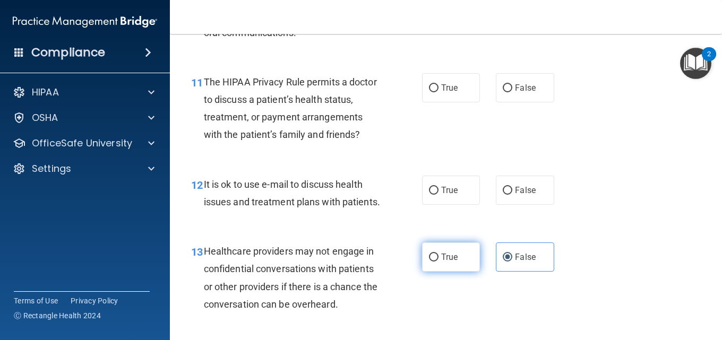
scroll to position [1049, 0]
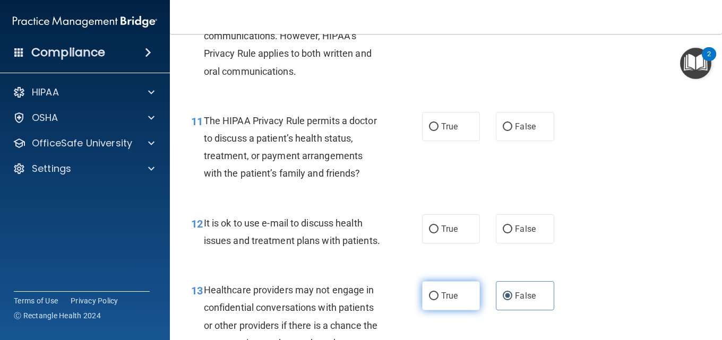
click at [453, 301] on span "True" at bounding box center [449, 296] width 16 height 10
click at [438, 300] on input "True" at bounding box center [434, 296] width 10 height 8
radio input "true"
radio input "false"
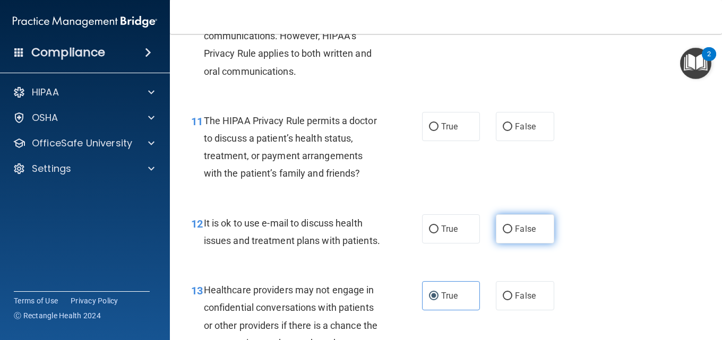
click at [508, 244] on label "False" at bounding box center [525, 228] width 58 height 29
click at [508, 234] on input "False" at bounding box center [508, 230] width 10 height 8
radio input "true"
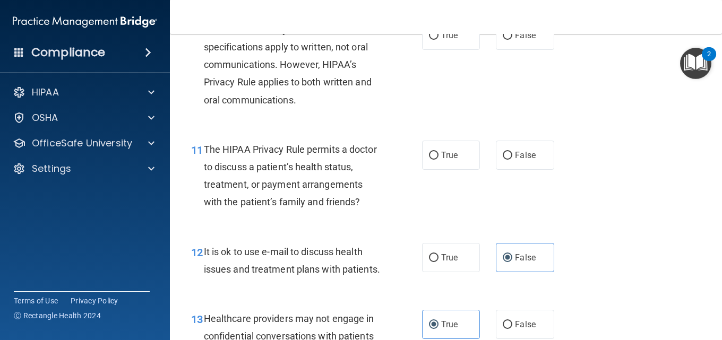
scroll to position [996, 0]
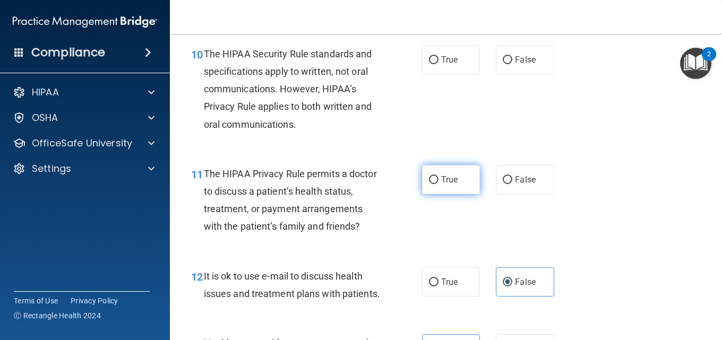
click at [456, 194] on label "True" at bounding box center [451, 179] width 58 height 29
click at [438, 184] on input "True" at bounding box center [434, 180] width 10 height 8
radio input "true"
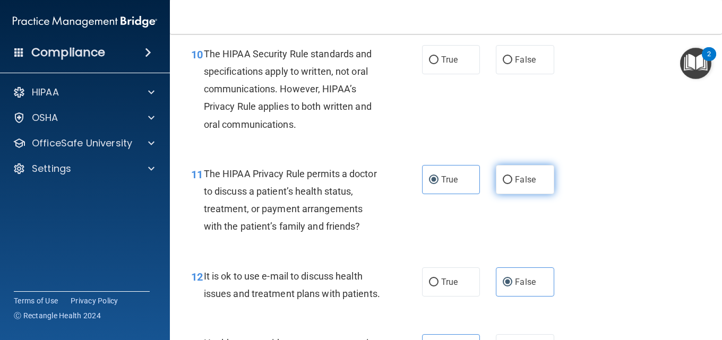
click at [525, 194] on label "False" at bounding box center [525, 179] width 58 height 29
click at [512, 184] on input "False" at bounding box center [508, 180] width 10 height 8
radio input "true"
radio input "false"
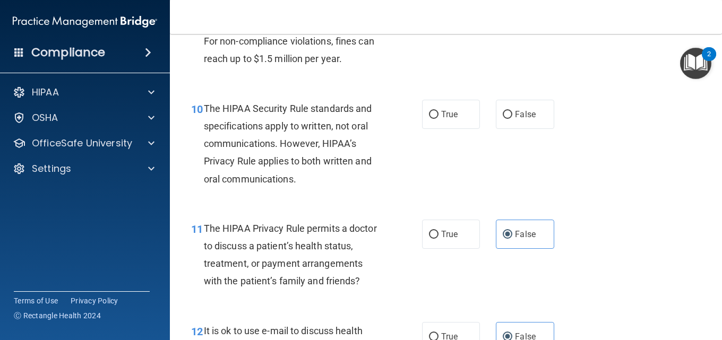
scroll to position [836, 0]
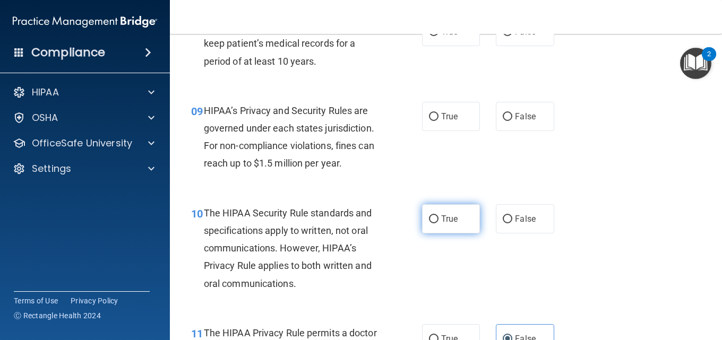
click at [450, 224] on span "True" at bounding box center [449, 219] width 16 height 10
click at [438, 223] on input "True" at bounding box center [434, 219] width 10 height 8
radio input "true"
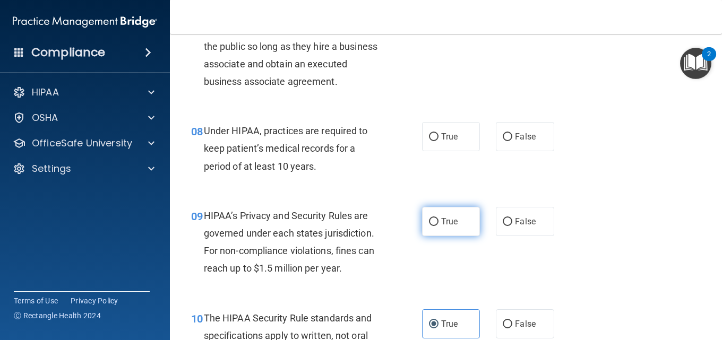
scroll to position [730, 0]
click at [450, 237] on label "True" at bounding box center [451, 222] width 58 height 29
click at [438, 227] on input "True" at bounding box center [434, 223] width 10 height 8
radio input "true"
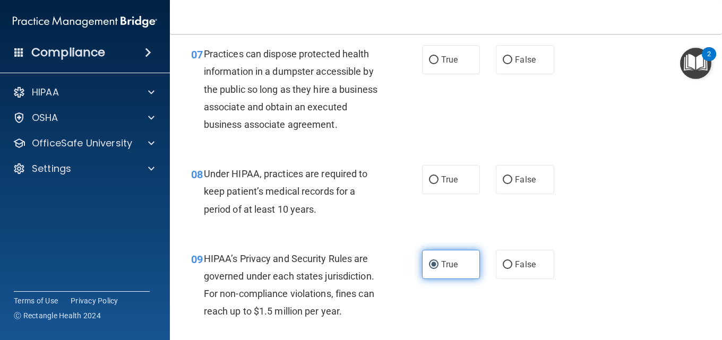
scroll to position [624, 0]
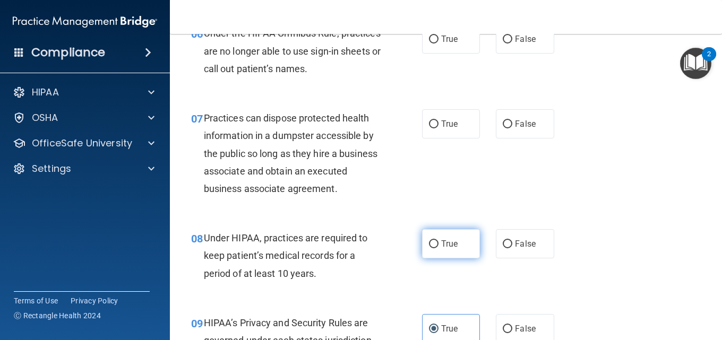
click at [466, 253] on label "True" at bounding box center [451, 243] width 58 height 29
click at [438, 248] on input "True" at bounding box center [434, 244] width 10 height 8
radio input "true"
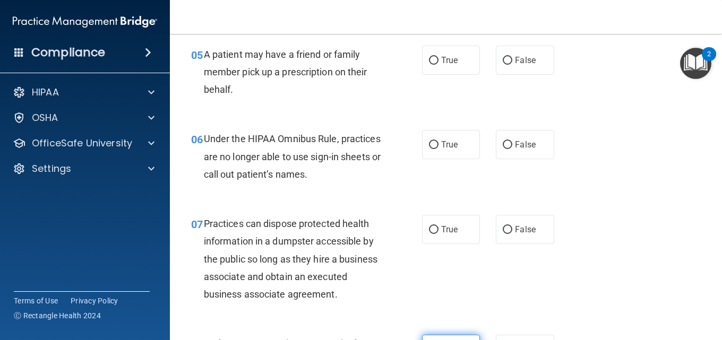
scroll to position [518, 0]
click at [533, 232] on label "False" at bounding box center [525, 229] width 58 height 29
click at [512, 232] on input "False" at bounding box center [508, 231] width 10 height 8
radio input "true"
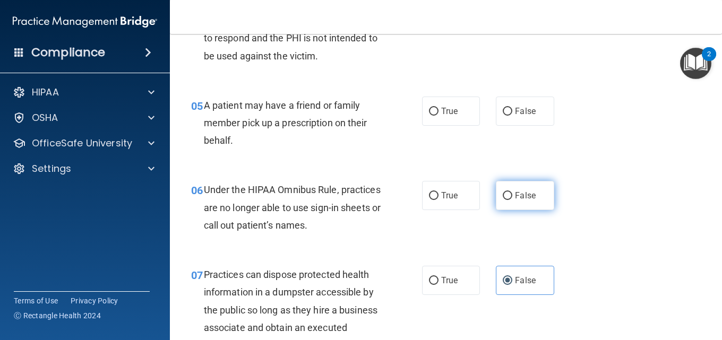
scroll to position [412, 0]
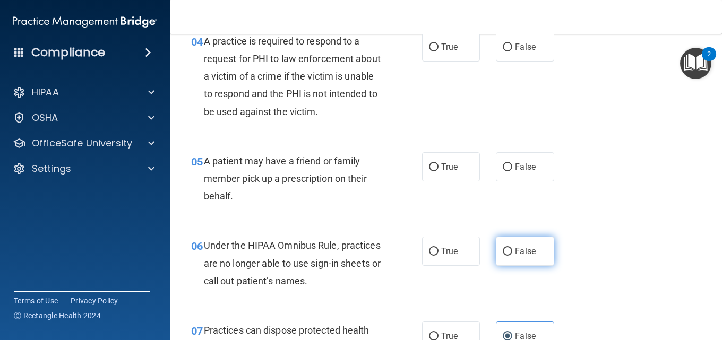
click at [505, 244] on label "False" at bounding box center [525, 251] width 58 height 29
click at [505, 248] on input "False" at bounding box center [508, 252] width 10 height 8
radio input "true"
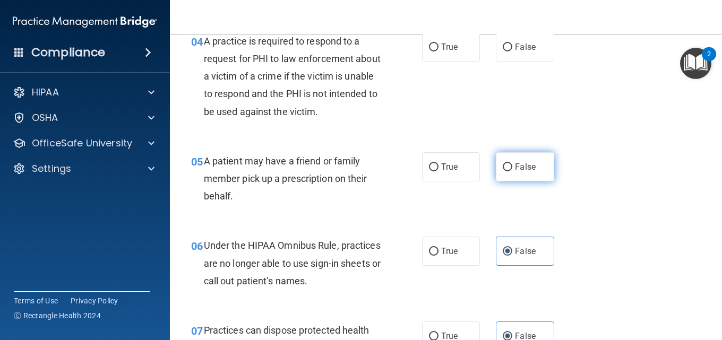
click at [517, 171] on span "False" at bounding box center [525, 167] width 21 height 10
click at [512, 171] on input "False" at bounding box center [508, 167] width 10 height 8
radio input "true"
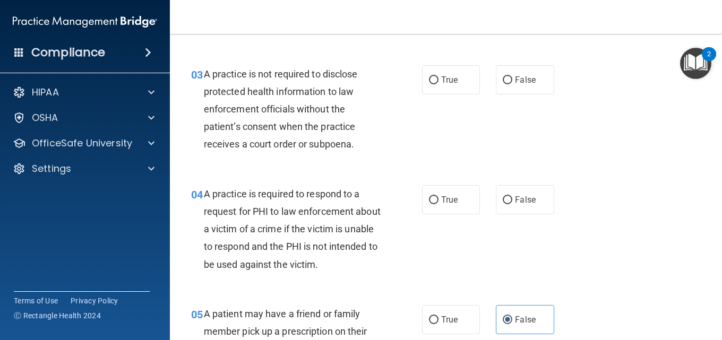
scroll to position [253, 0]
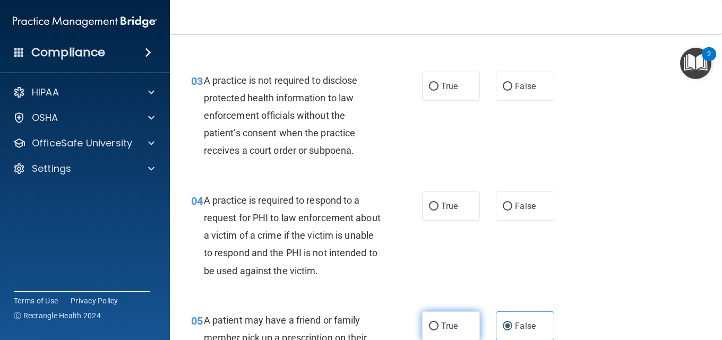
click at [445, 315] on label "True" at bounding box center [451, 326] width 58 height 29
click at [438, 323] on input "True" at bounding box center [434, 327] width 10 height 8
radio input "true"
radio input "false"
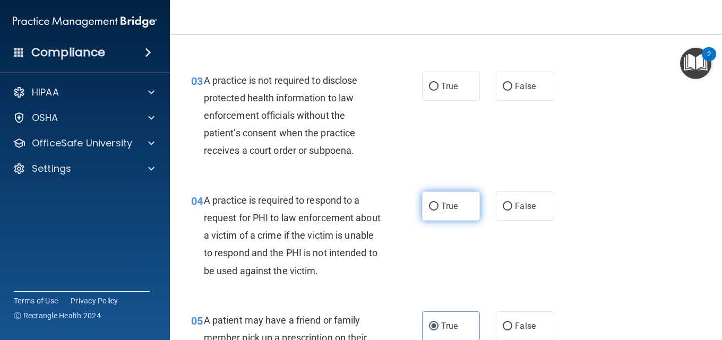
click at [448, 195] on label "True" at bounding box center [451, 206] width 58 height 29
click at [438, 203] on input "True" at bounding box center [434, 207] width 10 height 8
radio input "true"
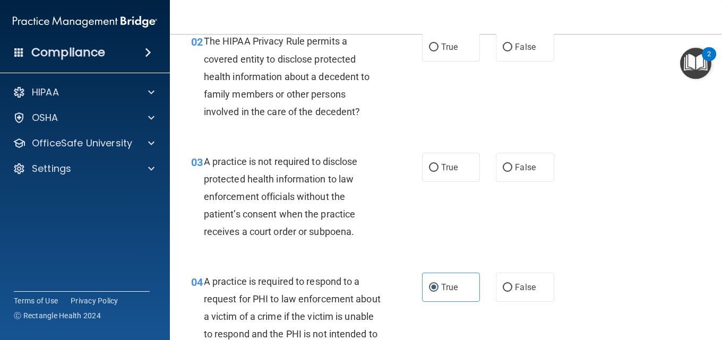
scroll to position [146, 0]
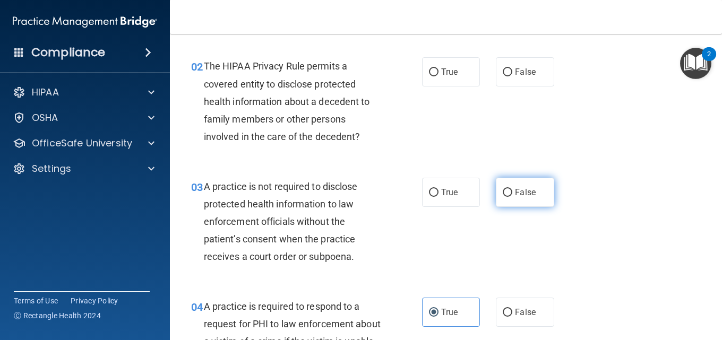
click at [546, 193] on label "False" at bounding box center [525, 192] width 58 height 29
click at [512, 193] on input "False" at bounding box center [508, 193] width 10 height 8
radio input "true"
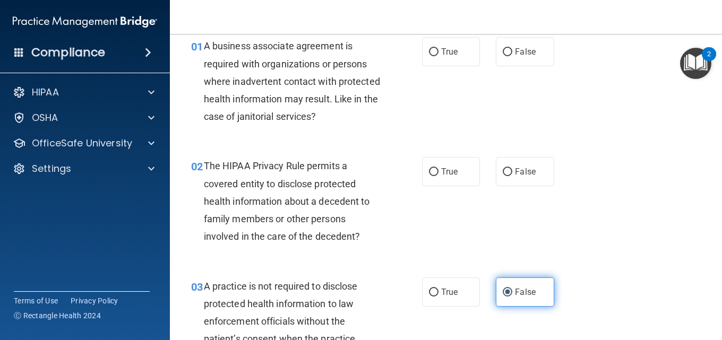
scroll to position [40, 0]
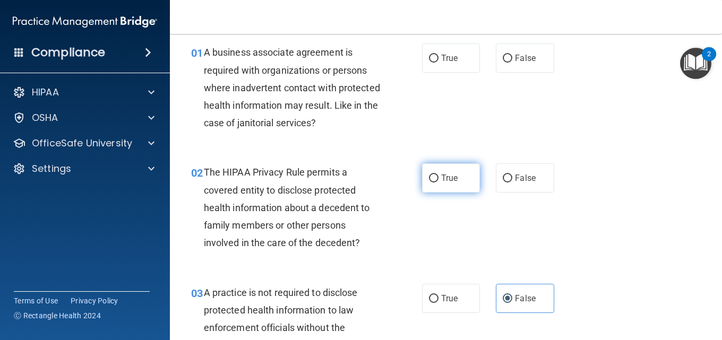
click at [441, 183] on span "True" at bounding box center [449, 178] width 16 height 10
click at [438, 183] on input "True" at bounding box center [434, 179] width 10 height 8
radio input "true"
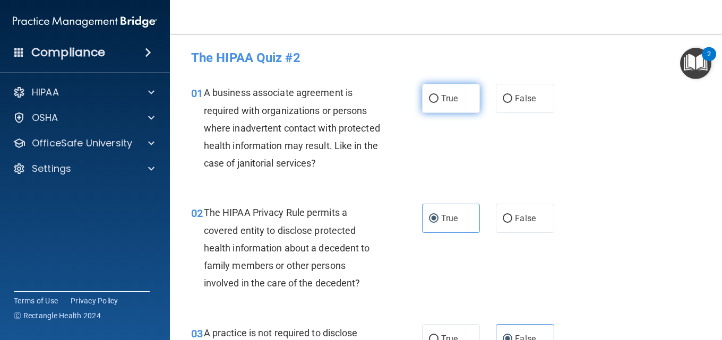
click at [443, 95] on span "True" at bounding box center [449, 98] width 16 height 10
click at [438, 95] on input "True" at bounding box center [434, 99] width 10 height 8
radio input "true"
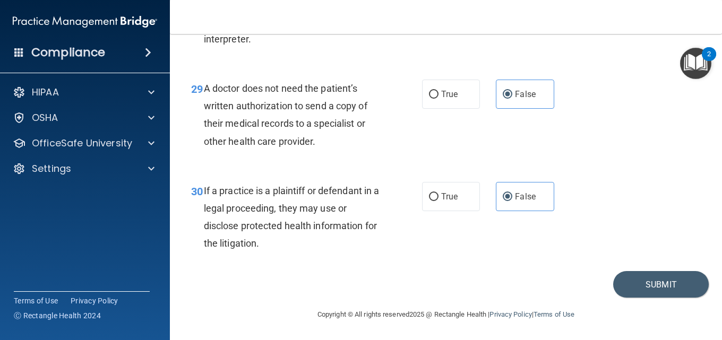
scroll to position [2906, 0]
click at [667, 274] on button "Submit" at bounding box center [661, 284] width 96 height 27
